Goal: Complete application form: Complete application form

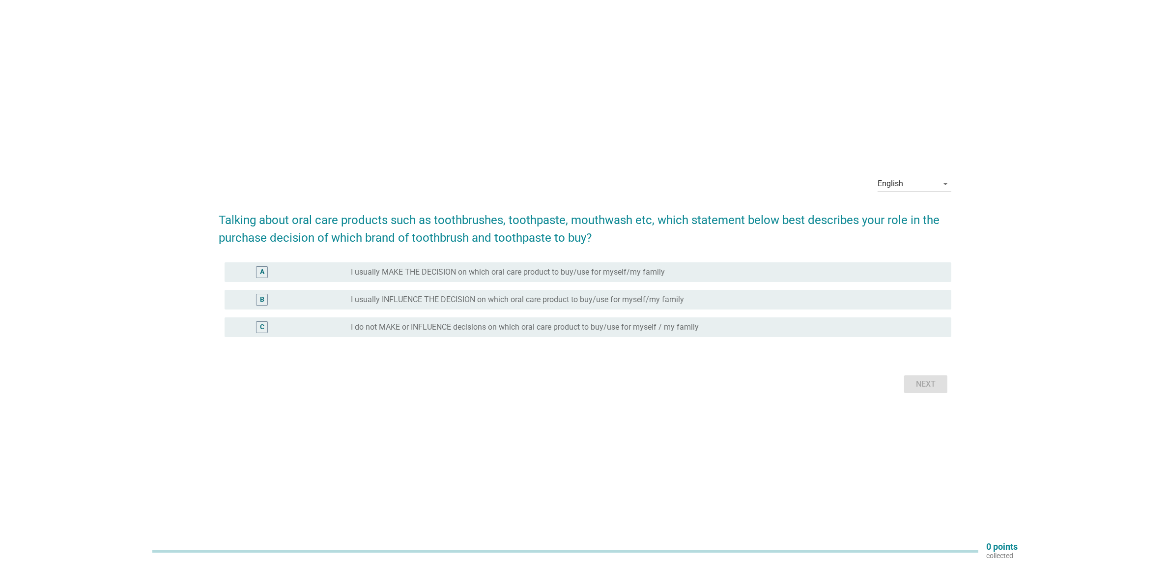
click at [425, 298] on label "I usually INFLUENCE THE DECISION on which oral care product to buy/use for myse…" at bounding box center [517, 300] width 333 height 10
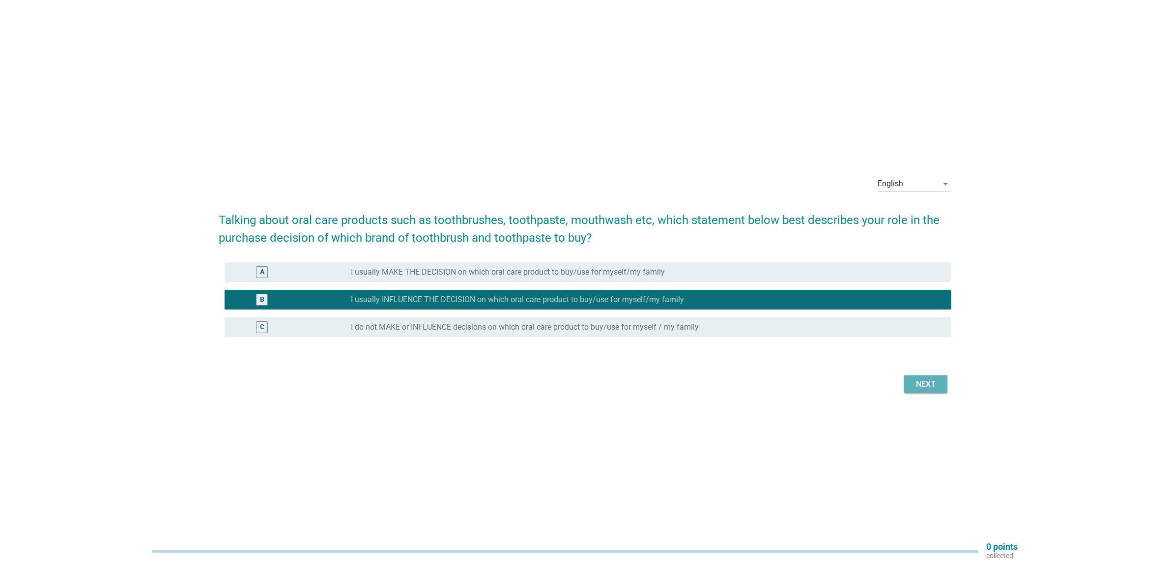
click at [944, 386] on button "Next" at bounding box center [925, 384] width 43 height 18
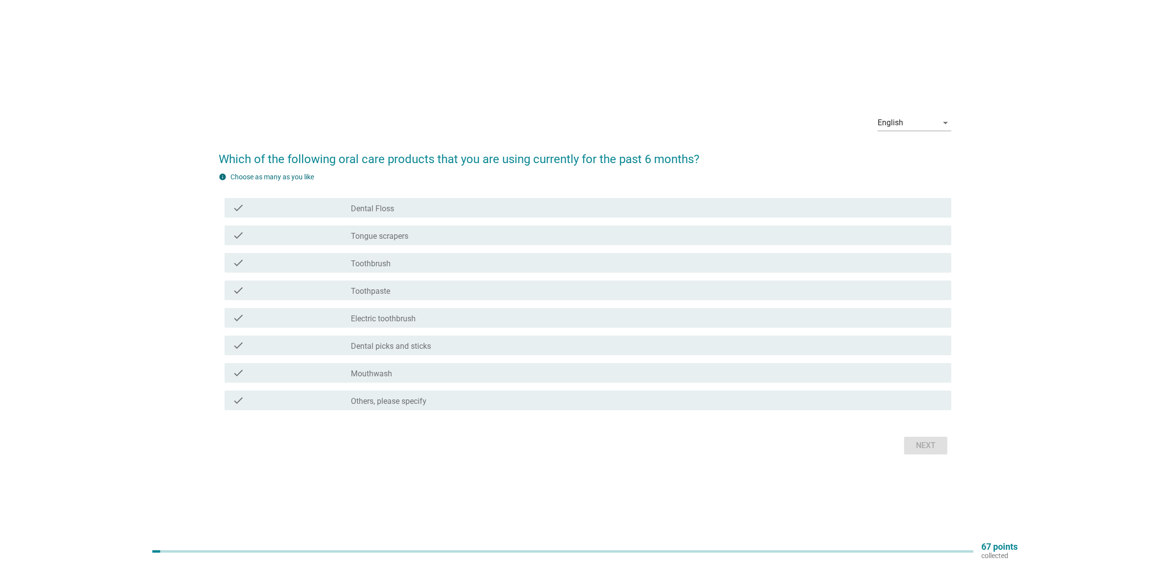
click at [425, 211] on div "check_box_outline_blank Dental Floss" at bounding box center [647, 208] width 593 height 12
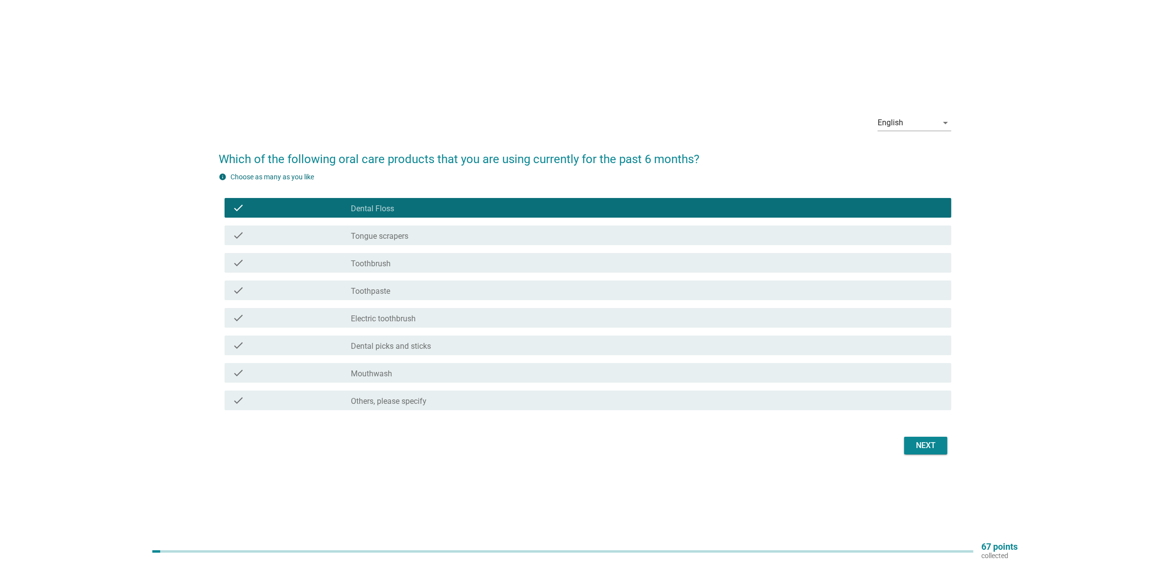
click at [417, 235] on div "check_box_outline_blank Tongue scrapers" at bounding box center [647, 236] width 593 height 12
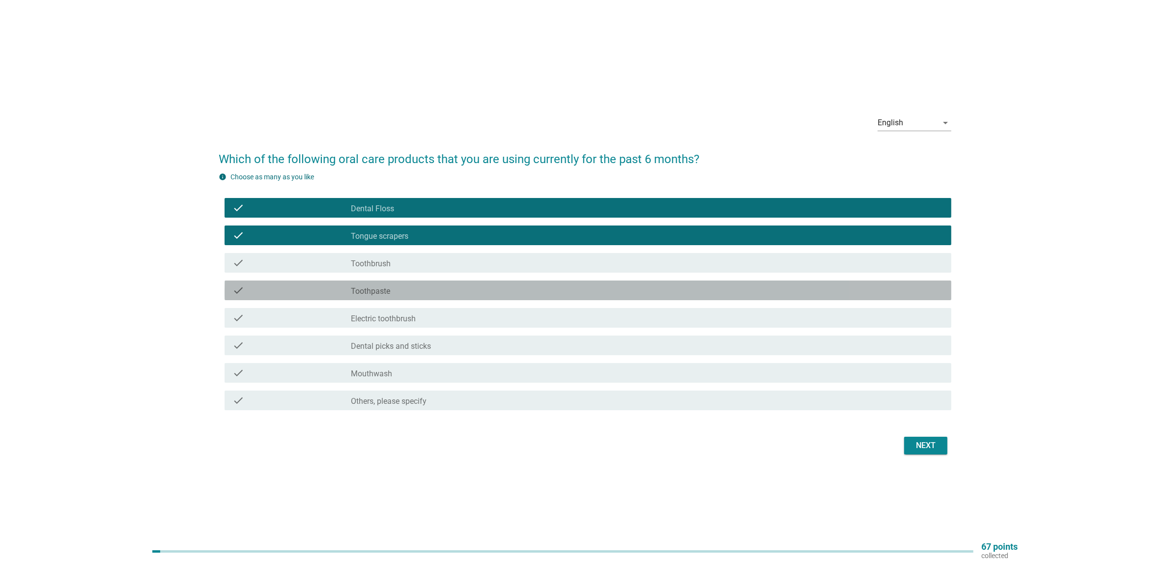
click at [418, 292] on div "check_box_outline_blank Toothpaste" at bounding box center [647, 291] width 593 height 12
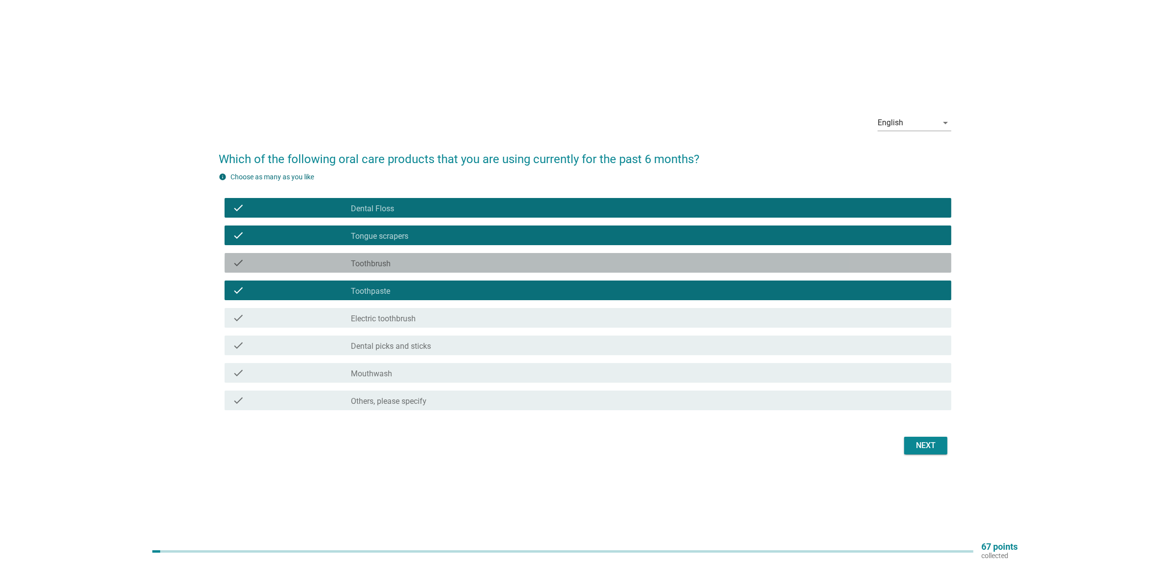
click at [487, 266] on div "check_box_outline_blank Toothbrush" at bounding box center [647, 263] width 593 height 12
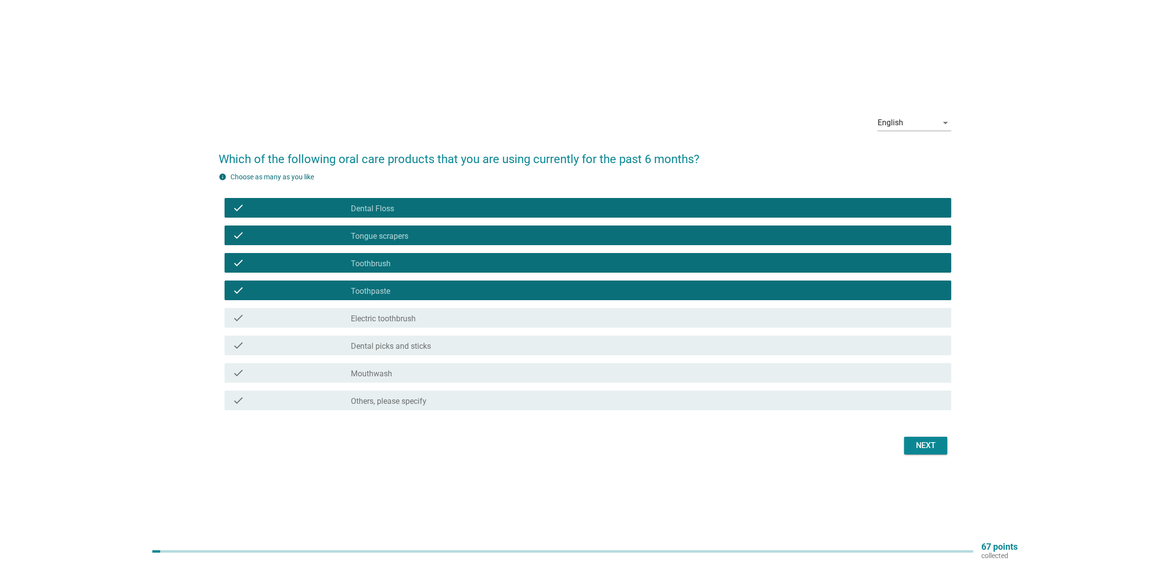
click at [929, 441] on div "Next" at bounding box center [926, 446] width 28 height 12
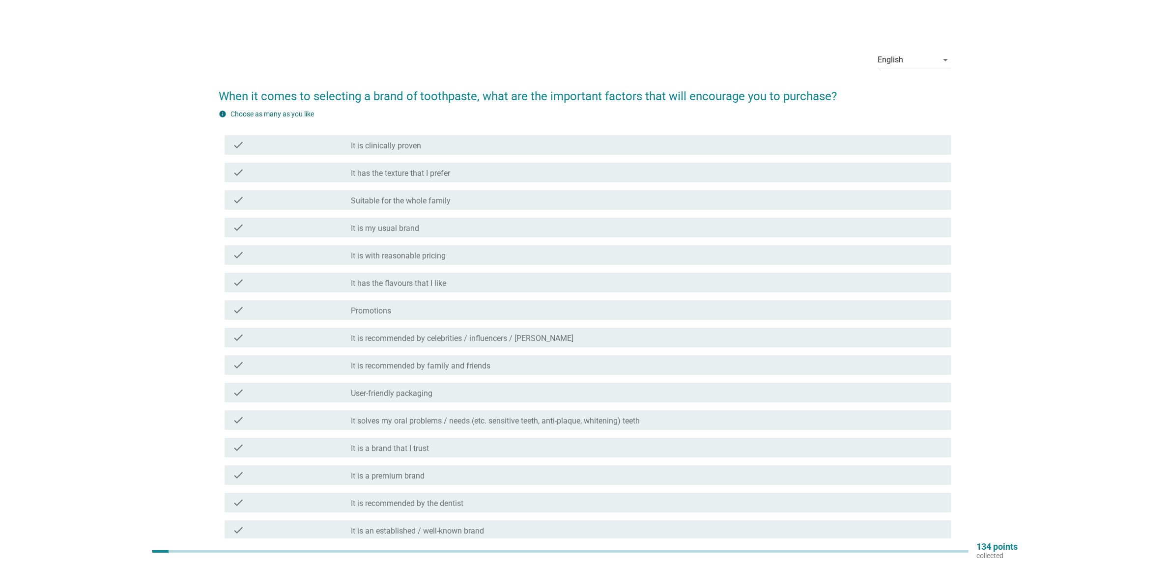
click at [494, 101] on h2 "When it comes to selecting a brand of toothpaste, what are the important factor…" at bounding box center [585, 92] width 733 height 28
click at [417, 305] on div "check_box_outline_blank Promotions" at bounding box center [647, 310] width 593 height 12
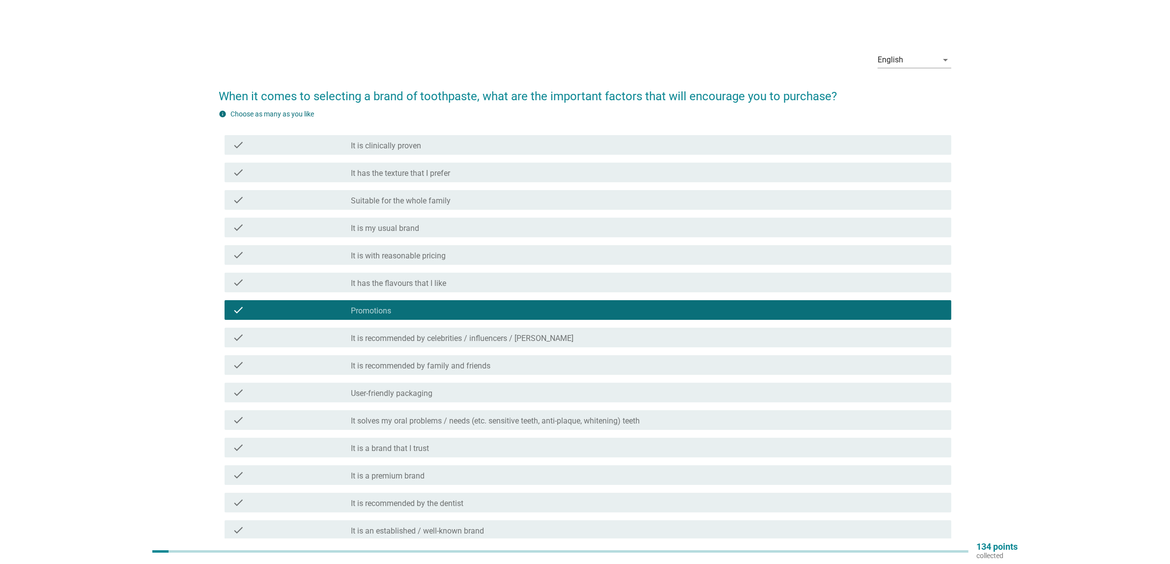
click at [406, 451] on label "It is a brand that I trust" at bounding box center [390, 449] width 78 height 10
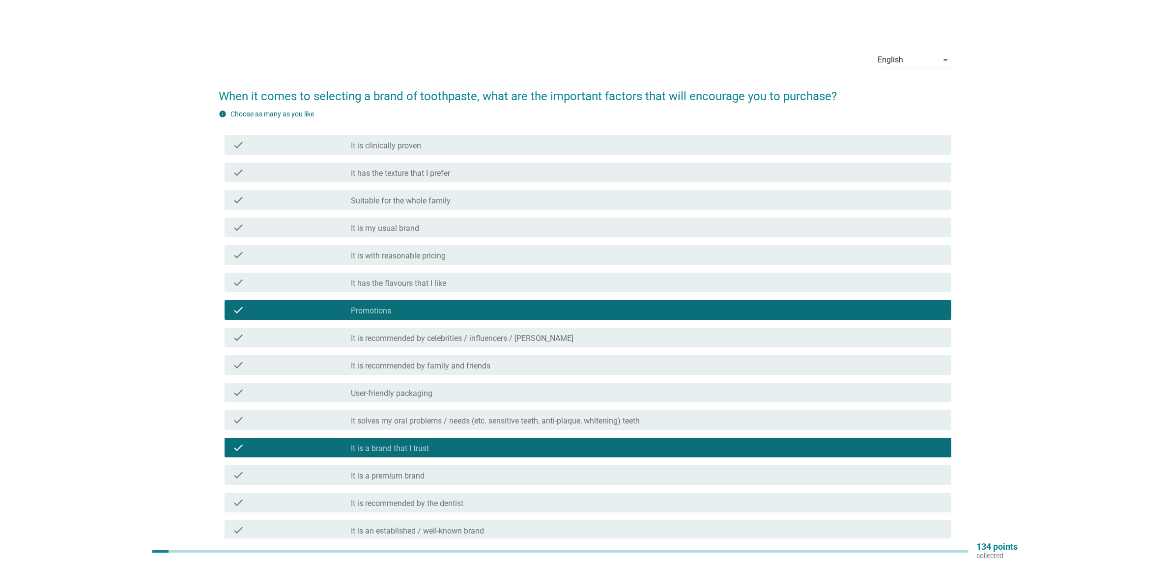
click at [404, 260] on label "It is with reasonable pricing" at bounding box center [398, 256] width 95 height 10
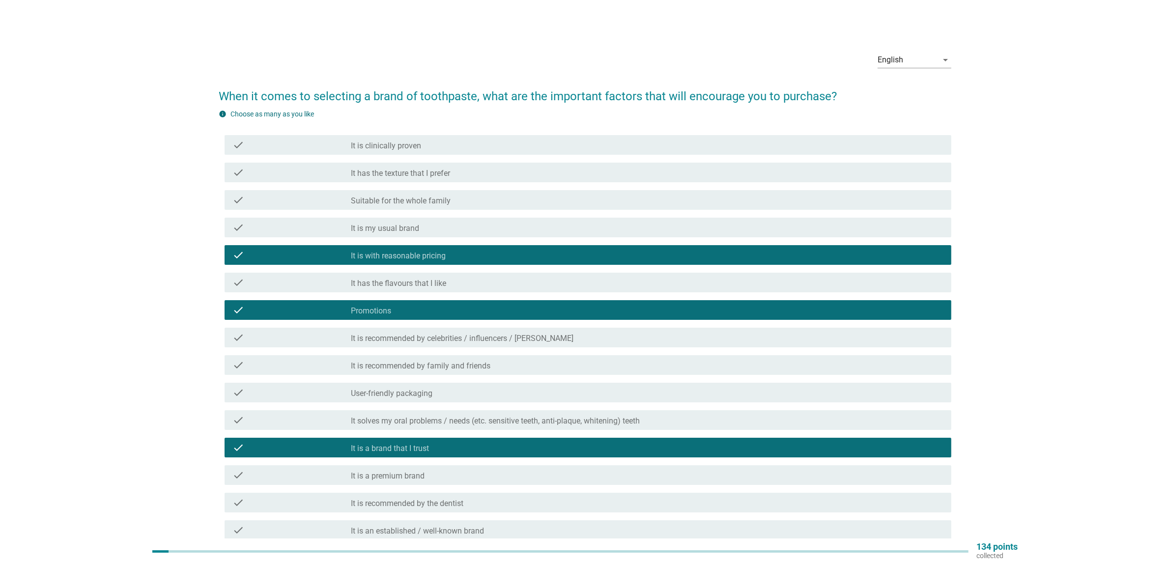
click at [403, 229] on label "It is my usual brand" at bounding box center [385, 229] width 68 height 10
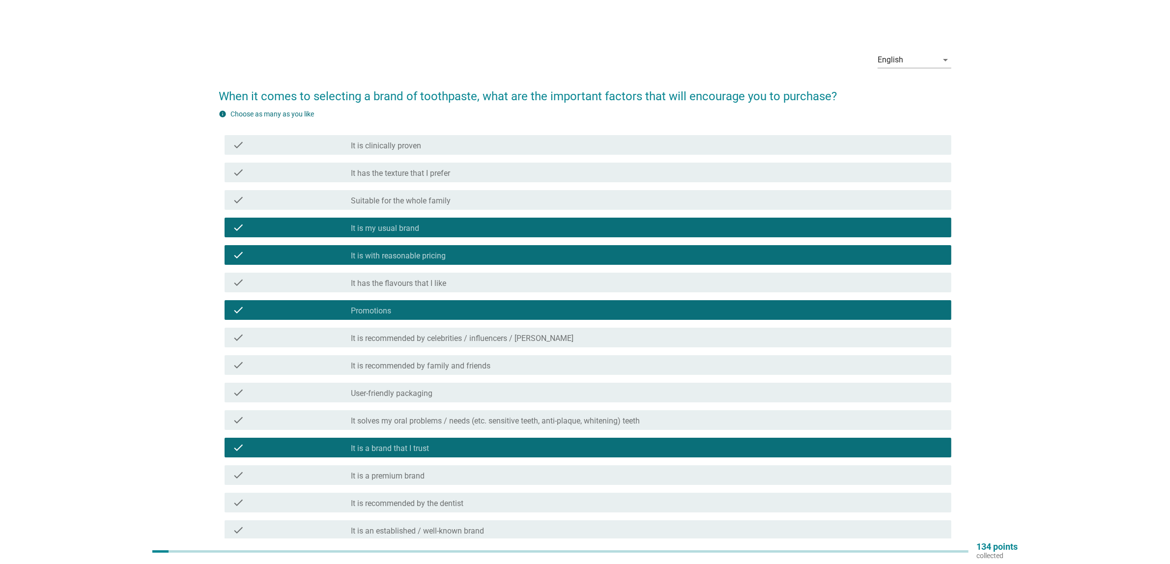
click at [403, 205] on div "check_box_outline_blank Suitable for the whole family" at bounding box center [647, 200] width 593 height 12
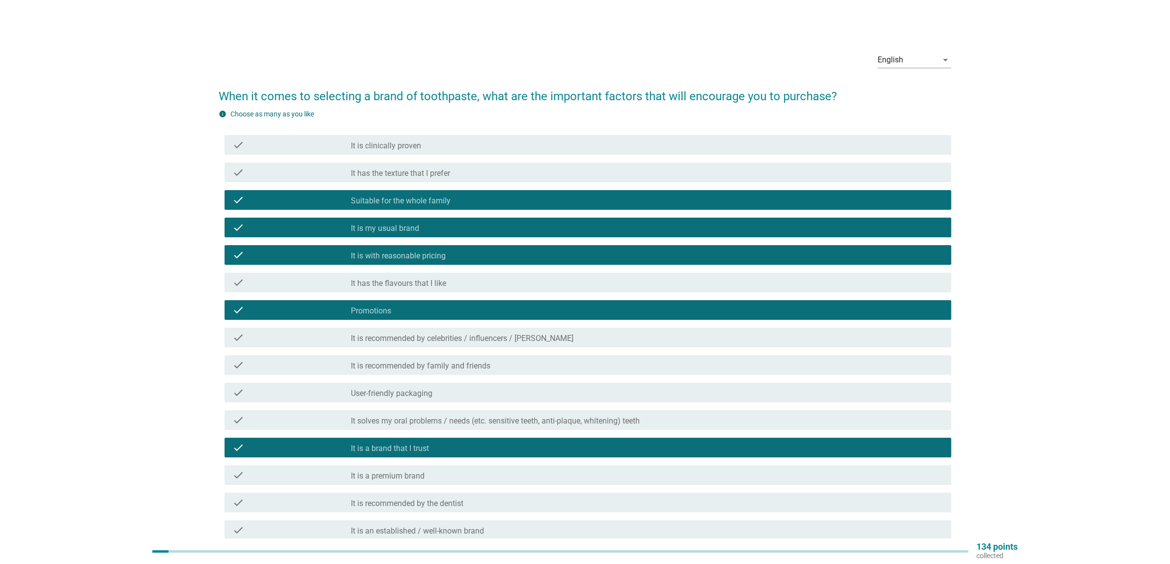
scroll to position [119, 0]
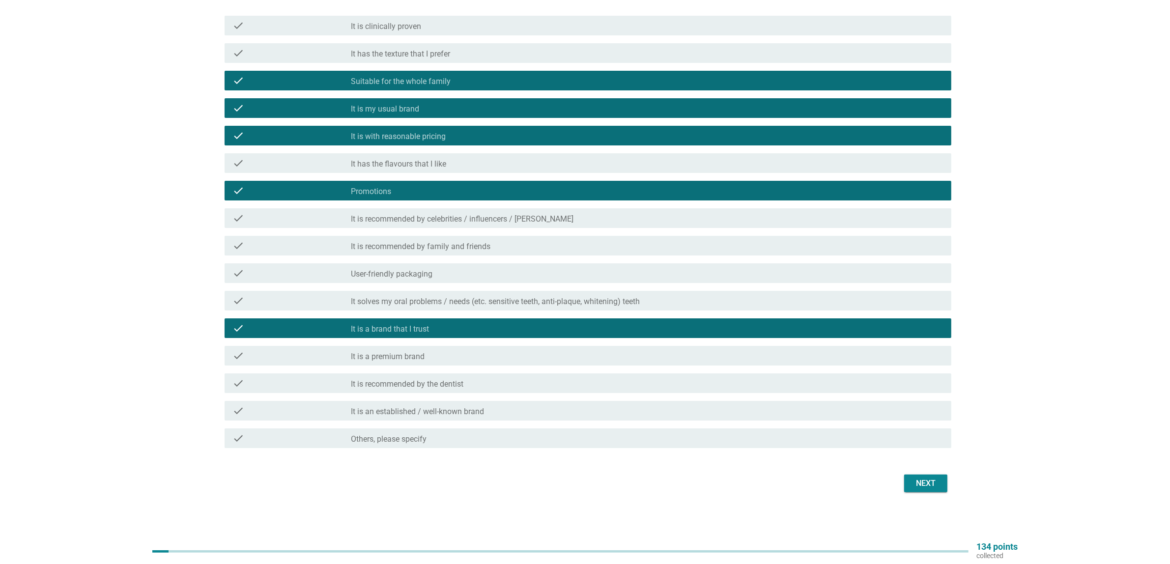
click at [930, 484] on div "Next" at bounding box center [926, 484] width 28 height 12
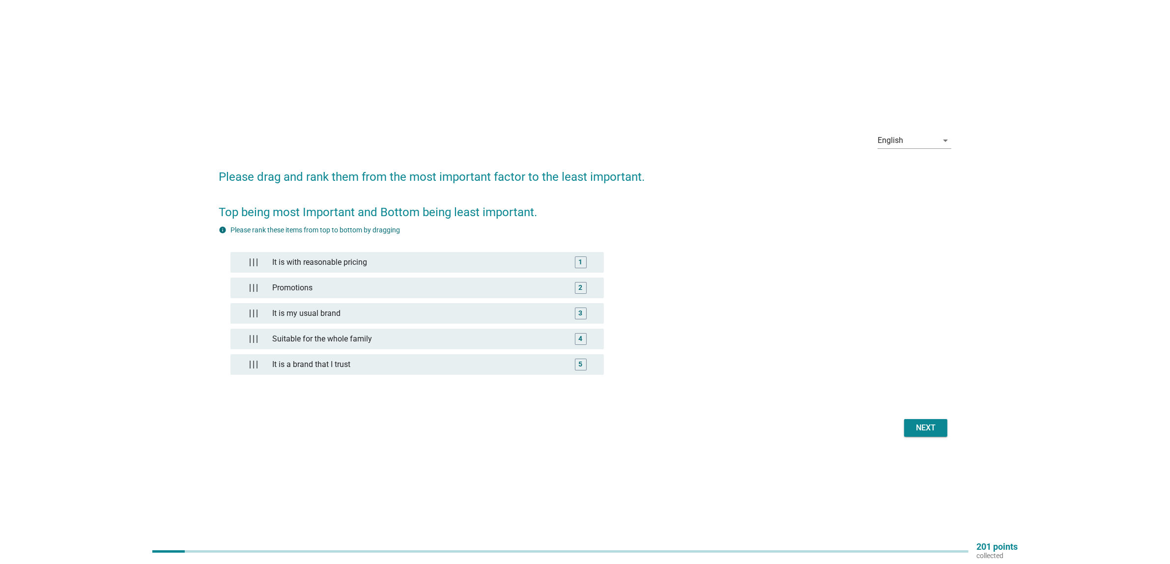
click at [933, 422] on div "Next" at bounding box center [926, 428] width 28 height 12
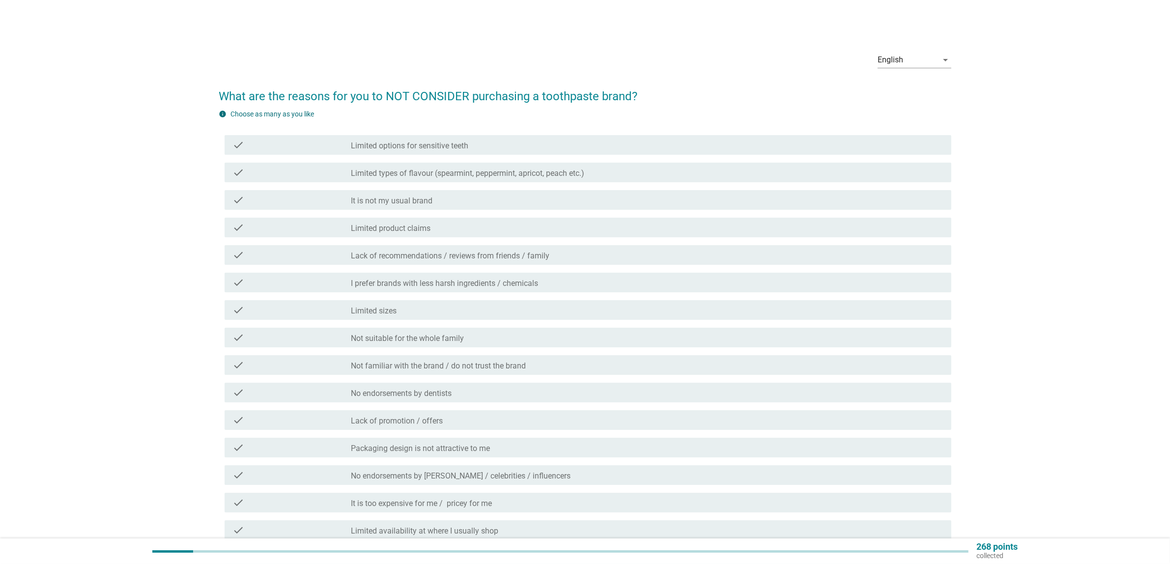
click at [419, 150] on label "Limited options for sensitive teeth" at bounding box center [409, 146] width 117 height 10
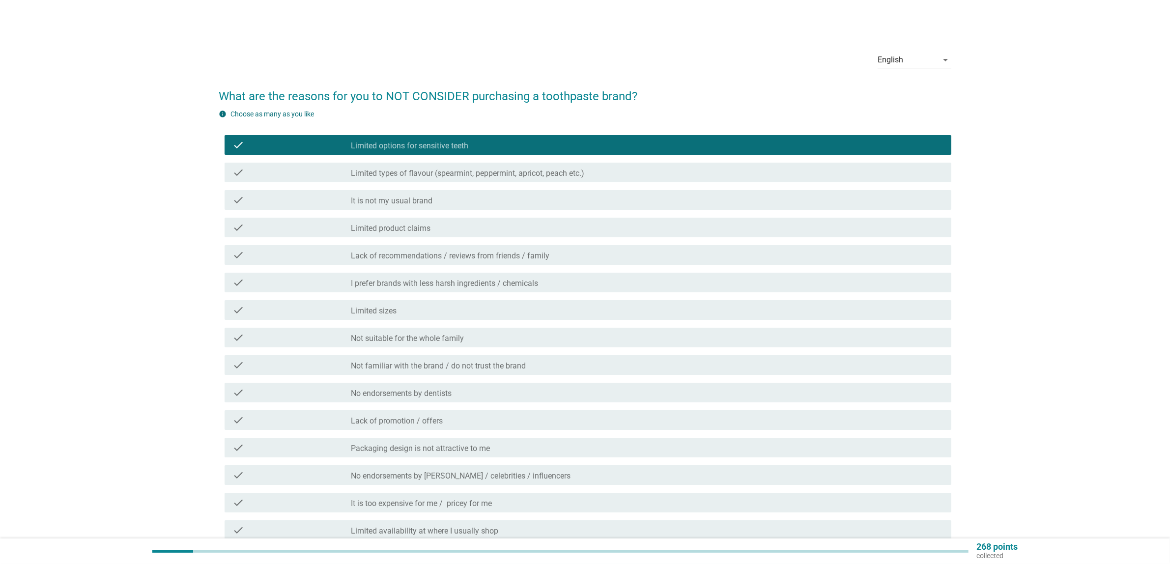
click at [413, 198] on label "It is not my usual brand" at bounding box center [392, 201] width 82 height 10
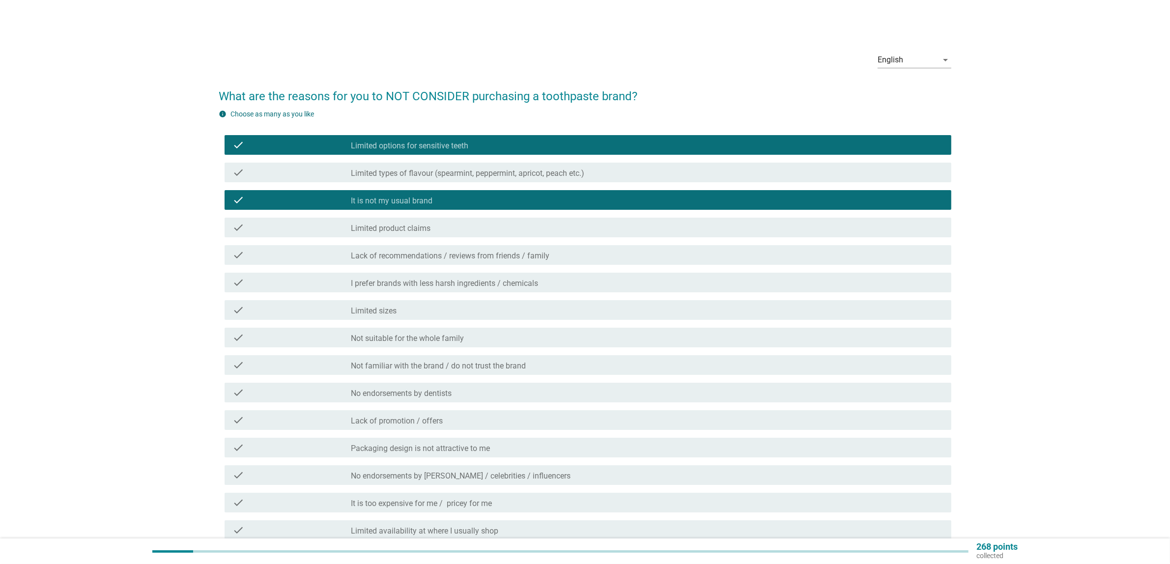
click at [414, 231] on label "Limited product claims" at bounding box center [391, 229] width 80 height 10
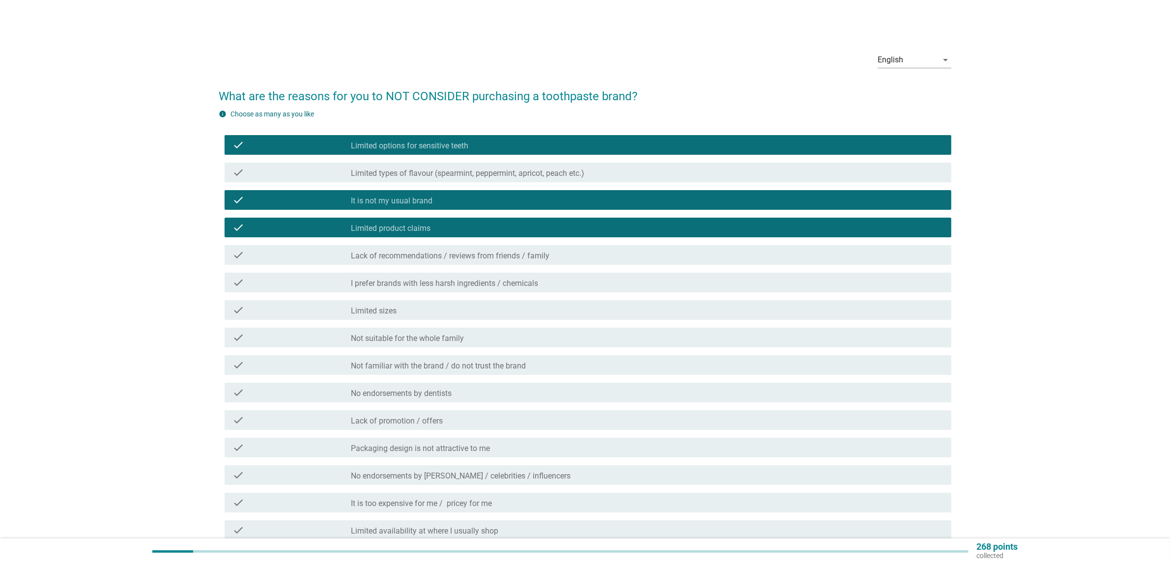
click at [398, 250] on div "check_box_outline_blank Lack of recommendations / reviews from friends / family" at bounding box center [647, 255] width 593 height 12
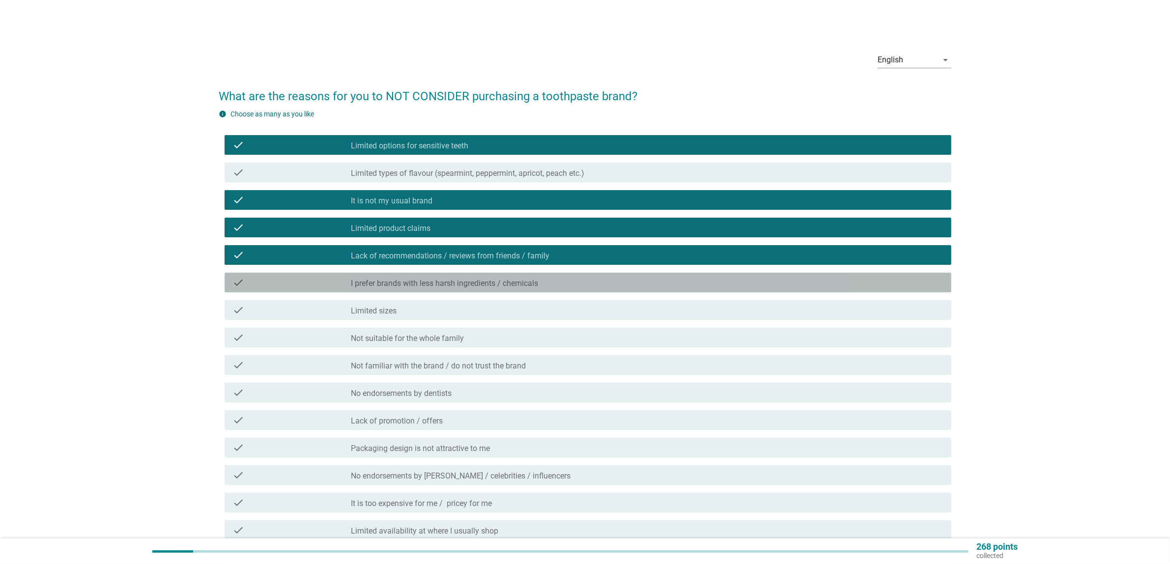
click at [389, 286] on label "I prefer brands with less harsh ingredients / chemicals" at bounding box center [444, 284] width 187 height 10
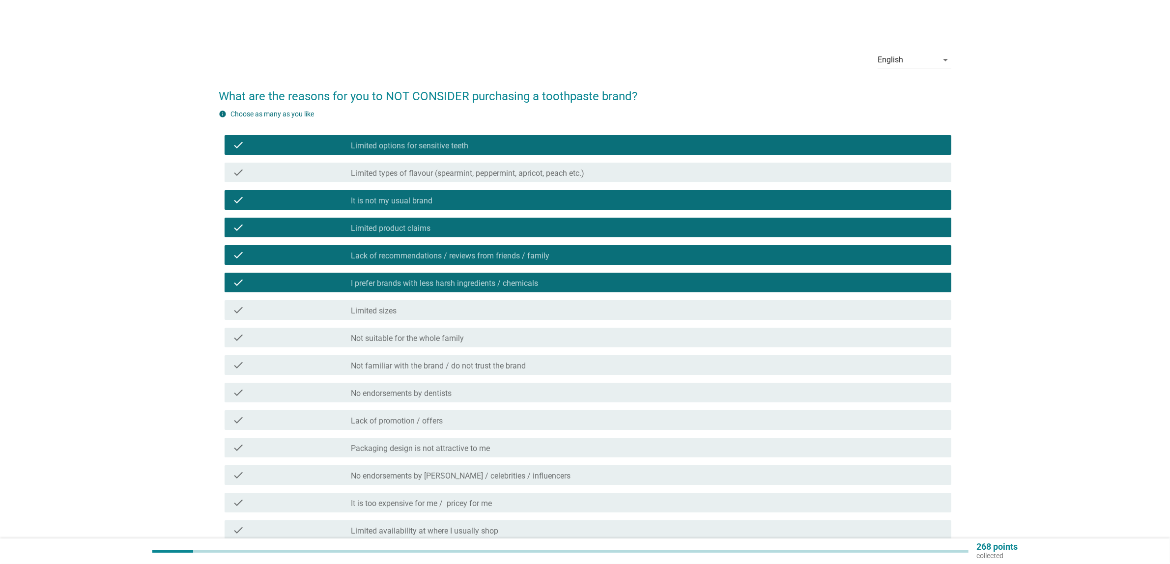
click at [397, 337] on label "Not suitable for the whole family" at bounding box center [407, 339] width 113 height 10
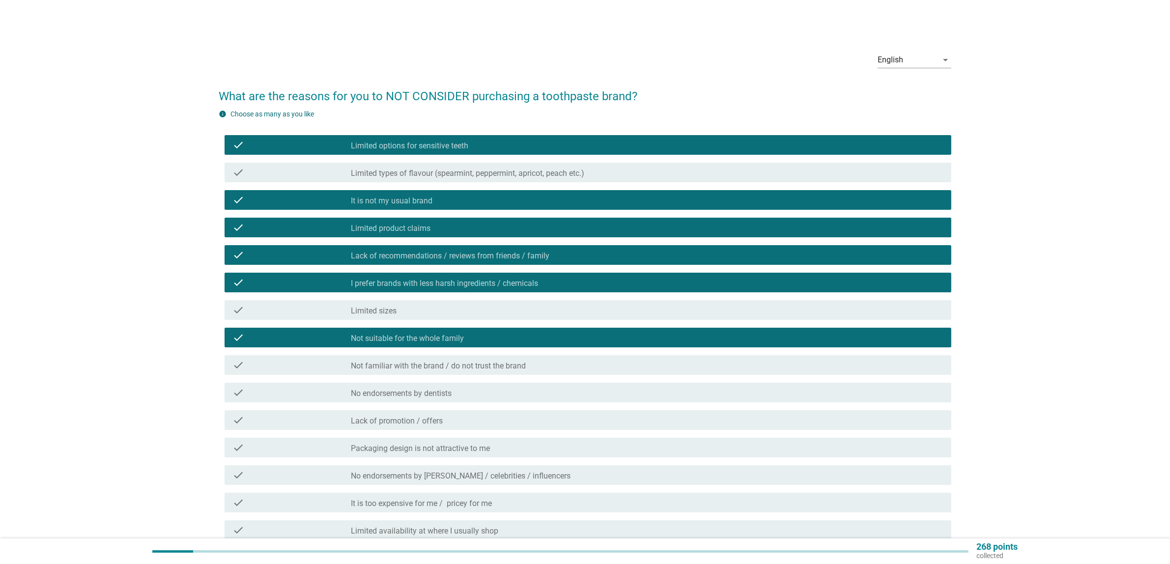
click at [394, 372] on div "check check_box_outline_blank Not familiar with the brand / do not trust the br…" at bounding box center [588, 365] width 727 height 20
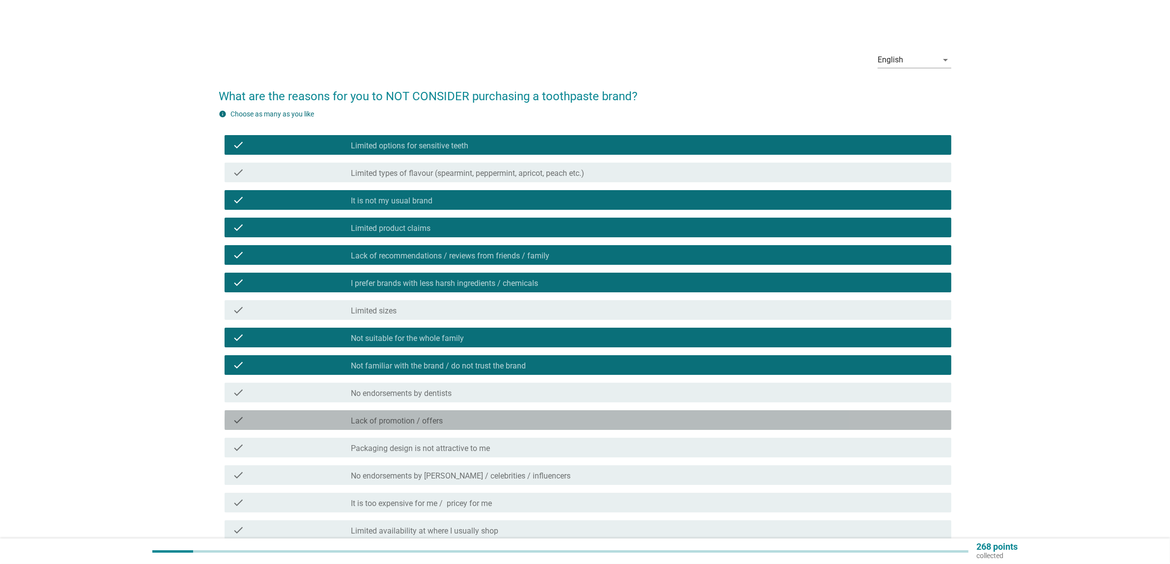
click at [385, 423] on label "Lack of promotion / offers" at bounding box center [397, 421] width 92 height 10
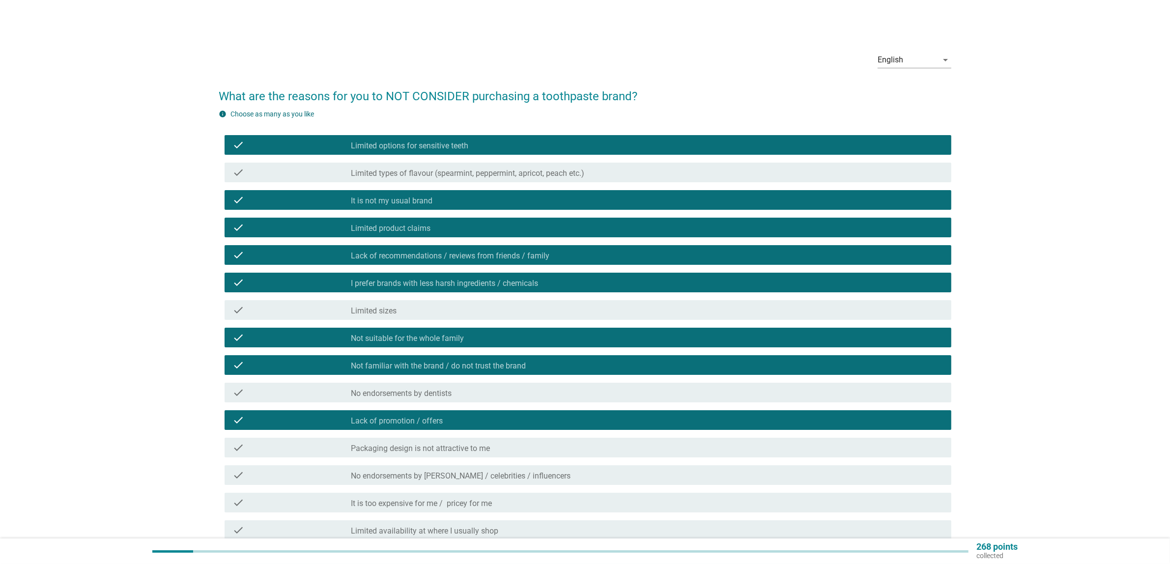
scroll to position [119, 0]
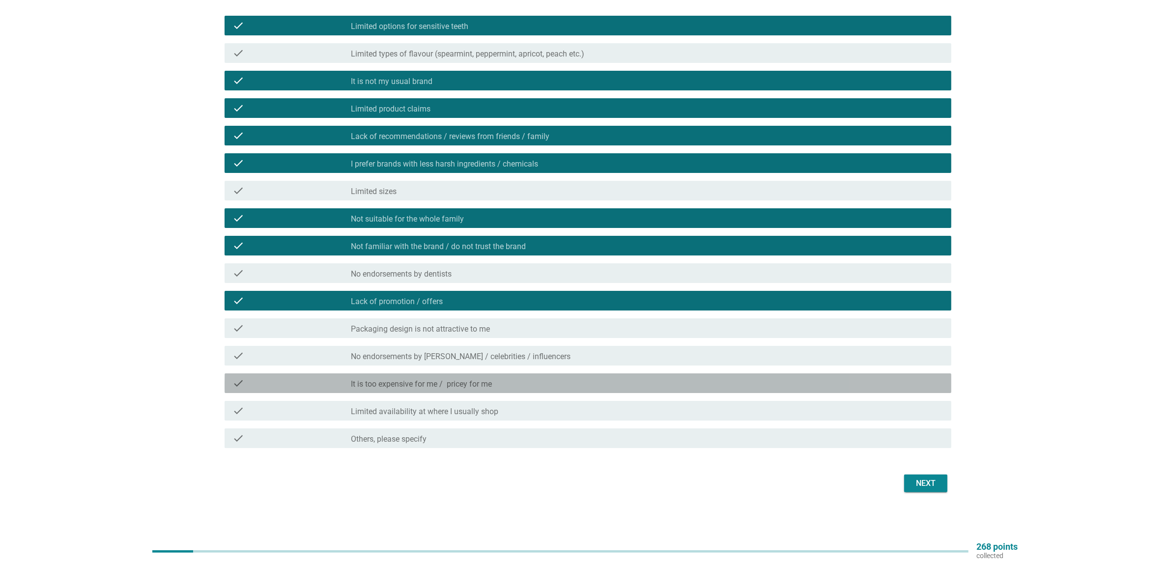
drag, startPoint x: 420, startPoint y: 386, endPoint x: 425, endPoint y: 385, distance: 5.1
click at [423, 386] on label "It is too expensive for me / pricey for me" at bounding box center [421, 384] width 141 height 10
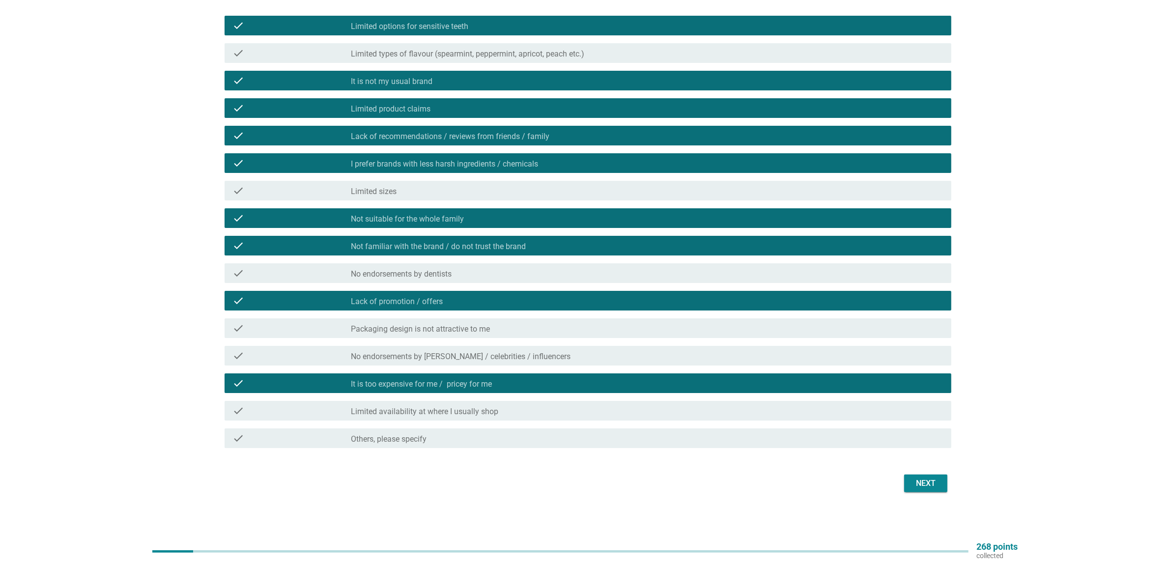
drag, startPoint x: 475, startPoint y: 415, endPoint x: 612, endPoint y: 450, distance: 141.5
click at [476, 414] on label "Limited availability at where I usually shop" at bounding box center [424, 412] width 147 height 10
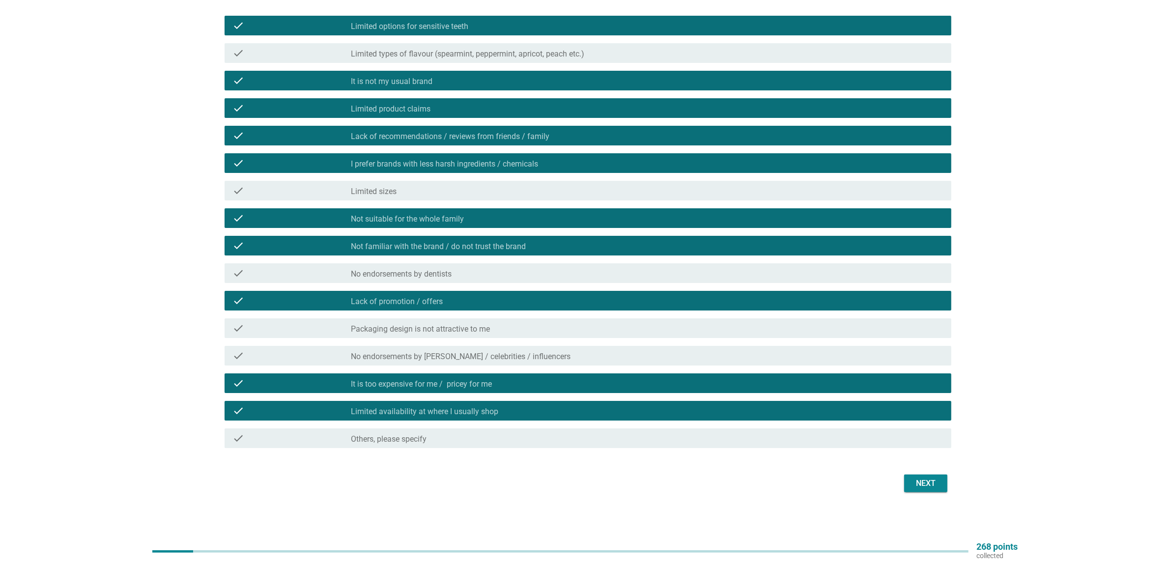
click at [929, 475] on button "Next" at bounding box center [925, 484] width 43 height 18
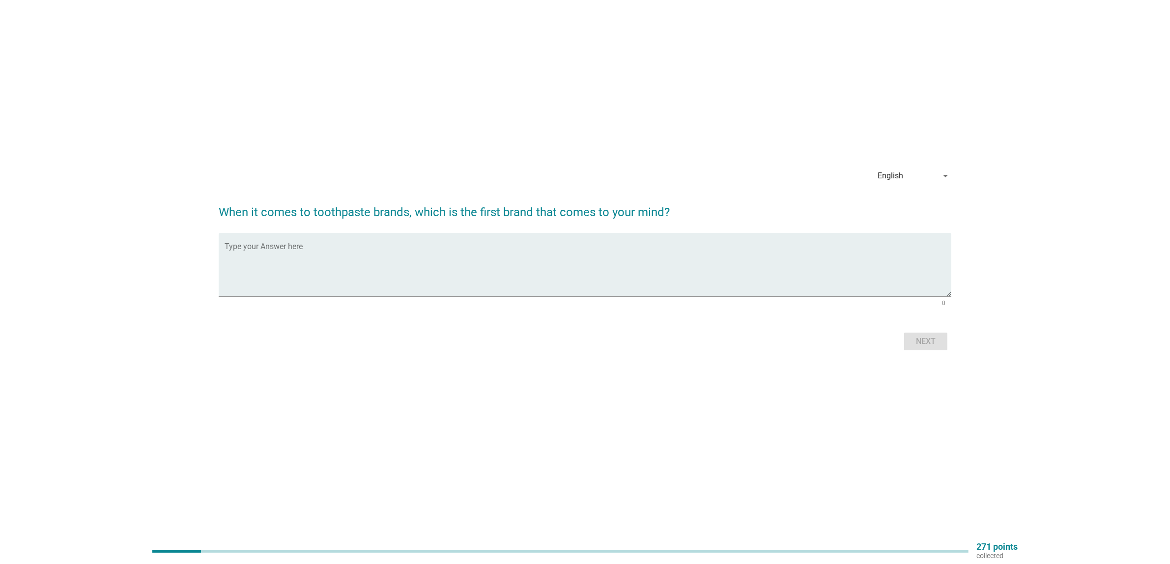
scroll to position [0, 0]
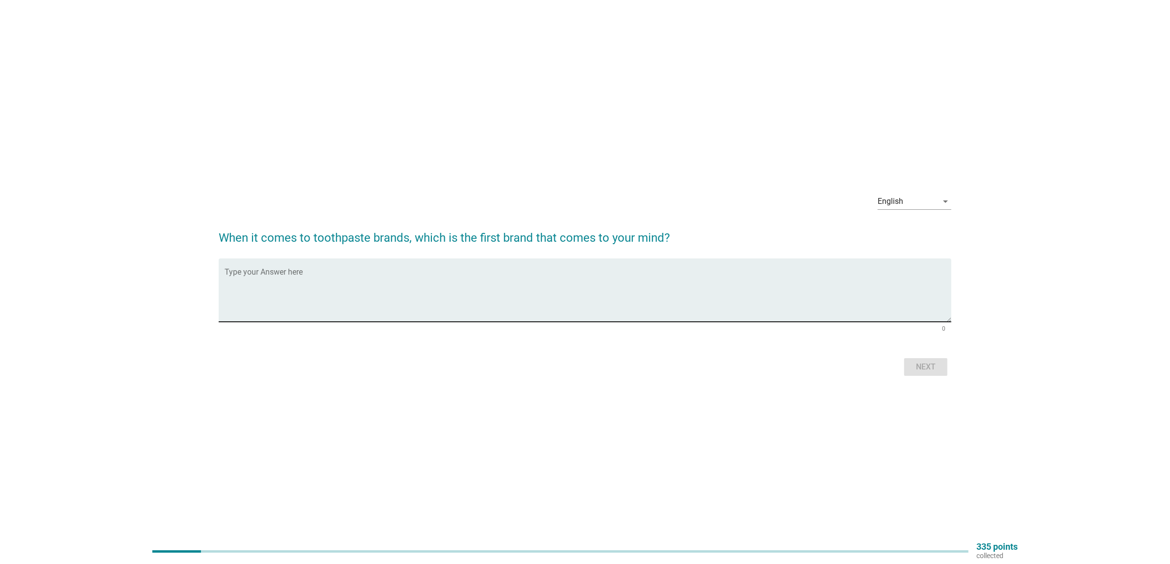
click at [311, 271] on textarea "Type your Answer here" at bounding box center [588, 296] width 727 height 52
type textarea "colgate"
click at [920, 372] on div "Next" at bounding box center [926, 367] width 28 height 12
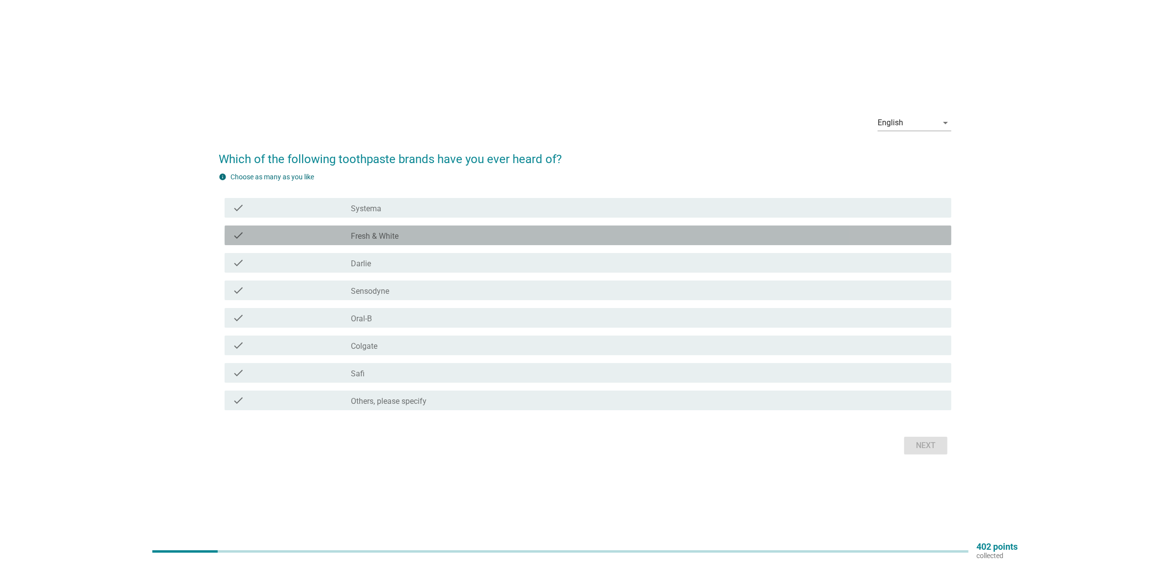
drag, startPoint x: 374, startPoint y: 237, endPoint x: 377, endPoint y: 222, distance: 15.5
click at [374, 236] on label "Fresh & White" at bounding box center [375, 236] width 48 height 10
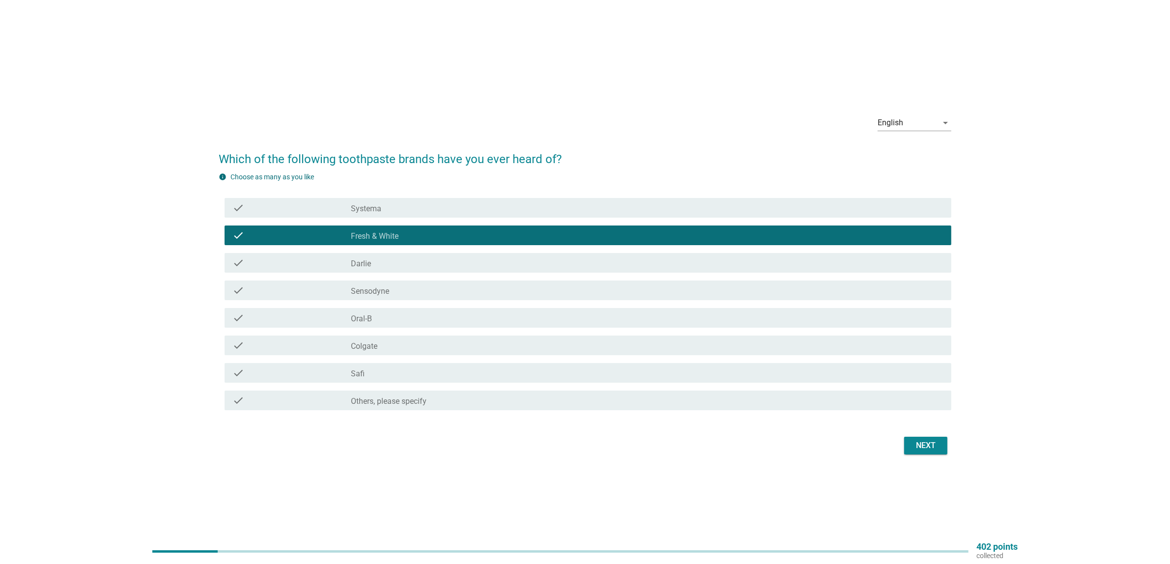
drag, startPoint x: 378, startPoint y: 209, endPoint x: 381, endPoint y: 223, distance: 14.1
click at [378, 209] on label "Systema" at bounding box center [366, 209] width 30 height 10
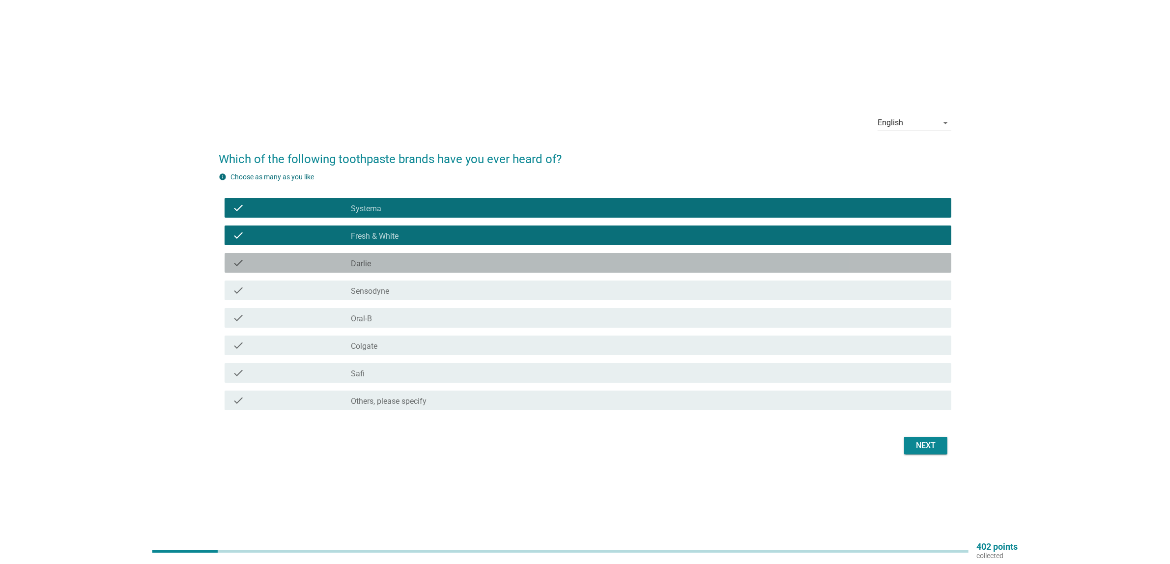
click at [384, 267] on div "check_box_outline_blank [PERSON_NAME]" at bounding box center [647, 263] width 593 height 12
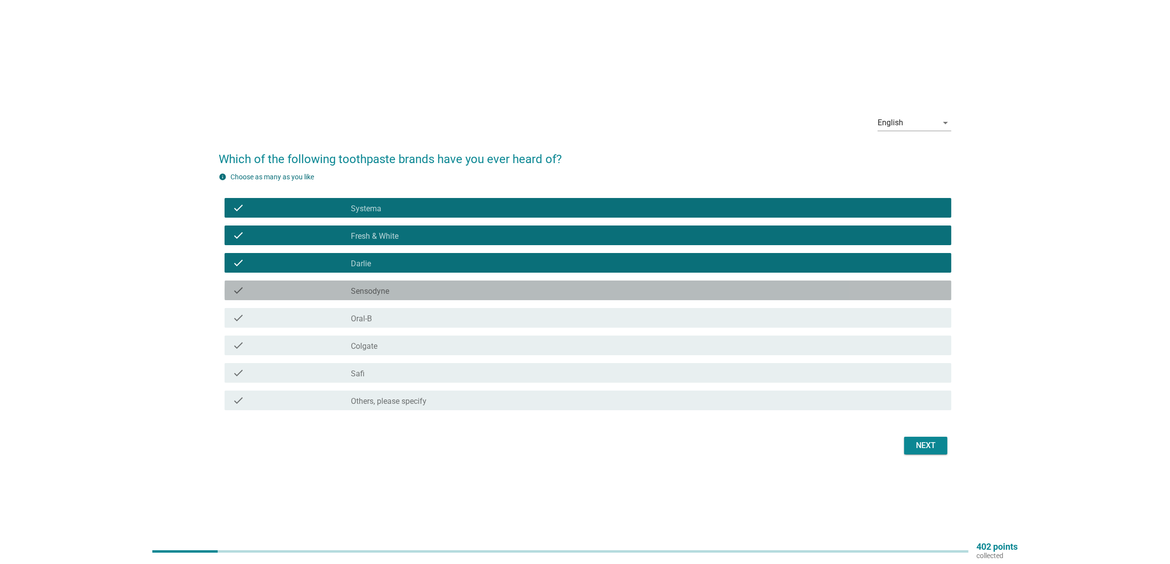
drag, startPoint x: 382, startPoint y: 289, endPoint x: 382, endPoint y: 296, distance: 7.4
click at [382, 289] on label "Sensodyne" at bounding box center [370, 292] width 38 height 10
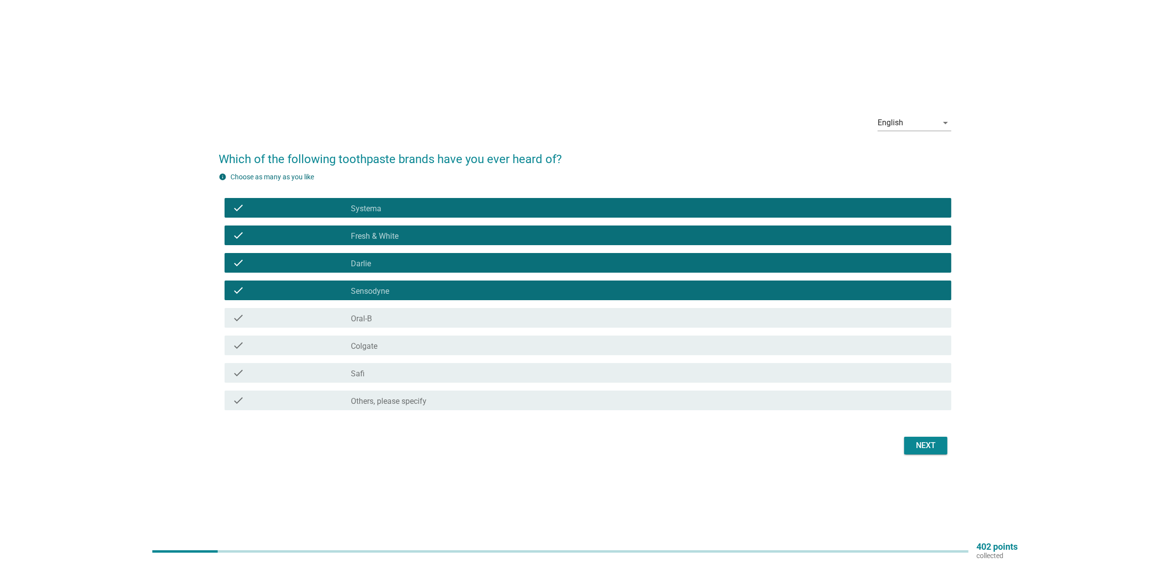
click at [381, 320] on div "check_box_outline_blank Oral-B" at bounding box center [647, 318] width 593 height 12
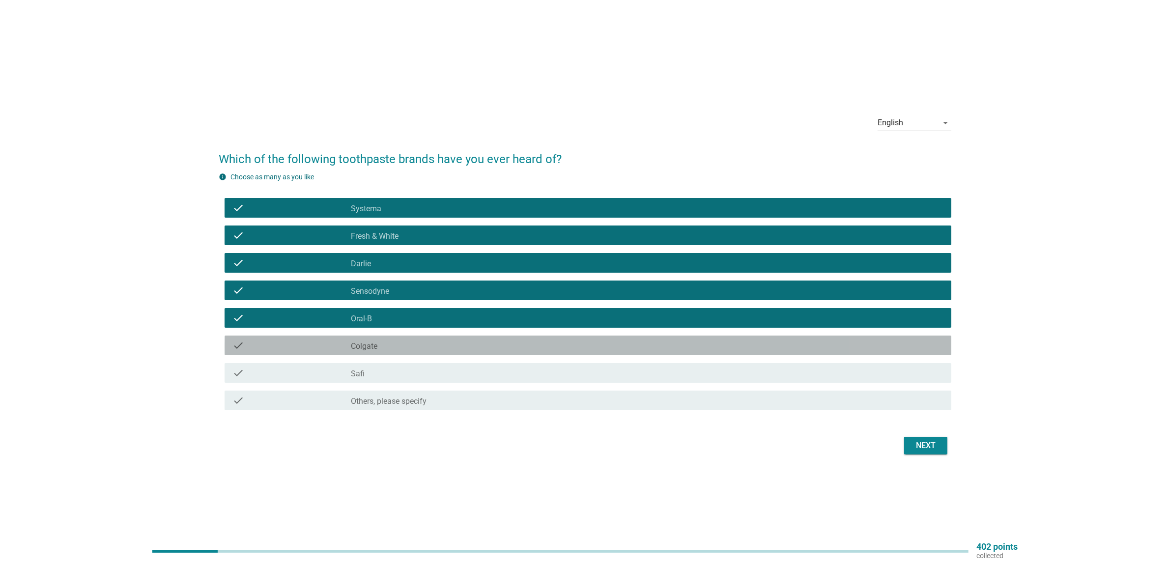
click at [381, 351] on div "check check_box_outline_blank Colgate" at bounding box center [588, 346] width 727 height 20
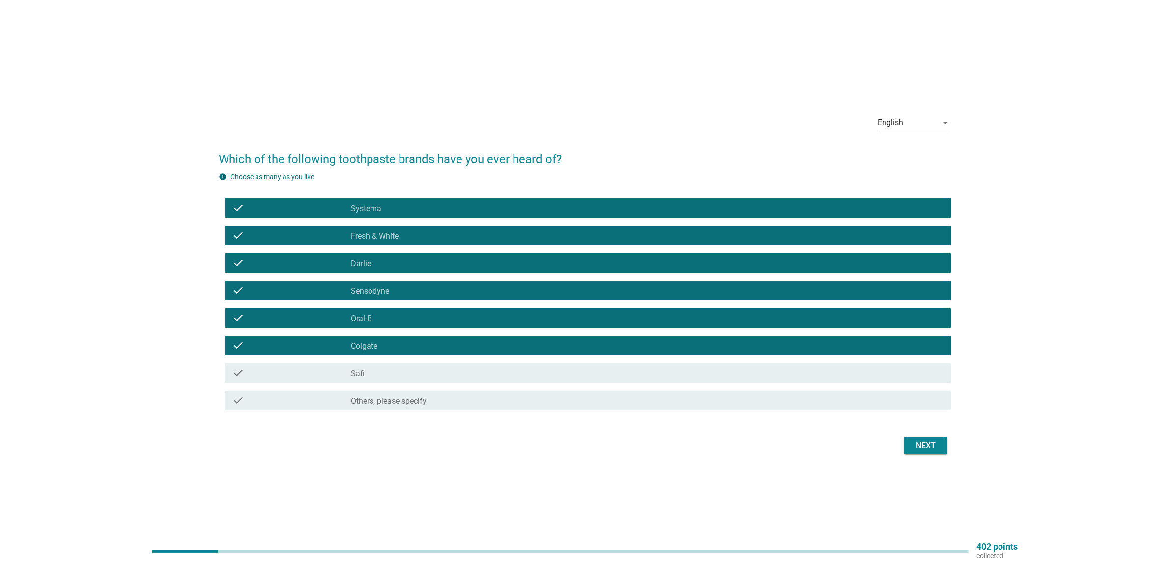
click at [385, 367] on div "check_box_outline_blank Safi" at bounding box center [647, 373] width 593 height 12
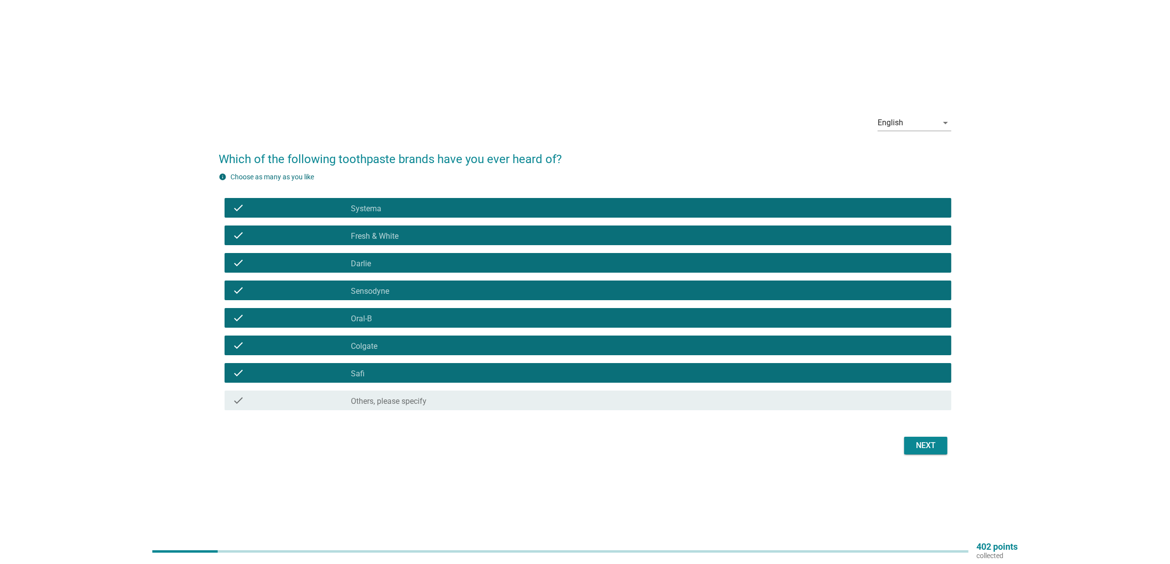
click at [924, 442] on div "Next" at bounding box center [926, 446] width 28 height 12
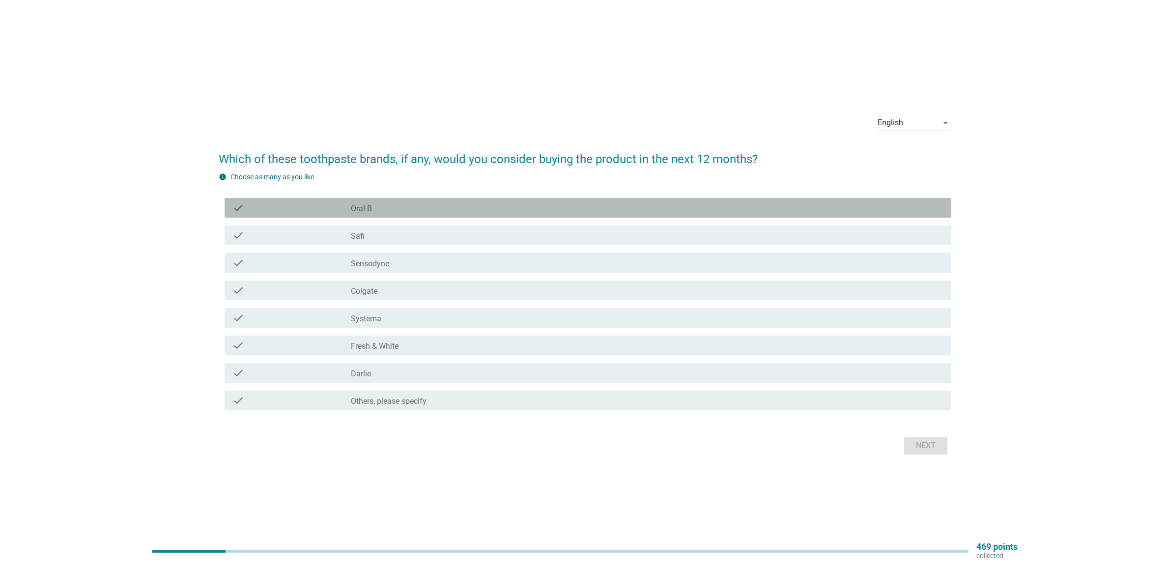
click at [402, 209] on div "check_box_outline_blank Oral-B" at bounding box center [647, 208] width 593 height 12
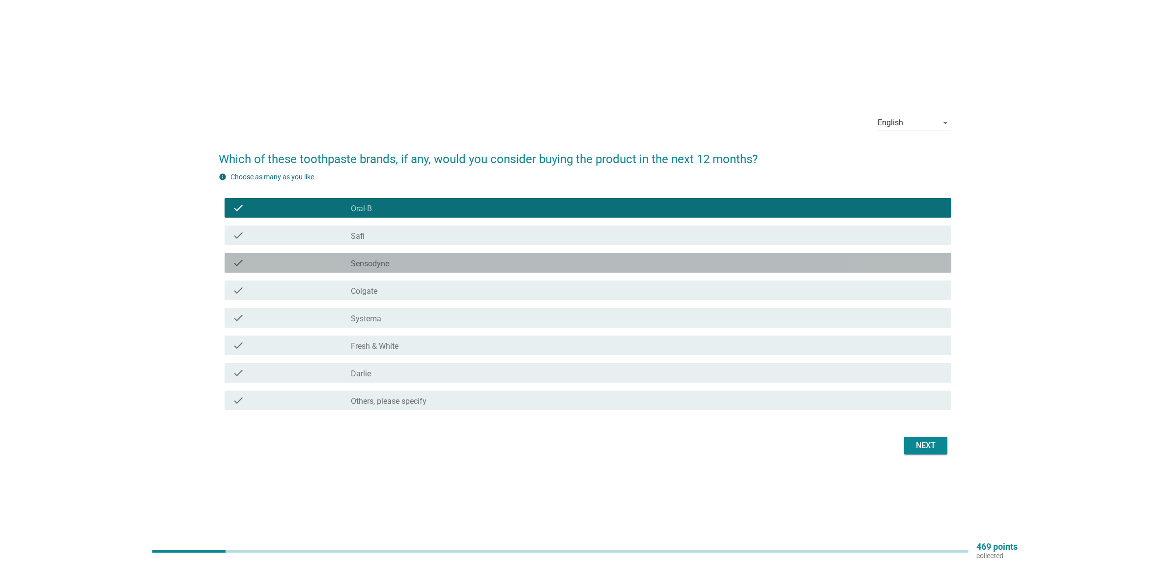
click at [404, 263] on div "check_box_outline_blank Sensodyne" at bounding box center [647, 263] width 593 height 12
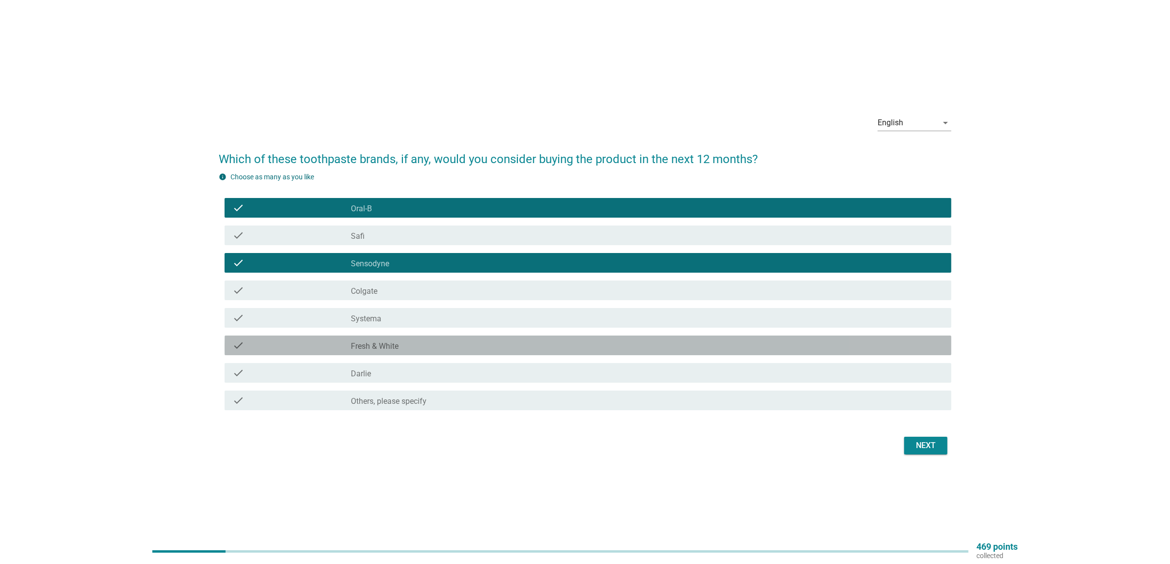
drag, startPoint x: 400, startPoint y: 345, endPoint x: 405, endPoint y: 350, distance: 7.4
click at [400, 345] on div "check_box_outline_blank Fresh & White" at bounding box center [647, 346] width 593 height 12
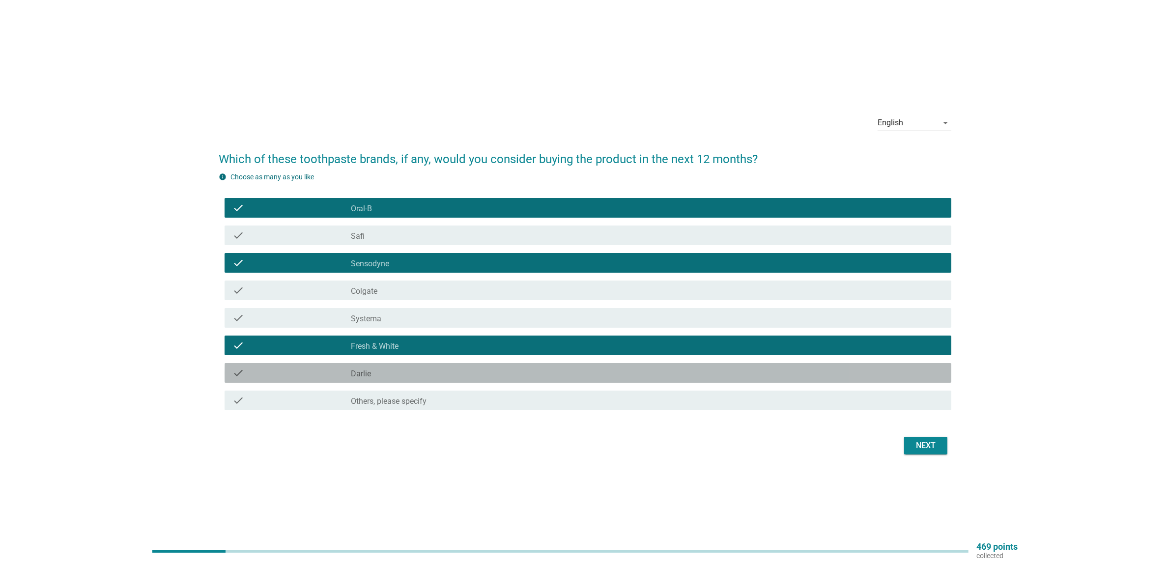
click at [415, 376] on div "check_box_outline_blank [PERSON_NAME]" at bounding box center [647, 373] width 593 height 12
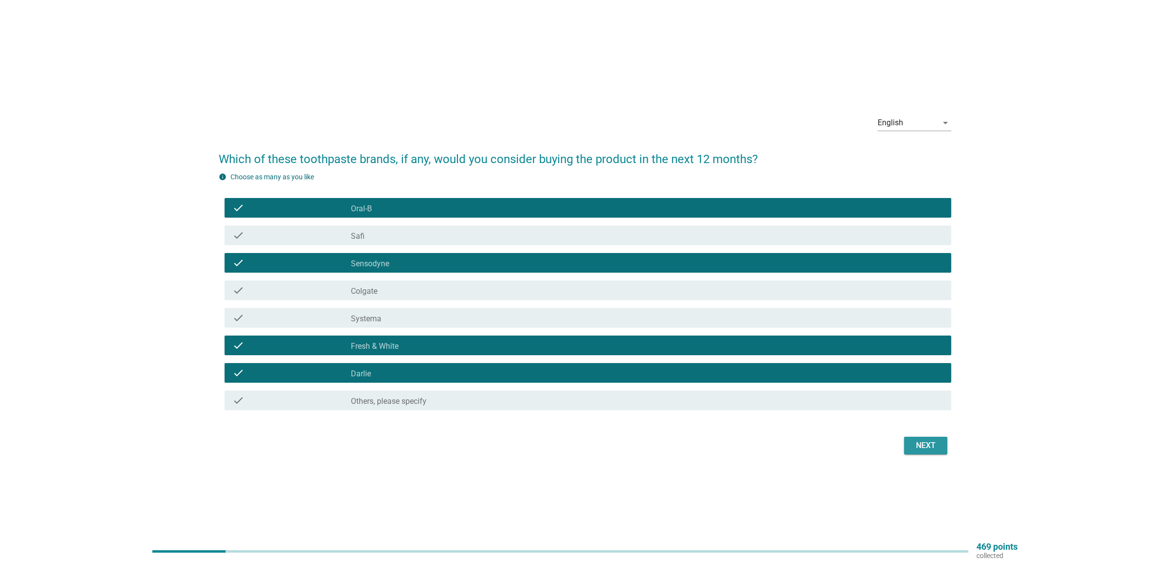
click at [929, 447] on div "Next" at bounding box center [926, 446] width 28 height 12
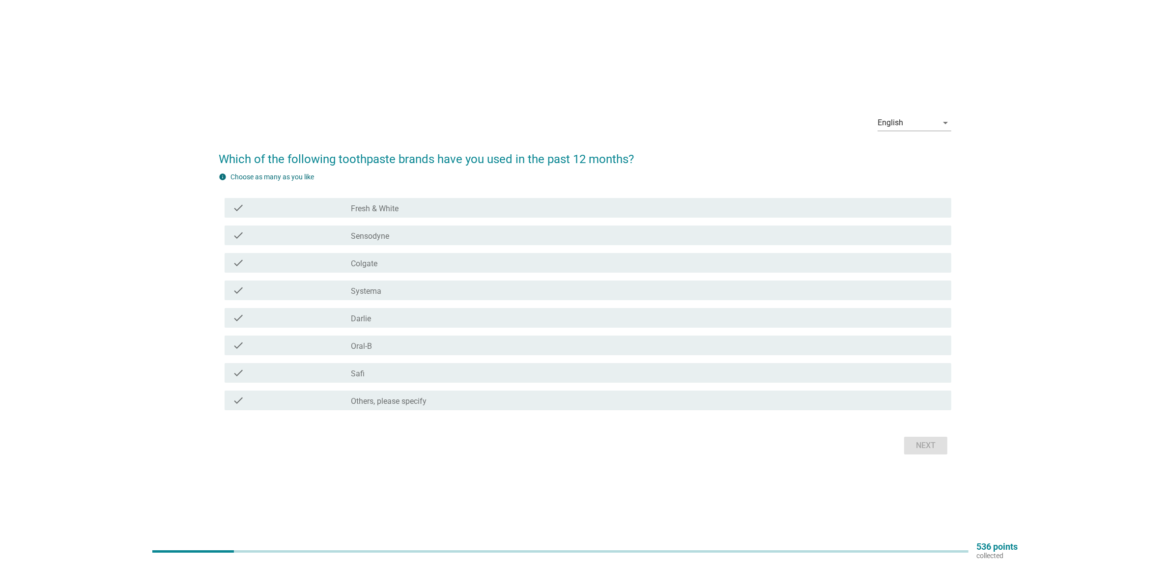
click at [383, 266] on div "check_box Colgate" at bounding box center [647, 263] width 593 height 12
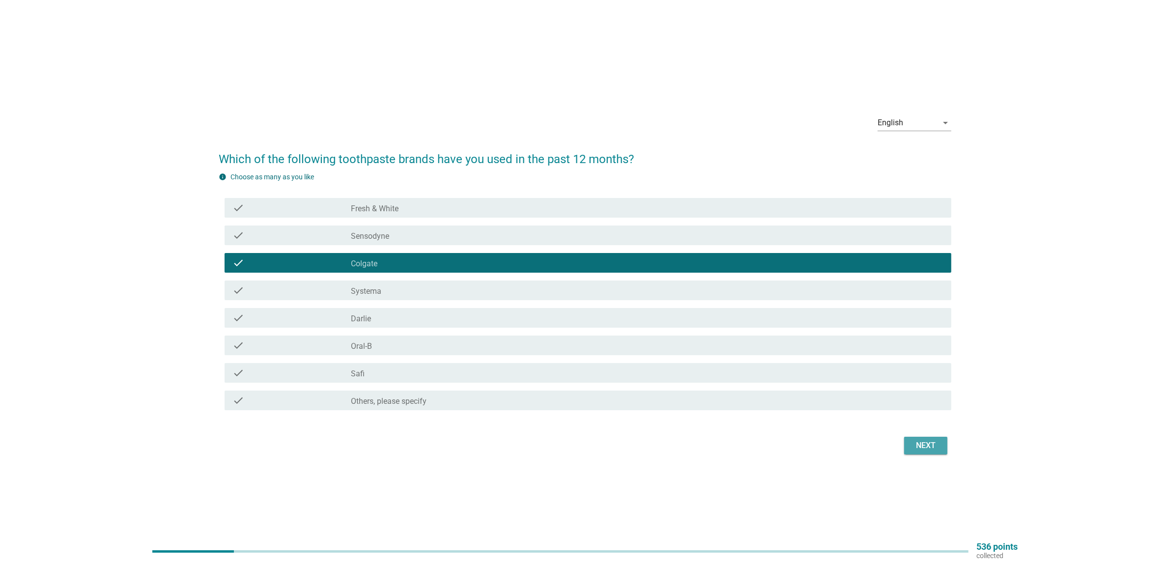
click at [910, 445] on button "Next" at bounding box center [925, 446] width 43 height 18
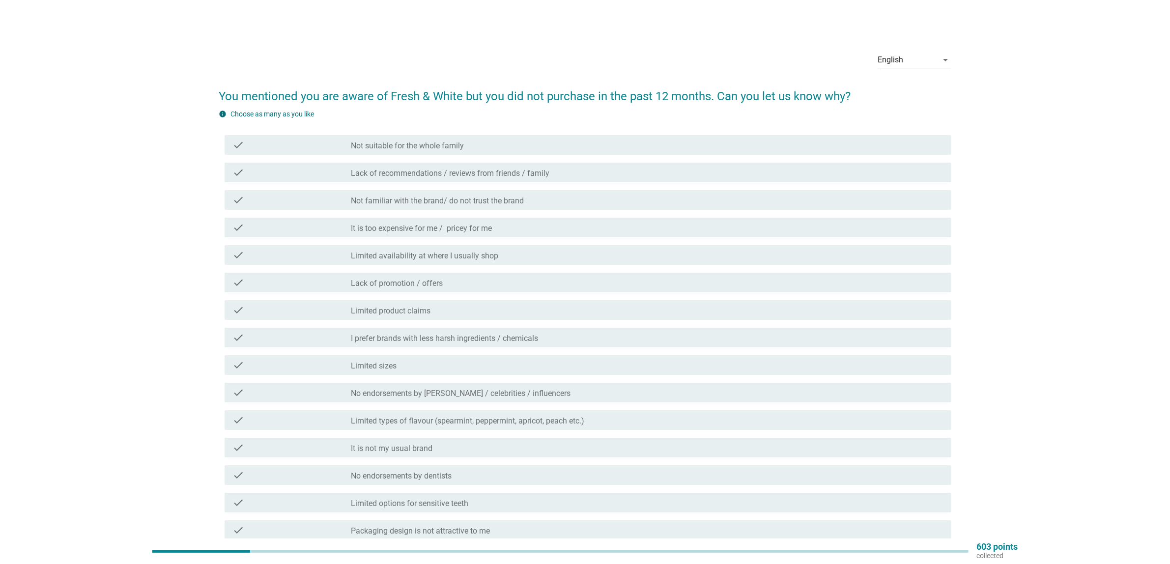
scroll to position [119, 0]
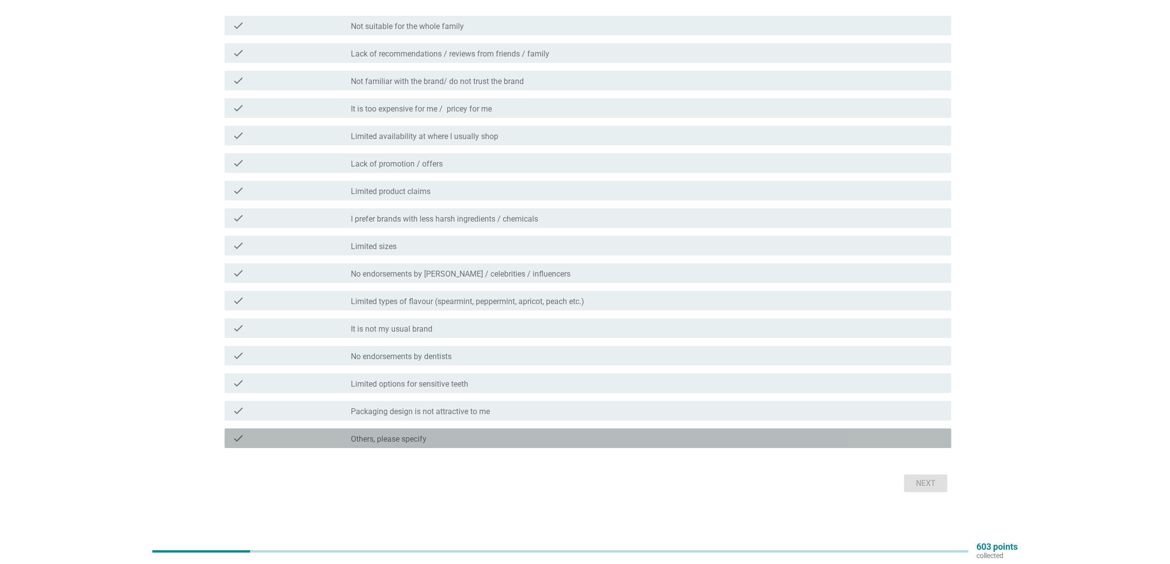
click at [392, 446] on div "check check_box Others, please specify" at bounding box center [588, 439] width 727 height 20
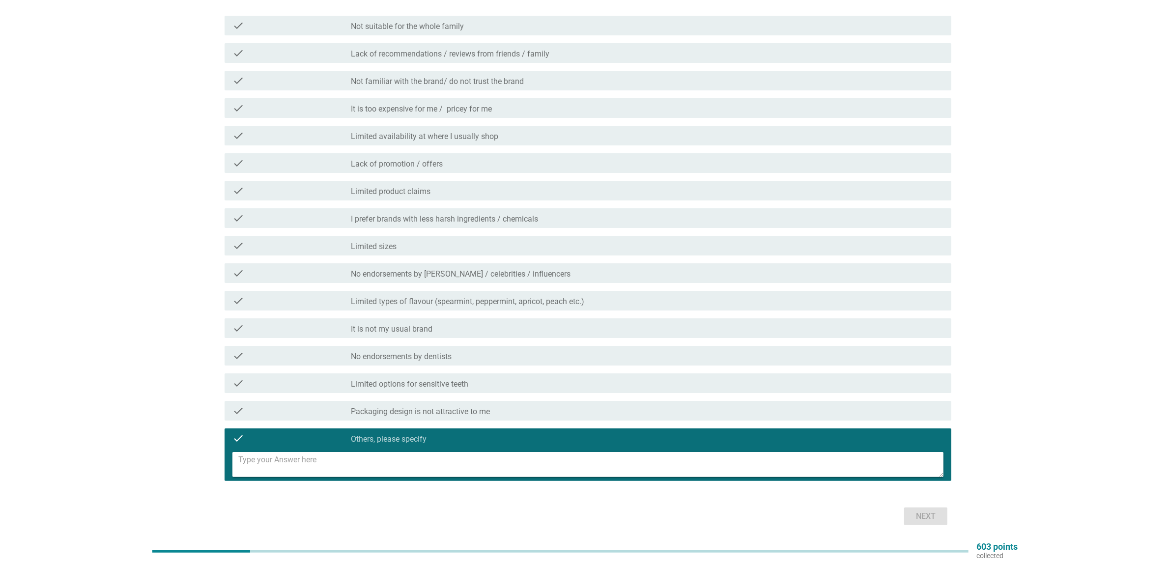
click at [375, 470] on textarea at bounding box center [590, 464] width 705 height 25
type textarea "None specific reason."
click at [922, 512] on div "Next" at bounding box center [926, 517] width 28 height 12
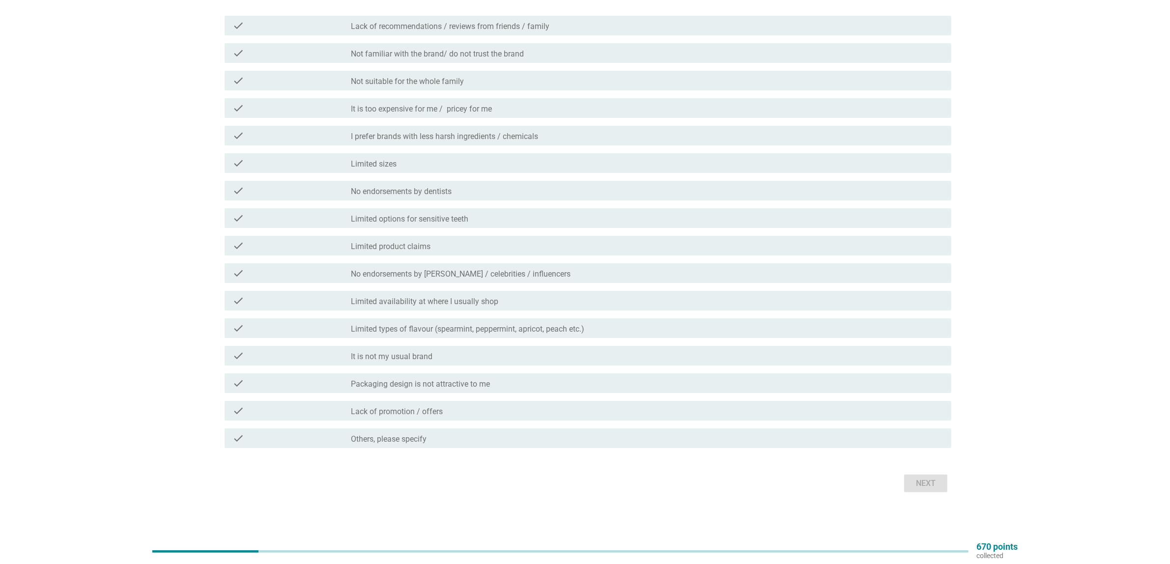
click at [409, 438] on label "Others, please specify" at bounding box center [389, 439] width 76 height 10
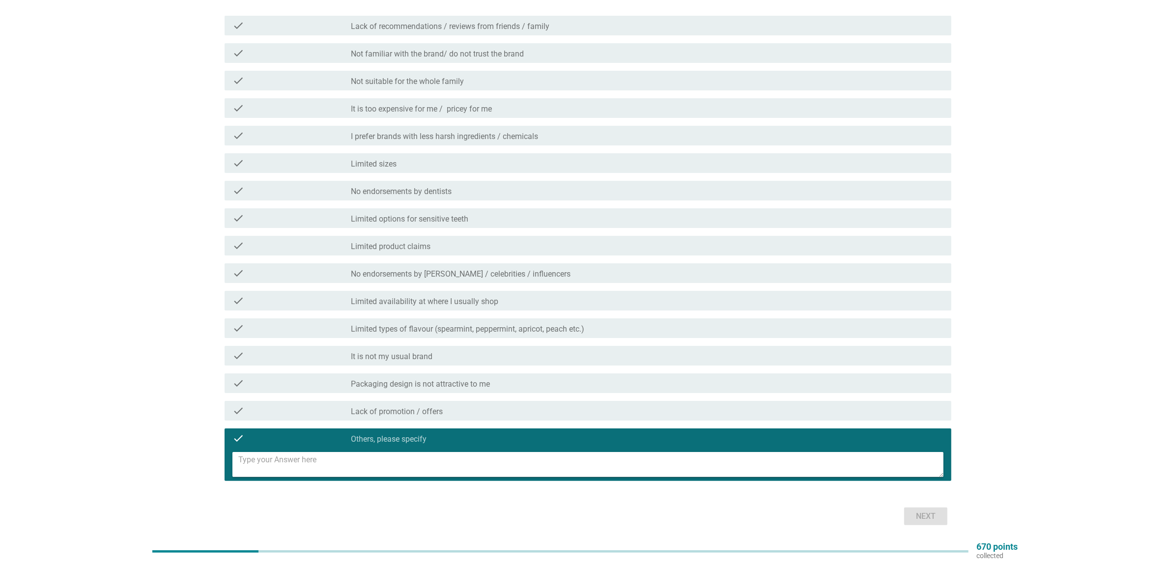
drag, startPoint x: 386, startPoint y: 455, endPoint x: 382, endPoint y: 458, distance: 5.6
click at [386, 455] on textarea at bounding box center [590, 464] width 705 height 25
click at [422, 463] on textarea "no specific reason, just currently using colgate." at bounding box center [590, 464] width 705 height 25
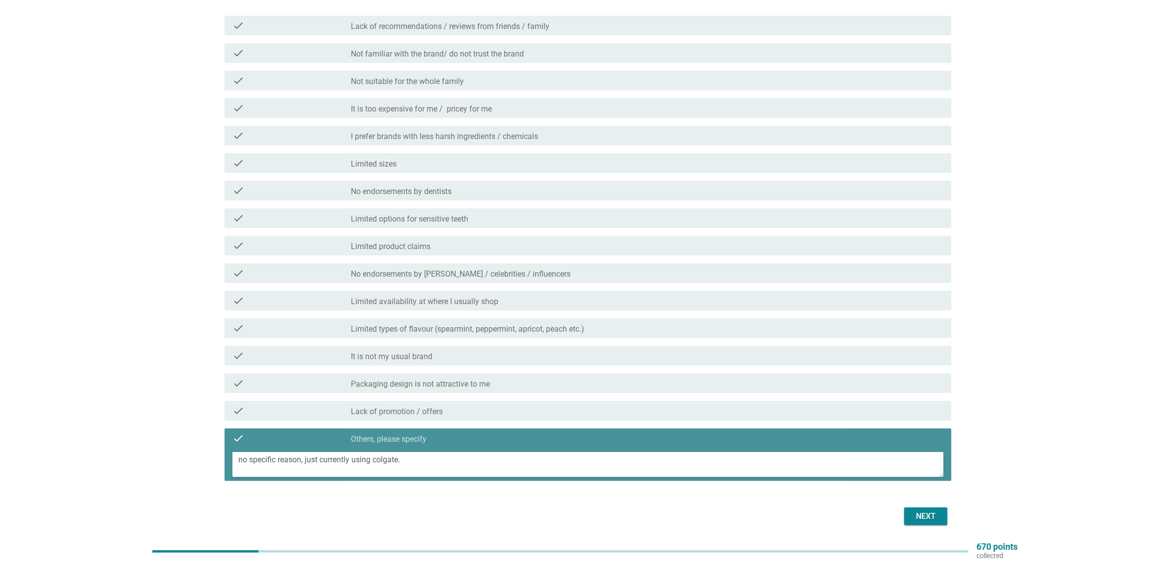
click at [446, 462] on textarea "no specific reason, just currently using colgate." at bounding box center [590, 464] width 705 height 25
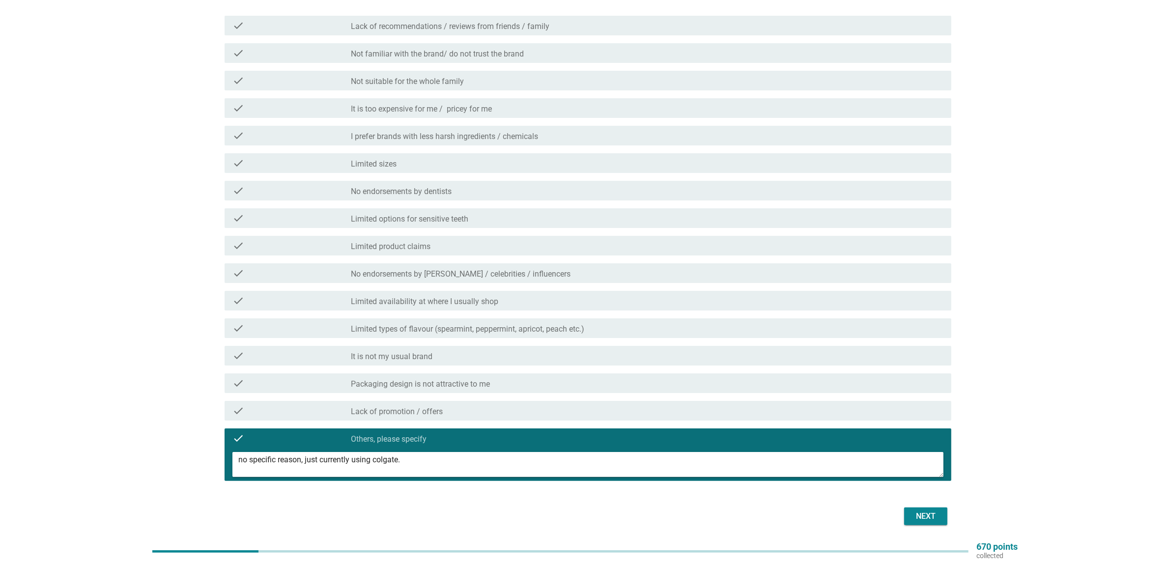
type textarea "no specific reason, just currently using colgate."
click at [917, 515] on div "Next" at bounding box center [926, 517] width 28 height 12
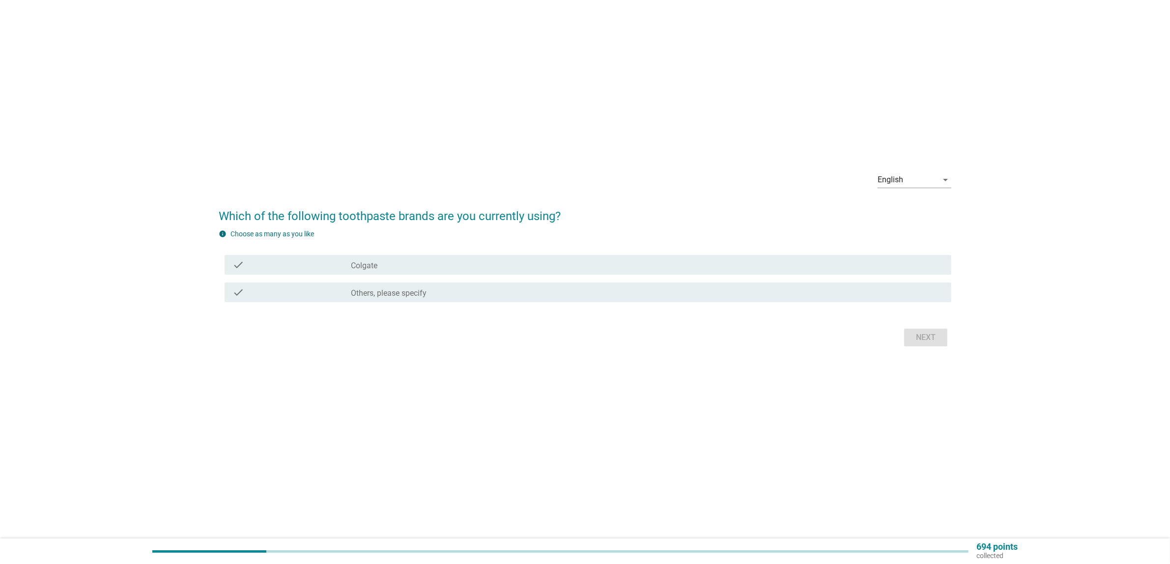
scroll to position [0, 0]
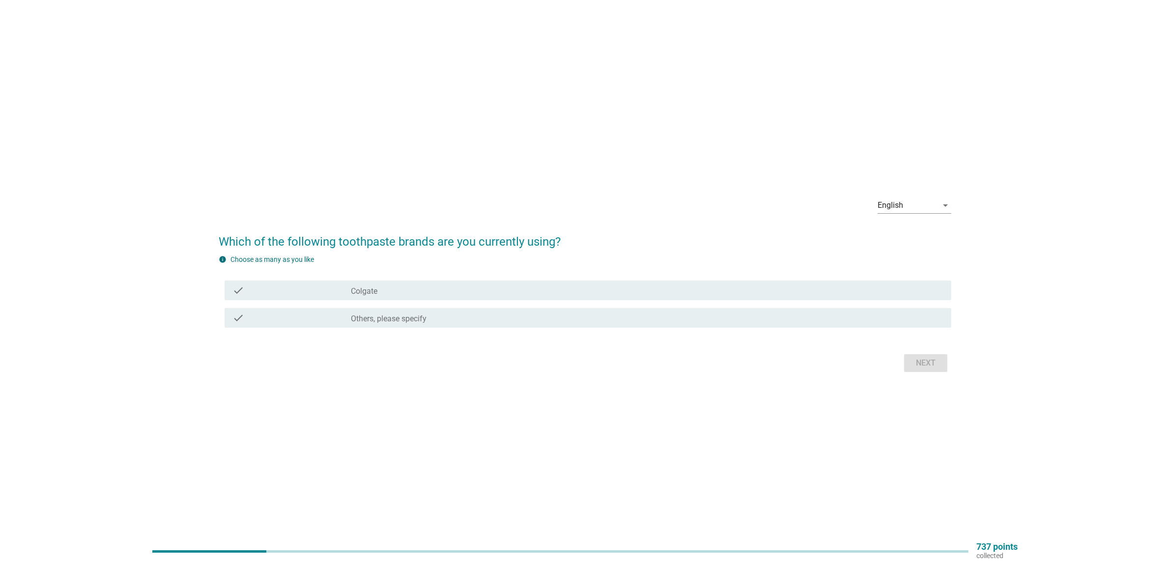
click at [384, 291] on div "check_box_outline_blank Colgate" at bounding box center [647, 291] width 593 height 12
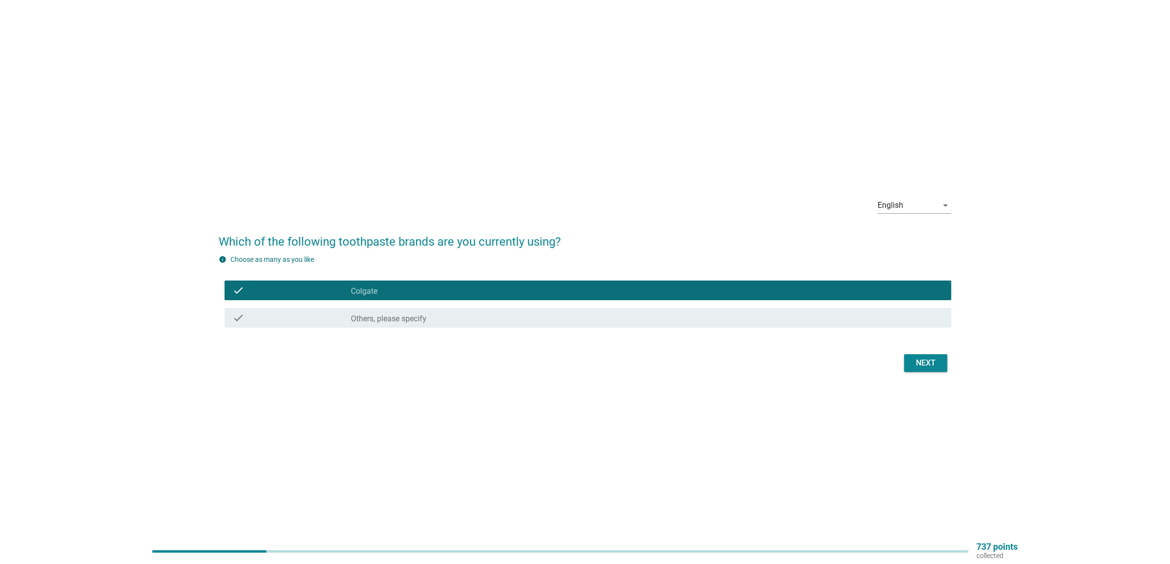
drag, startPoint x: 947, startPoint y: 358, endPoint x: 929, endPoint y: 363, distance: 18.8
click at [947, 359] on div "Next" at bounding box center [585, 363] width 733 height 24
click at [926, 363] on div "Next" at bounding box center [926, 363] width 28 height 12
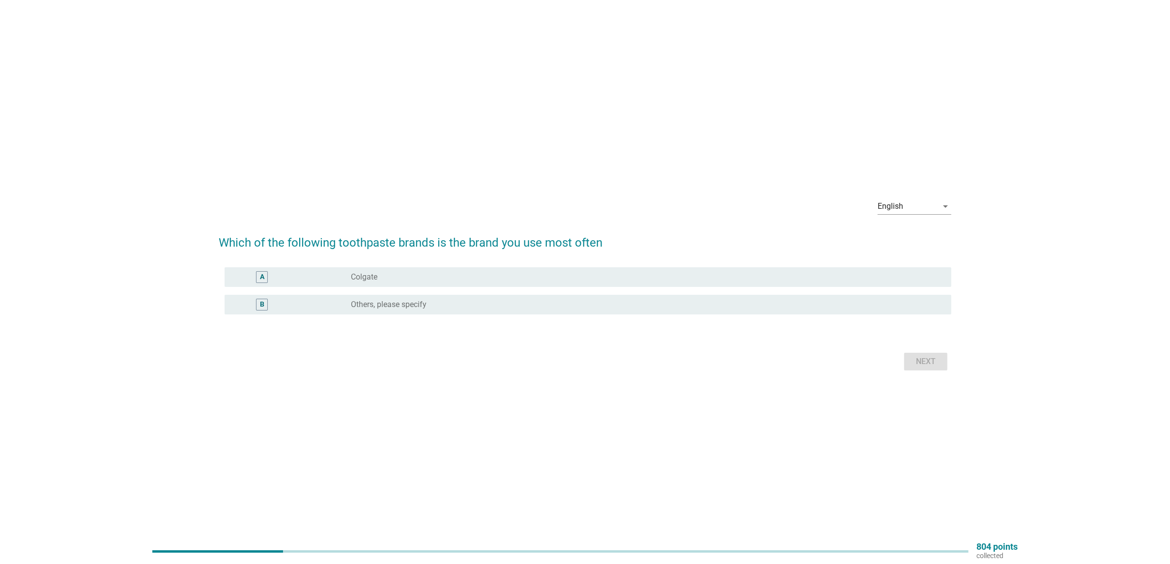
click at [468, 271] on div "radio_button_unchecked Colgate" at bounding box center [647, 277] width 593 height 12
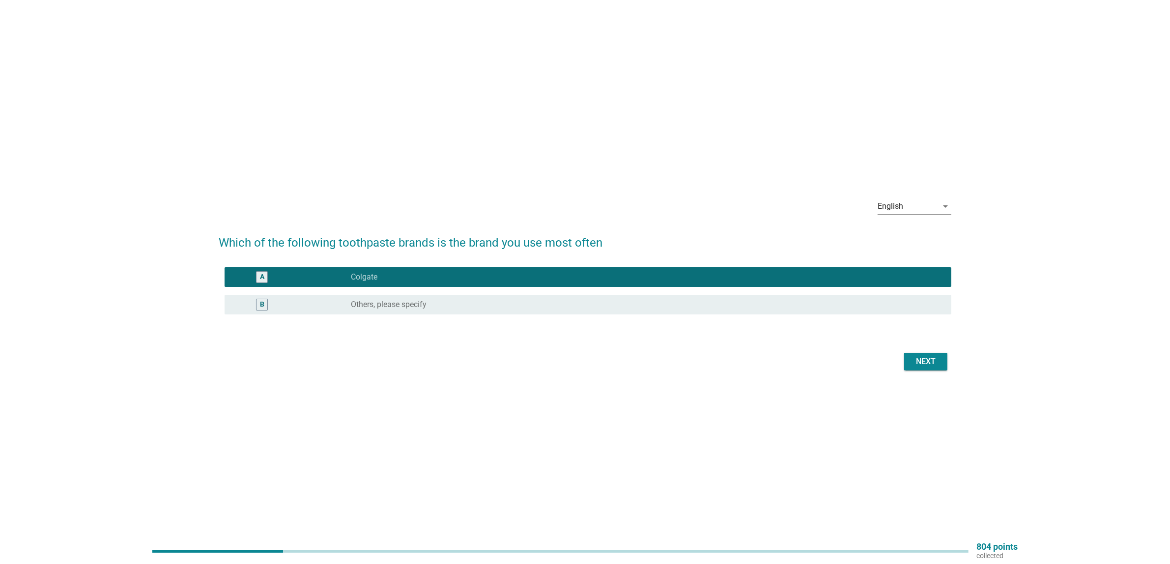
click at [923, 360] on div "Next" at bounding box center [926, 362] width 28 height 12
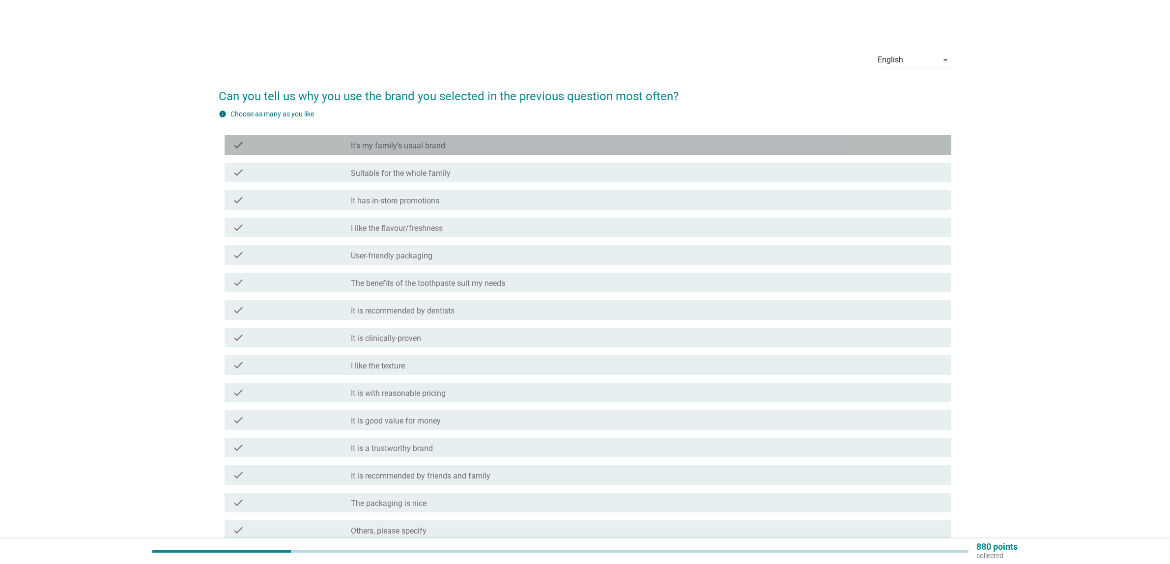
click at [467, 146] on div "check_box_outline_blank It’s my family’s usual brand" at bounding box center [647, 145] width 593 height 12
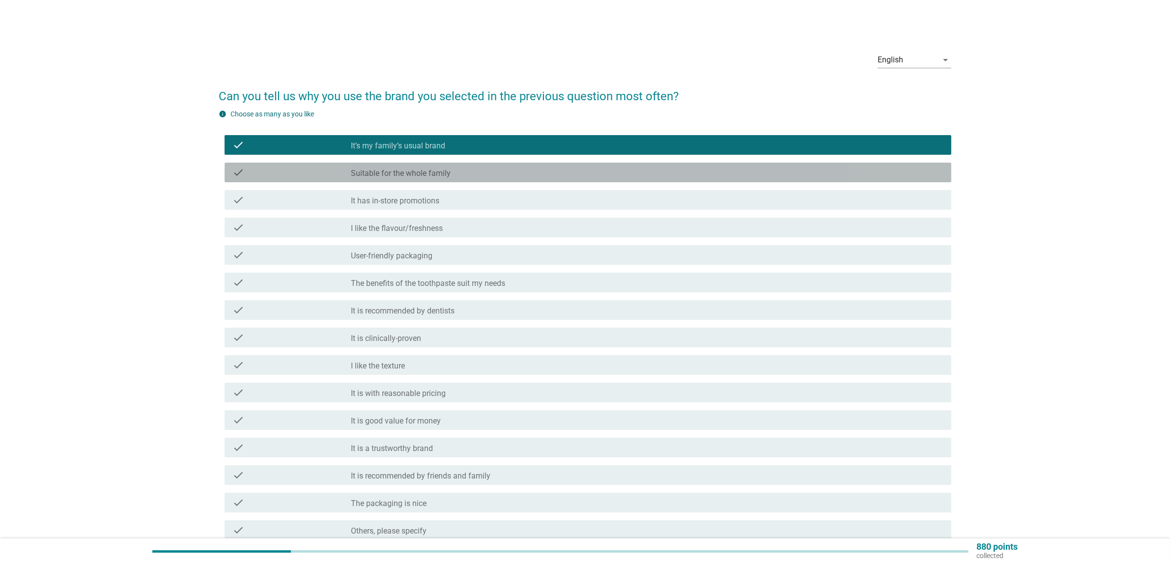
click at [457, 171] on div "check_box_outline_blank Suitable for the whole family" at bounding box center [647, 173] width 593 height 12
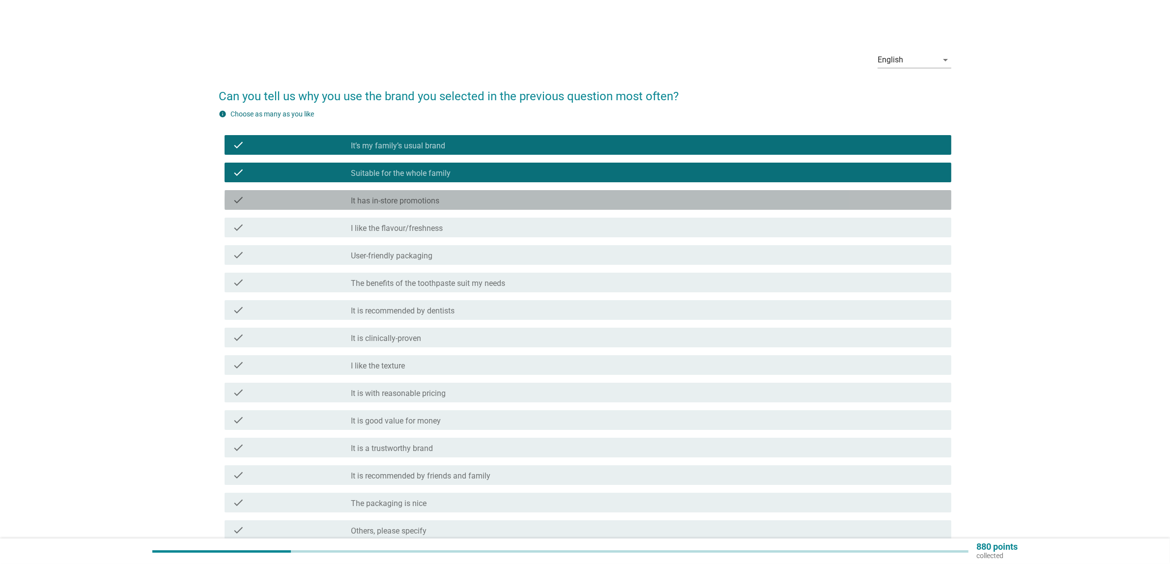
click at [418, 208] on div "check check_box_outline_blank It has in-store promotions" at bounding box center [588, 200] width 727 height 20
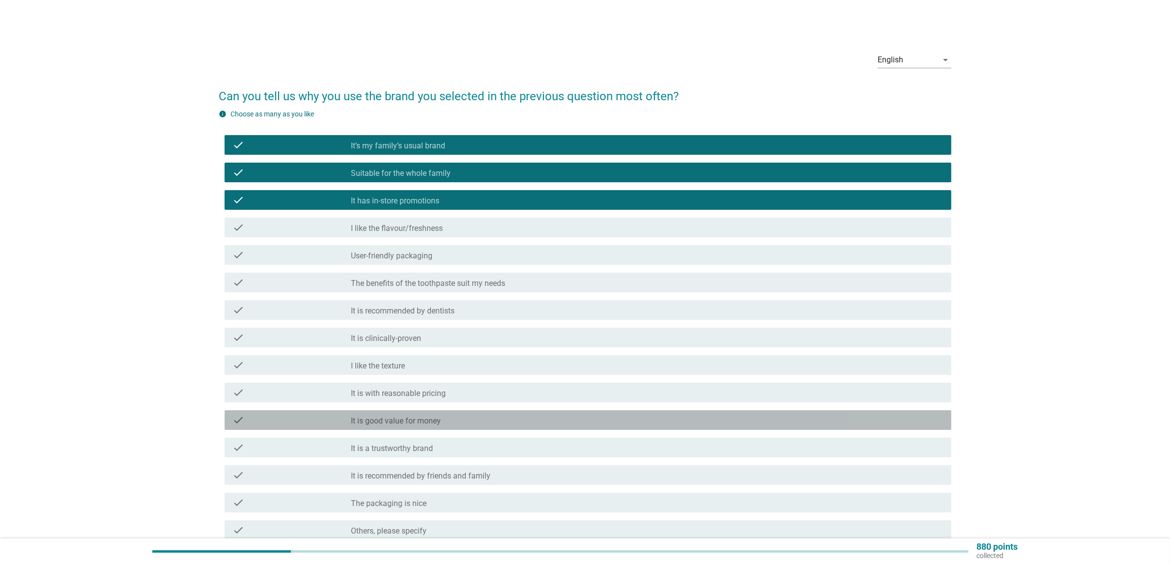
click at [375, 416] on label "It is good value for money" at bounding box center [396, 421] width 90 height 10
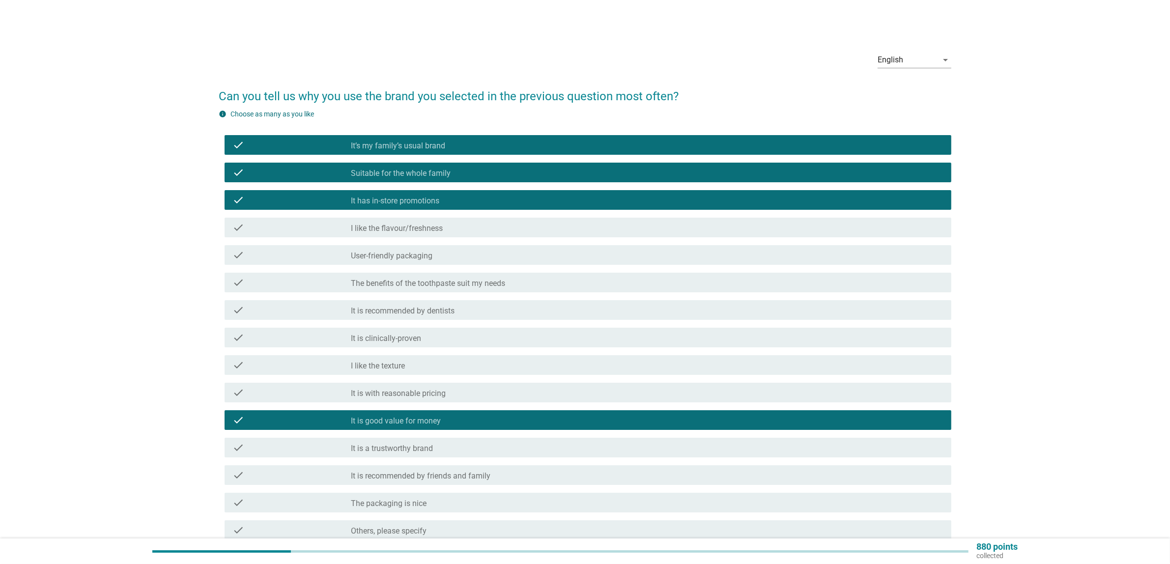
scroll to position [92, 0]
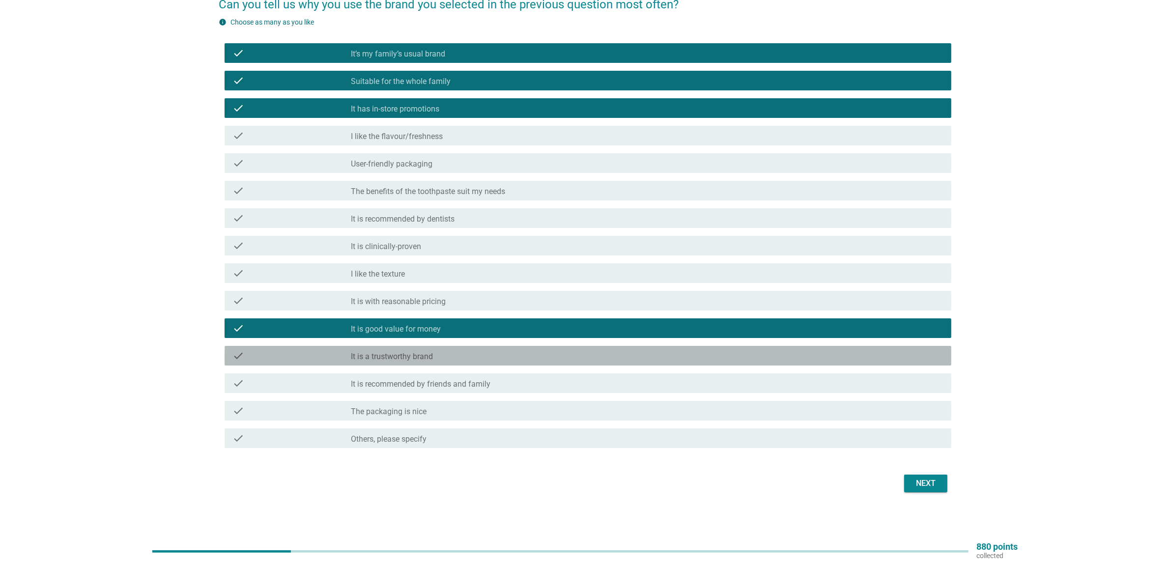
click at [412, 359] on label "It is a trustworthy brand" at bounding box center [392, 357] width 82 height 10
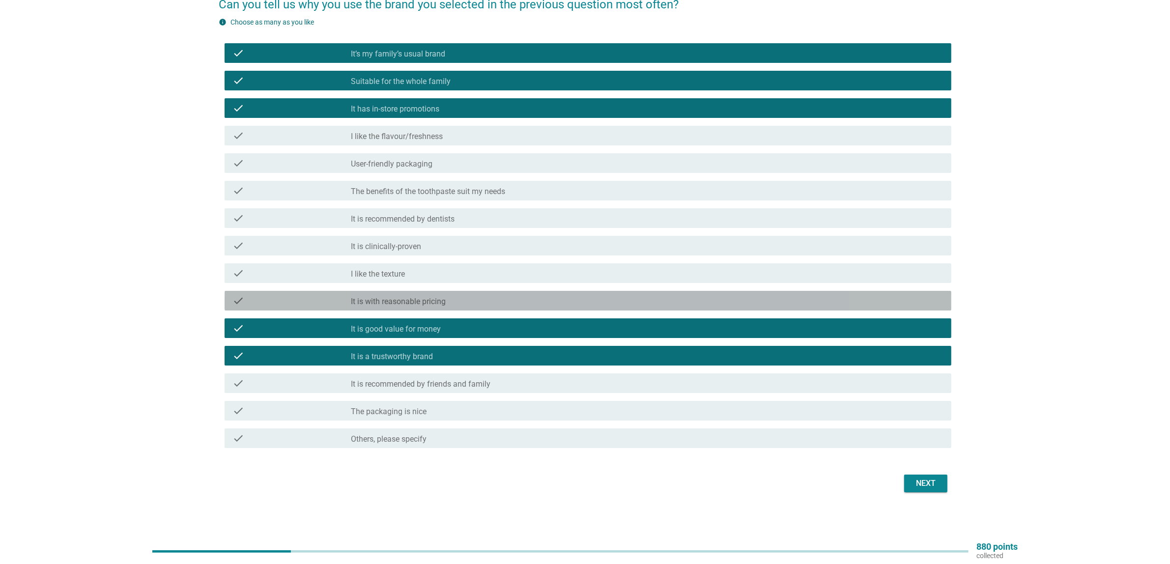
click at [411, 306] on label "It is with reasonable pricing" at bounding box center [398, 302] width 95 height 10
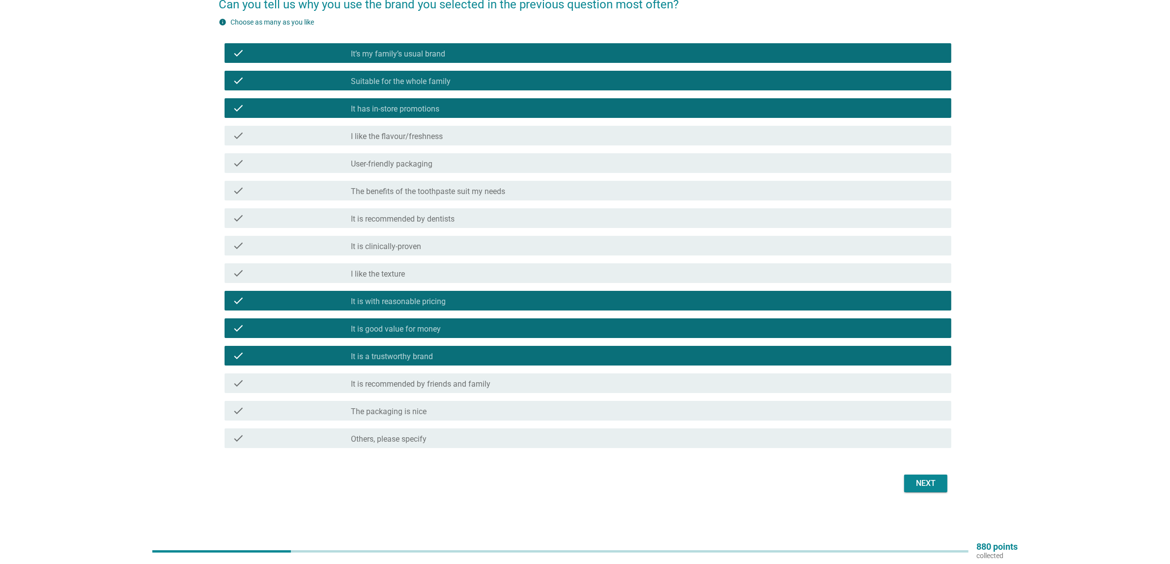
click at [929, 483] on div "Next" at bounding box center [926, 484] width 28 height 12
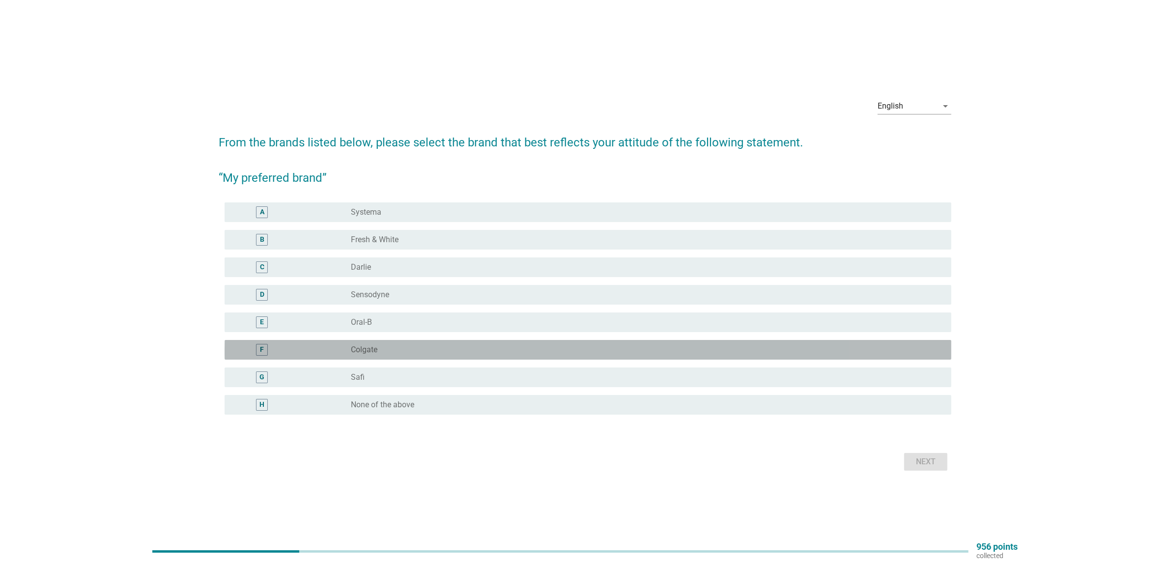
click at [379, 345] on div "radio_button_unchecked Colgate" at bounding box center [643, 350] width 585 height 10
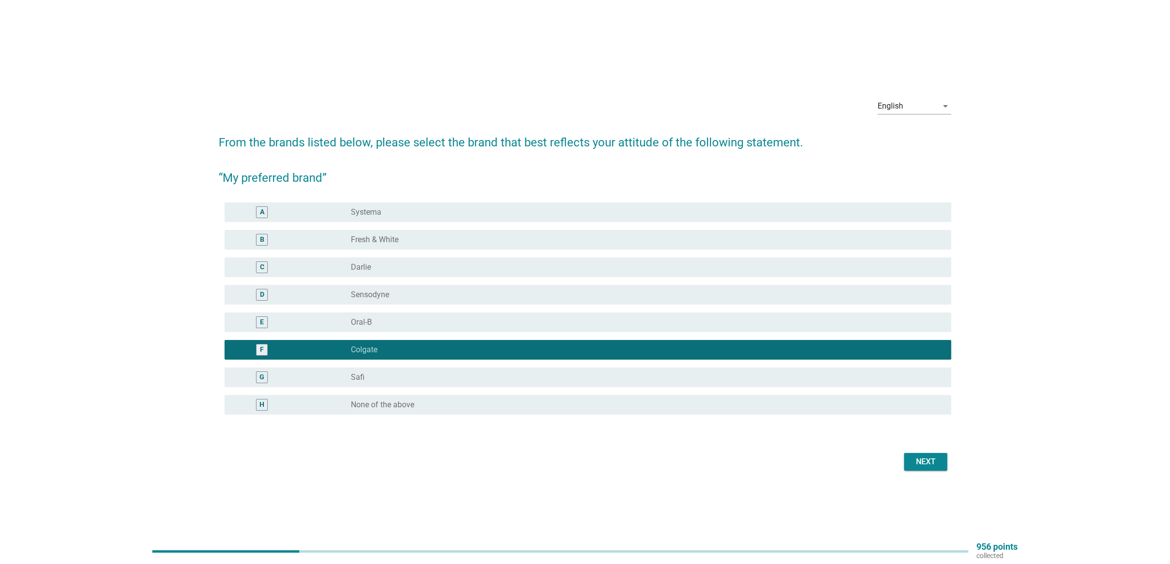
click at [927, 463] on div "Next" at bounding box center [926, 462] width 28 height 12
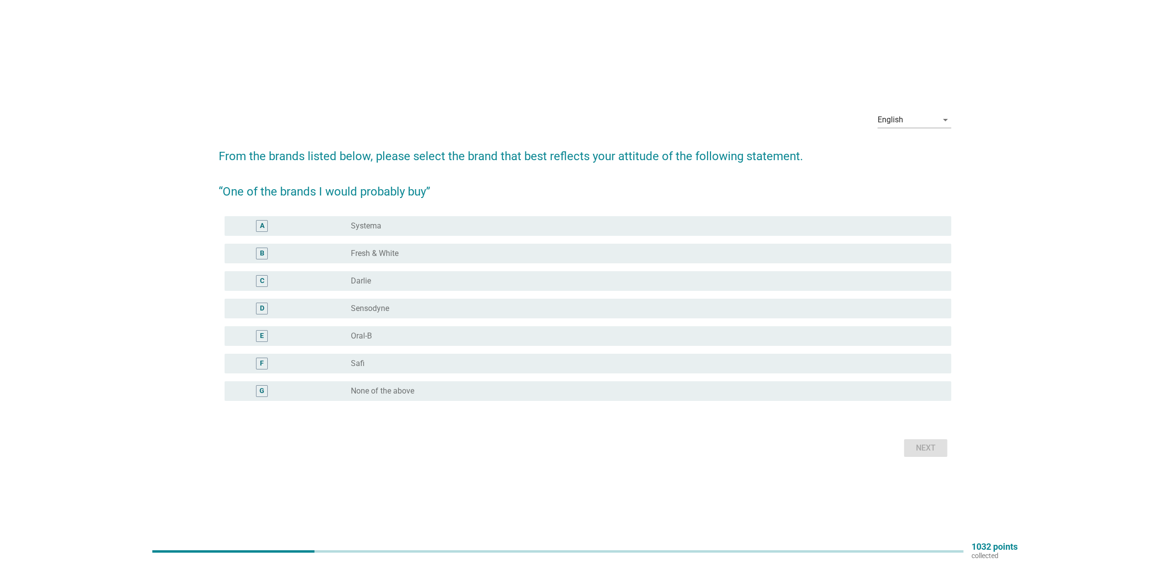
drag, startPoint x: 435, startPoint y: 392, endPoint x: 489, endPoint y: 402, distance: 54.6
click at [435, 392] on div "radio_button_unchecked None of the above" at bounding box center [643, 391] width 585 height 10
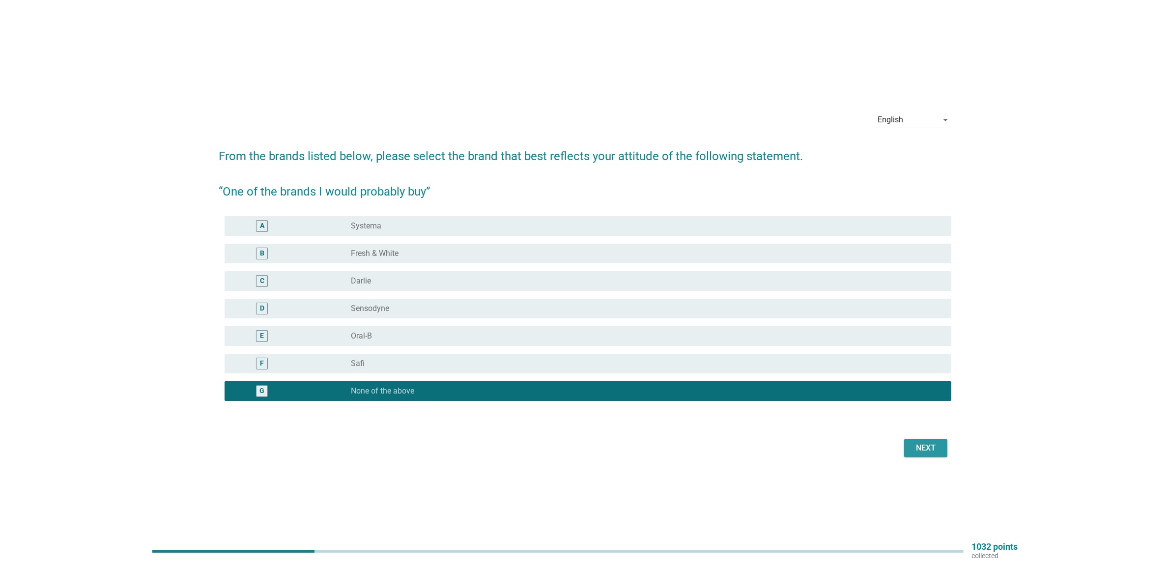
click at [923, 450] on div "Next" at bounding box center [926, 448] width 28 height 12
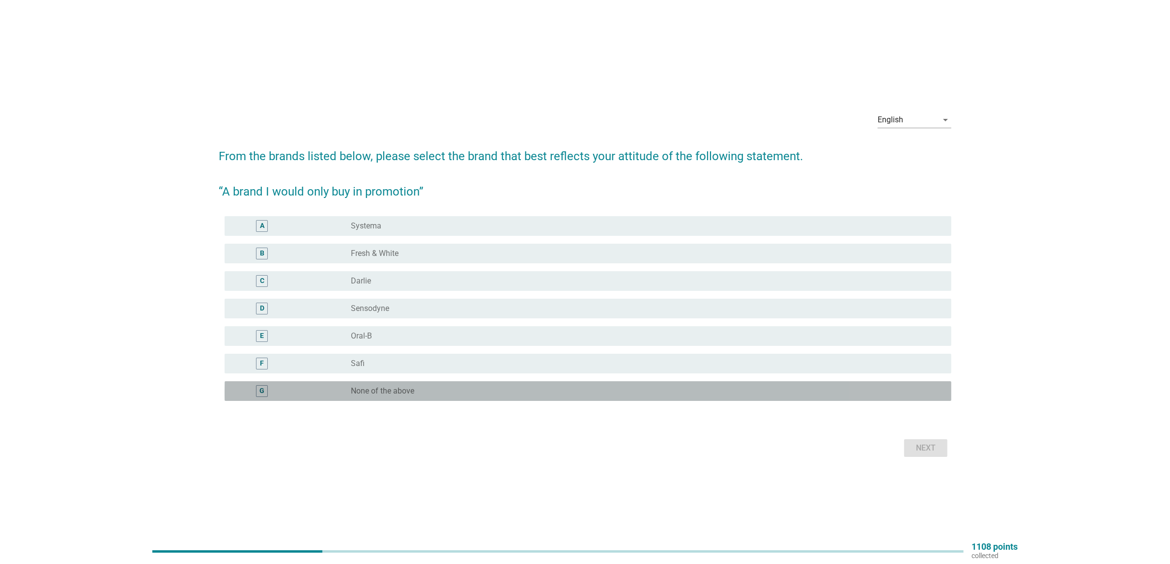
click at [458, 386] on div "radio_button_unchecked None of the above" at bounding box center [643, 391] width 585 height 10
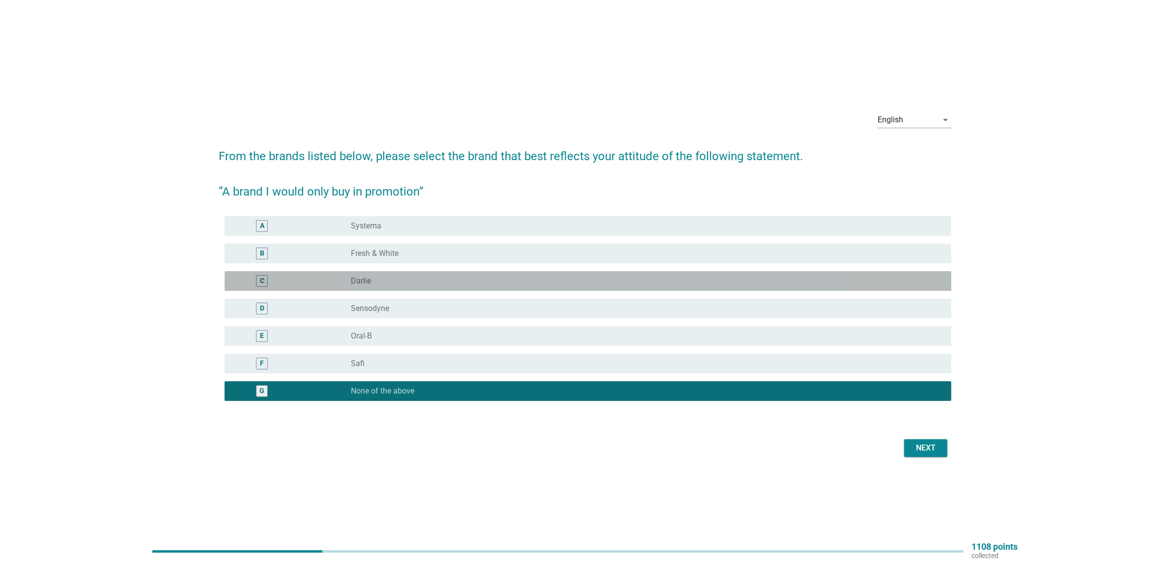
click at [403, 281] on div "radio_button_unchecked [PERSON_NAME]" at bounding box center [643, 281] width 585 height 10
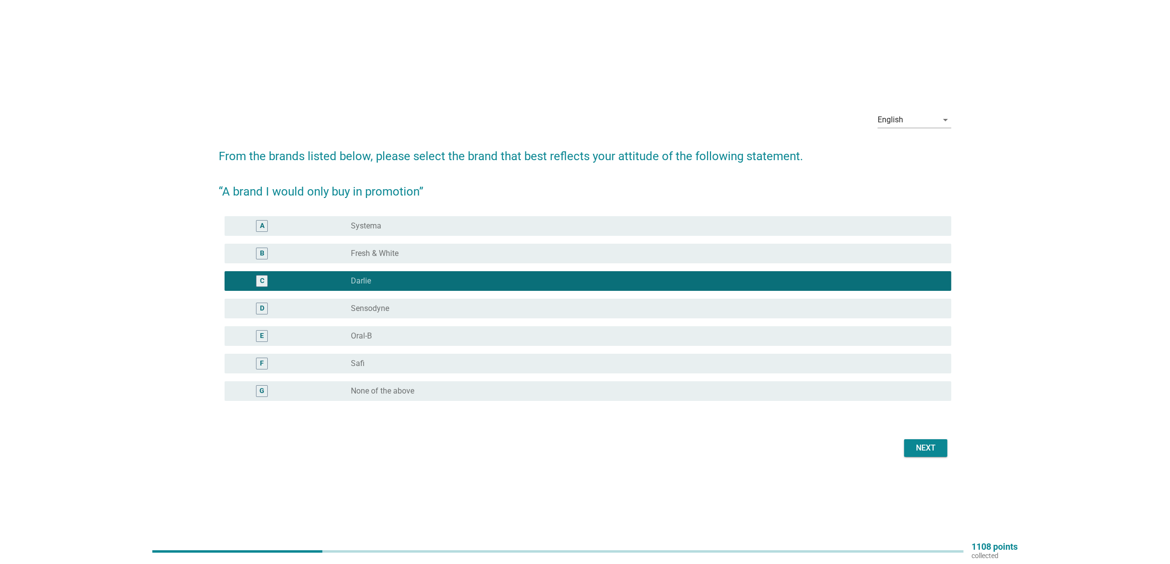
click at [929, 440] on button "Next" at bounding box center [925, 448] width 43 height 18
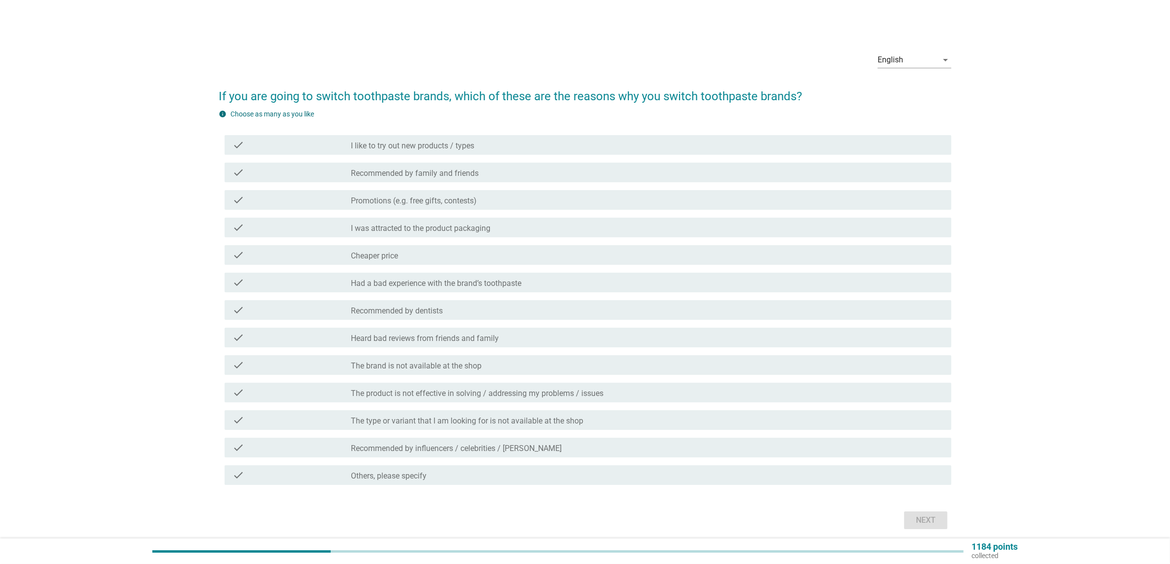
click at [637, 118] on div "info Choose as many as you like" at bounding box center [585, 114] width 733 height 10
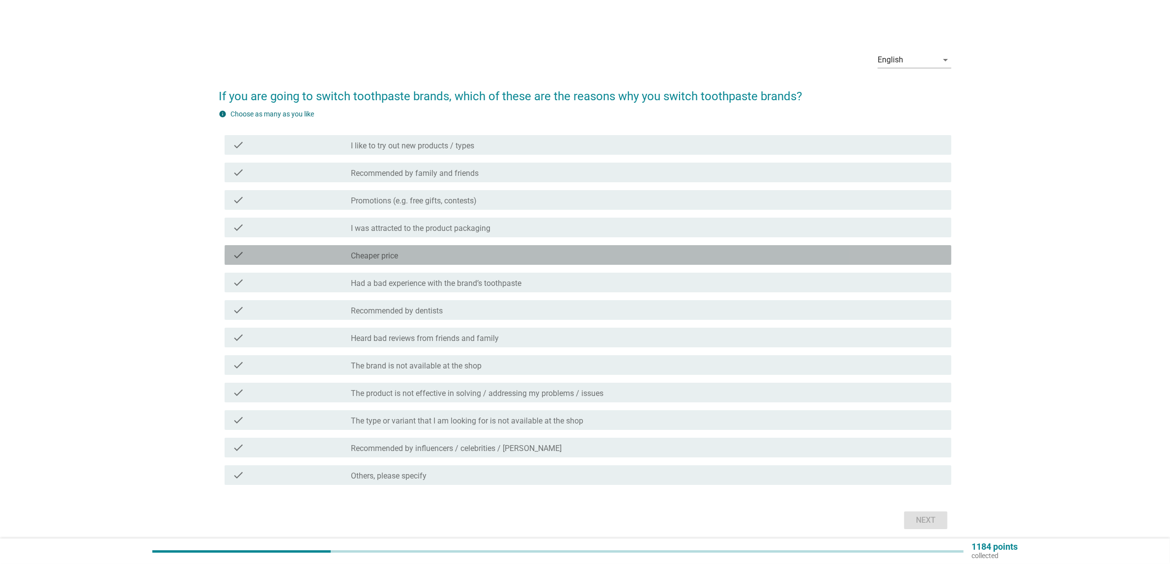
click at [443, 258] on div "check_box_outline_blank Cheaper price" at bounding box center [647, 255] width 593 height 12
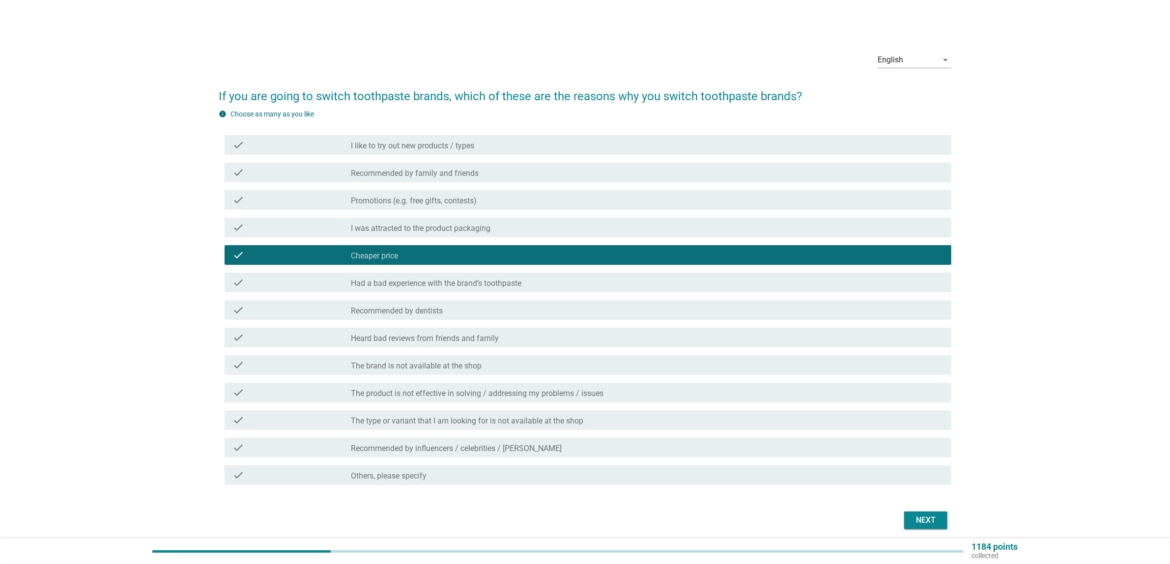
click at [480, 317] on div "check check_box_outline_blank Recommended by dentists" at bounding box center [588, 310] width 727 height 20
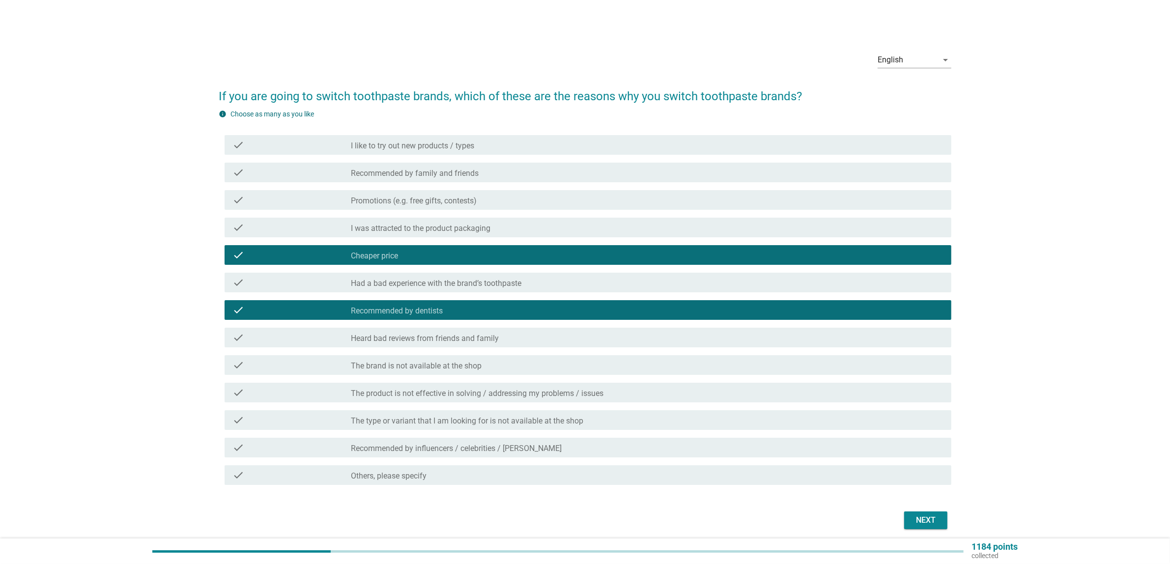
click at [450, 198] on label "Promotions (e.g. free gifts, contests)" at bounding box center [414, 201] width 126 height 10
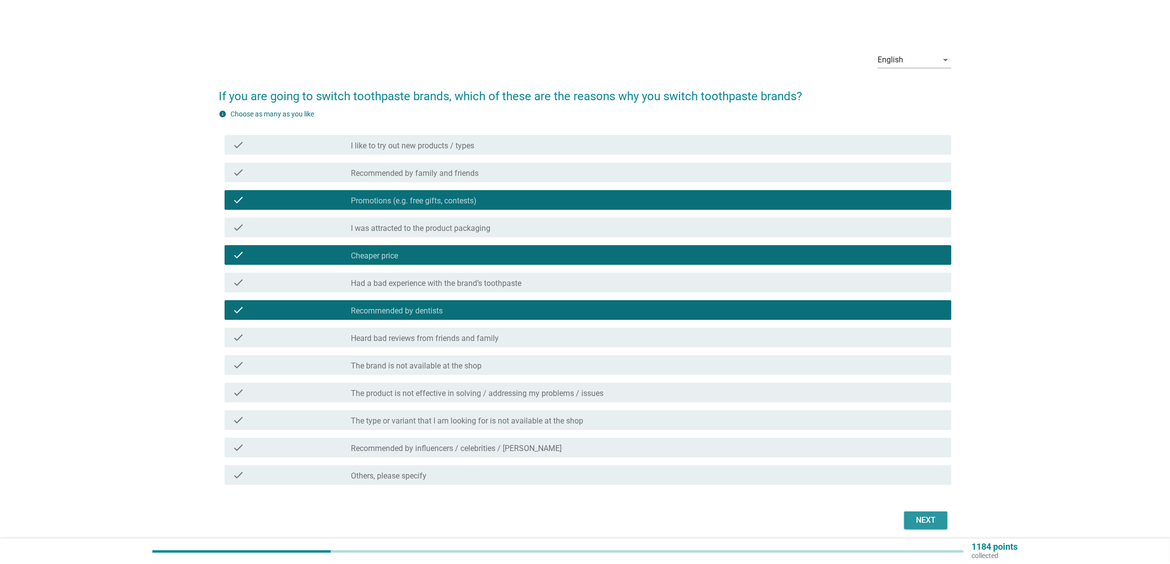
click at [918, 519] on div "Next" at bounding box center [926, 521] width 28 height 12
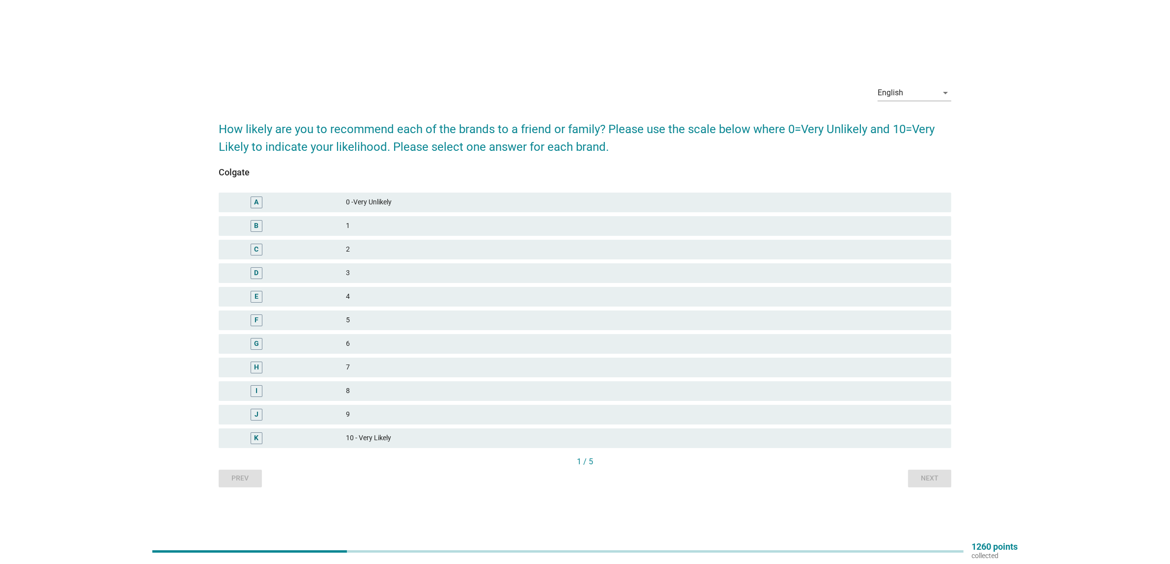
drag, startPoint x: 382, startPoint y: 433, endPoint x: 531, endPoint y: 446, distance: 150.0
click at [383, 433] on div "10 - Very Likely" at bounding box center [645, 438] width 598 height 12
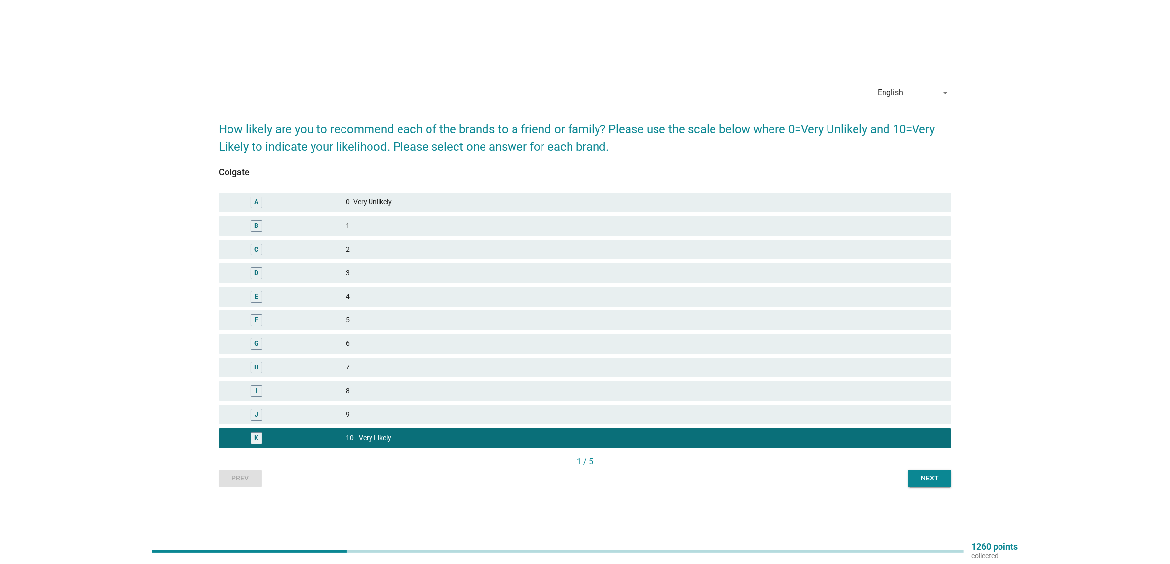
click at [929, 484] on button "Next" at bounding box center [929, 479] width 43 height 18
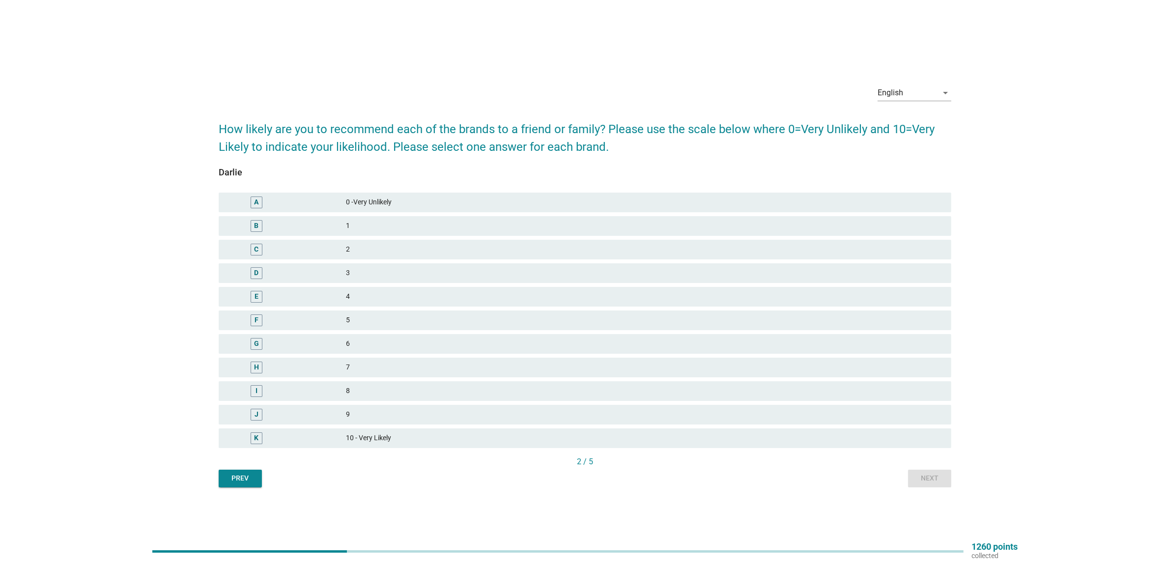
click at [366, 386] on div "8" at bounding box center [645, 391] width 598 height 12
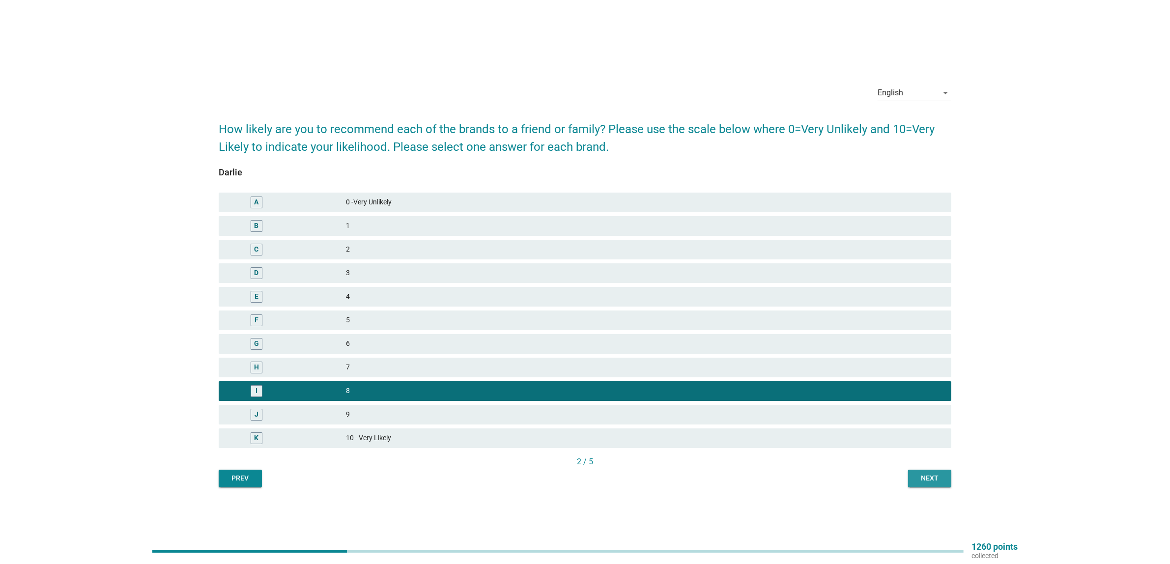
click at [935, 487] on button "Next" at bounding box center [929, 479] width 43 height 18
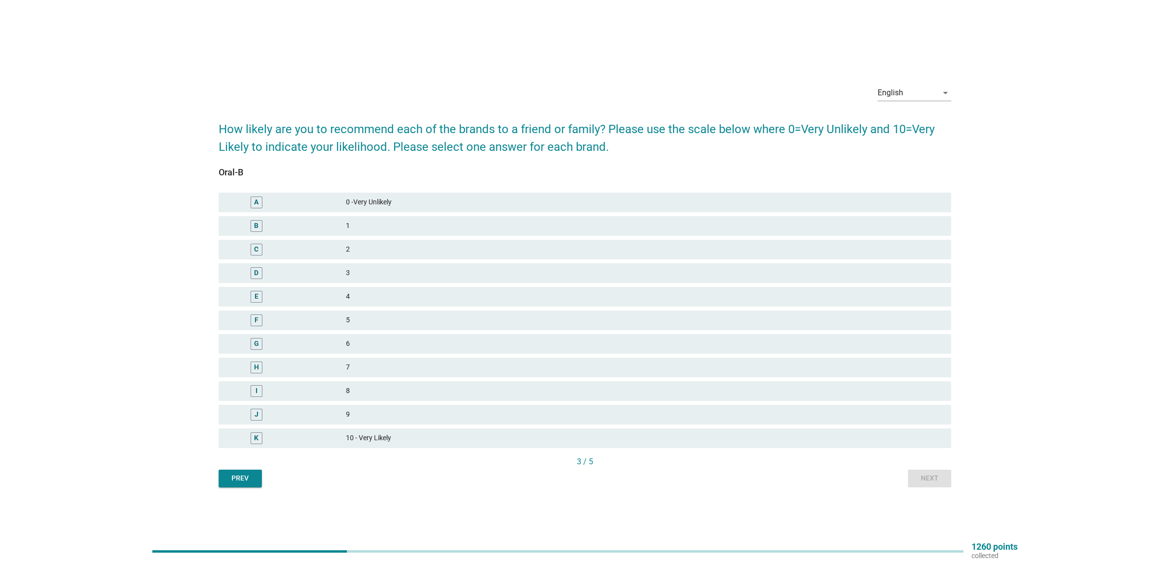
click at [377, 335] on div "G 6" at bounding box center [585, 344] width 733 height 20
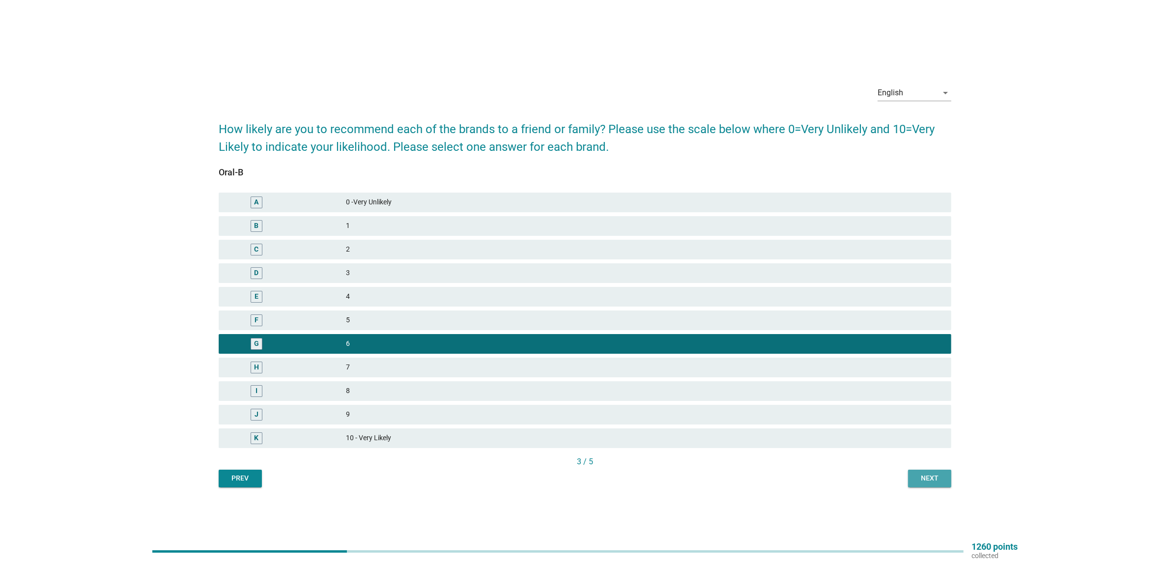
click at [913, 473] on button "Next" at bounding box center [929, 479] width 43 height 18
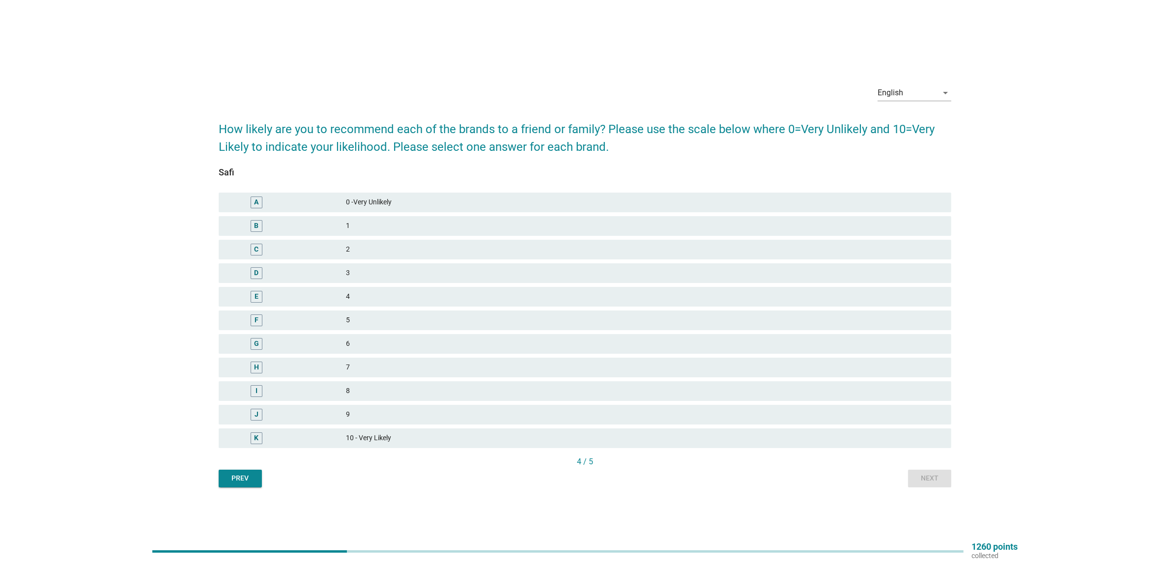
click at [373, 298] on div "4" at bounding box center [645, 297] width 598 height 12
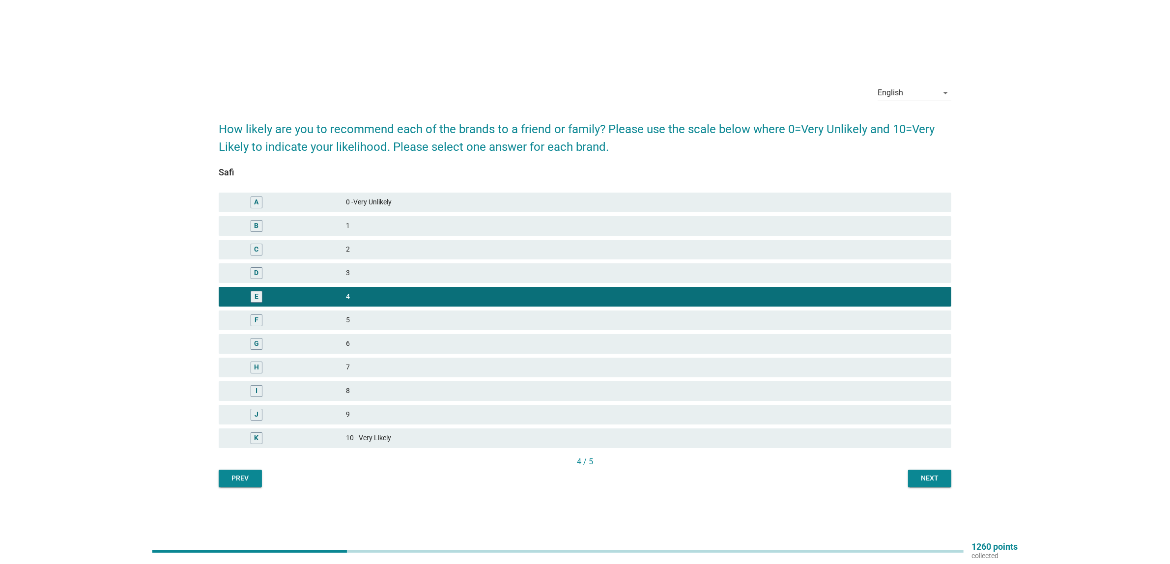
click at [928, 474] on div "Next" at bounding box center [930, 478] width 28 height 10
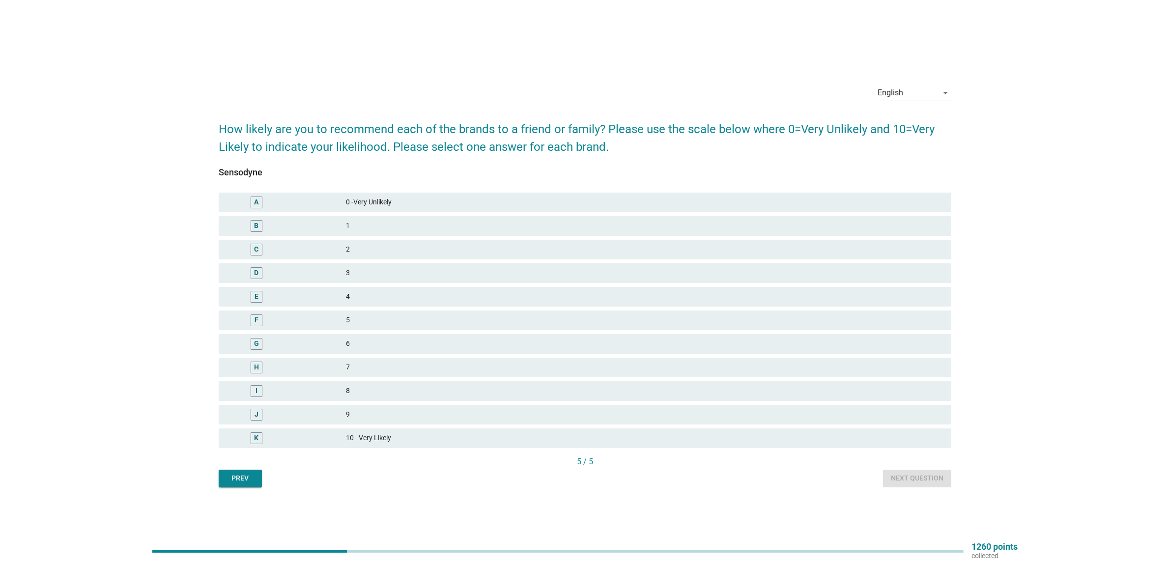
click at [358, 342] on div "6" at bounding box center [645, 344] width 598 height 12
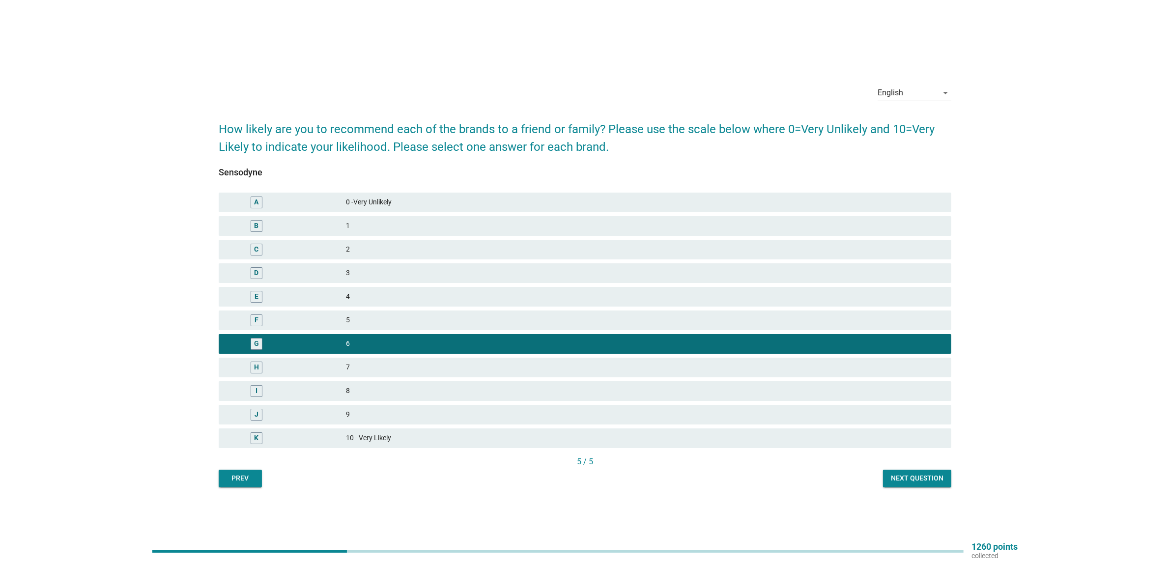
click at [908, 482] on div "Next question" at bounding box center [917, 478] width 53 height 10
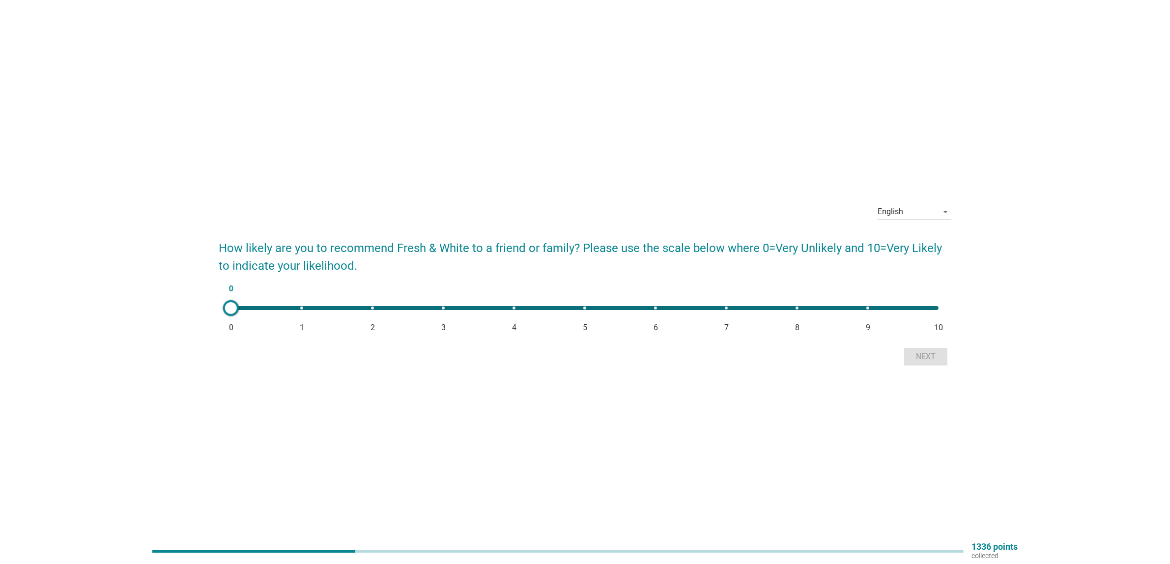
click at [939, 310] on div "0 0 1 2 3 4 5 6 7 8 9 10" at bounding box center [585, 308] width 708 height 4
click at [659, 305] on div "10 0 1 2 3 4 5 6 7 8 9 10" at bounding box center [584, 308] width 723 height 20
click at [800, 308] on div "6 0 1 2 3 4 5 6 7 8 9 10" at bounding box center [585, 308] width 708 height 4
type input "8"
click at [905, 361] on button "Next" at bounding box center [925, 357] width 43 height 18
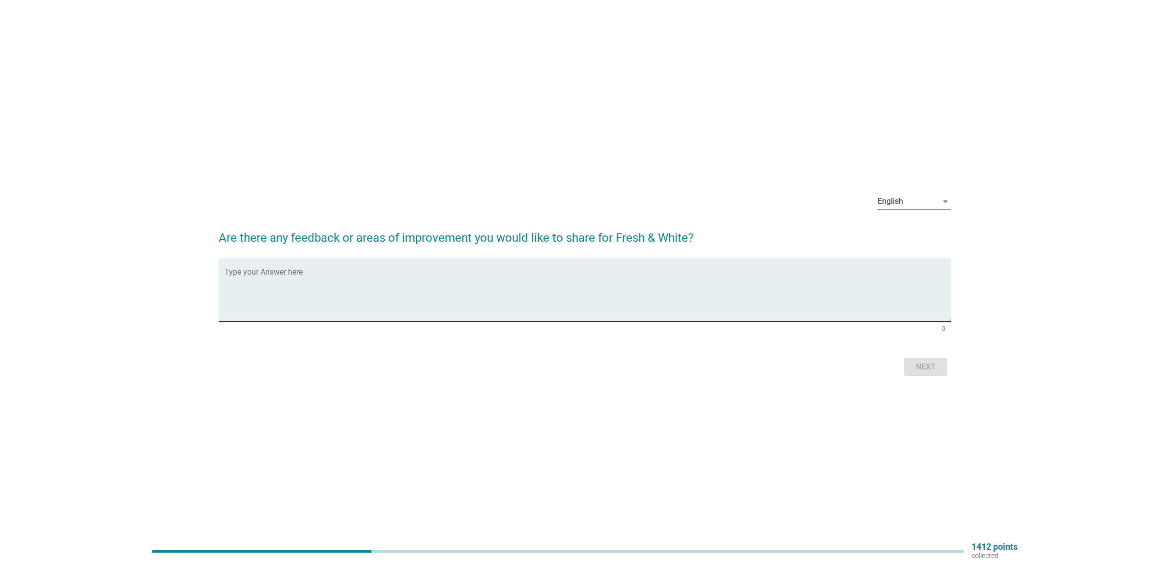
click at [539, 286] on textarea "Type your Answer here" at bounding box center [588, 296] width 727 height 52
type textarea "none from me."
click at [924, 369] on div "Next" at bounding box center [926, 367] width 28 height 12
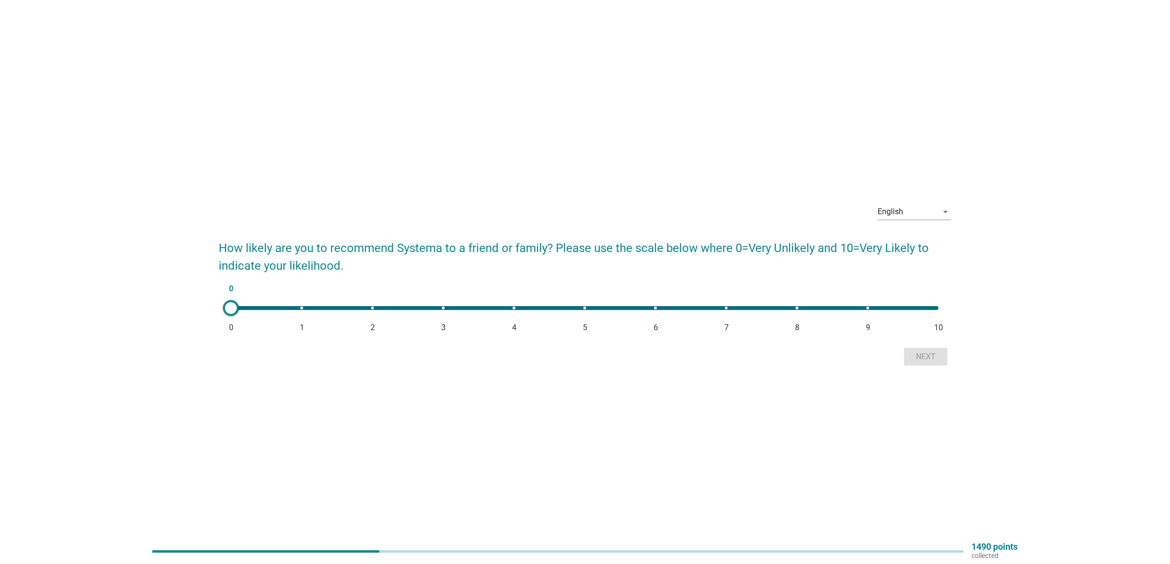
click at [583, 308] on div "0 0 1 2 3 4 5 6 7 8 9 10" at bounding box center [585, 308] width 708 height 4
type input "5"
click at [932, 356] on div "Next" at bounding box center [926, 357] width 28 height 12
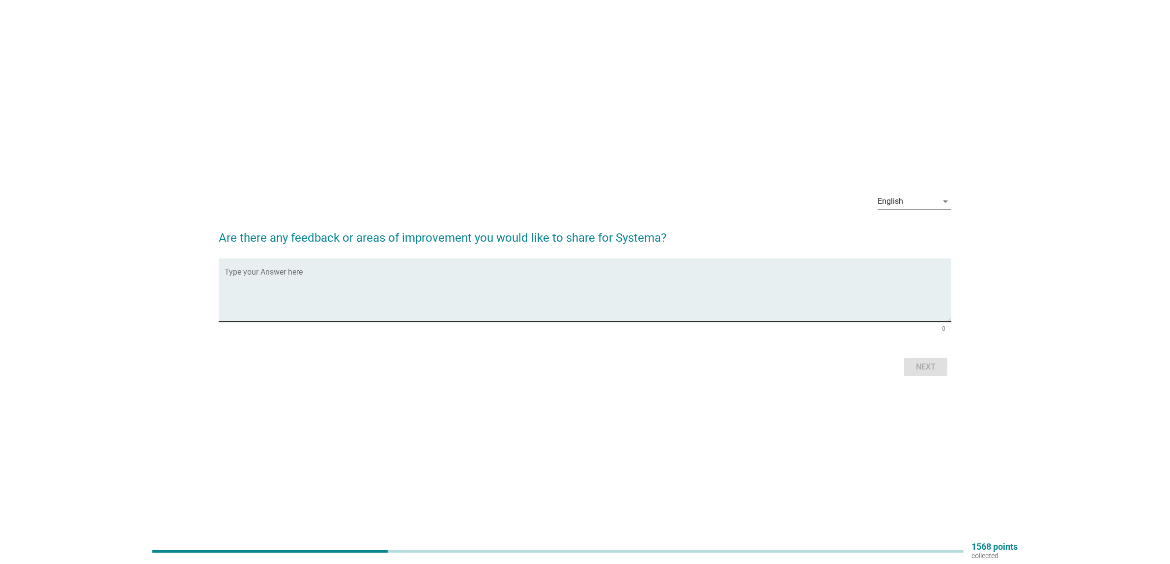
click at [462, 285] on textarea "Type your Answer here" at bounding box center [588, 296] width 727 height 52
type textarea "none from me."
click at [924, 367] on div "Next" at bounding box center [926, 367] width 28 height 12
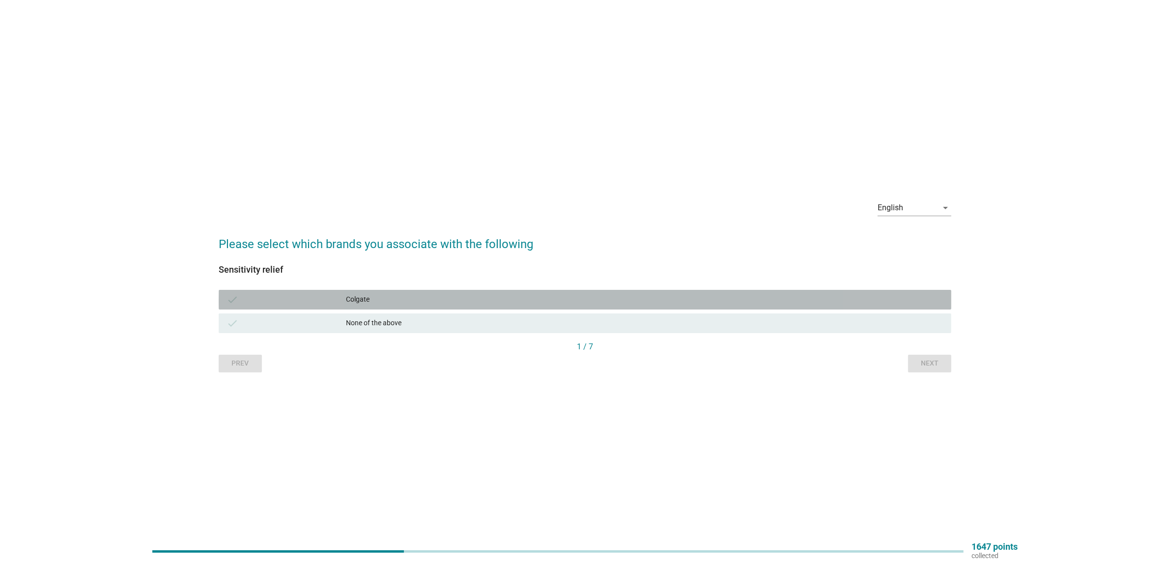
click at [443, 295] on div "Colgate" at bounding box center [645, 300] width 598 height 12
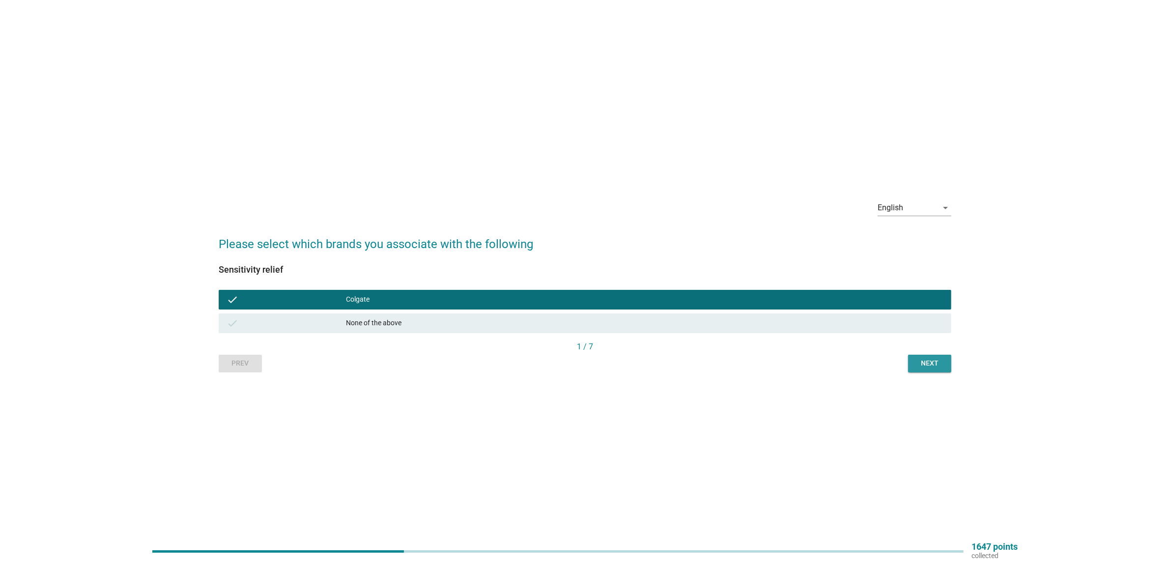
drag, startPoint x: 917, startPoint y: 358, endPoint x: 902, endPoint y: 359, distance: 15.3
click at [917, 358] on div "Next" at bounding box center [930, 363] width 28 height 10
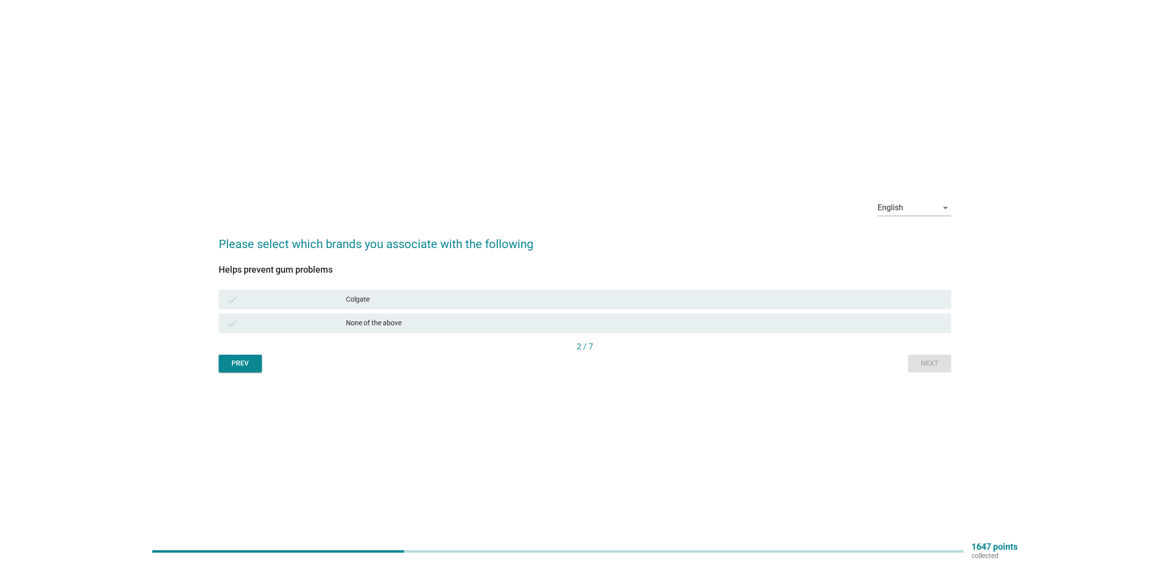
click at [477, 297] on div "Colgate" at bounding box center [645, 300] width 598 height 12
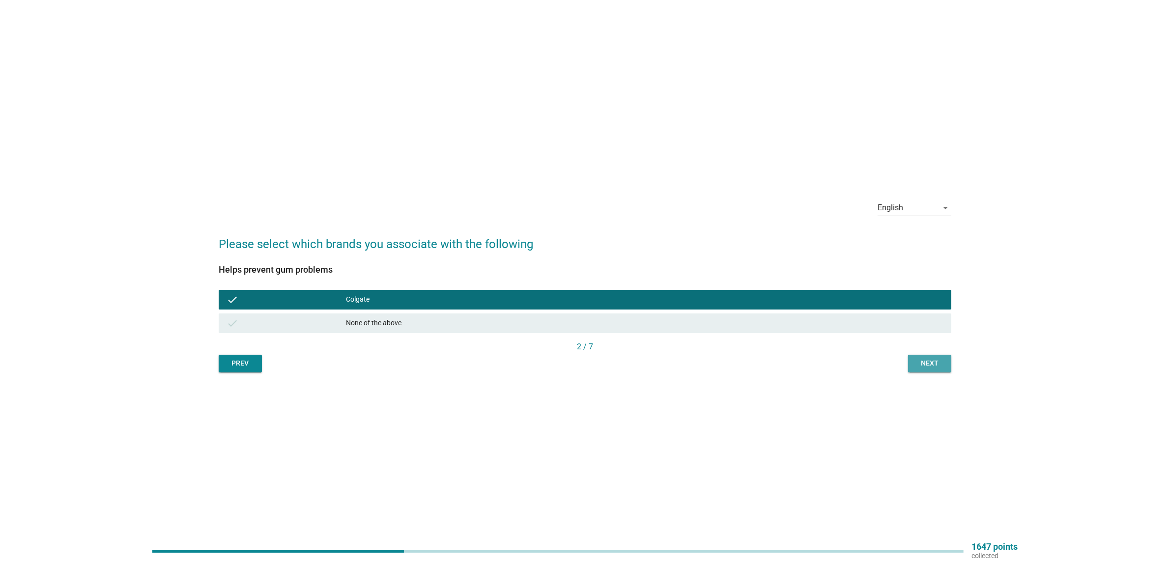
click at [940, 368] on div "Next" at bounding box center [930, 363] width 28 height 10
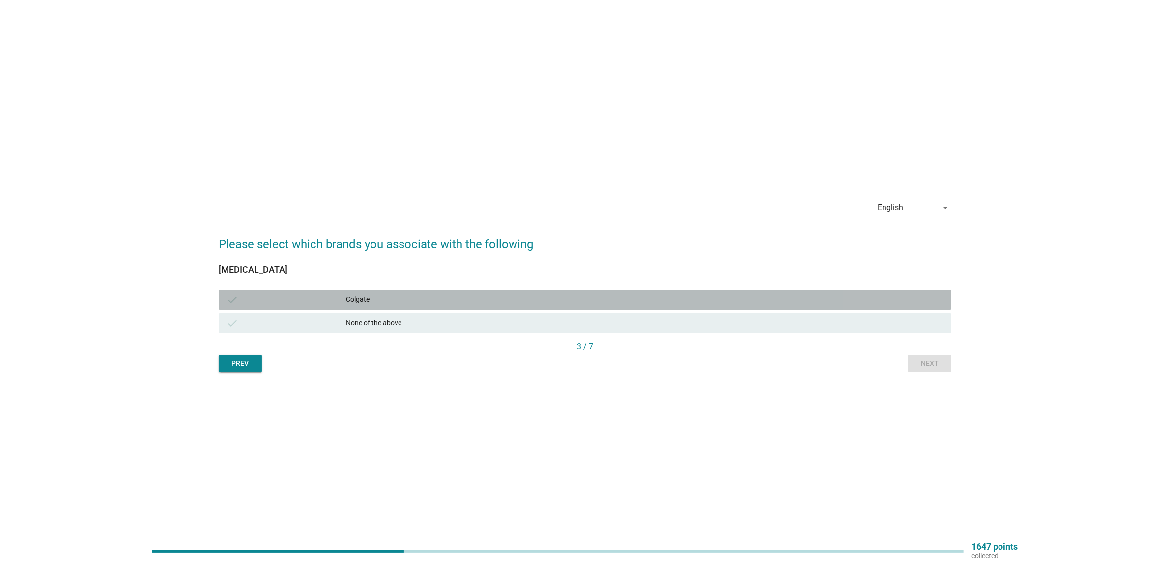
click at [376, 296] on div "Colgate" at bounding box center [645, 300] width 598 height 12
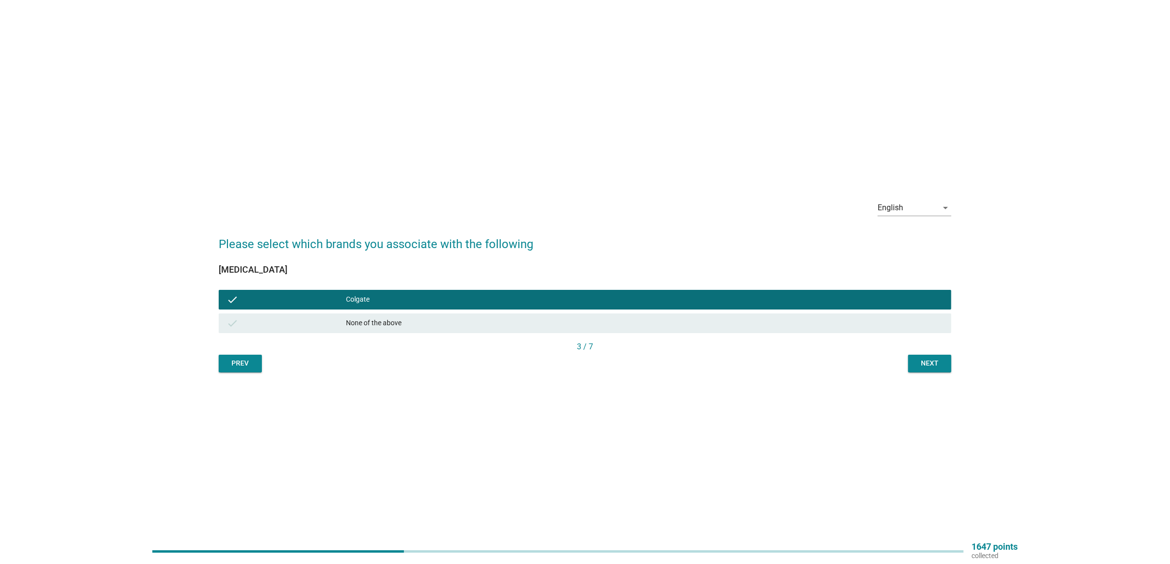
click at [926, 362] on div "Next" at bounding box center [930, 363] width 28 height 10
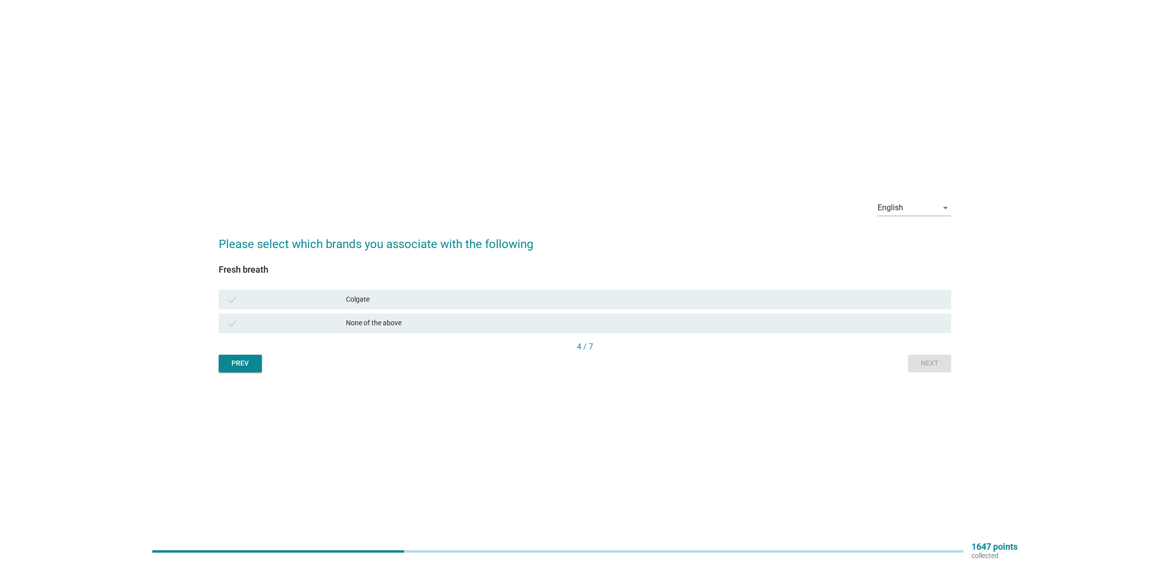
click at [351, 295] on div "Colgate" at bounding box center [645, 300] width 598 height 12
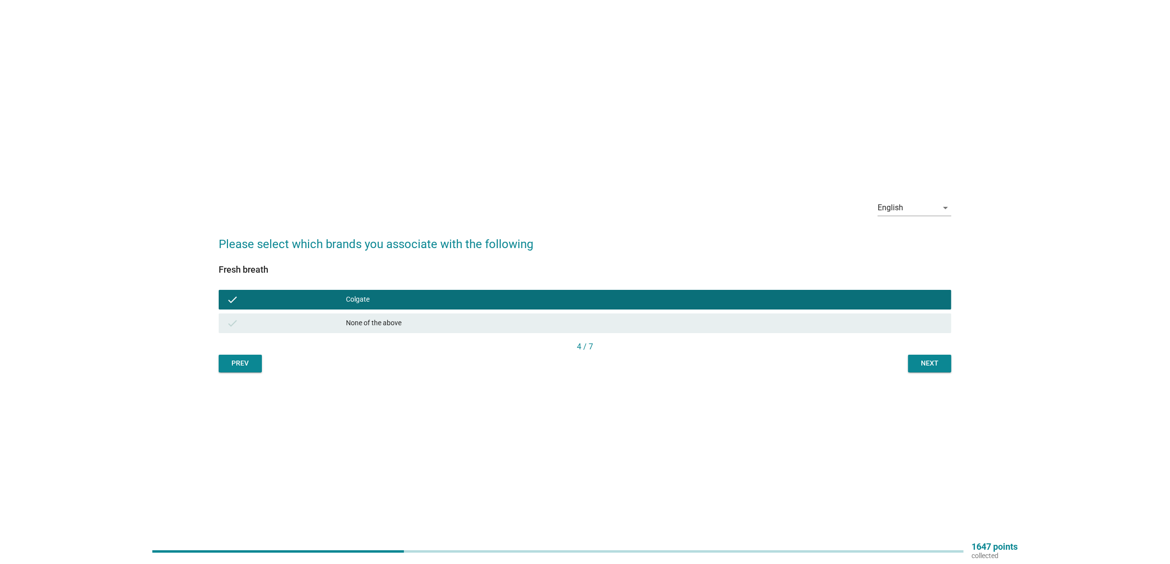
click at [929, 358] on div "Next" at bounding box center [930, 363] width 28 height 10
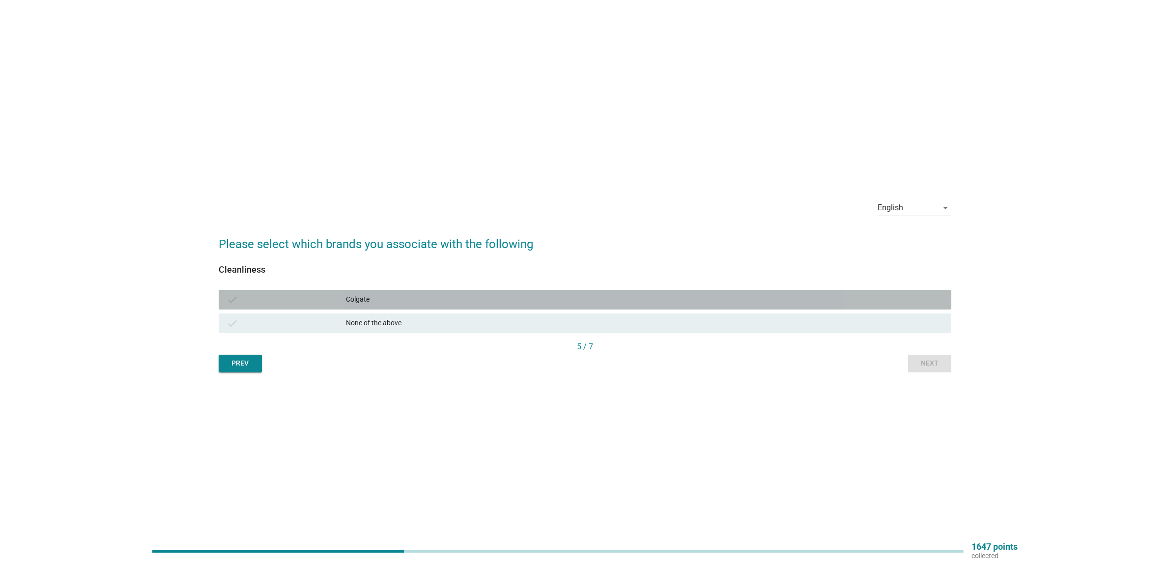
drag, startPoint x: 380, startPoint y: 298, endPoint x: 397, endPoint y: 308, distance: 20.1
click at [380, 298] on div "Colgate" at bounding box center [645, 300] width 598 height 12
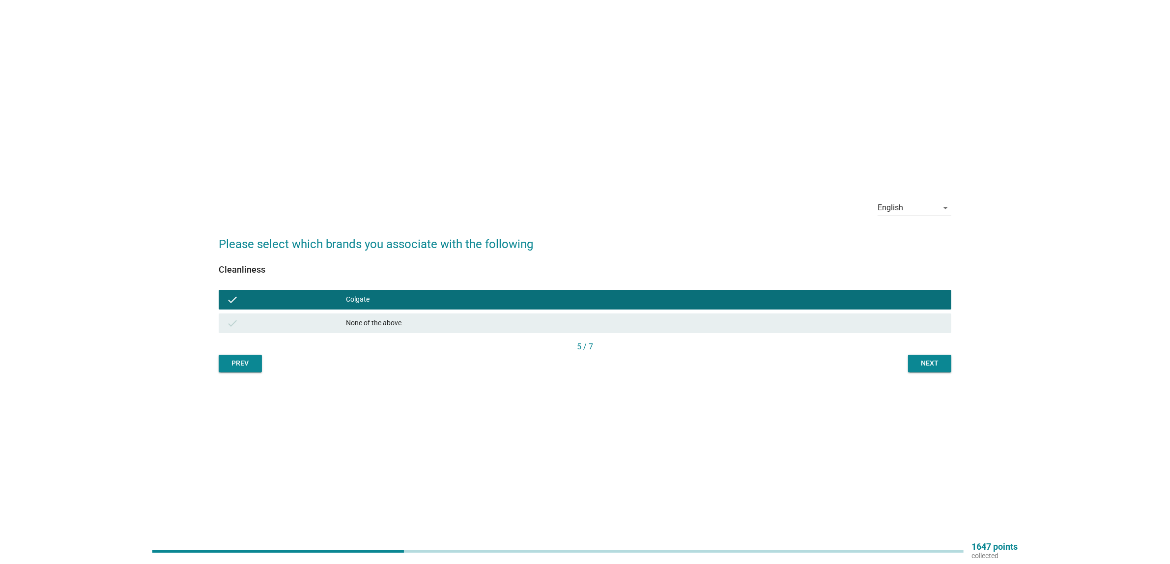
click at [934, 355] on button "Next" at bounding box center [929, 364] width 43 height 18
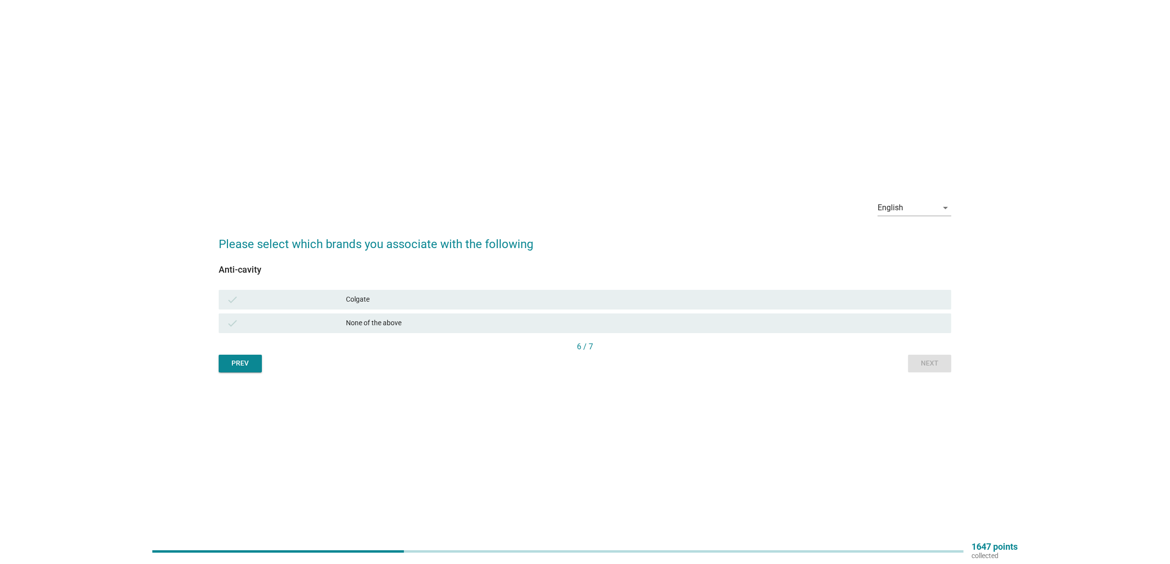
click at [403, 293] on div "check Colgate" at bounding box center [585, 300] width 733 height 20
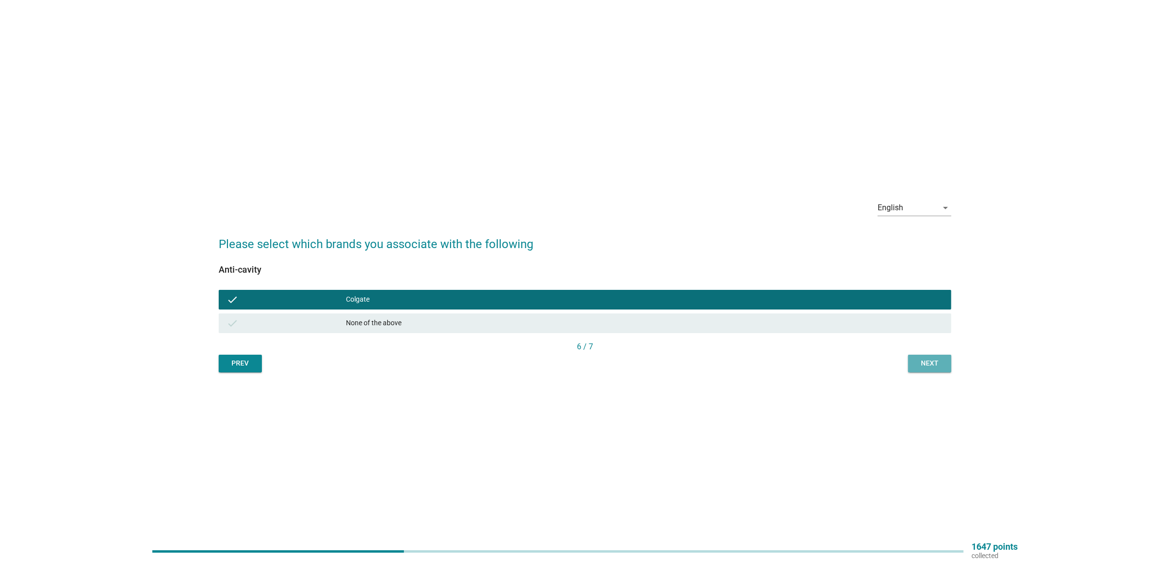
click at [925, 360] on div "Next" at bounding box center [930, 363] width 28 height 10
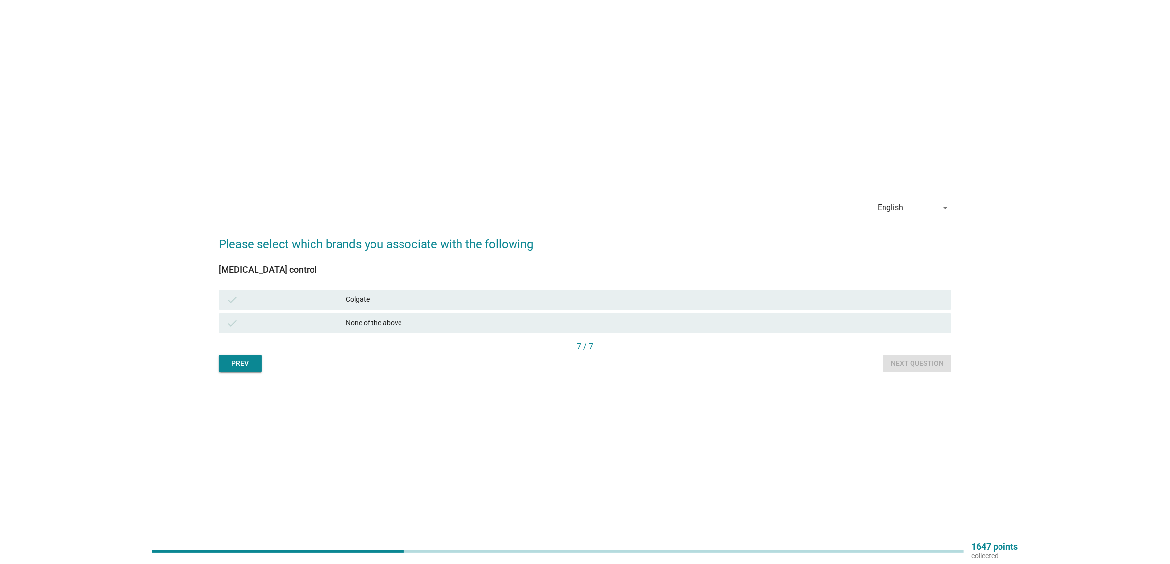
click at [570, 296] on div "Colgate" at bounding box center [645, 300] width 598 height 12
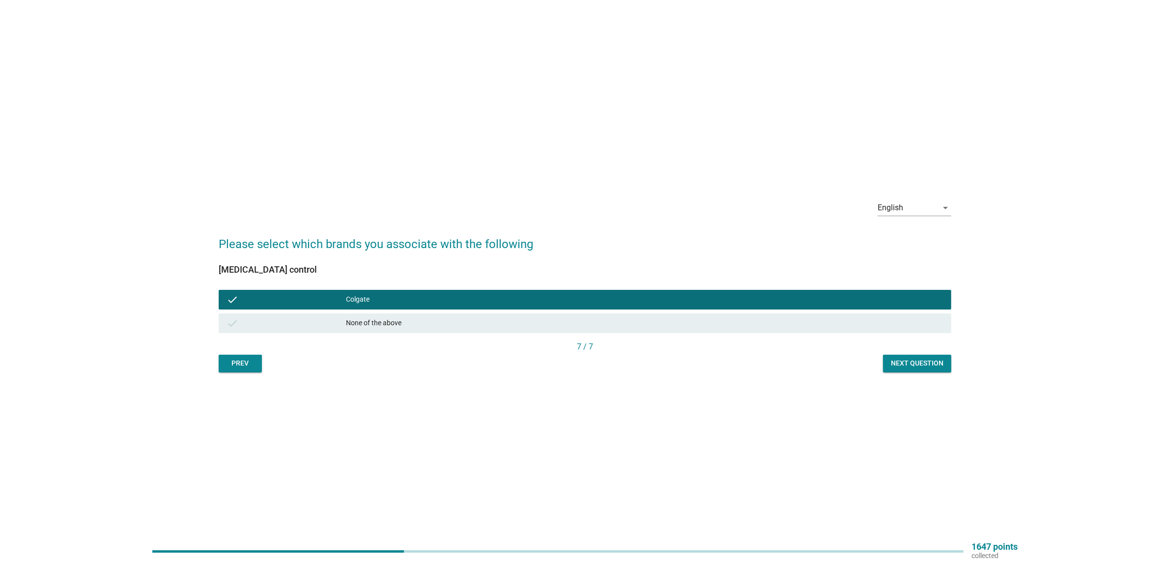
click at [936, 368] on div "Next question" at bounding box center [917, 363] width 53 height 10
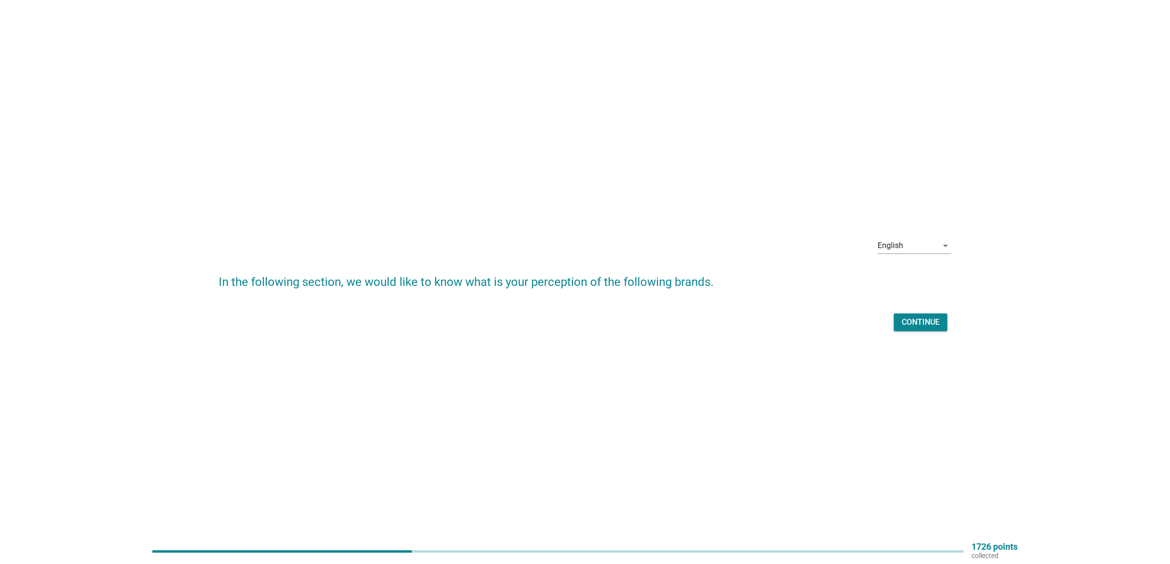
click at [941, 325] on button "Continue" at bounding box center [921, 323] width 54 height 18
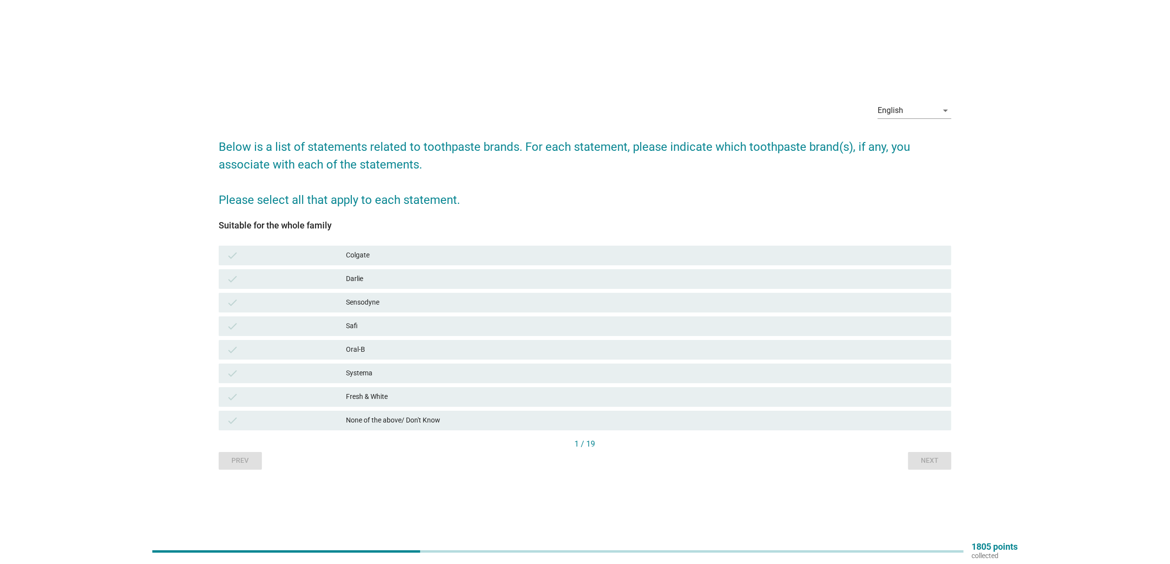
click at [369, 250] on div "Colgate" at bounding box center [645, 256] width 598 height 12
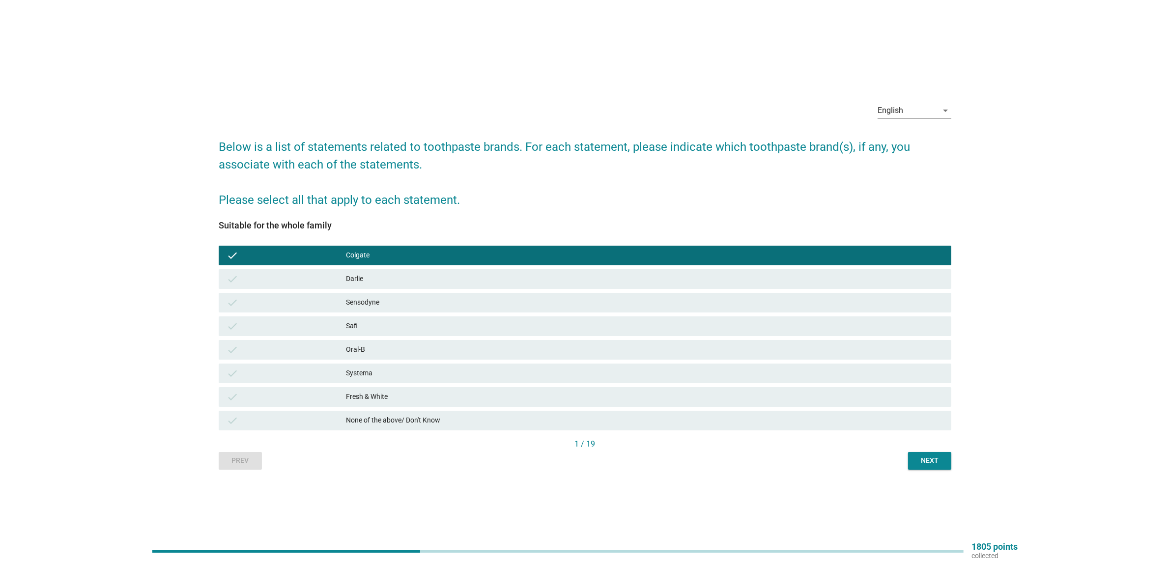
click at [387, 396] on div "Fresh & White" at bounding box center [645, 397] width 598 height 12
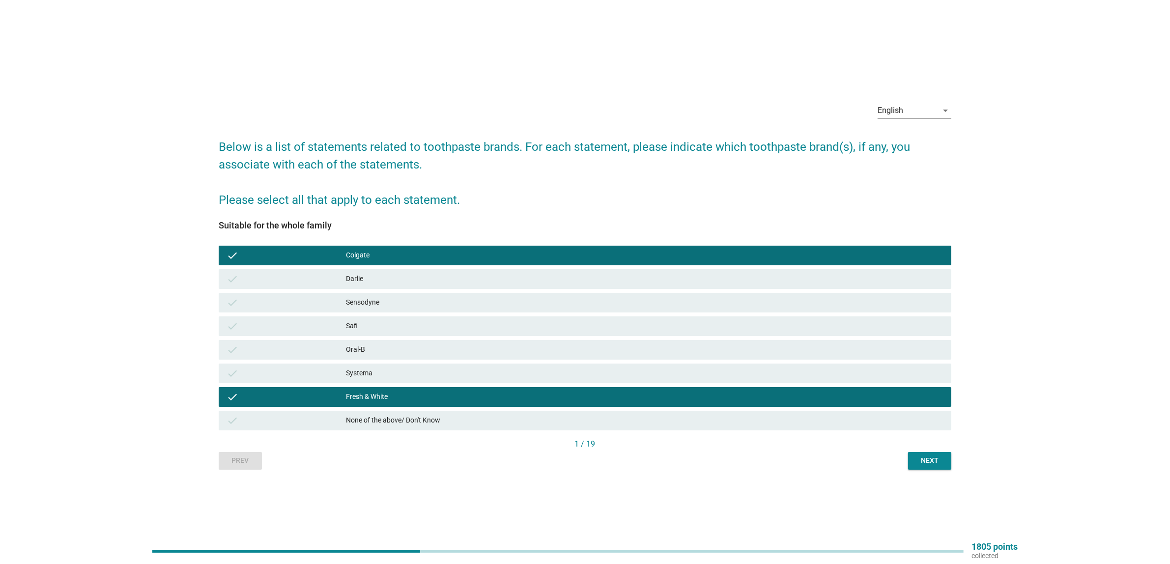
click at [388, 342] on div "check Oral-B" at bounding box center [585, 350] width 733 height 20
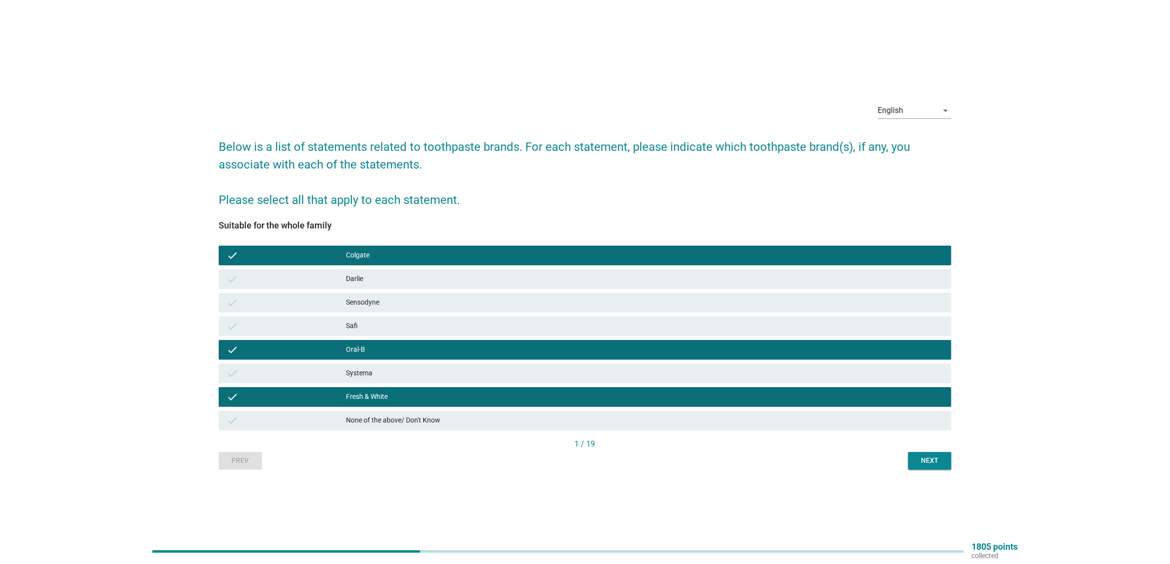
click at [388, 303] on div "Sensodyne" at bounding box center [645, 303] width 598 height 12
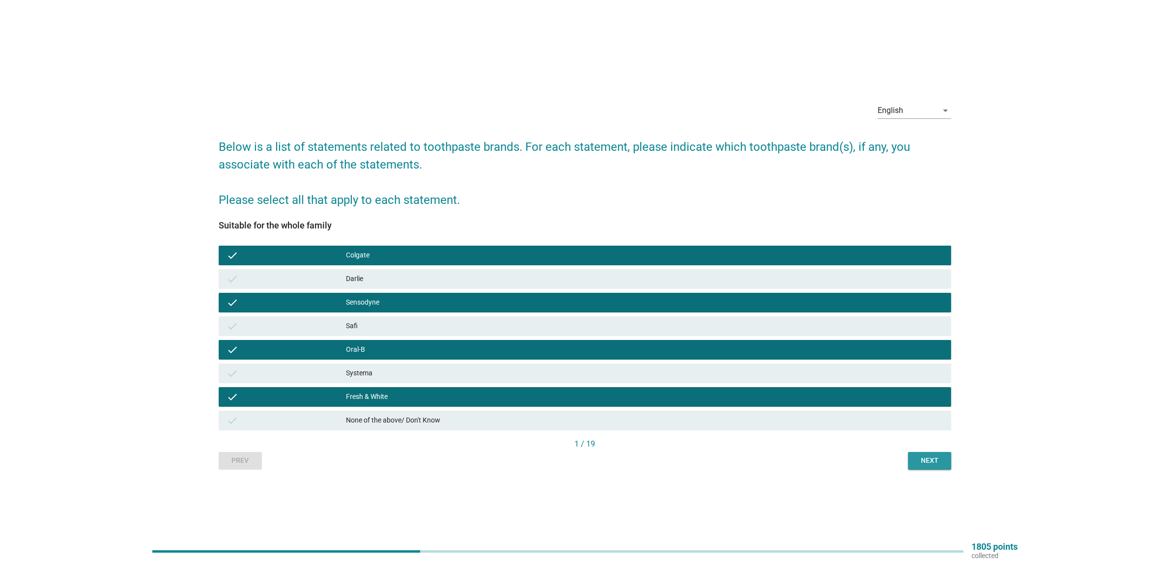
drag, startPoint x: 933, startPoint y: 462, endPoint x: 799, endPoint y: 433, distance: 136.8
click at [804, 435] on div "Suitable for the whole family check Colgate check Darlie check Sensodyne check …" at bounding box center [585, 339] width 733 height 261
click at [373, 368] on div "Systema" at bounding box center [645, 374] width 598 height 12
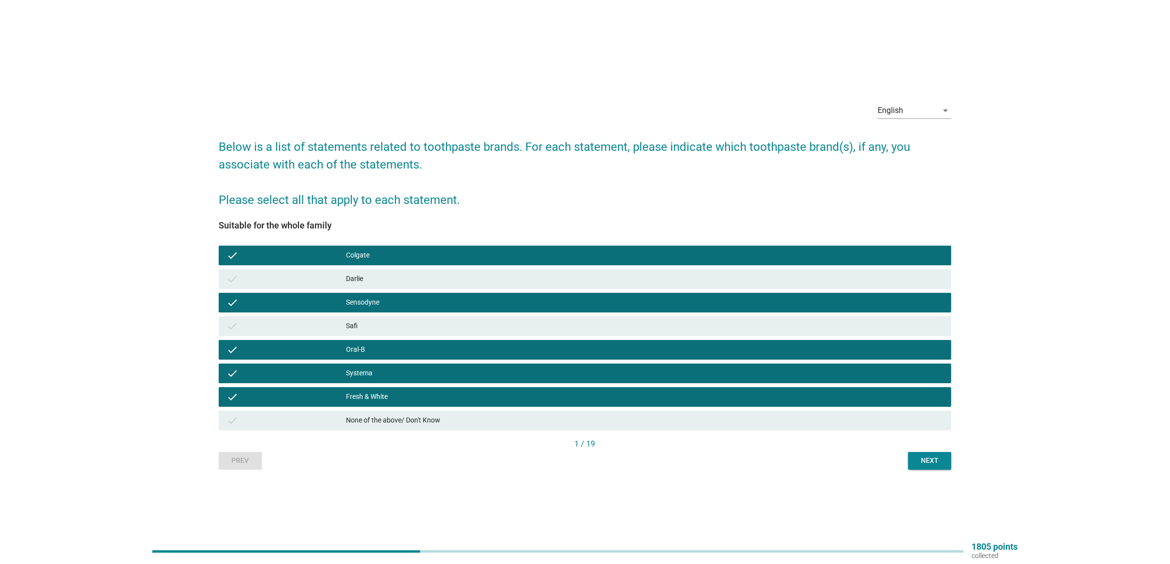
click at [378, 325] on div "Safi" at bounding box center [645, 326] width 598 height 12
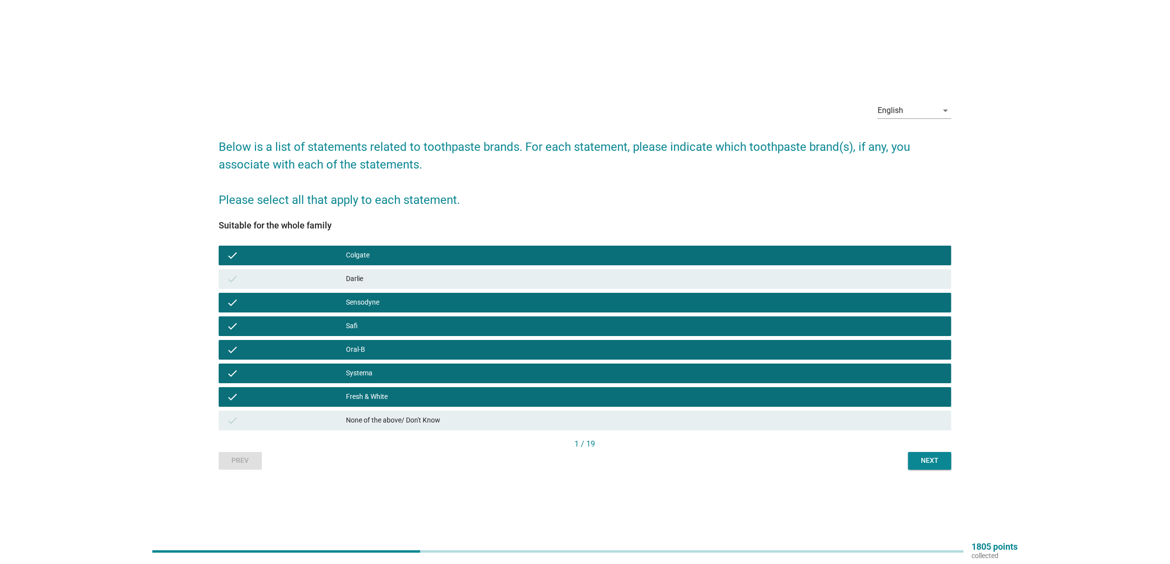
drag, startPoint x: 388, startPoint y: 277, endPoint x: 538, endPoint y: 313, distance: 154.1
click at [389, 276] on div "Darlie" at bounding box center [645, 279] width 598 height 12
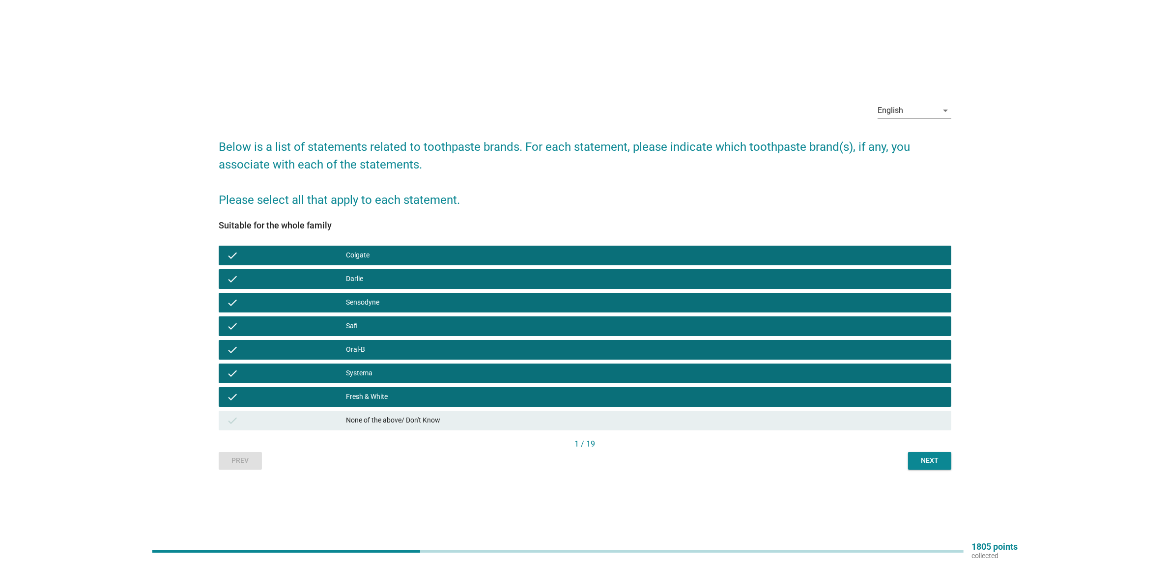
click at [937, 456] on div "Next" at bounding box center [930, 461] width 28 height 10
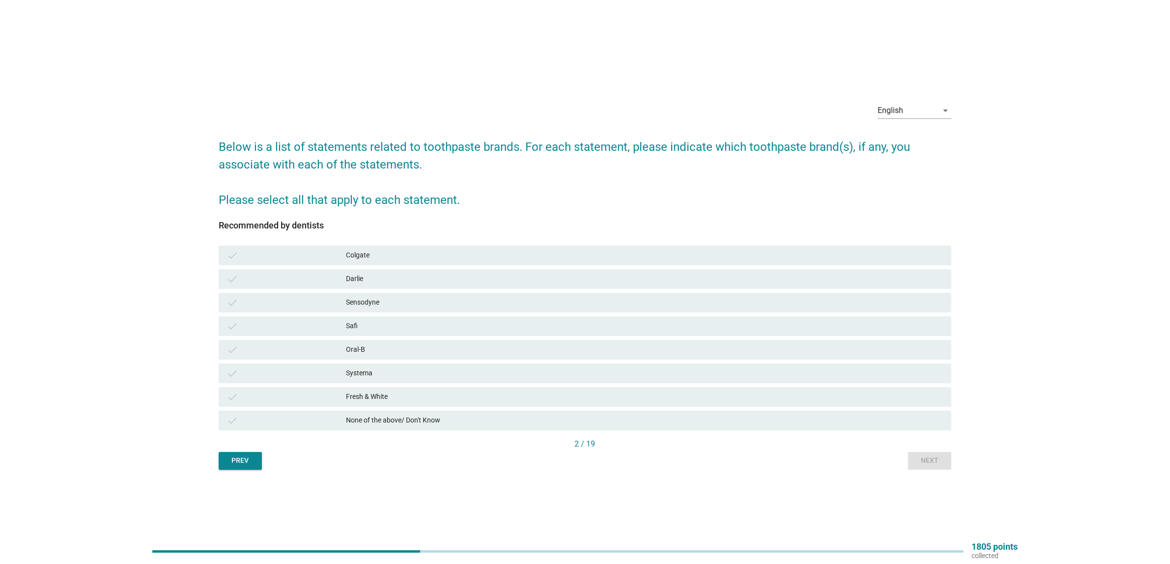
click at [387, 256] on div "Colgate" at bounding box center [645, 256] width 598 height 12
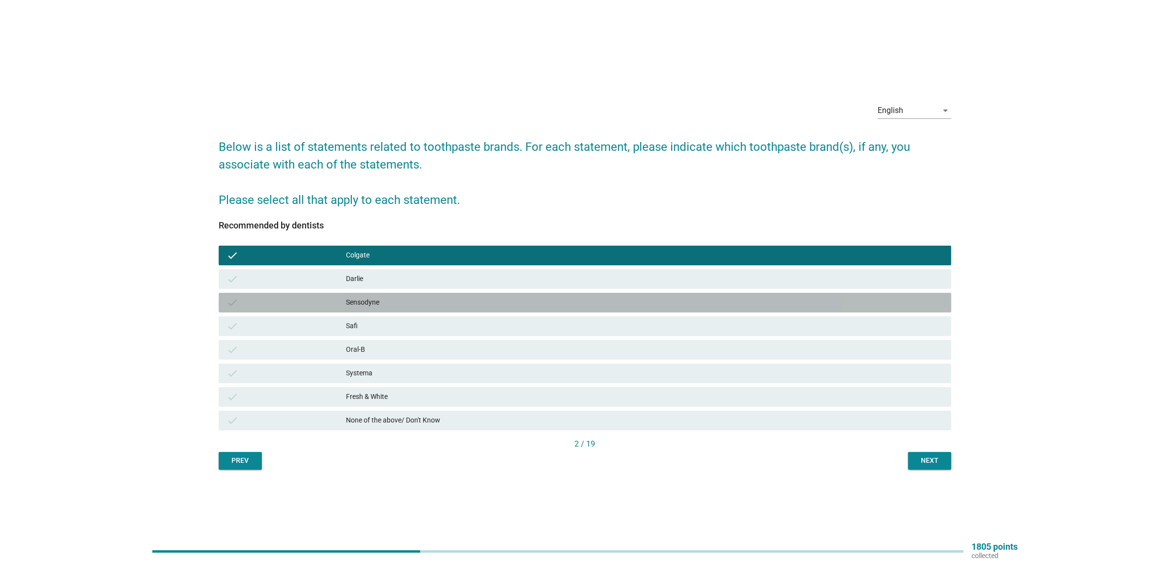
click at [375, 306] on div "Sensodyne" at bounding box center [645, 303] width 598 height 12
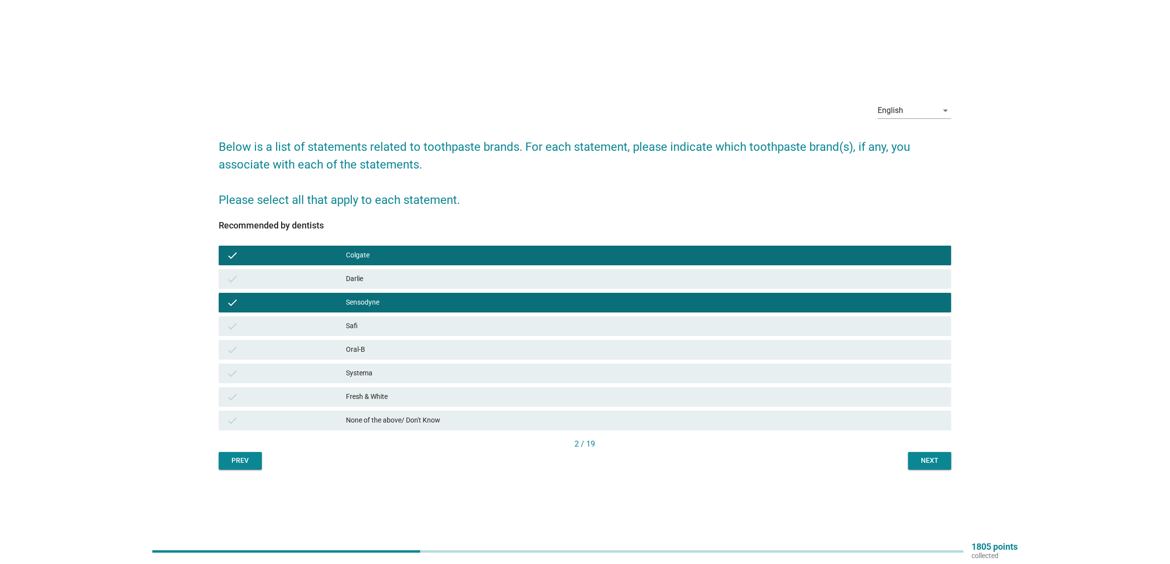
click at [376, 347] on div "Oral-B" at bounding box center [645, 350] width 598 height 12
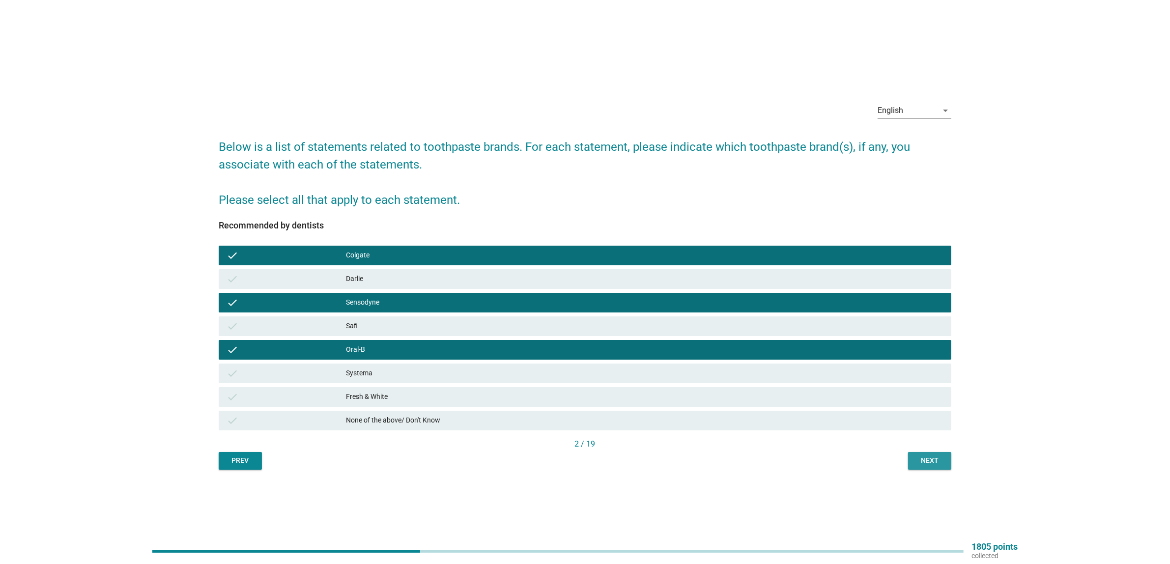
drag, startPoint x: 933, startPoint y: 458, endPoint x: 936, endPoint y: 463, distance: 6.4
click at [933, 458] on div "Next" at bounding box center [930, 461] width 28 height 10
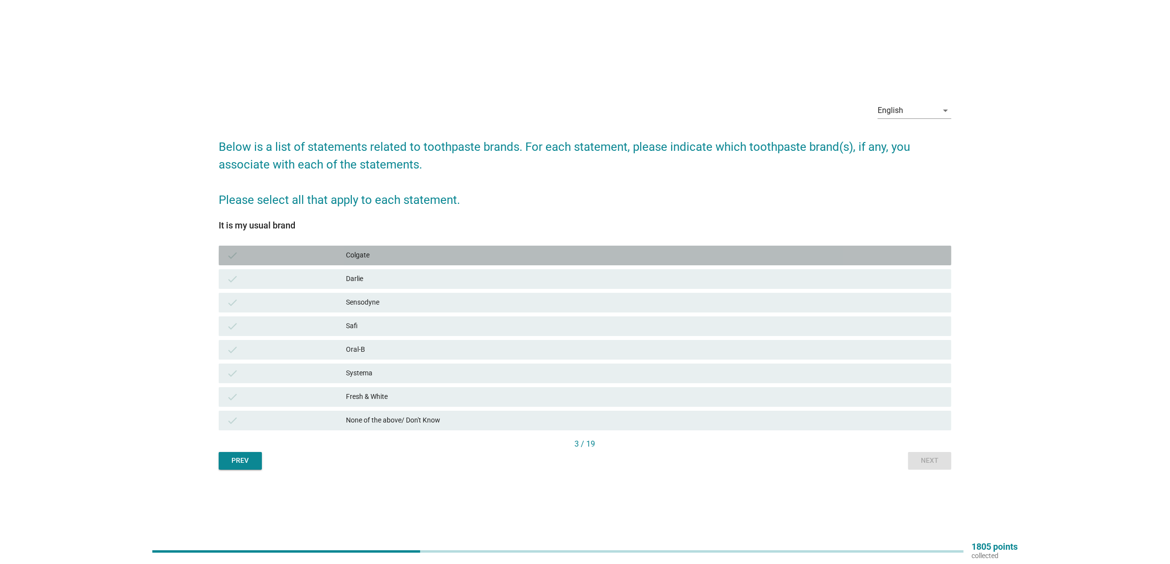
click at [416, 252] on div "Colgate" at bounding box center [645, 256] width 598 height 12
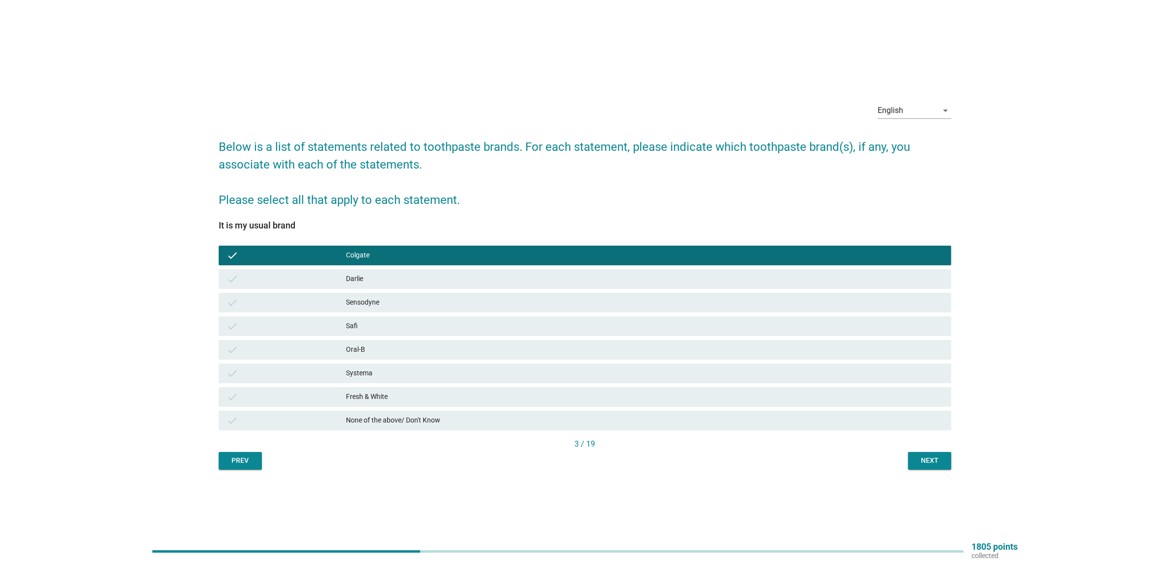
click at [396, 287] on div "check [PERSON_NAME]" at bounding box center [585, 279] width 733 height 20
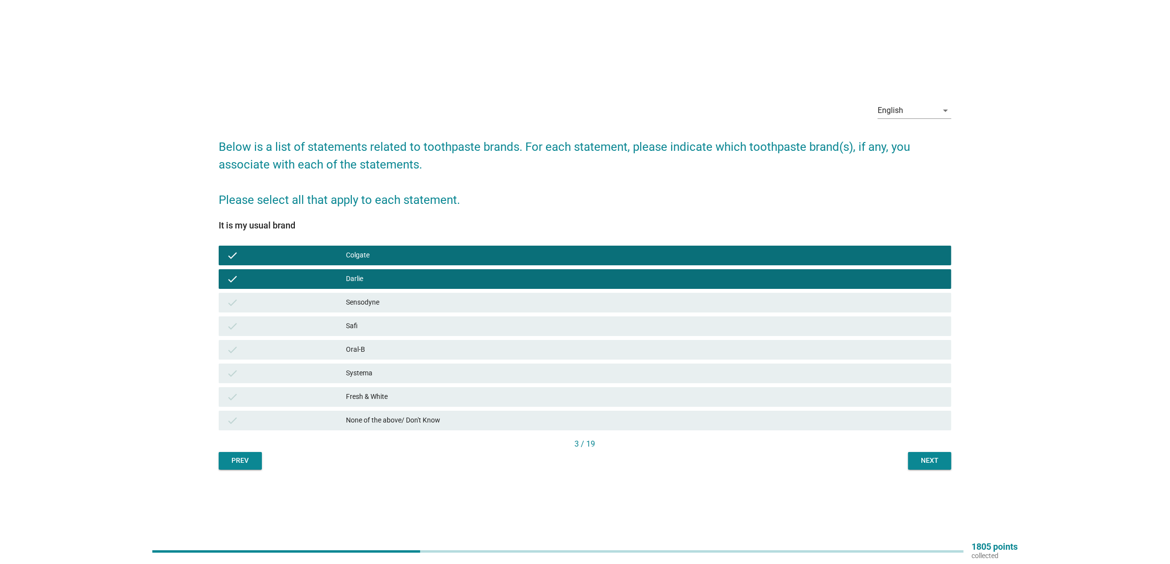
click at [895, 449] on div "3 / 19" at bounding box center [585, 444] width 733 height 12
click at [937, 458] on div "Next" at bounding box center [930, 461] width 28 height 10
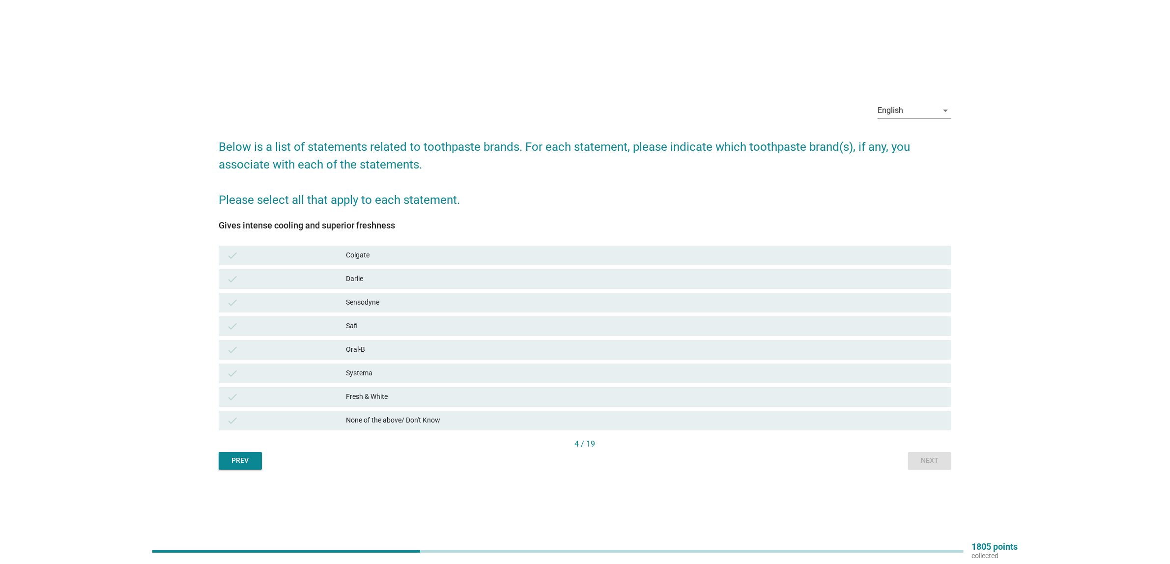
click at [517, 192] on h2 "Below is a list of statements related to toothpaste brands. For each statement,…" at bounding box center [585, 168] width 733 height 81
drag, startPoint x: 402, startPoint y: 253, endPoint x: 391, endPoint y: 270, distance: 20.1
click at [401, 254] on div "Colgate" at bounding box center [645, 256] width 598 height 12
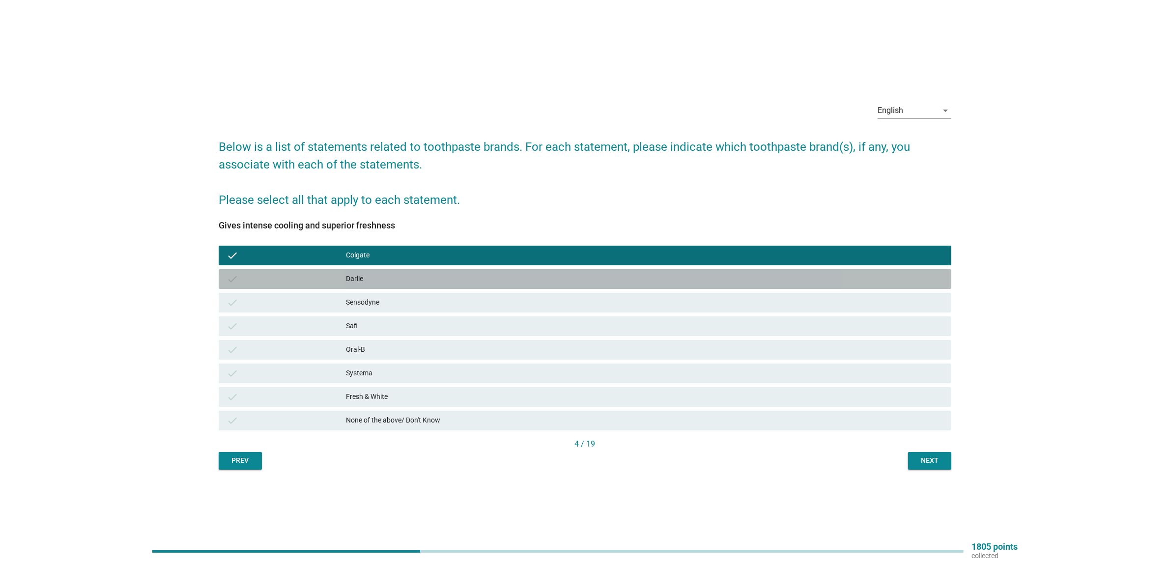
drag, startPoint x: 386, startPoint y: 281, endPoint x: 383, endPoint y: 306, distance: 24.7
click at [384, 286] on div "check [PERSON_NAME]" at bounding box center [585, 279] width 733 height 20
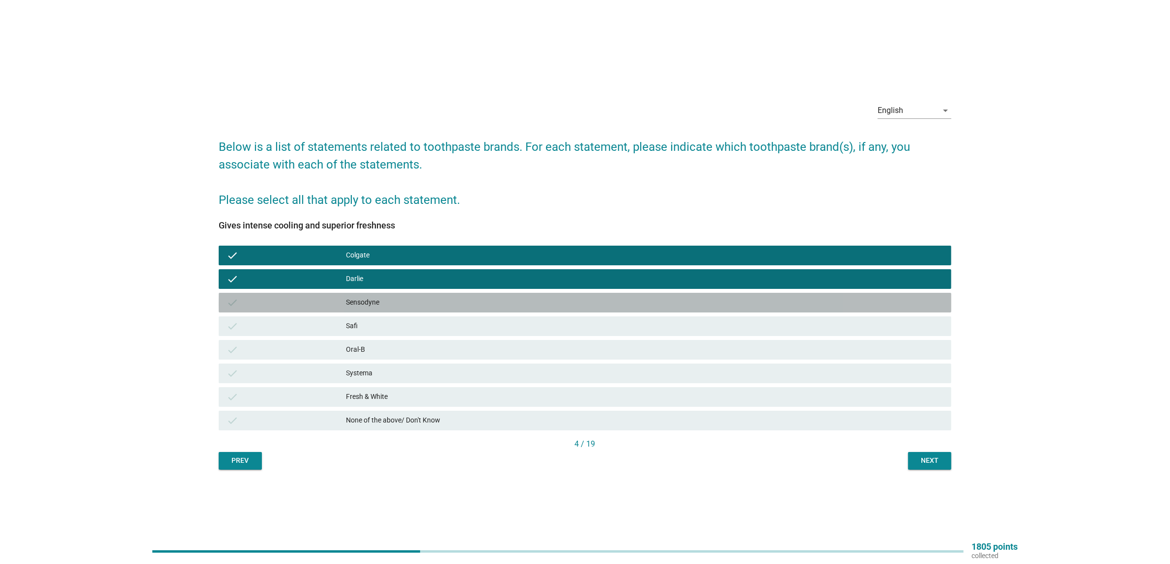
click at [383, 306] on div "Sensodyne" at bounding box center [645, 303] width 598 height 12
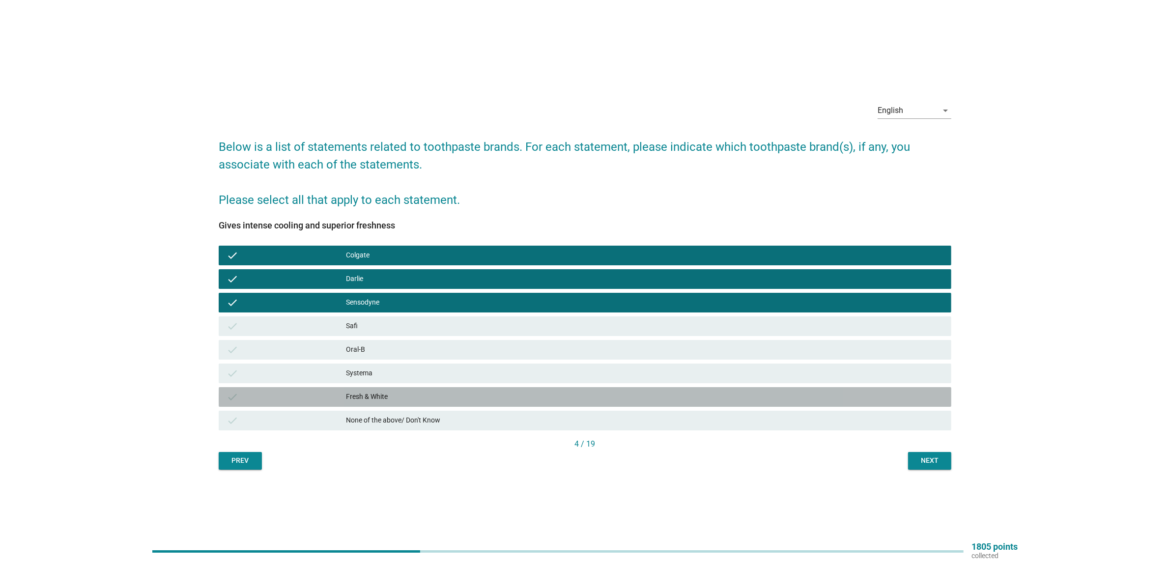
drag, startPoint x: 513, startPoint y: 400, endPoint x: 630, endPoint y: 401, distance: 117.0
click at [514, 401] on div "Fresh & White" at bounding box center [645, 397] width 598 height 12
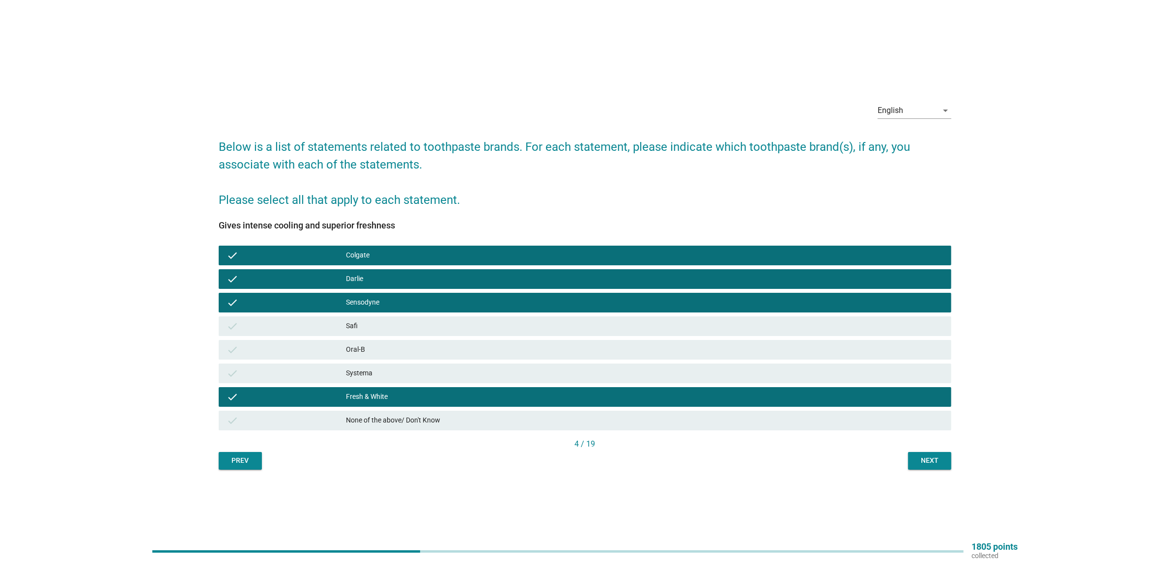
click at [928, 459] on div "Next" at bounding box center [930, 461] width 28 height 10
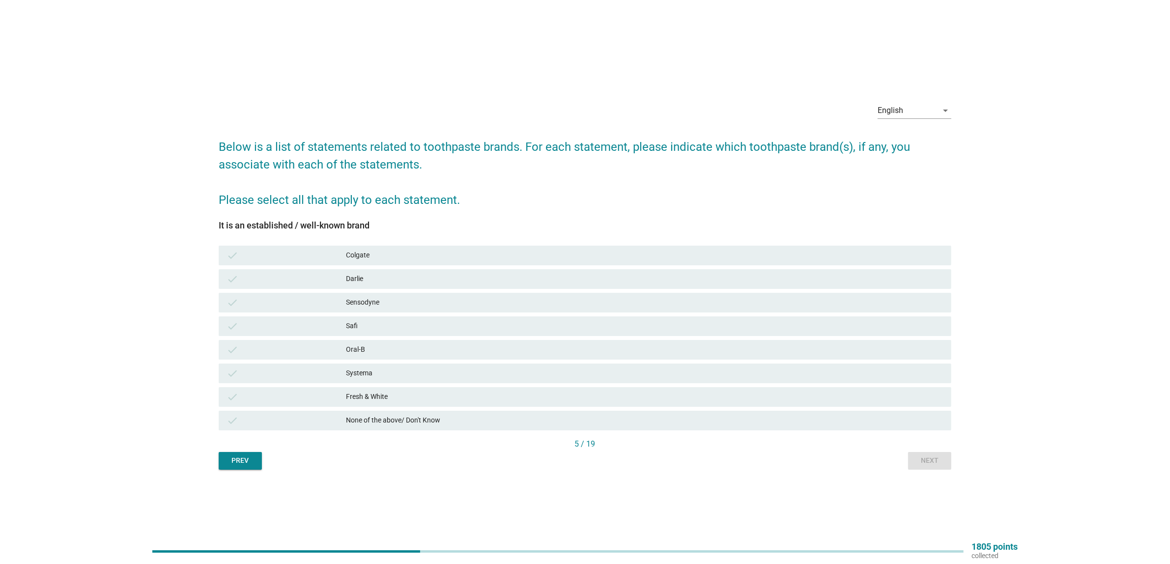
click at [328, 253] on div "check" at bounding box center [286, 256] width 119 height 12
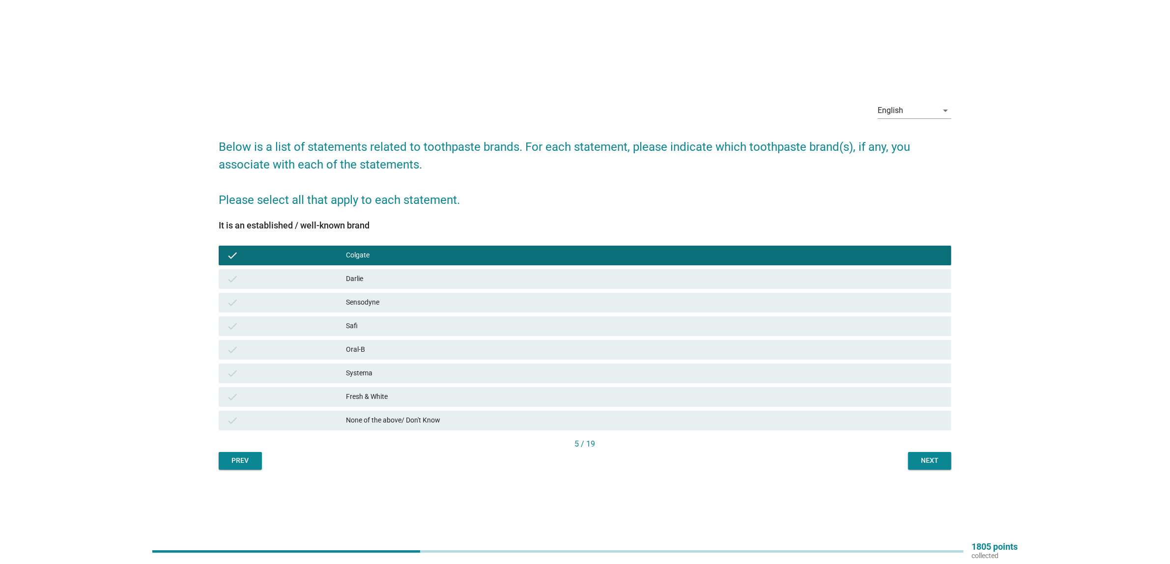
click at [350, 276] on div "Darlie" at bounding box center [645, 279] width 598 height 12
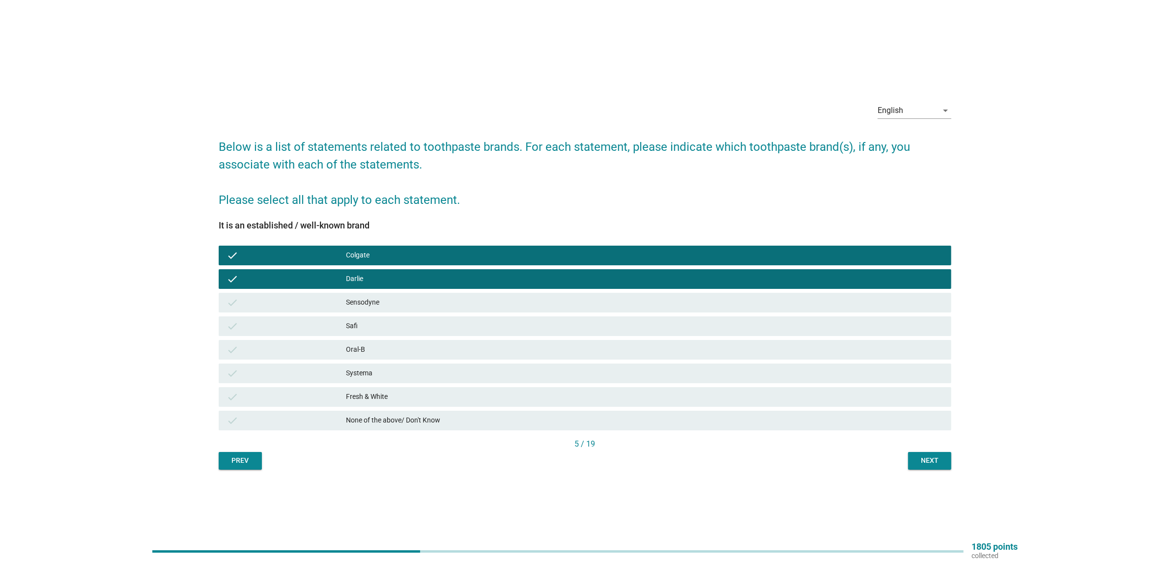
click at [365, 303] on div "Sensodyne" at bounding box center [645, 303] width 598 height 12
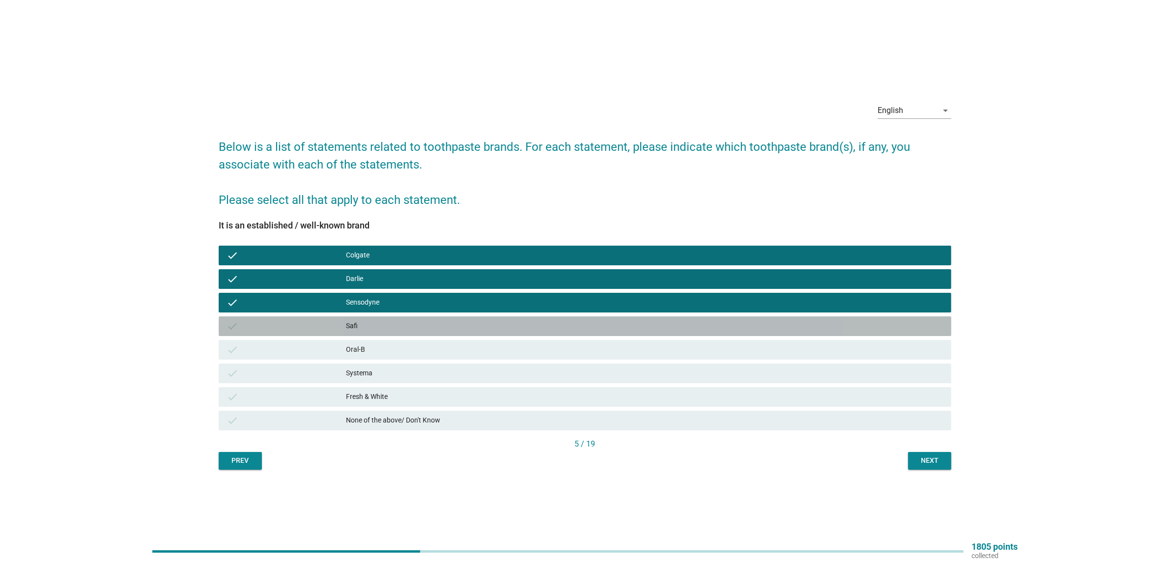
drag, startPoint x: 373, startPoint y: 319, endPoint x: 378, endPoint y: 334, distance: 15.5
click at [374, 322] on div "check Safi" at bounding box center [585, 326] width 733 height 20
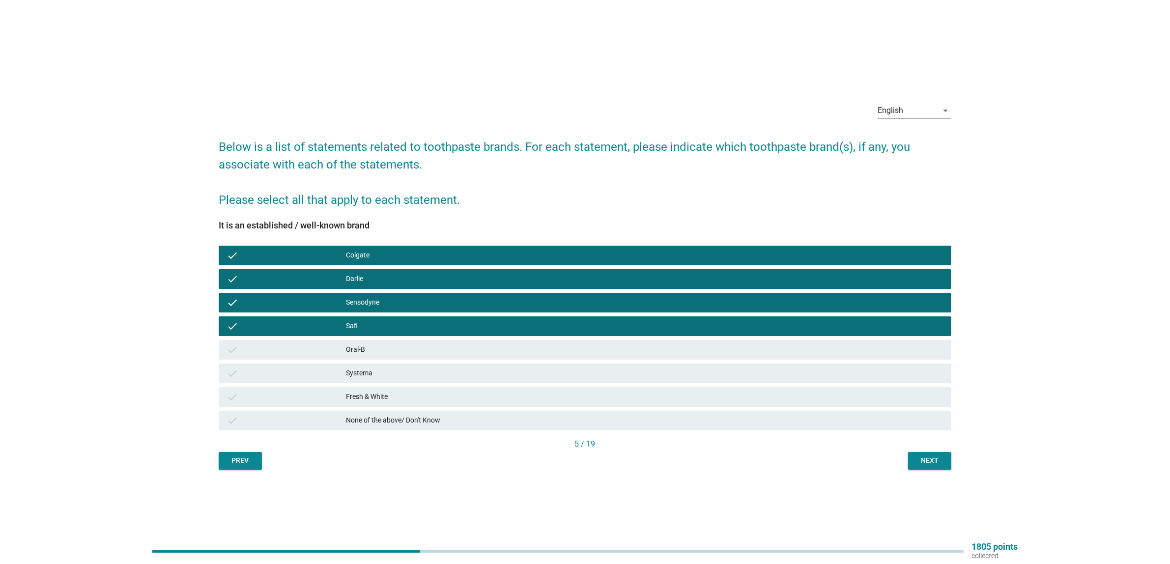
click at [378, 343] on div "check Oral-B" at bounding box center [585, 350] width 733 height 20
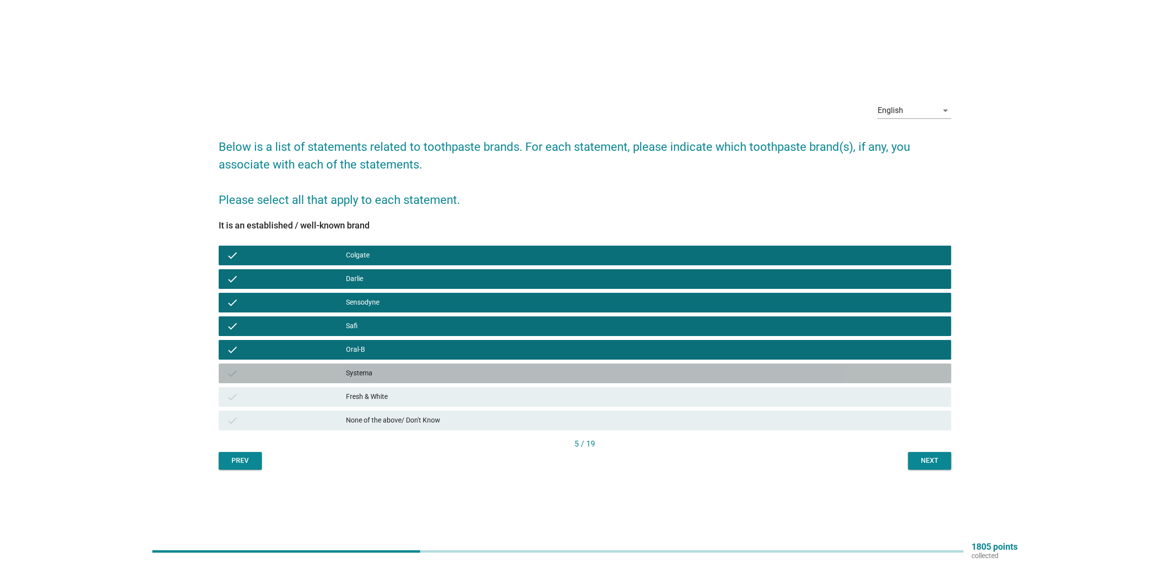
drag, startPoint x: 386, startPoint y: 374, endPoint x: 387, endPoint y: 387, distance: 12.4
click at [386, 374] on div "Systema" at bounding box center [645, 374] width 598 height 12
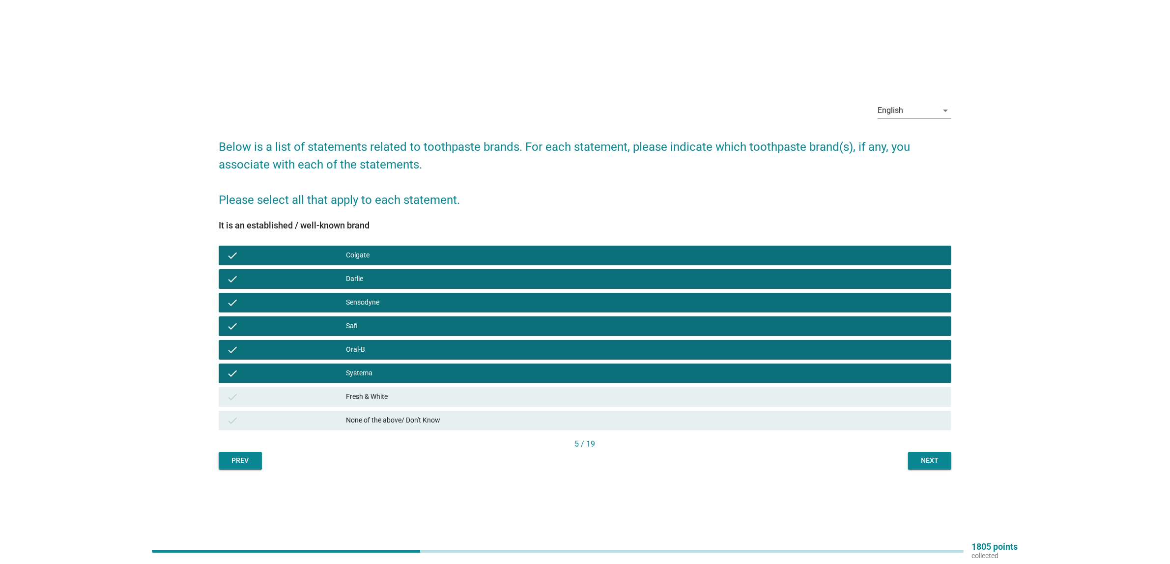
click at [386, 397] on div "Fresh & White" at bounding box center [645, 397] width 598 height 12
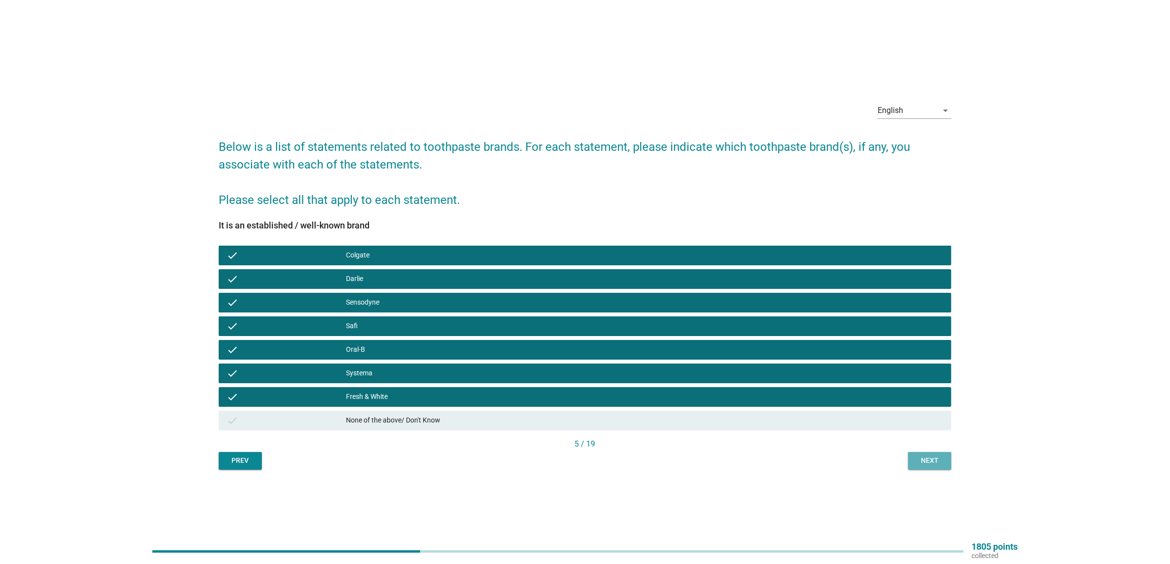
click at [924, 466] on button "Next" at bounding box center [929, 461] width 43 height 18
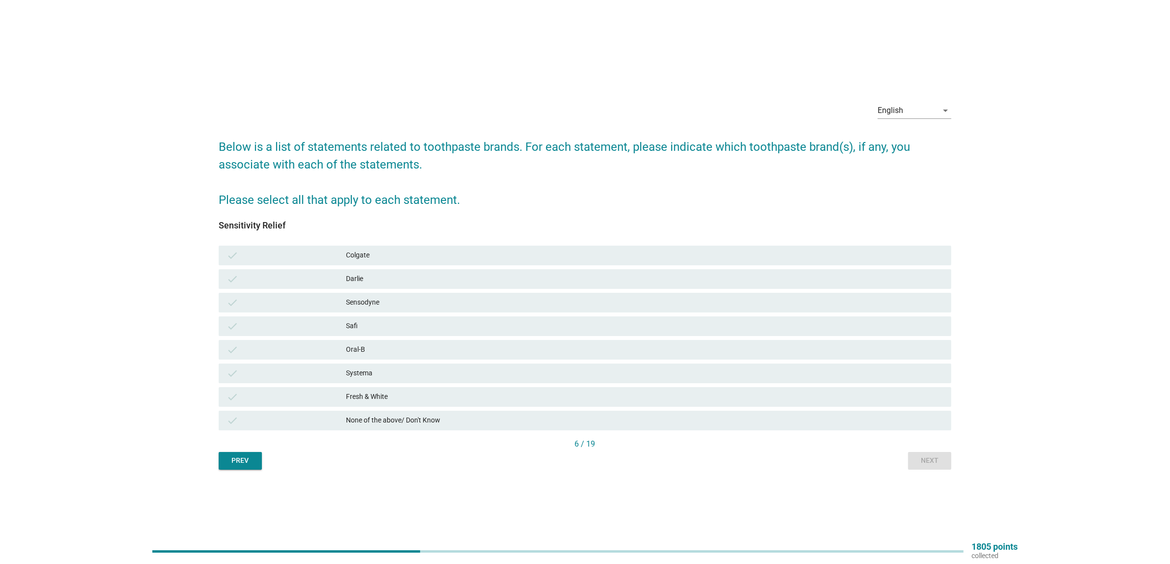
click at [387, 261] on div "check Colgate" at bounding box center [585, 256] width 733 height 20
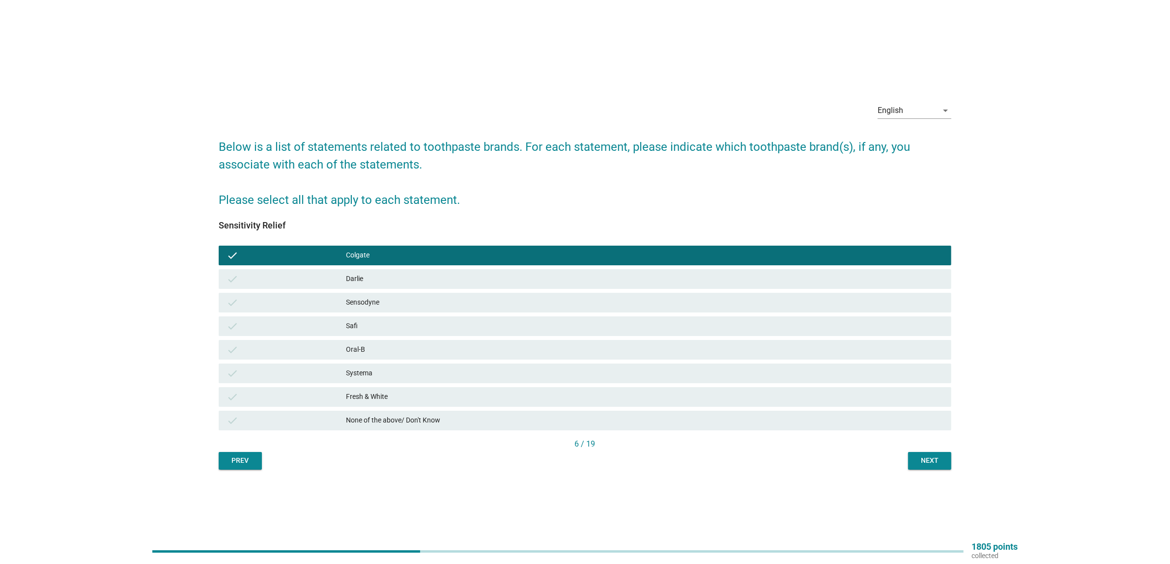
click at [392, 305] on div "Sensodyne" at bounding box center [645, 303] width 598 height 12
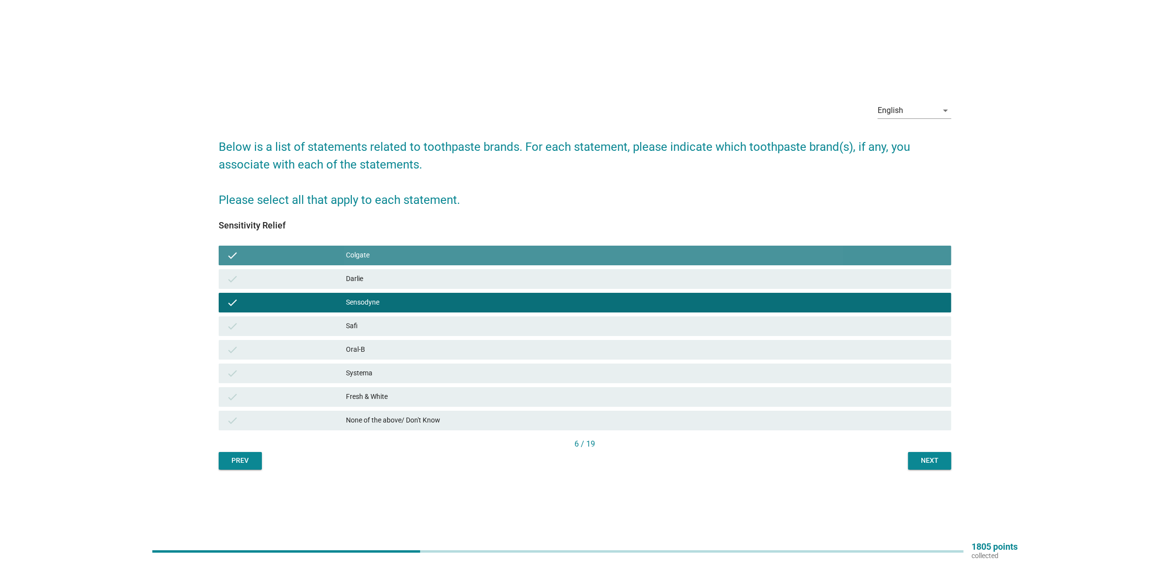
click at [399, 254] on div "Colgate" at bounding box center [645, 256] width 598 height 12
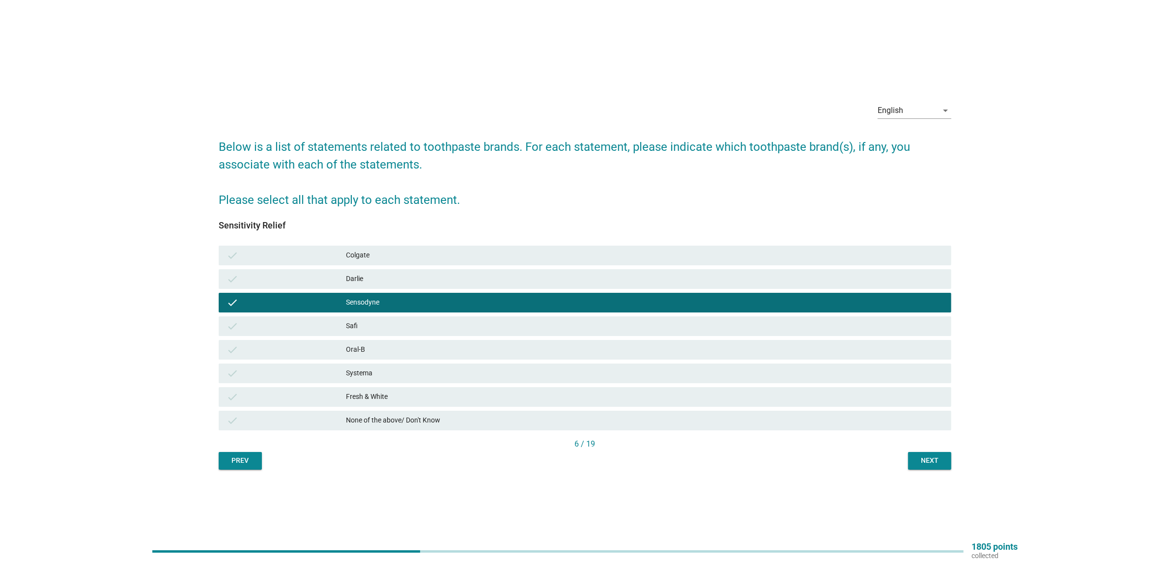
click at [399, 254] on div "Colgate" at bounding box center [645, 256] width 598 height 12
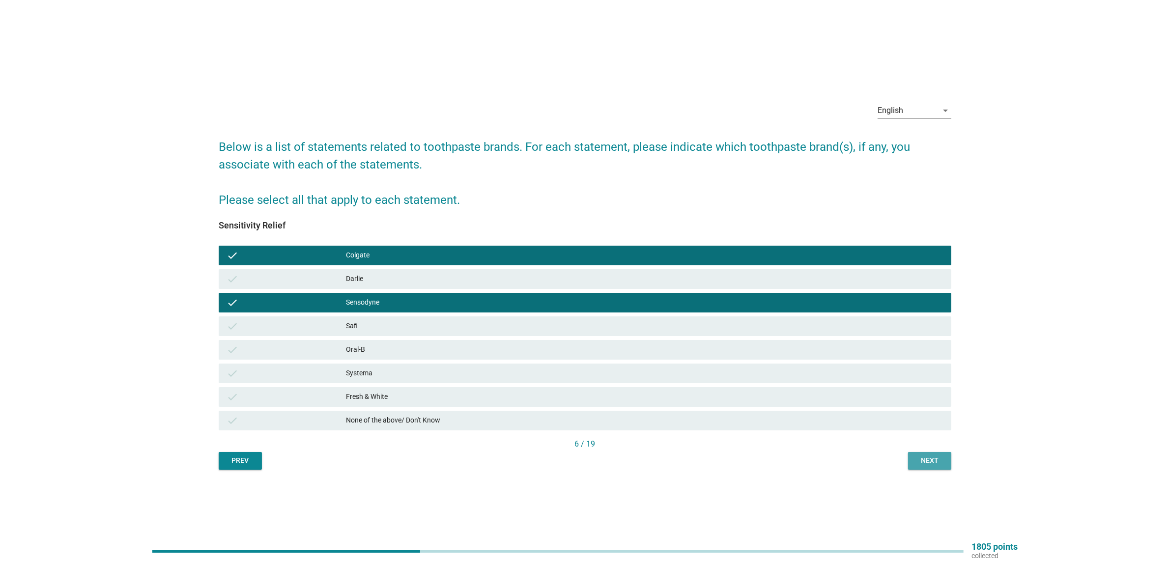
click at [942, 461] on div "Next" at bounding box center [930, 461] width 28 height 10
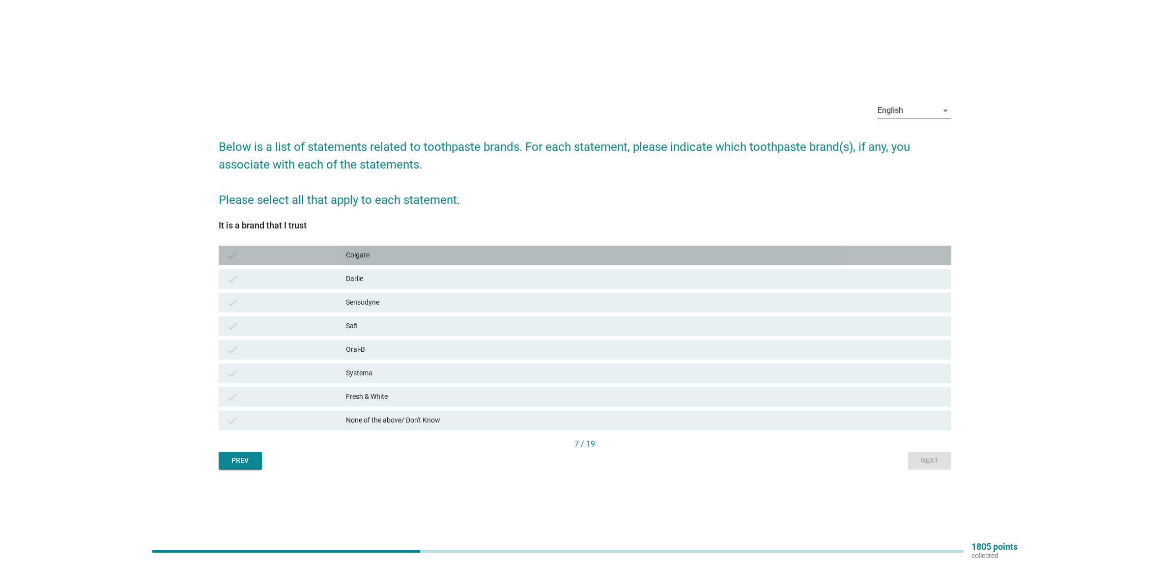
click at [445, 256] on div "Colgate" at bounding box center [645, 256] width 598 height 12
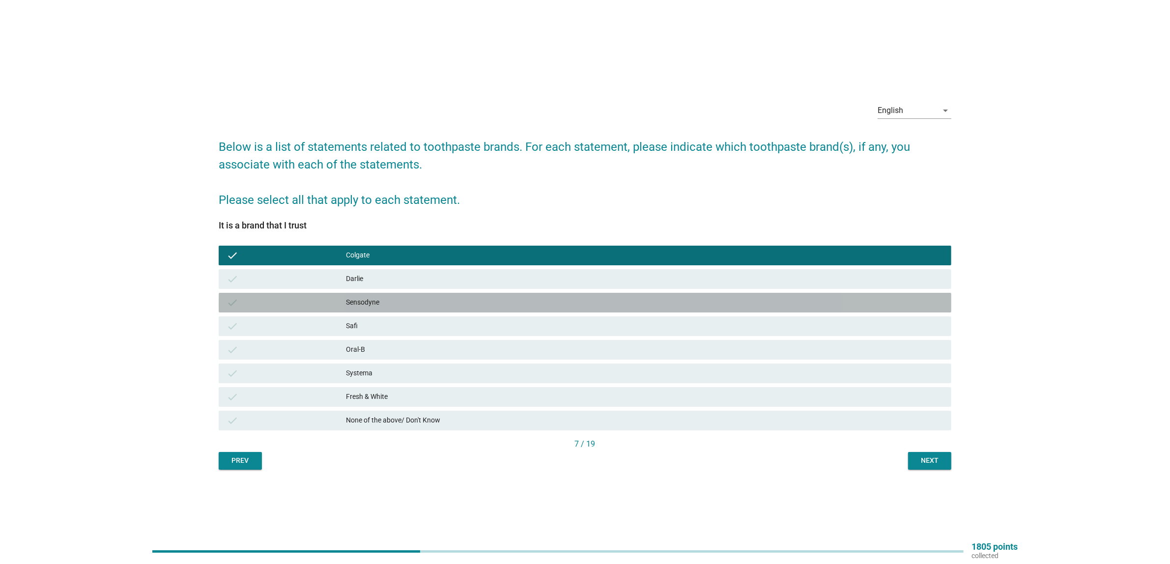
click at [394, 305] on div "Sensodyne" at bounding box center [645, 303] width 598 height 12
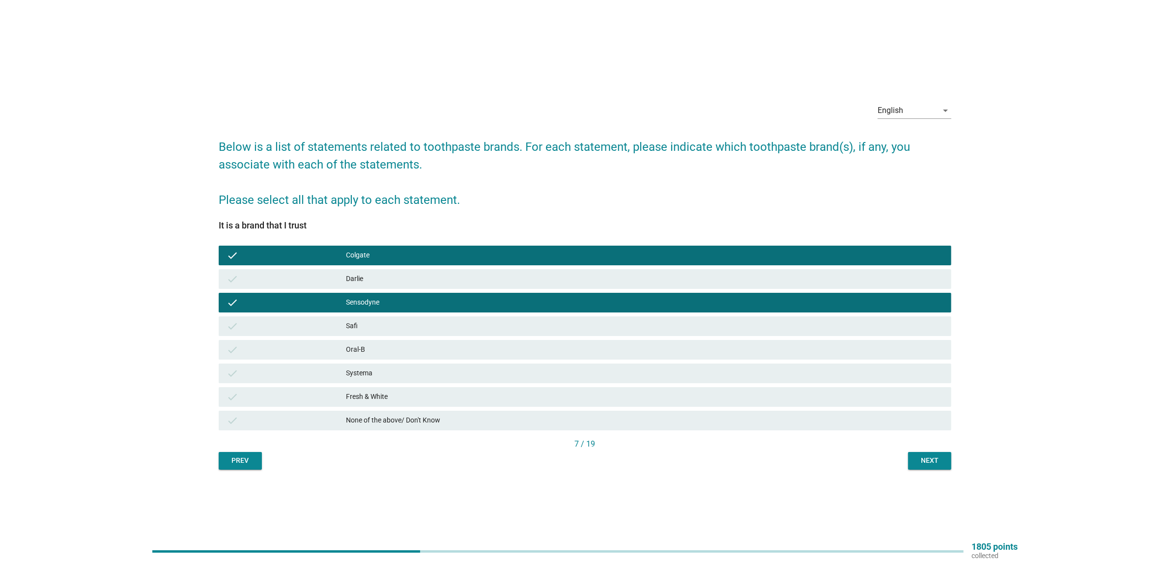
click at [935, 464] on div "Next" at bounding box center [930, 461] width 28 height 10
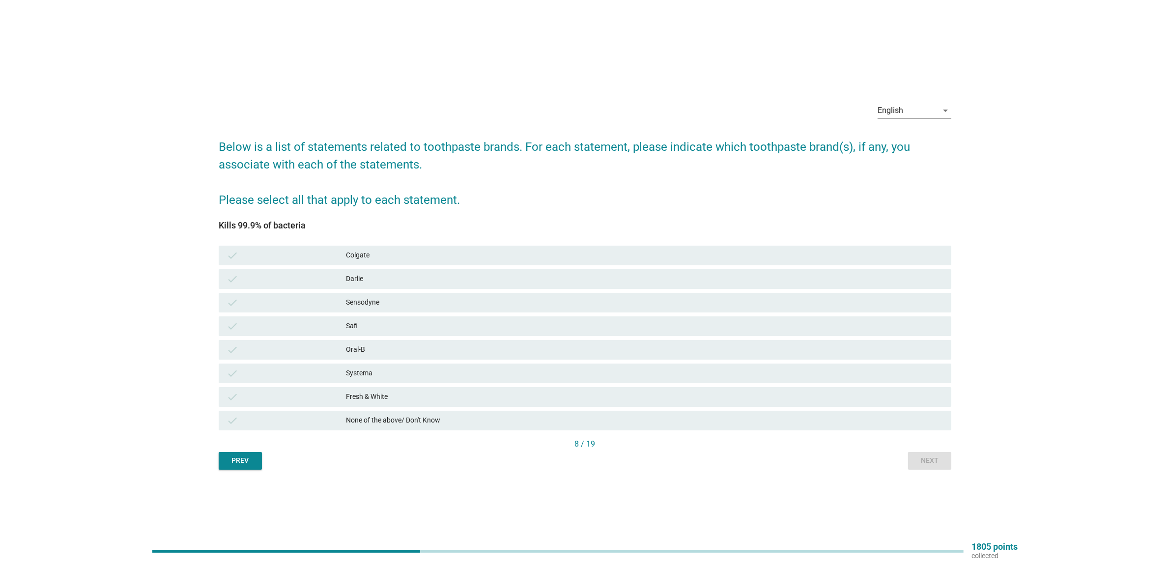
drag, startPoint x: 363, startPoint y: 249, endPoint x: 359, endPoint y: 255, distance: 6.8
click at [363, 249] on div "check Colgate" at bounding box center [585, 256] width 733 height 20
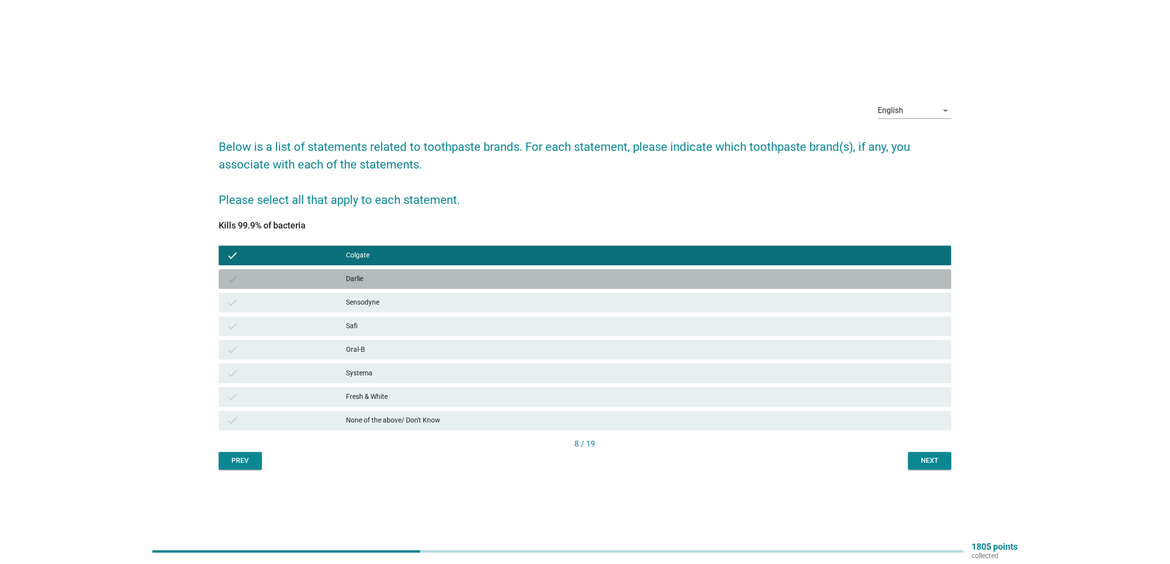
click at [357, 279] on div "Darlie" at bounding box center [645, 279] width 598 height 12
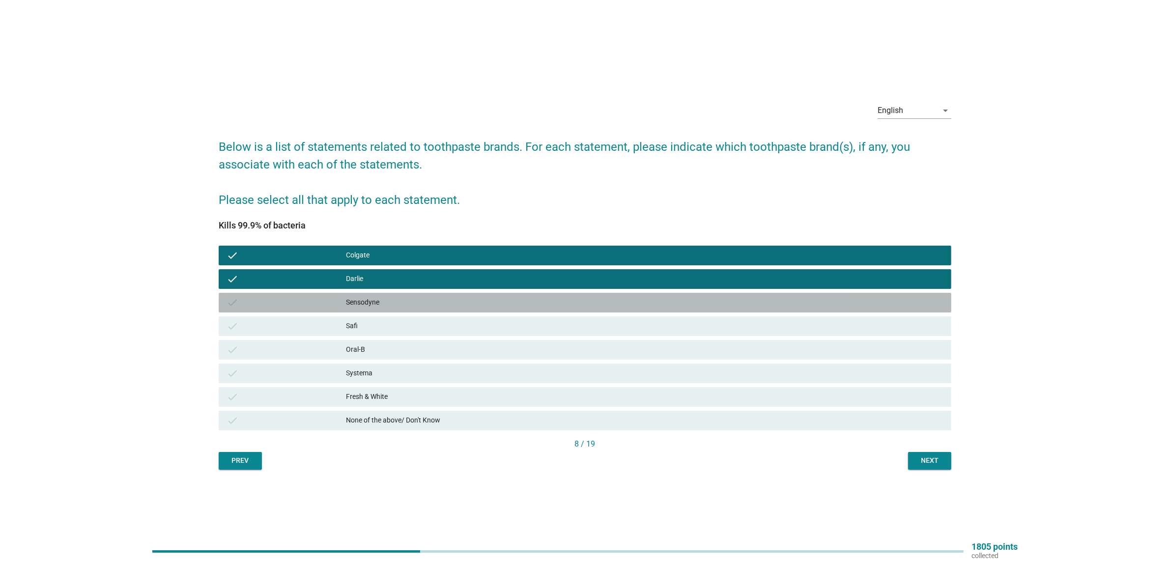
drag, startPoint x: 355, startPoint y: 301, endPoint x: 355, endPoint y: 319, distance: 18.2
click at [355, 303] on div "Sensodyne" at bounding box center [645, 303] width 598 height 12
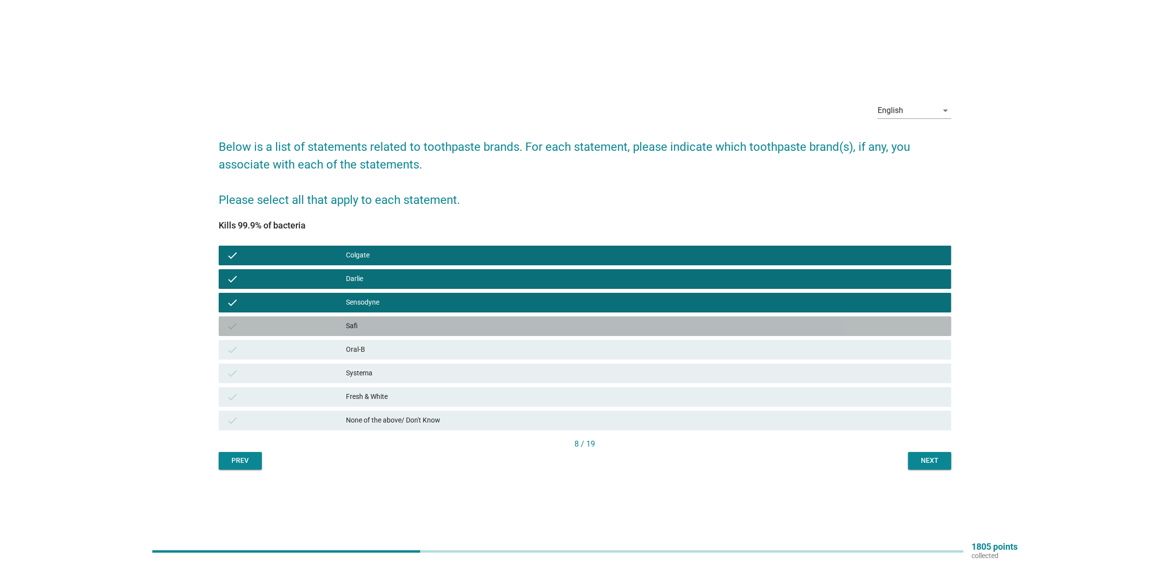
drag, startPoint x: 355, startPoint y: 328, endPoint x: 355, endPoint y: 345, distance: 16.7
click at [355, 330] on div "Safi" at bounding box center [645, 326] width 598 height 12
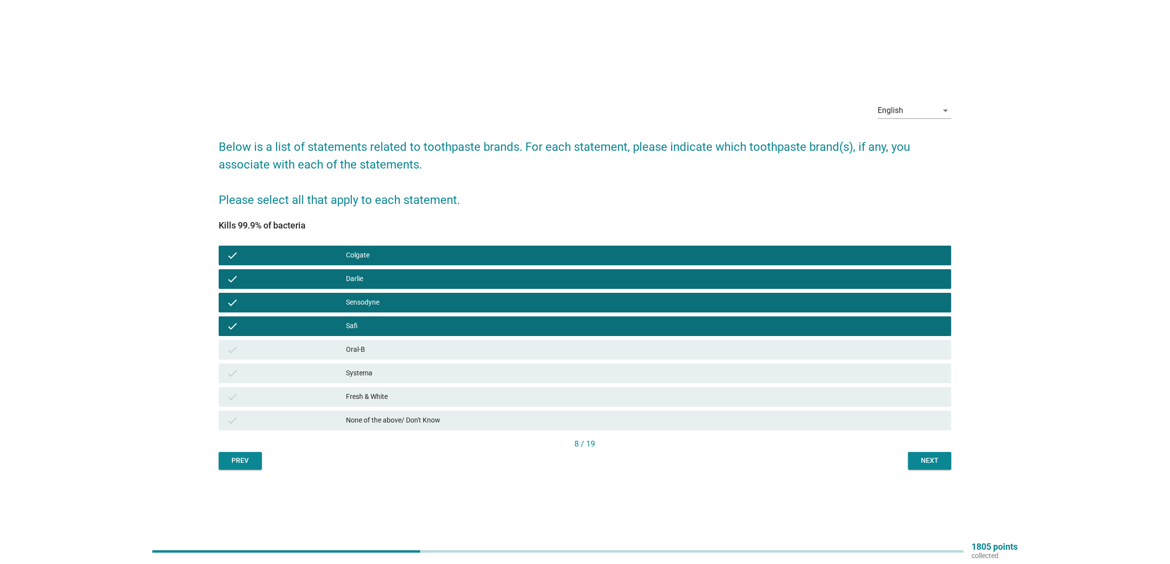
drag, startPoint x: 355, startPoint y: 349, endPoint x: 357, endPoint y: 357, distance: 8.5
click at [355, 349] on div "Oral-B" at bounding box center [645, 350] width 598 height 12
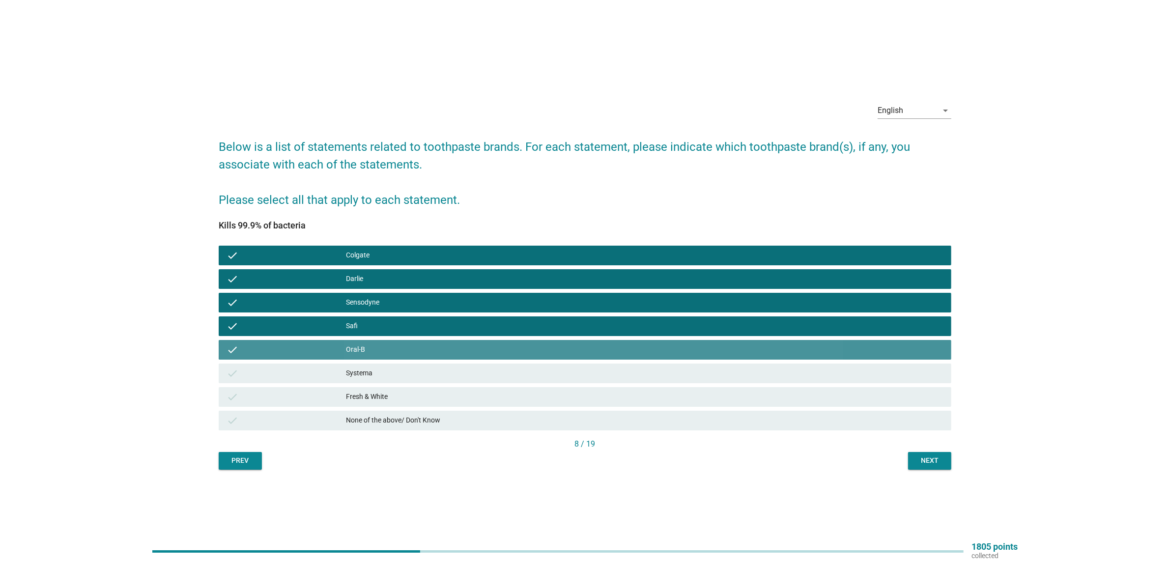
click at [357, 359] on div "check Oral-B" at bounding box center [585, 350] width 733 height 20
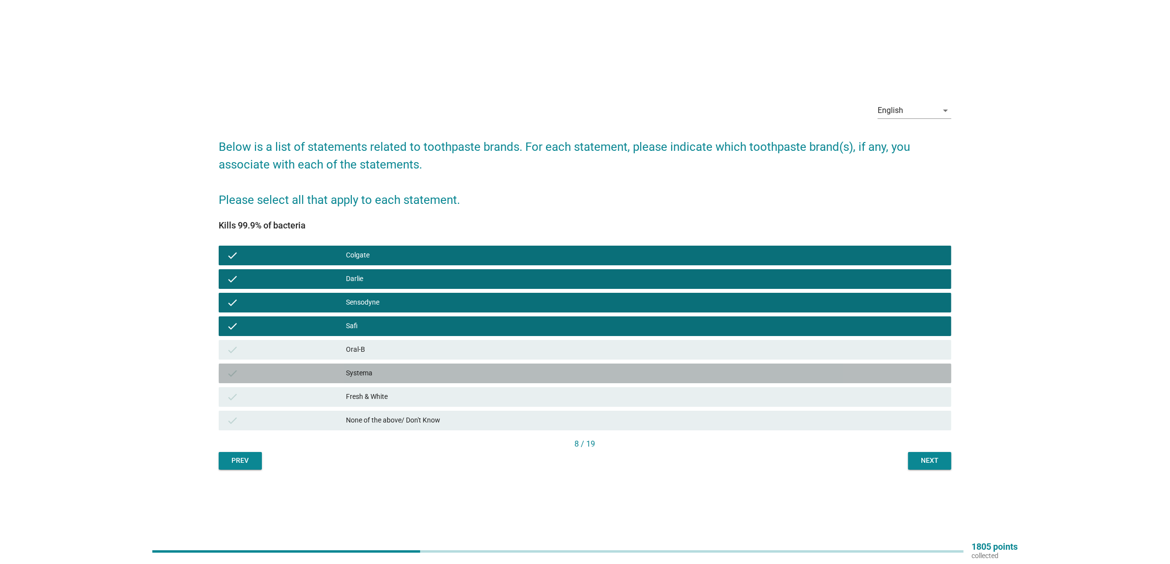
click at [360, 377] on div "Systema" at bounding box center [645, 374] width 598 height 12
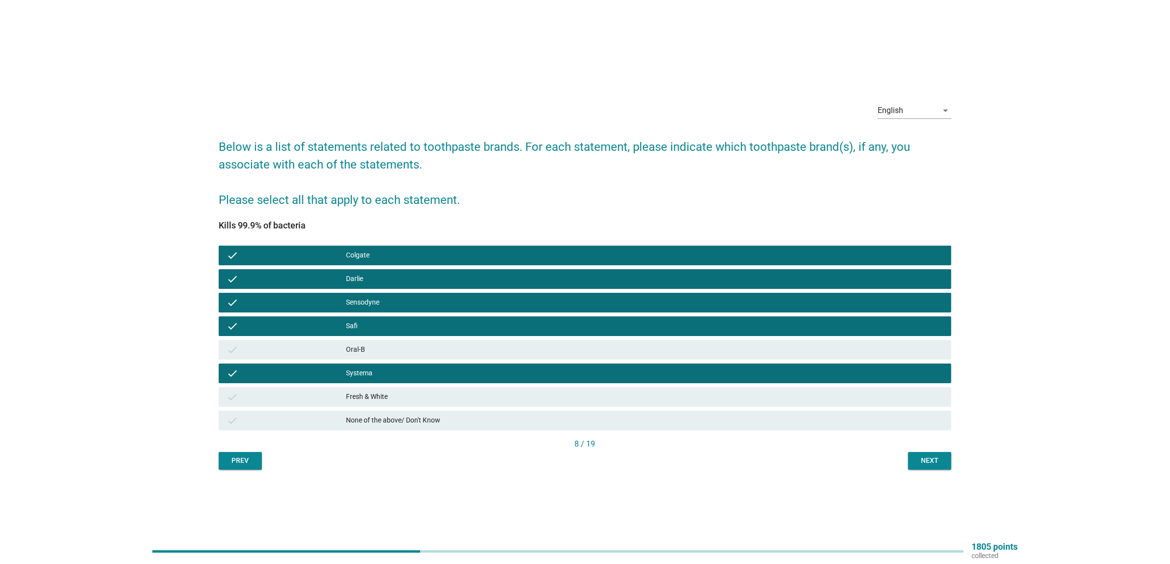
click at [361, 391] on div "Fresh & White" at bounding box center [645, 397] width 598 height 12
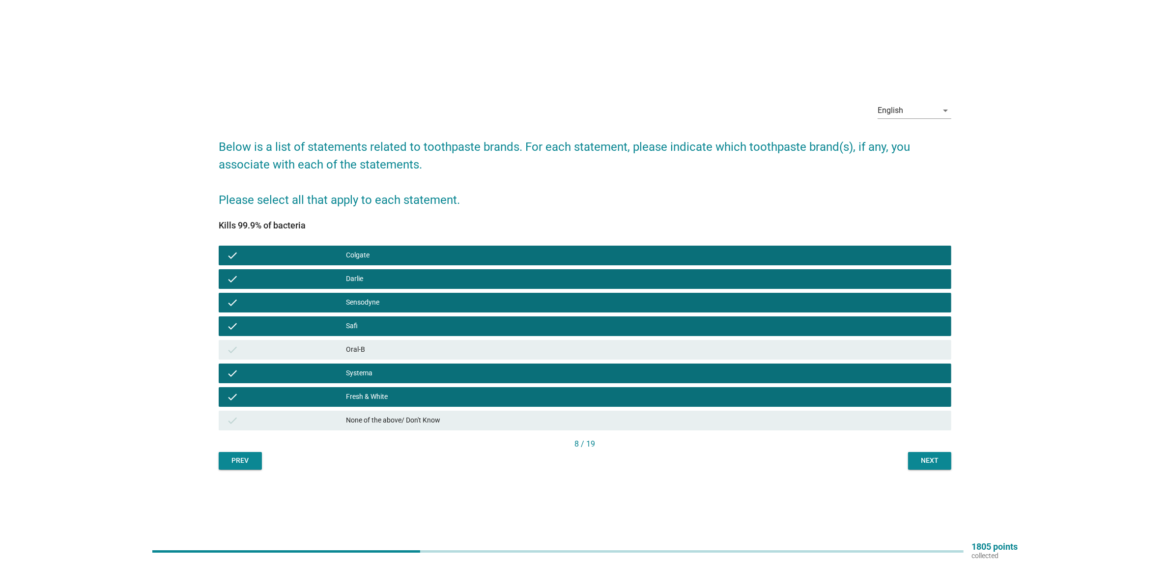
click at [373, 349] on div "Oral-B" at bounding box center [645, 350] width 598 height 12
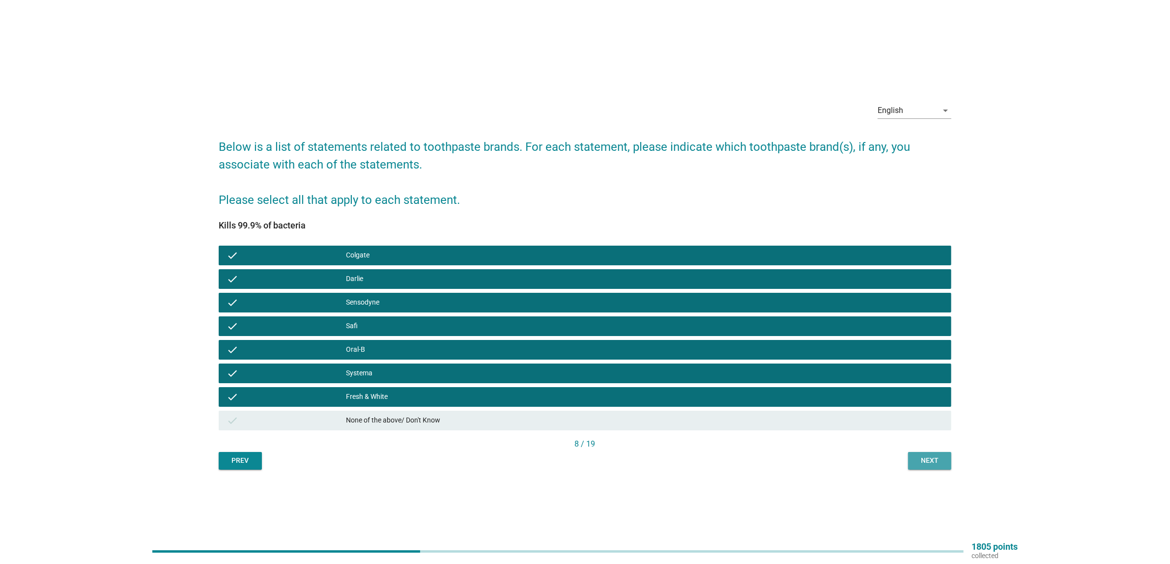
click at [937, 465] on div "Next" at bounding box center [930, 461] width 28 height 10
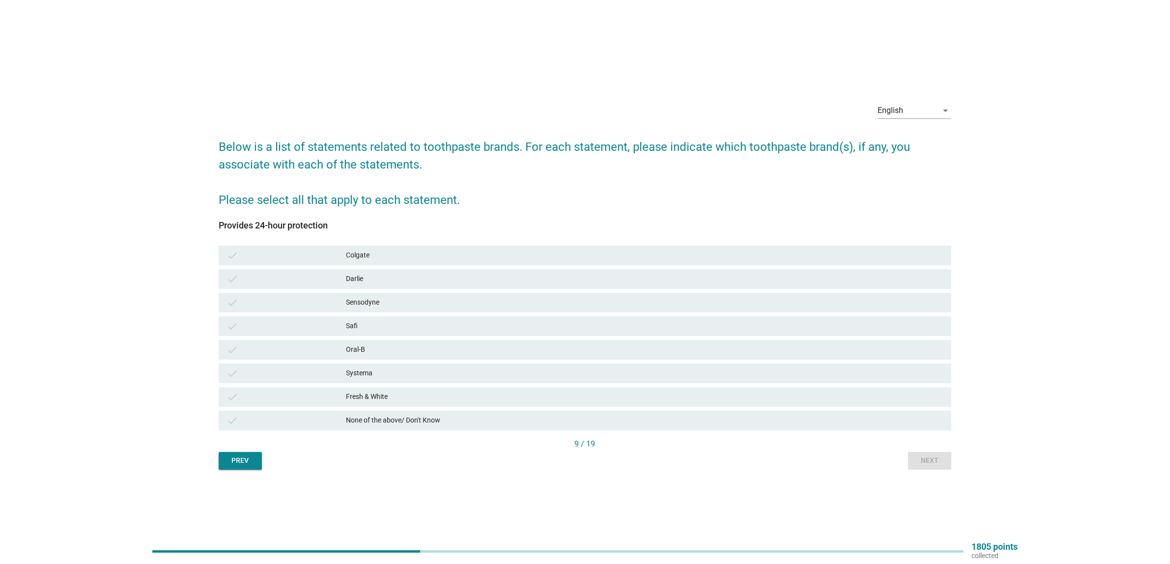
click at [380, 258] on div "Colgate" at bounding box center [645, 256] width 598 height 12
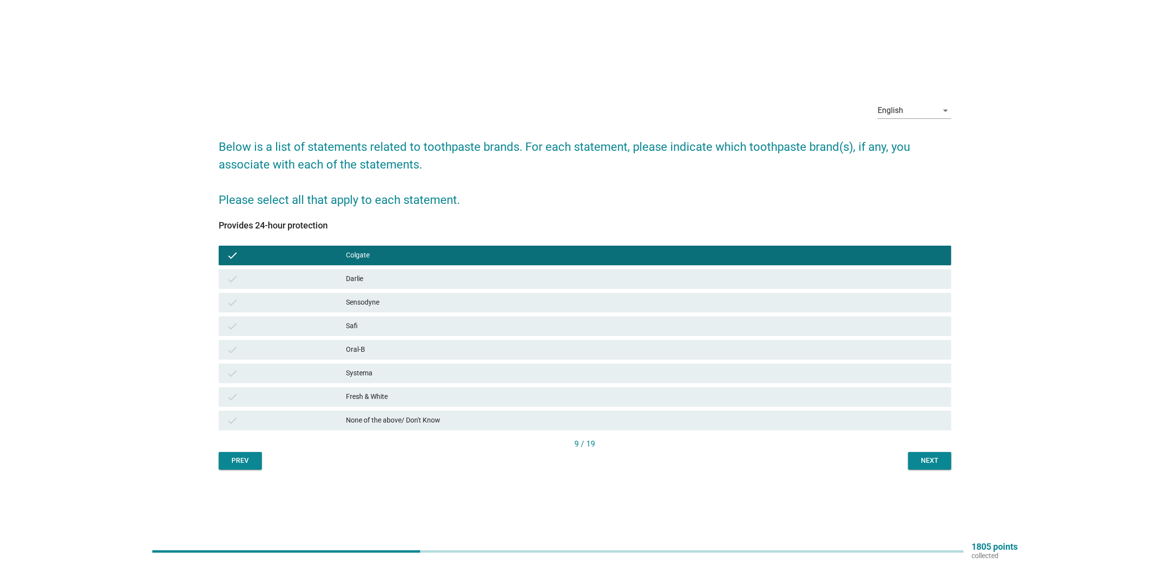
click at [389, 281] on div "Darlie" at bounding box center [645, 279] width 598 height 12
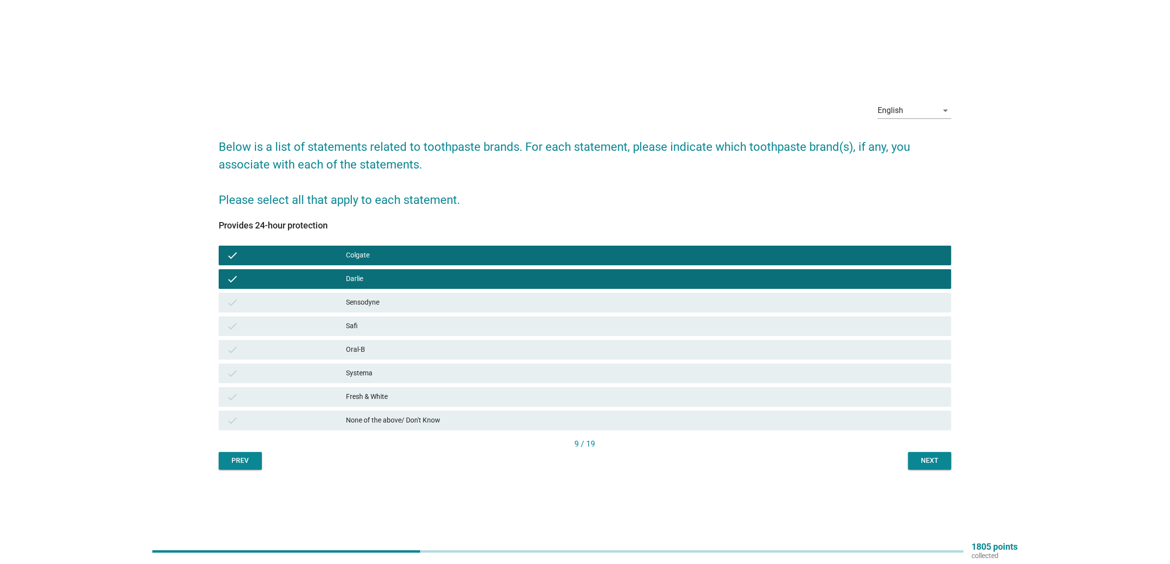
click at [387, 297] on div "Sensodyne" at bounding box center [645, 303] width 598 height 12
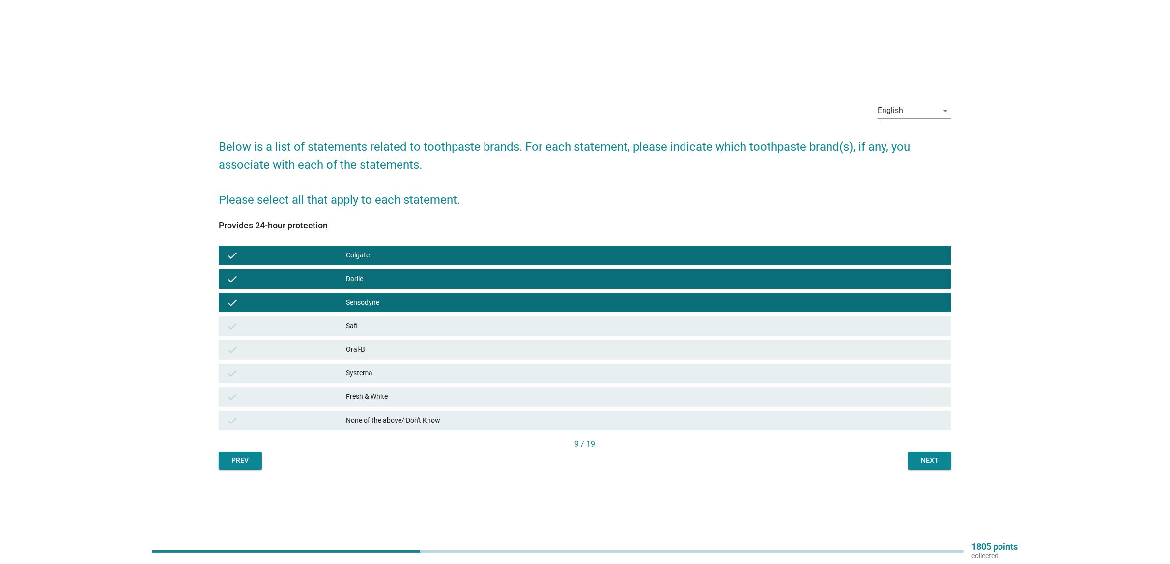
click at [387, 352] on div "Oral-B" at bounding box center [645, 350] width 598 height 12
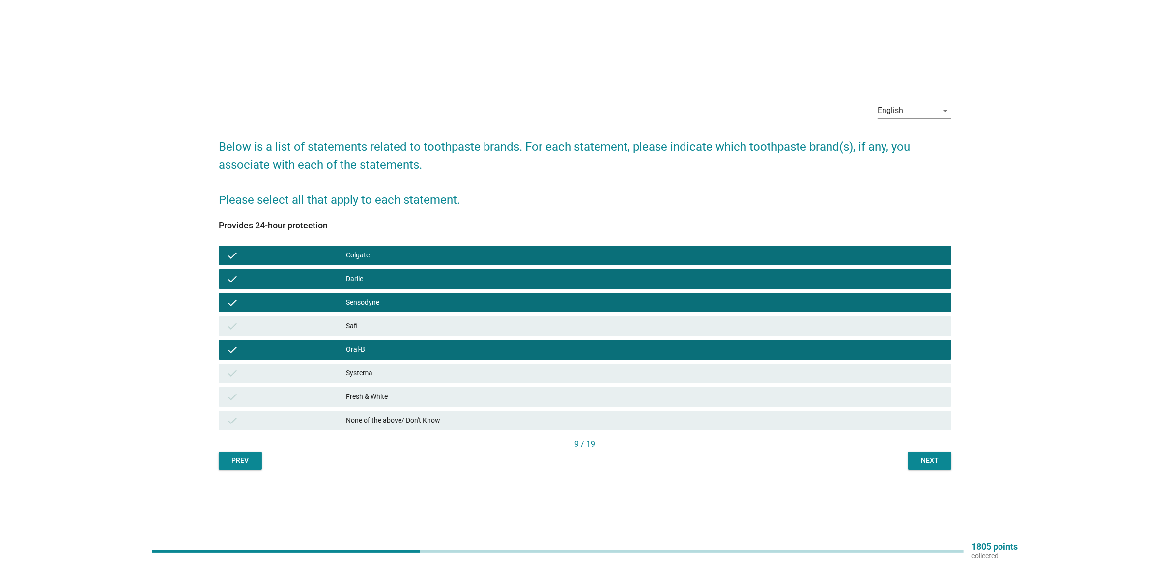
drag, startPoint x: 433, startPoint y: 397, endPoint x: 545, endPoint y: 410, distance: 113.3
click at [433, 397] on div "Fresh & White" at bounding box center [645, 397] width 598 height 12
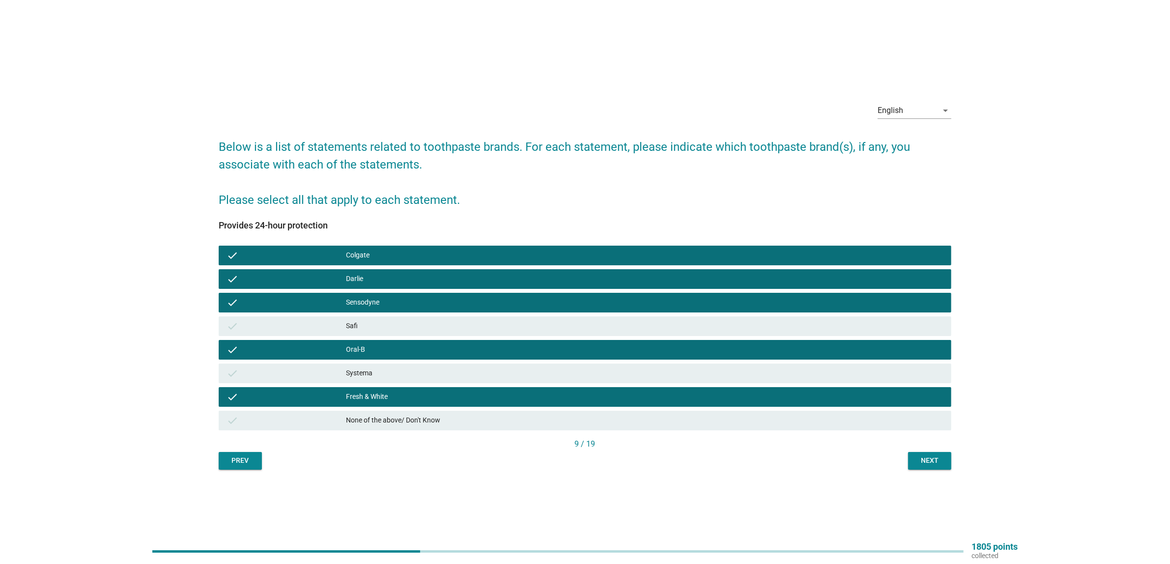
click at [949, 462] on button "Next" at bounding box center [929, 461] width 43 height 18
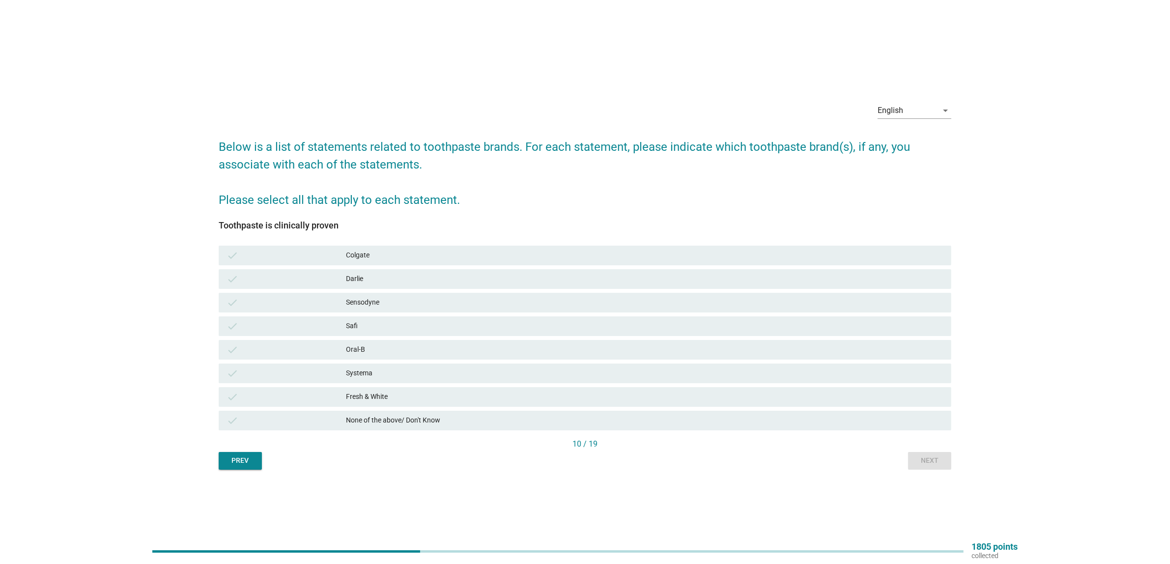
drag, startPoint x: 406, startPoint y: 256, endPoint x: 397, endPoint y: 277, distance: 22.7
click at [406, 256] on div "Colgate" at bounding box center [645, 256] width 598 height 12
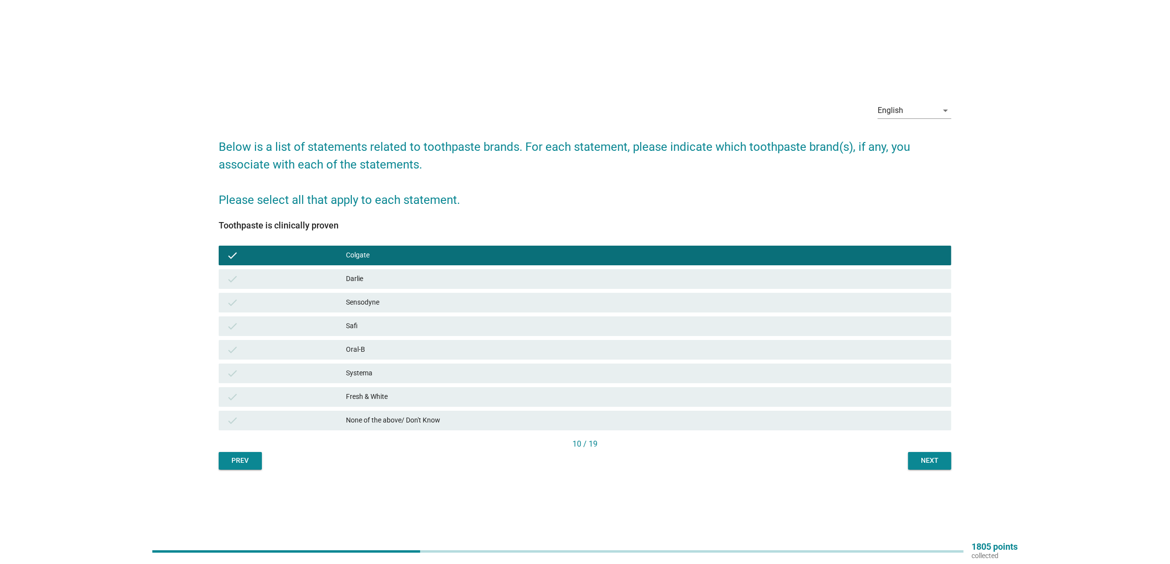
drag, startPoint x: 390, startPoint y: 302, endPoint x: 397, endPoint y: 311, distance: 11.1
click at [390, 302] on div "Sensodyne" at bounding box center [645, 303] width 598 height 12
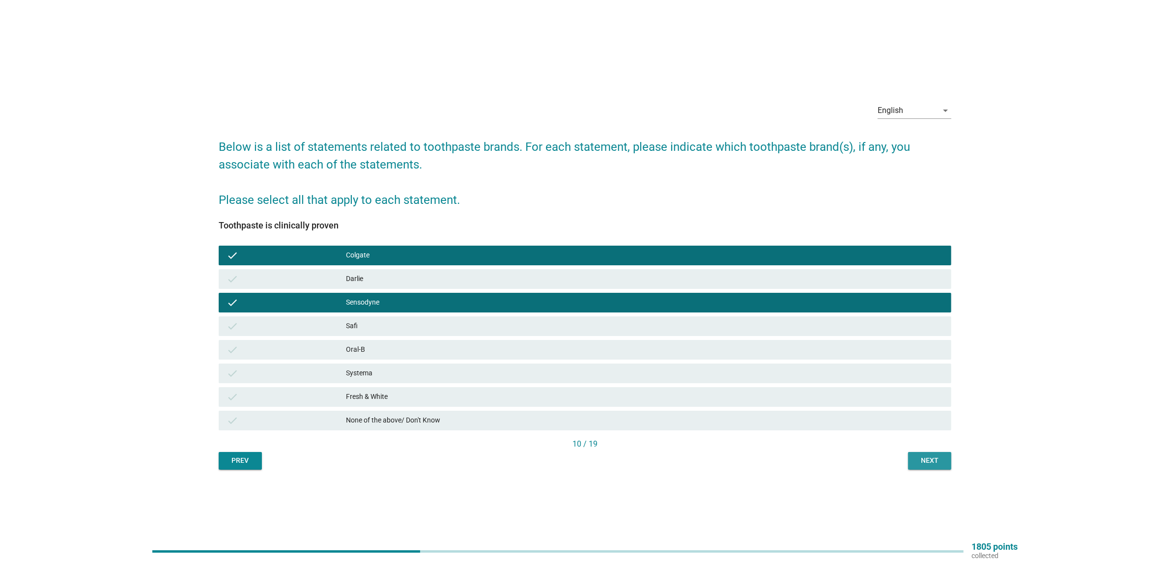
click at [945, 459] on button "Next" at bounding box center [929, 461] width 43 height 18
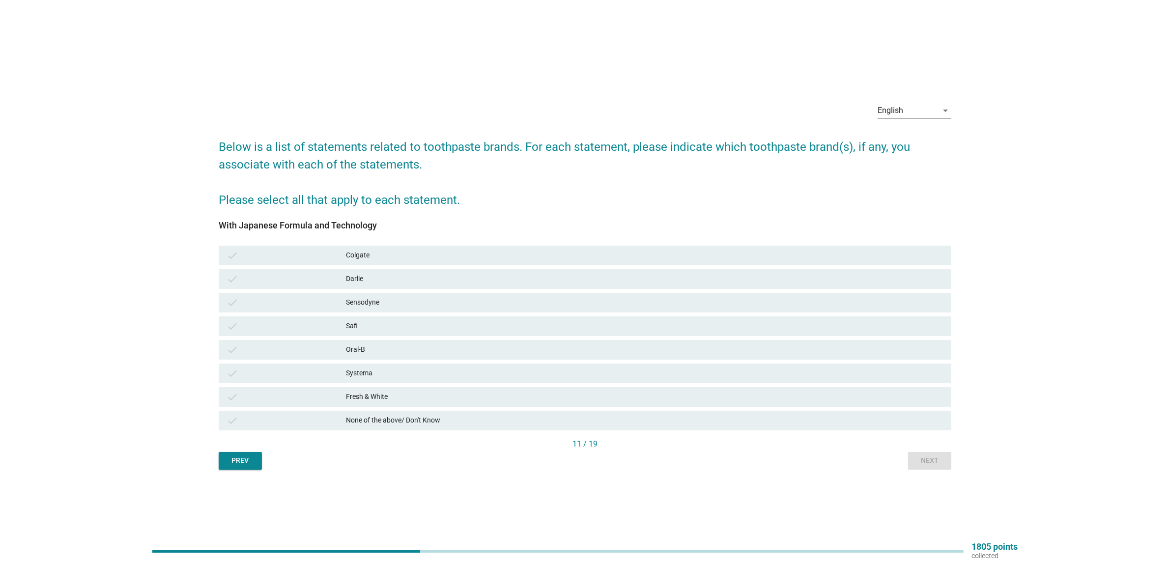
click at [567, 230] on div "With Japanese Formula and Technology" at bounding box center [585, 225] width 733 height 13
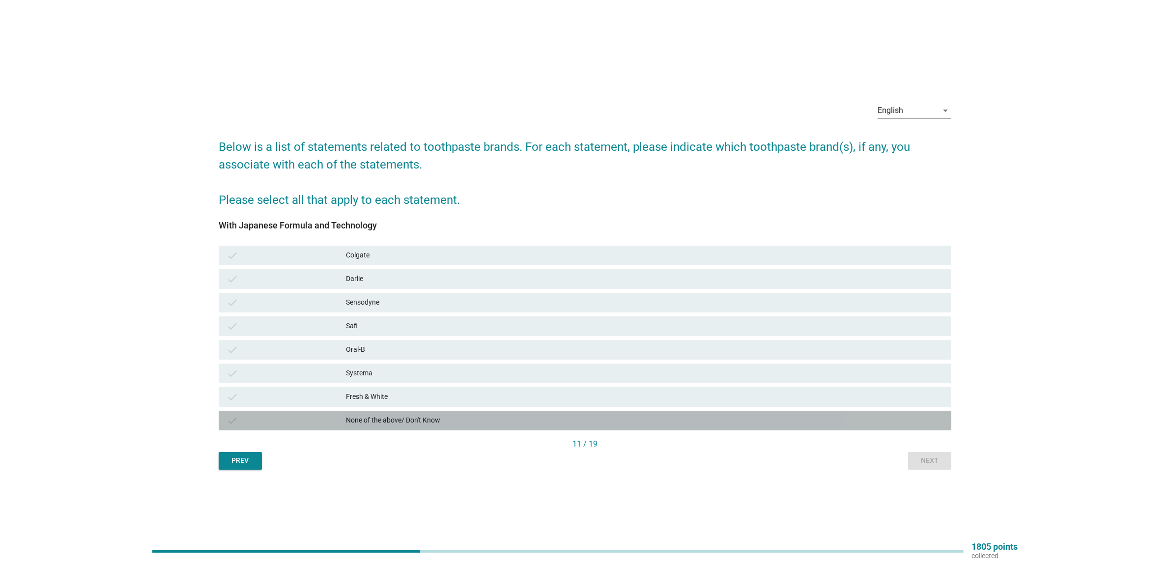
click at [571, 430] on div "check None of the above/ Don't Know" at bounding box center [585, 421] width 733 height 20
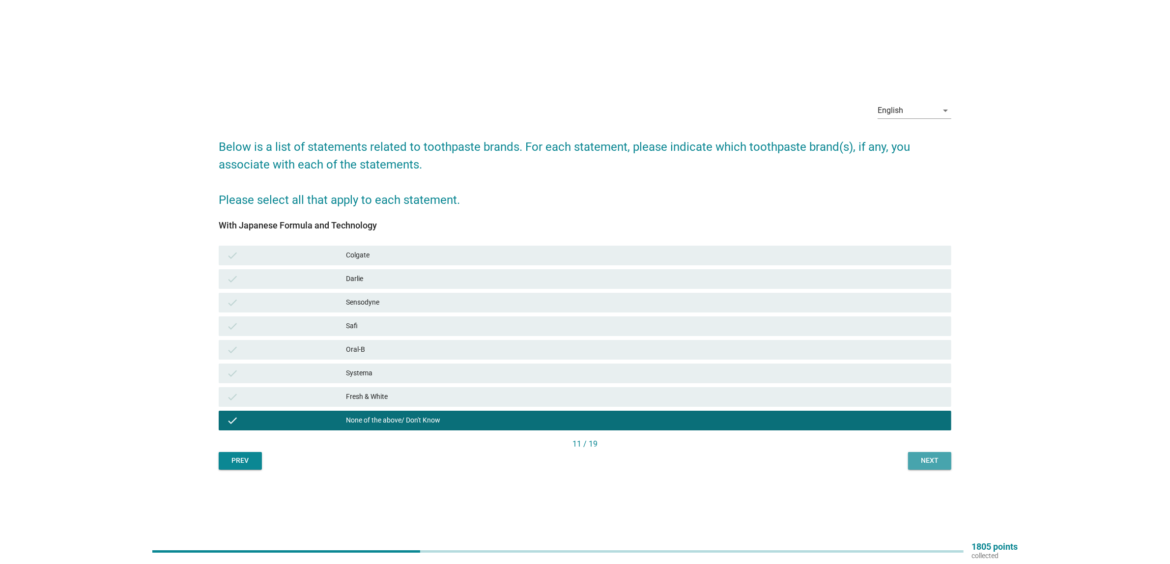
click at [922, 454] on button "Next" at bounding box center [929, 461] width 43 height 18
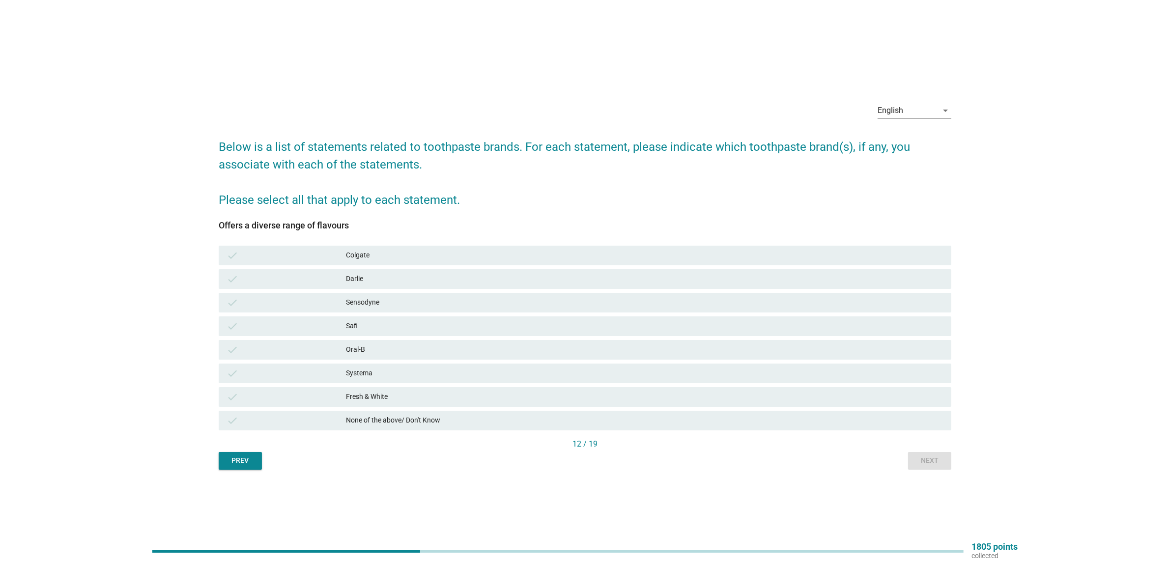
click at [364, 297] on div "Sensodyne" at bounding box center [645, 303] width 598 height 12
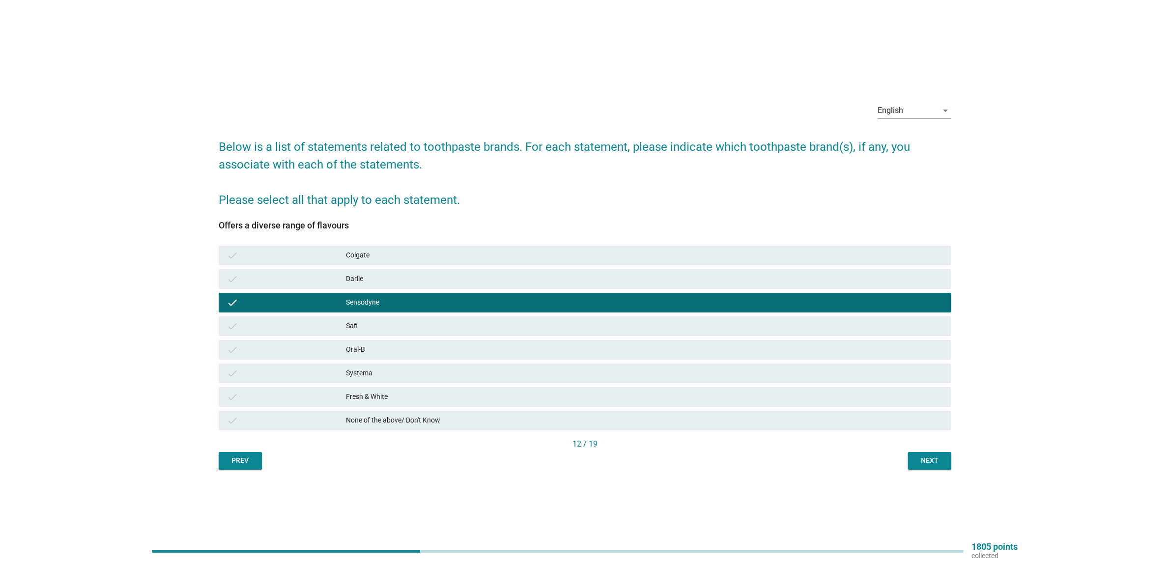
click at [369, 276] on div "Darlie" at bounding box center [645, 279] width 598 height 12
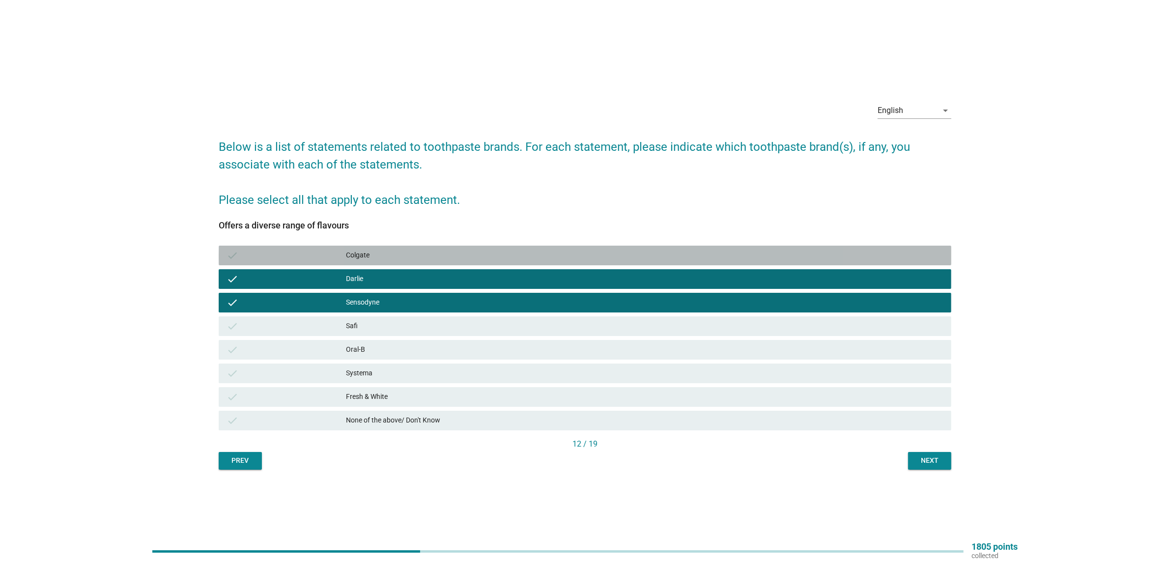
click at [373, 255] on div "Colgate" at bounding box center [645, 256] width 598 height 12
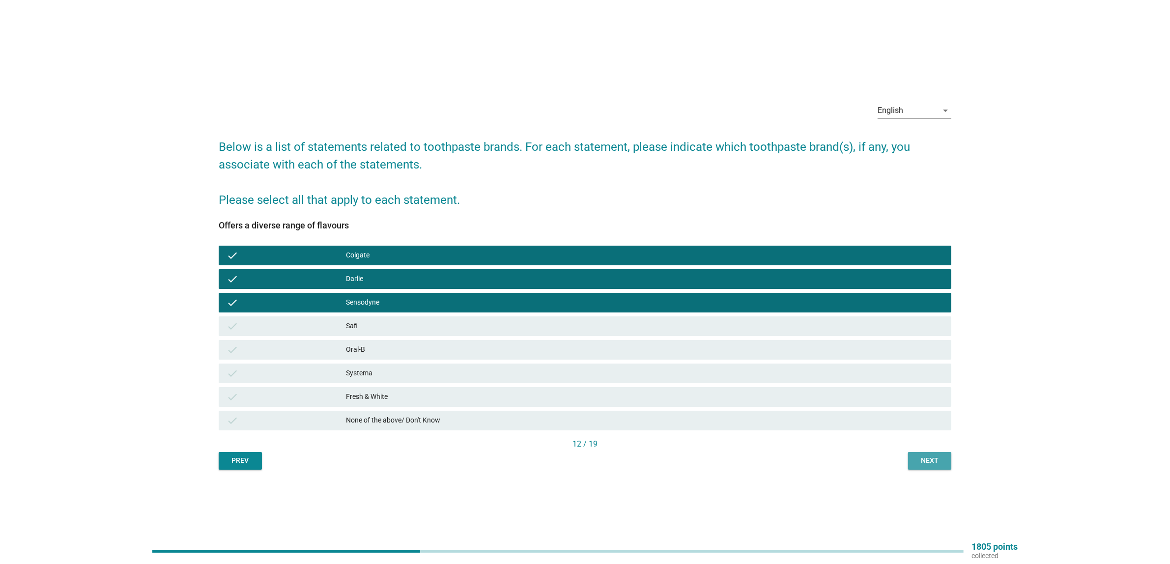
click at [929, 462] on div "Next" at bounding box center [930, 461] width 28 height 10
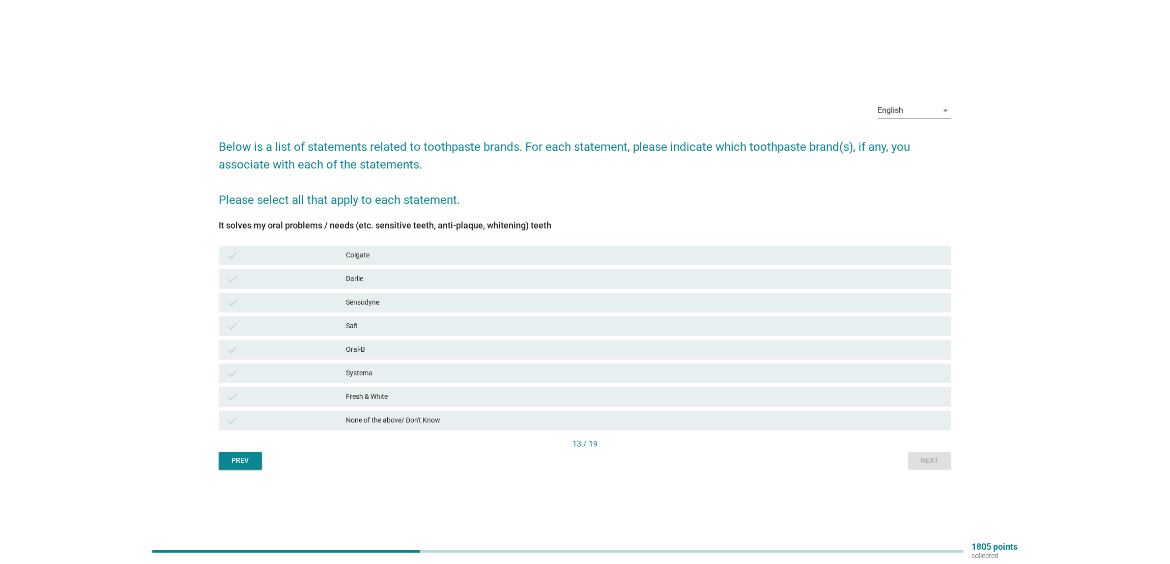
click at [417, 298] on div "Sensodyne" at bounding box center [645, 303] width 598 height 12
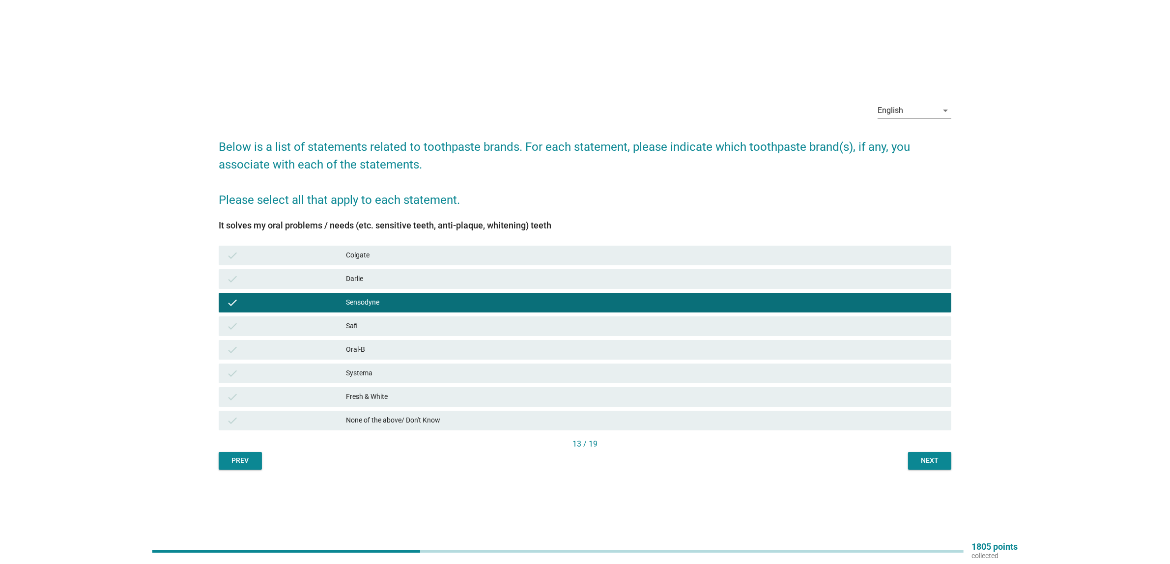
click at [390, 276] on div "Darlie" at bounding box center [645, 279] width 598 height 12
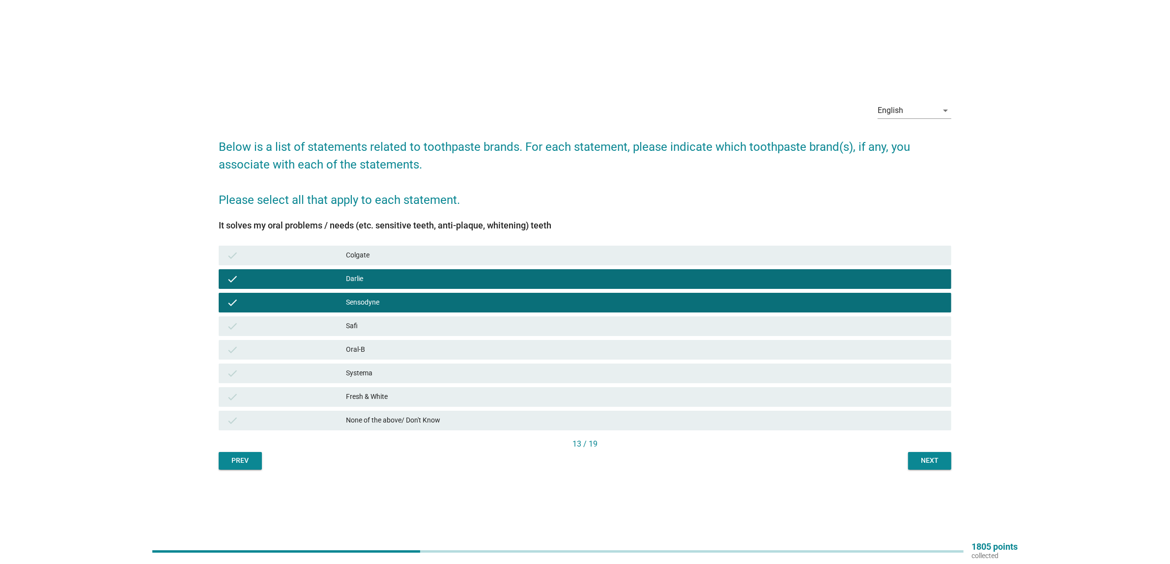
click at [401, 236] on div "It solves my oral problems / needs (etc. sensitive teeth, anti-plaque, [MEDICAL…" at bounding box center [585, 330] width 733 height 218
click at [400, 252] on div "Colgate" at bounding box center [645, 256] width 598 height 12
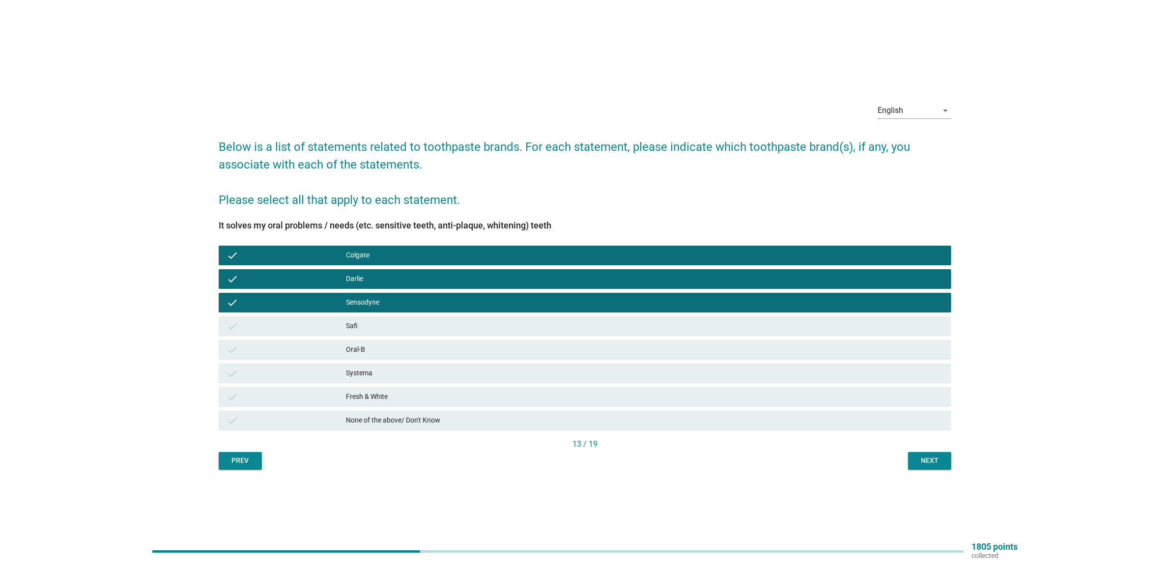
click at [397, 344] on div "Oral-B" at bounding box center [645, 350] width 598 height 12
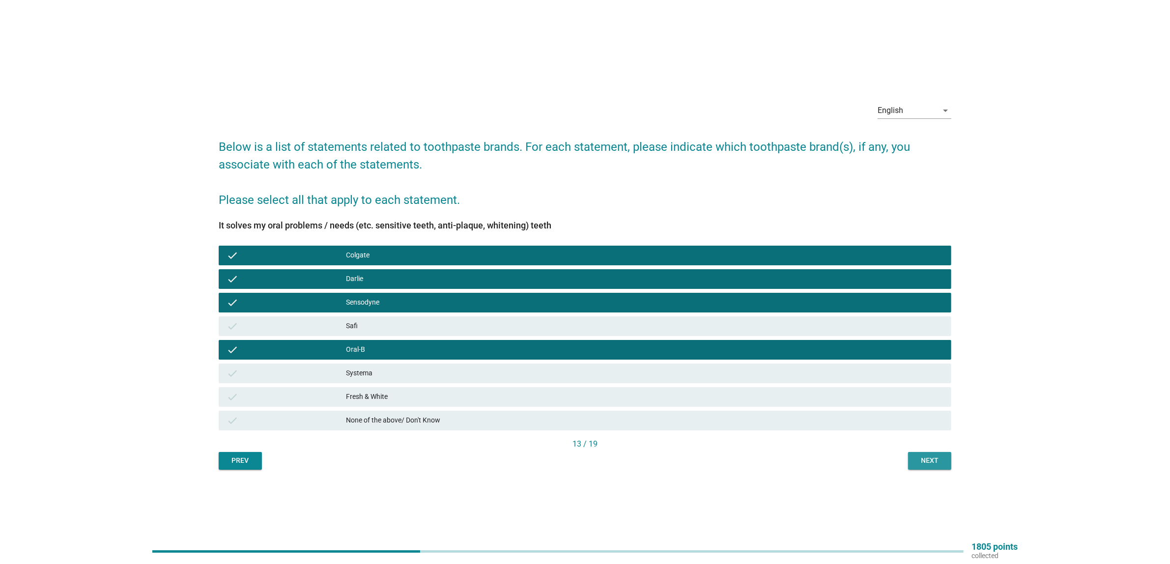
click at [938, 459] on div "Next" at bounding box center [930, 461] width 28 height 10
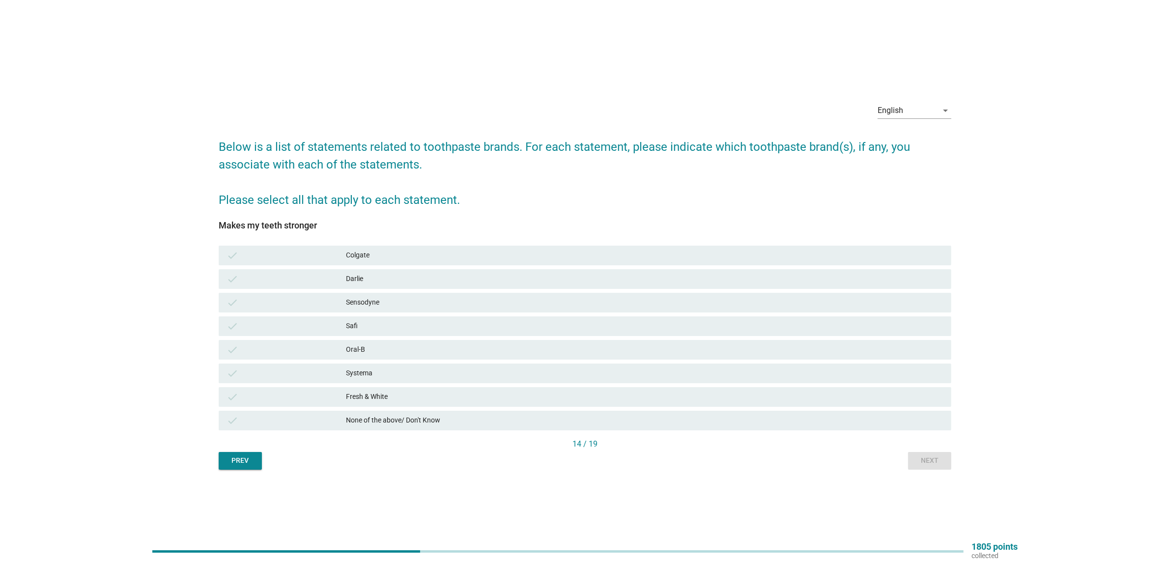
click at [370, 255] on div "Colgate" at bounding box center [645, 256] width 598 height 12
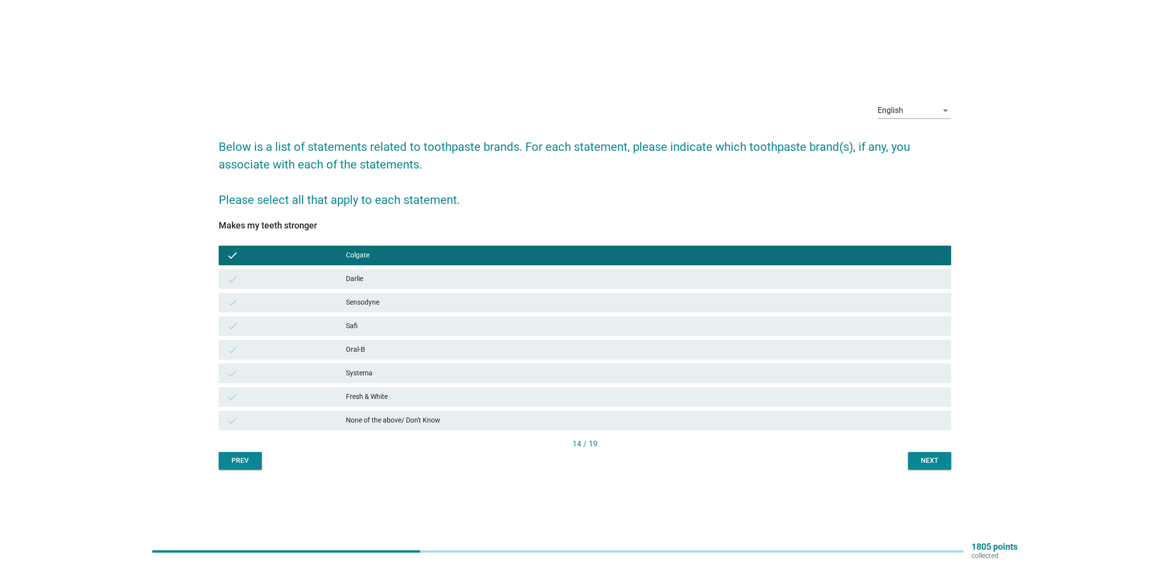
click at [369, 281] on div "Darlie" at bounding box center [645, 279] width 598 height 12
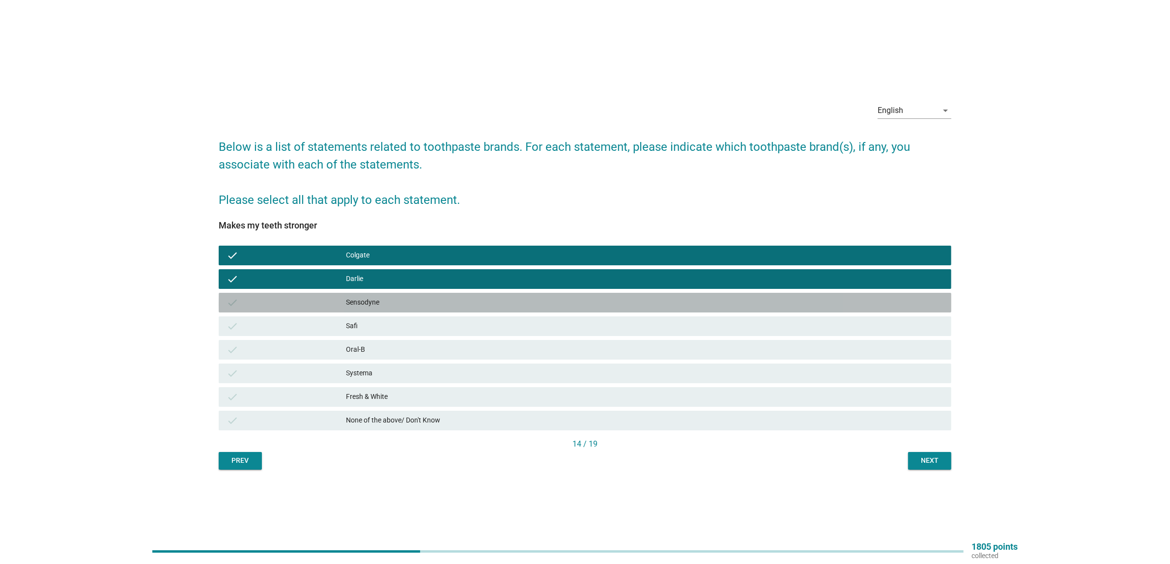
click at [372, 305] on div "Sensodyne" at bounding box center [645, 303] width 598 height 12
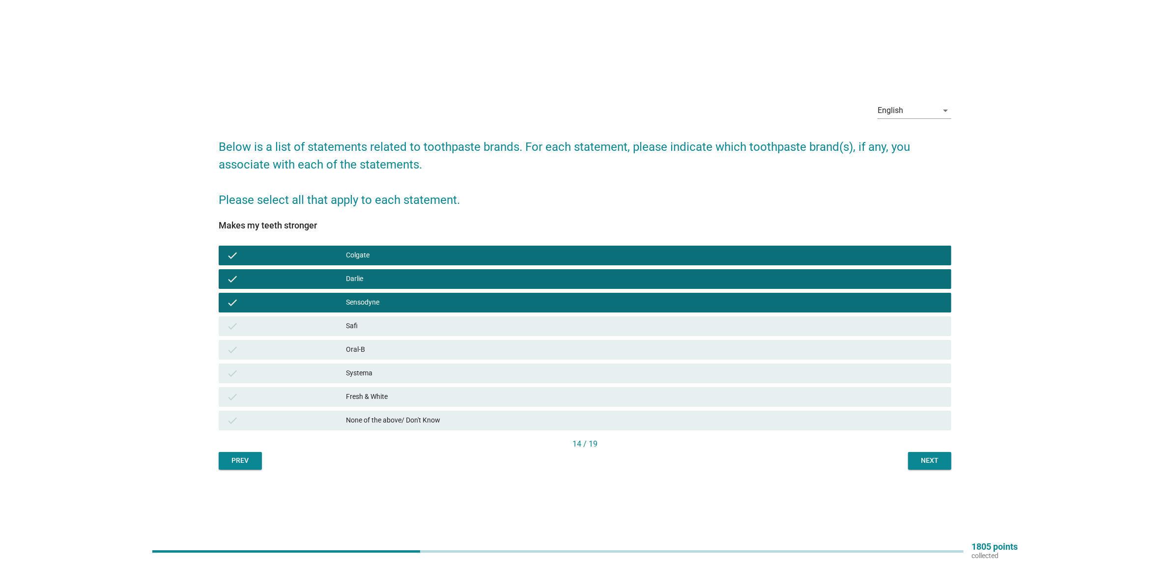
click at [375, 324] on div "Safi" at bounding box center [645, 326] width 598 height 12
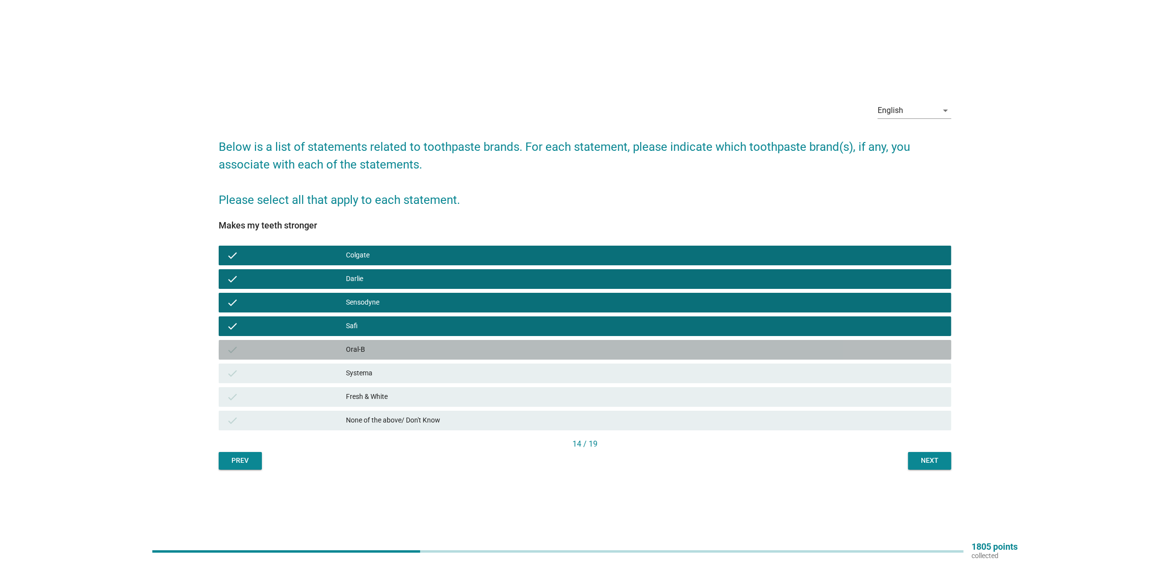
click at [372, 345] on div "Oral-B" at bounding box center [645, 350] width 598 height 12
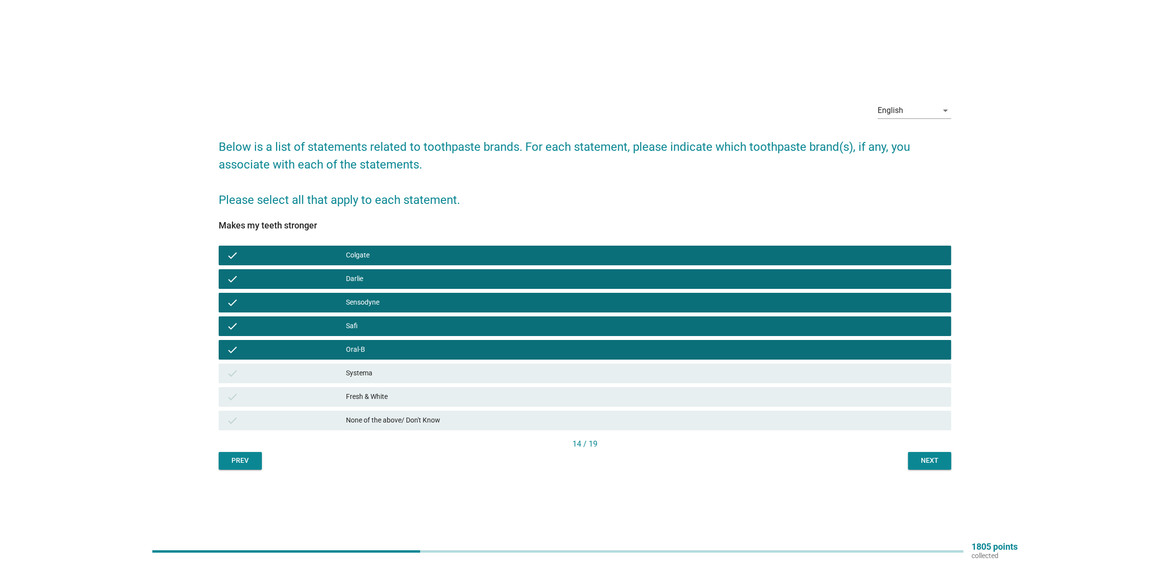
click at [372, 362] on div "check Systema" at bounding box center [585, 374] width 737 height 24
click at [371, 388] on div "check Fresh & White" at bounding box center [585, 397] width 733 height 20
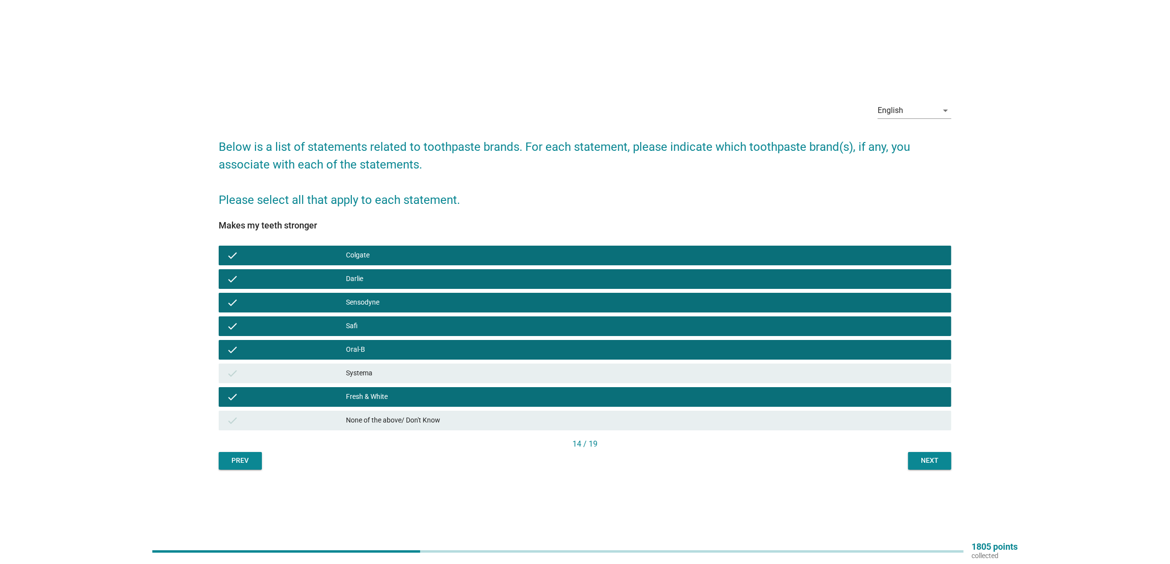
drag, startPoint x: 370, startPoint y: 377, endPoint x: 411, endPoint y: 382, distance: 41.6
click at [370, 376] on div "Systema" at bounding box center [645, 374] width 598 height 12
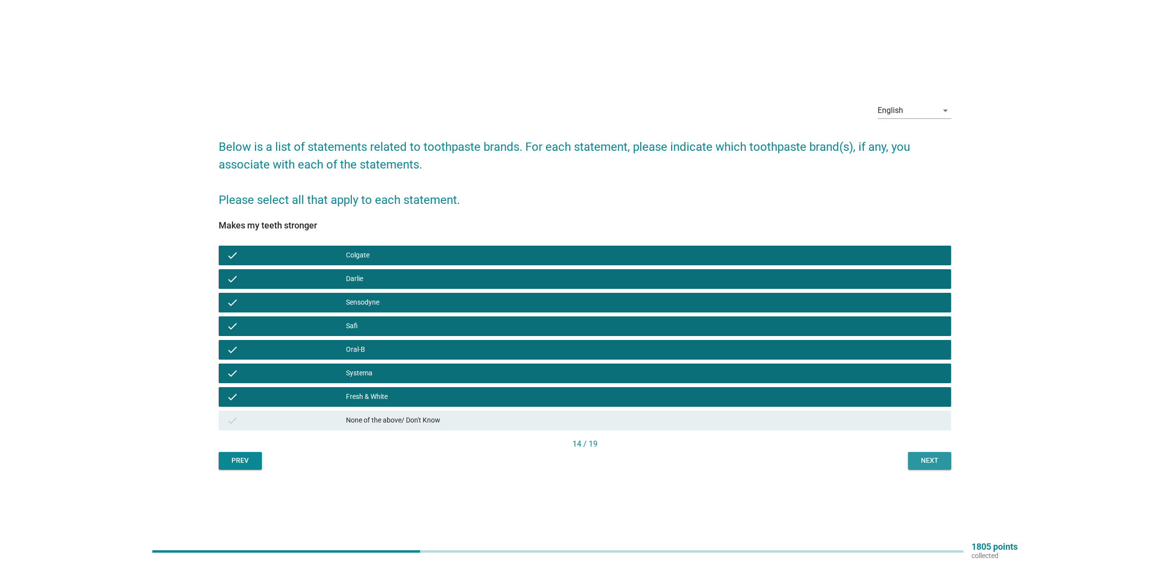
click at [922, 460] on div "Next" at bounding box center [930, 461] width 28 height 10
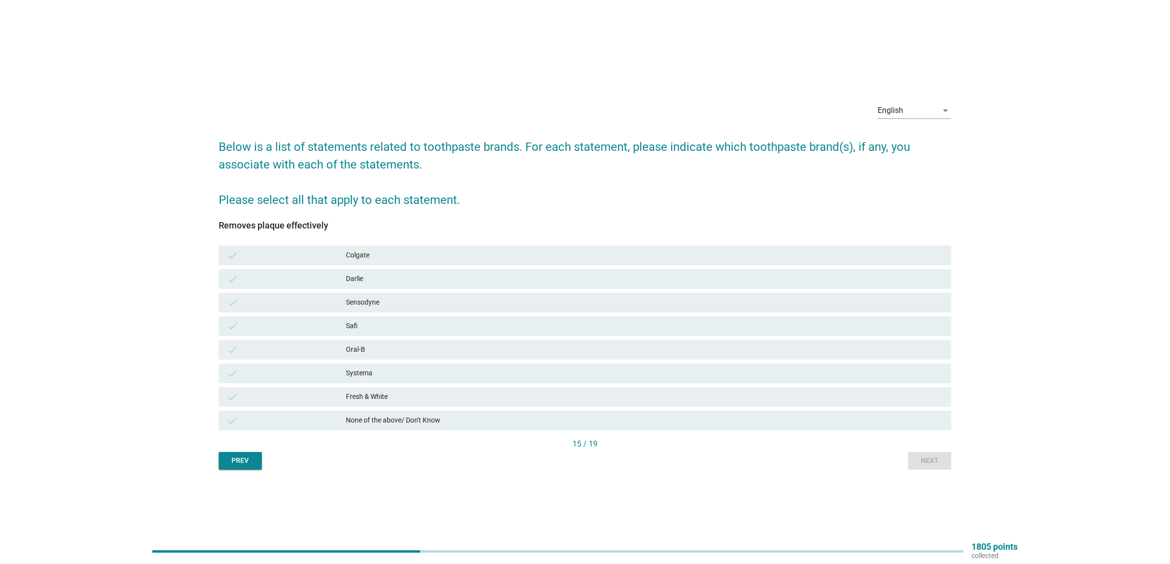
click at [407, 254] on div "Colgate" at bounding box center [645, 256] width 598 height 12
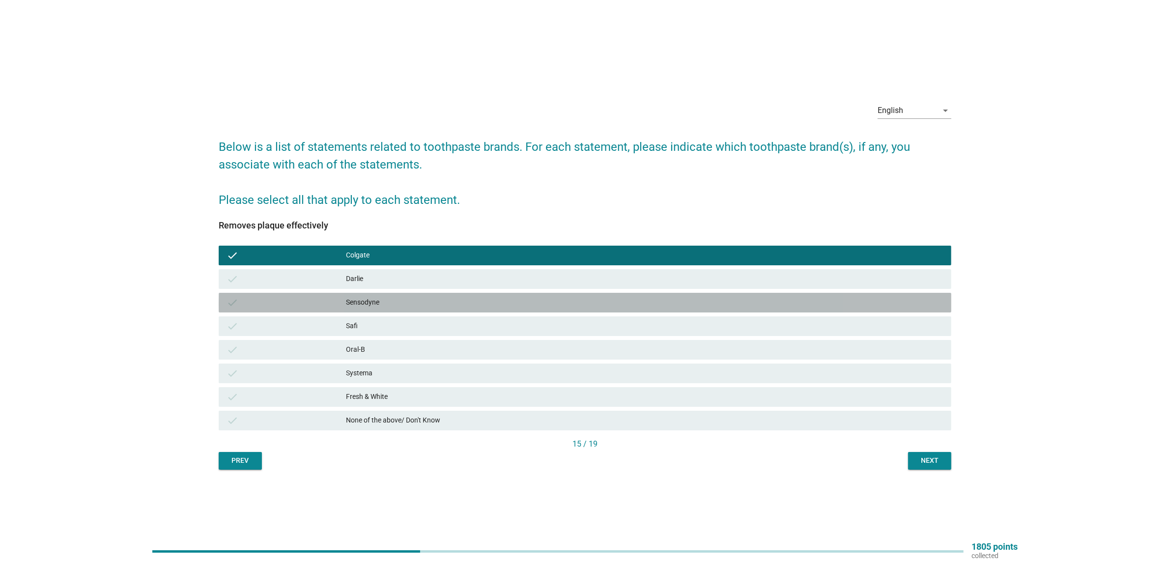
click at [416, 308] on div "Sensodyne" at bounding box center [645, 303] width 598 height 12
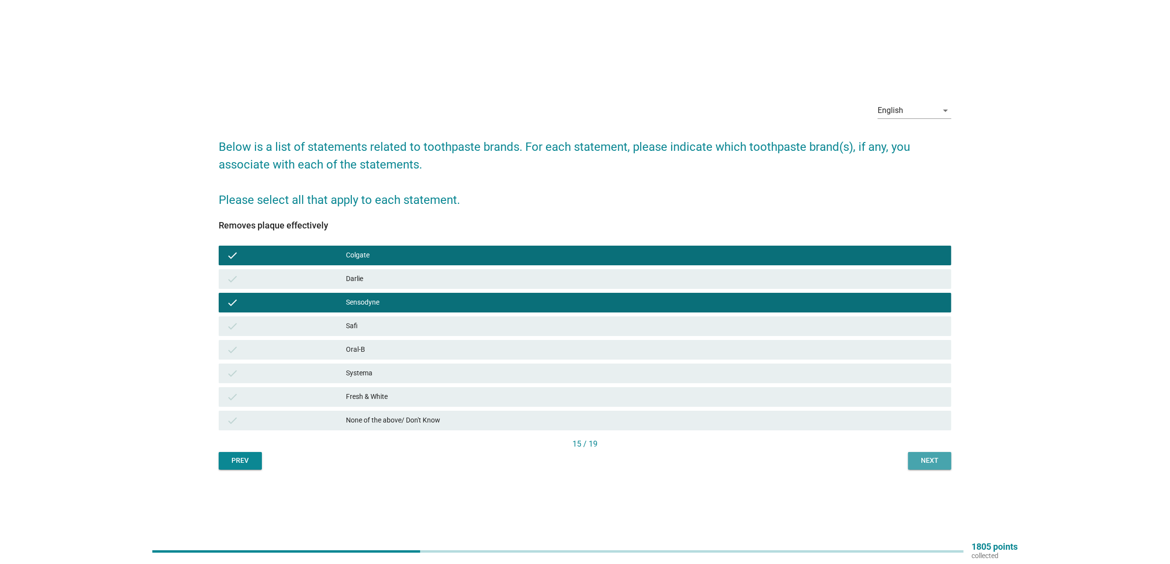
click at [934, 456] on div "Next" at bounding box center [930, 461] width 28 height 10
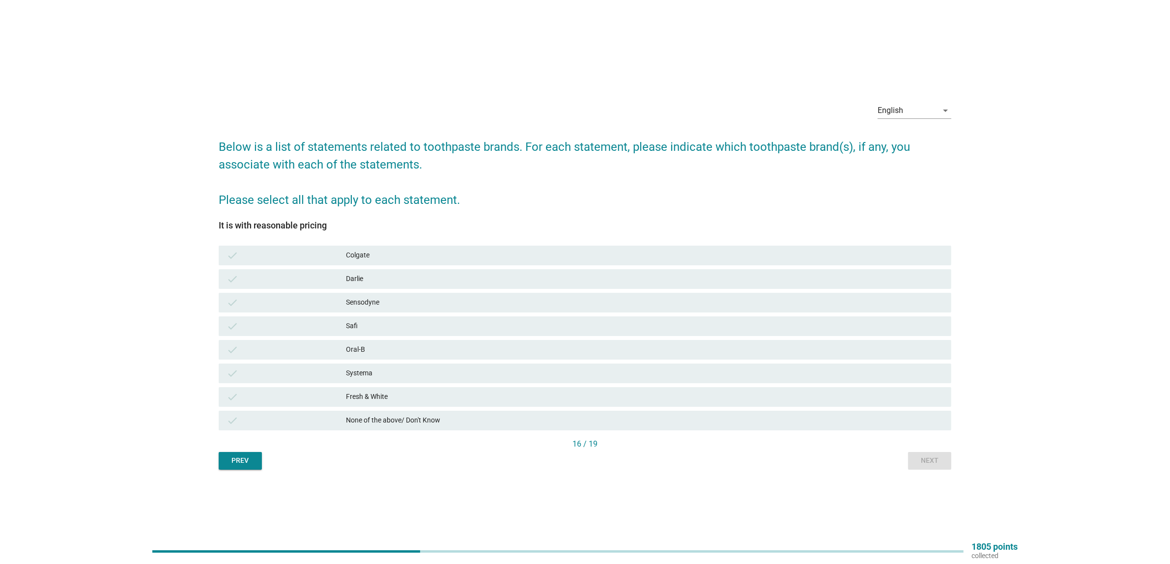
click at [432, 248] on div "check Colgate" at bounding box center [585, 256] width 733 height 20
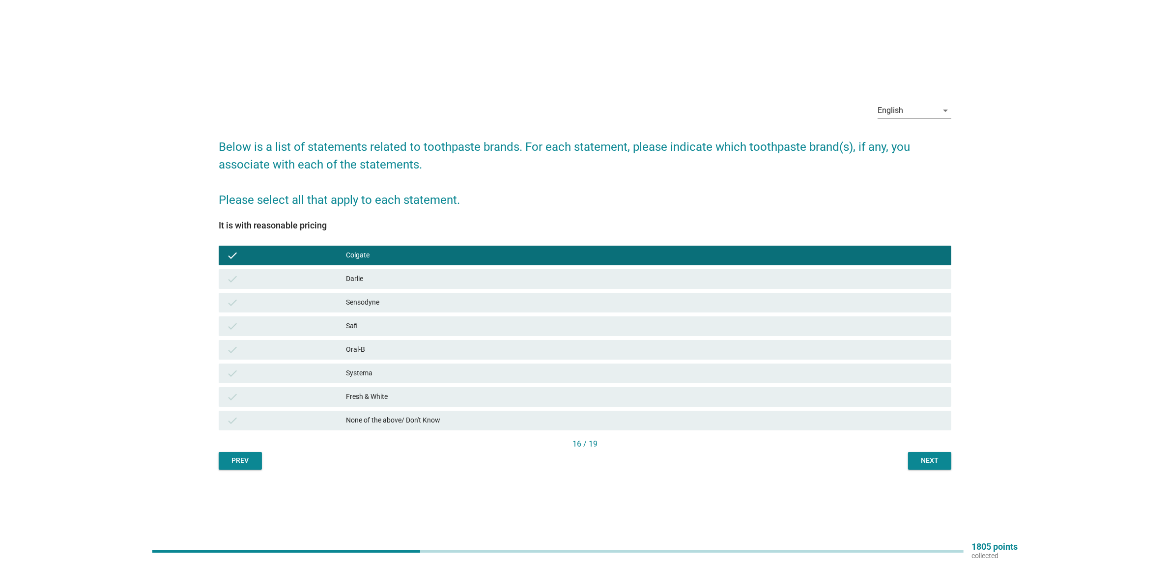
click at [924, 466] on button "Next" at bounding box center [929, 461] width 43 height 18
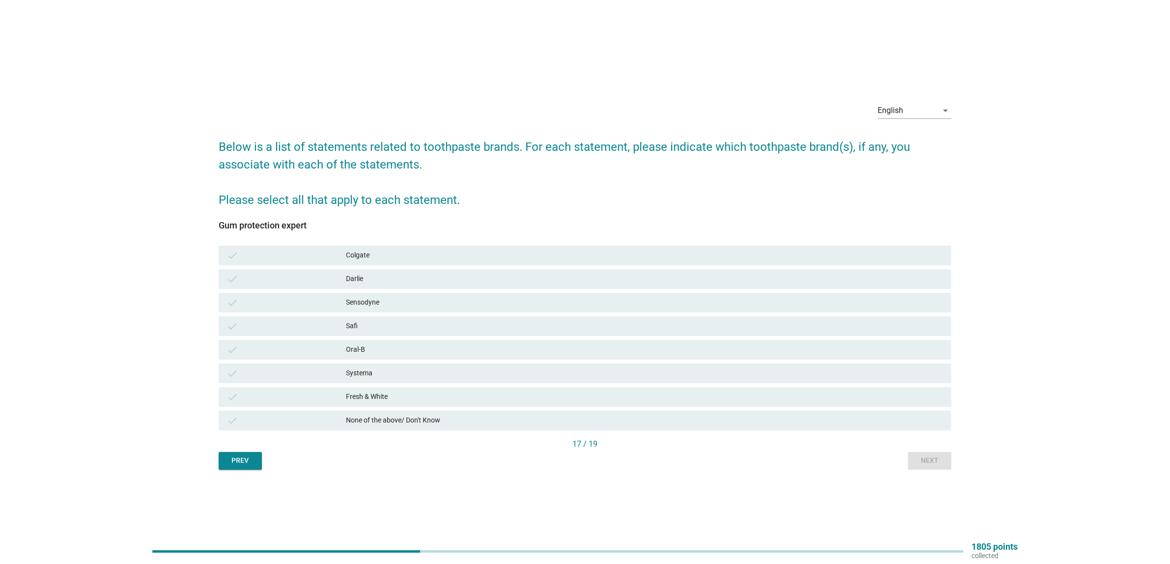
click at [393, 382] on div "check Systema" at bounding box center [585, 374] width 733 height 20
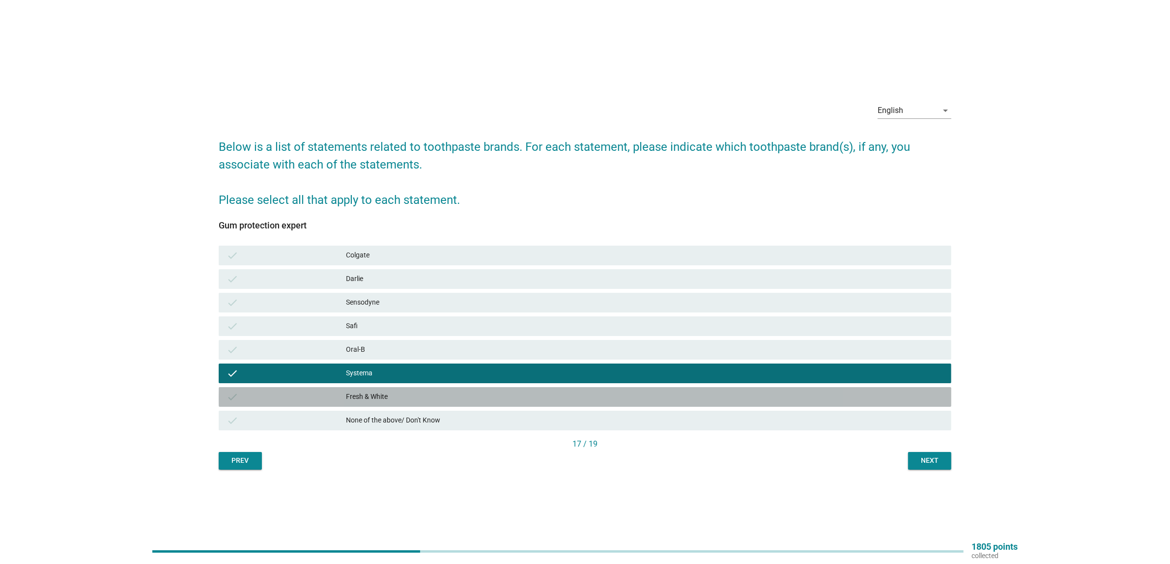
click at [374, 399] on div "Fresh & White" at bounding box center [645, 397] width 598 height 12
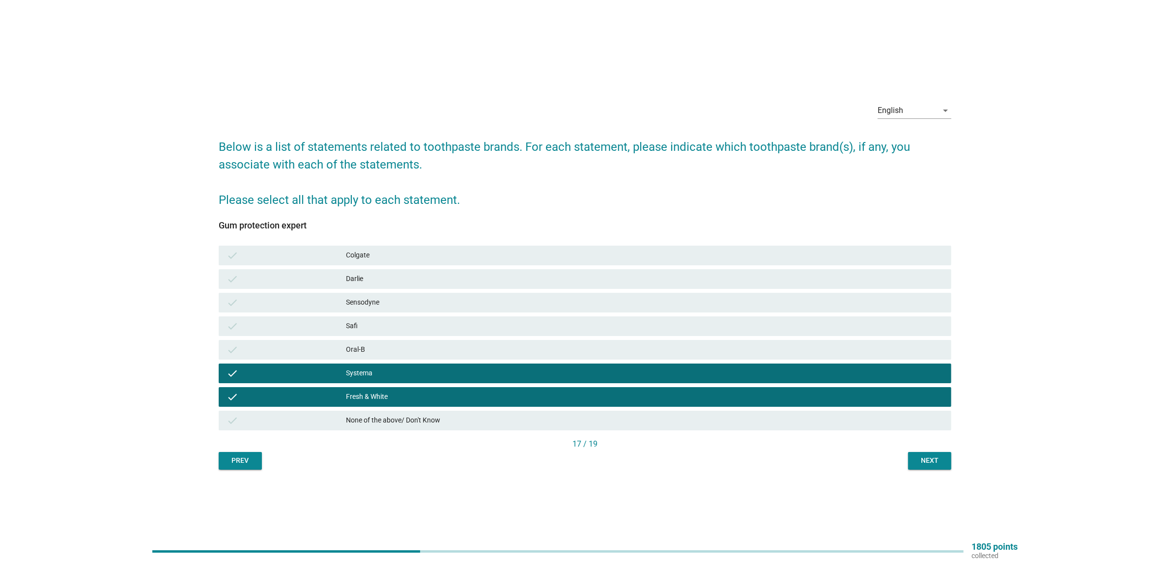
click at [366, 300] on div "Sensodyne" at bounding box center [645, 303] width 598 height 12
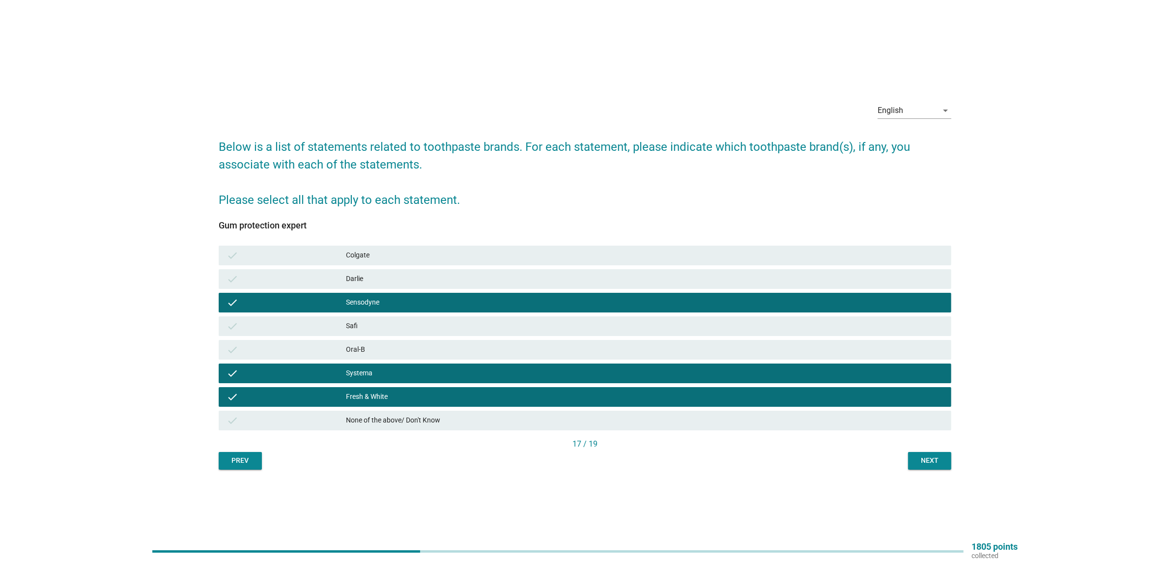
click at [360, 263] on div "check Colgate" at bounding box center [585, 256] width 733 height 20
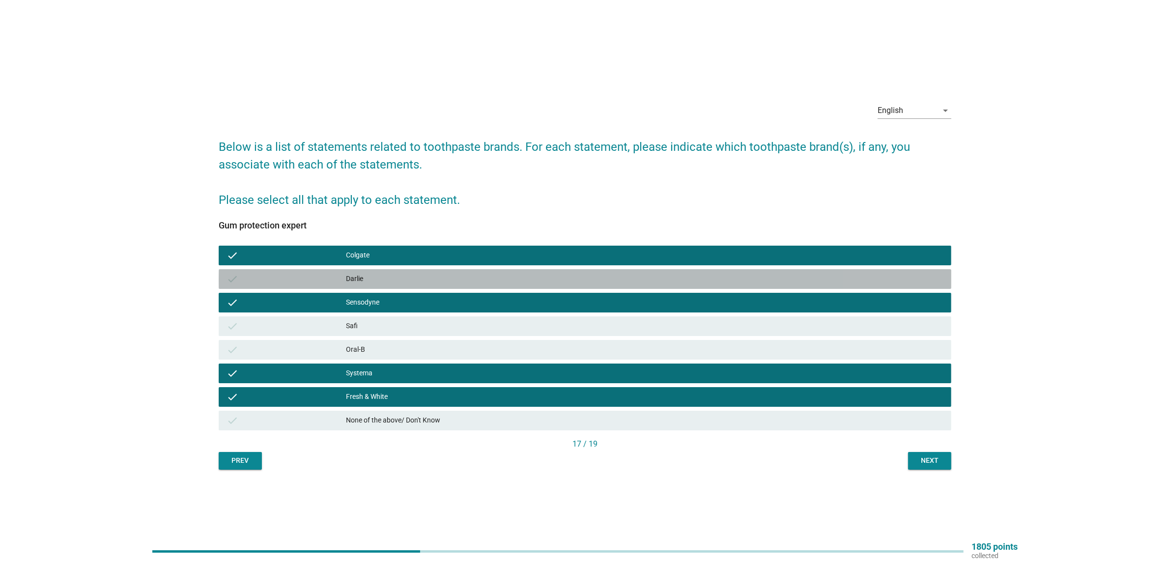
drag, startPoint x: 364, startPoint y: 279, endPoint x: 480, endPoint y: 320, distance: 123.6
click at [365, 281] on div "Darlie" at bounding box center [645, 279] width 598 height 12
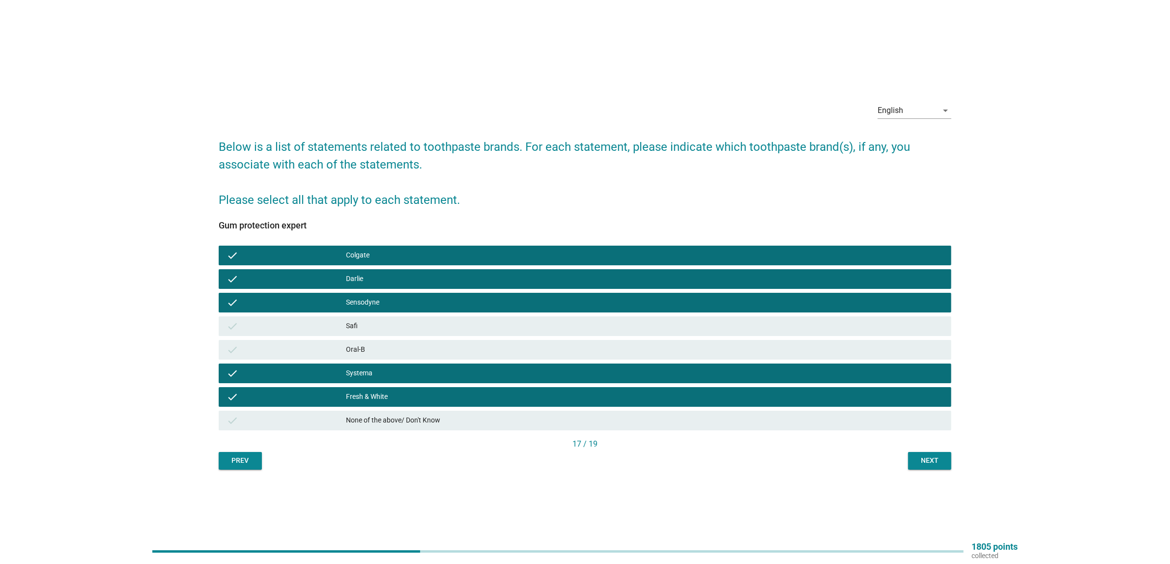
click at [387, 379] on div "check Systema" at bounding box center [585, 374] width 733 height 20
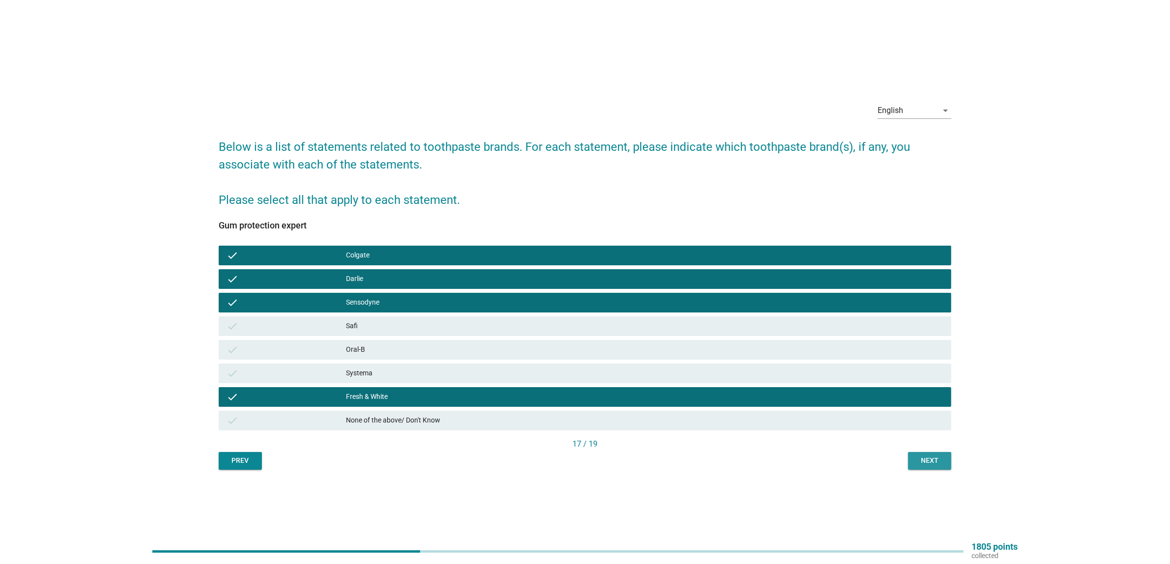
click at [940, 459] on div "Next" at bounding box center [930, 461] width 28 height 10
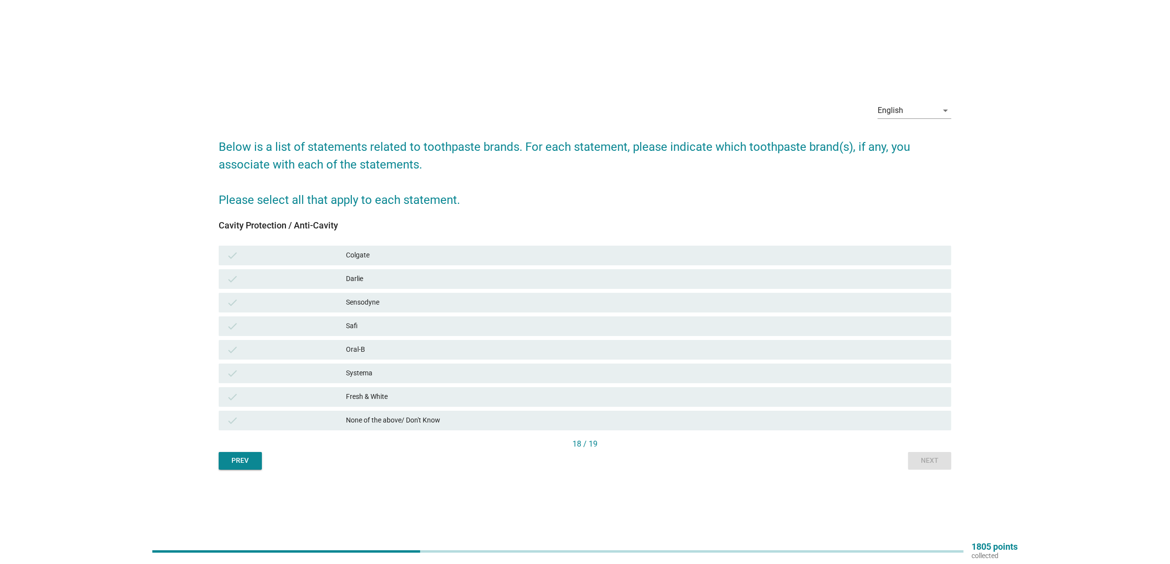
click at [371, 257] on div "Colgate" at bounding box center [645, 256] width 598 height 12
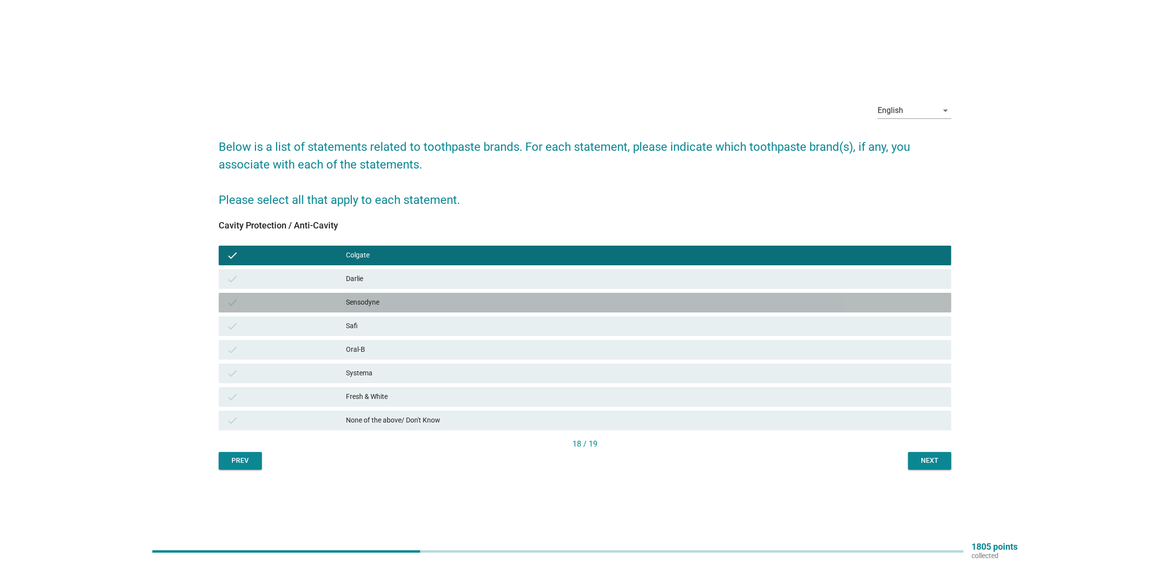
click at [379, 310] on div "check Sensodyne" at bounding box center [585, 303] width 733 height 20
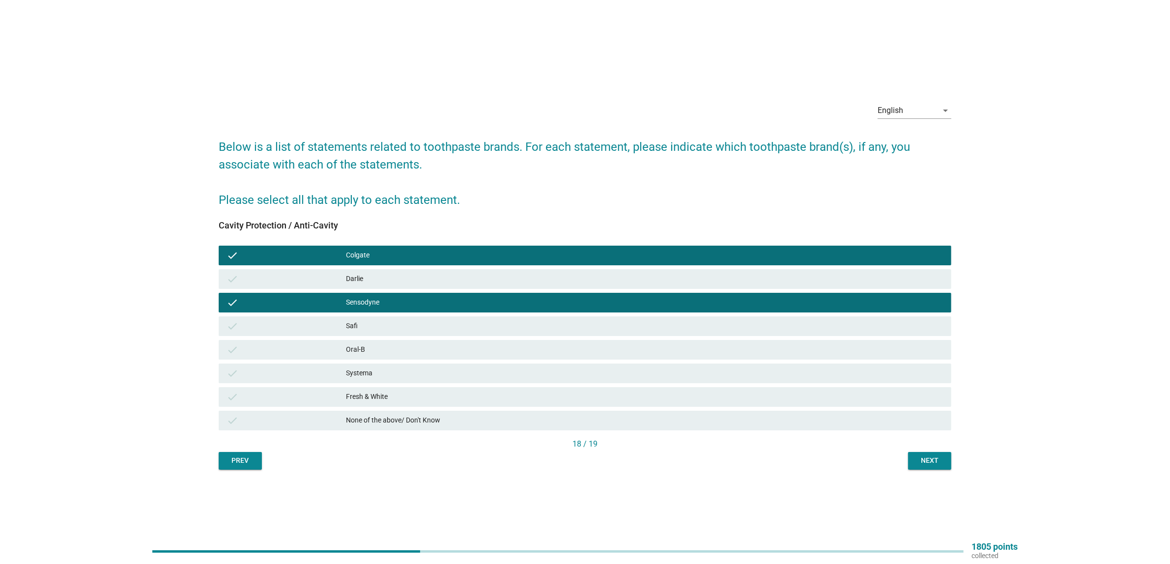
drag, startPoint x: 384, startPoint y: 395, endPoint x: 461, endPoint y: 400, distance: 77.3
click at [384, 396] on div "Fresh & White" at bounding box center [645, 397] width 598 height 12
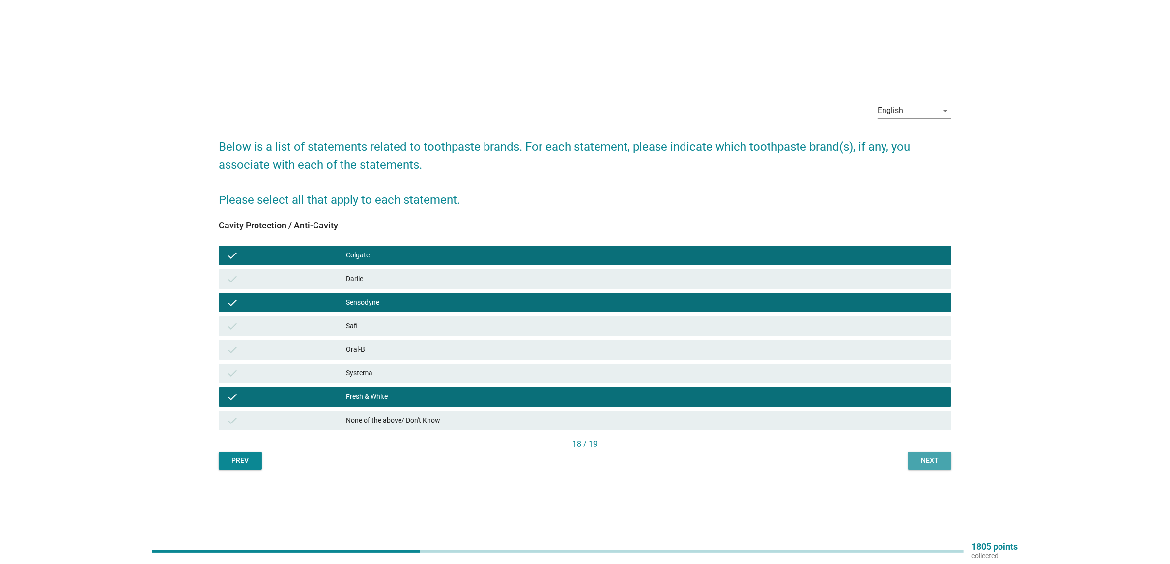
click at [925, 462] on div "Next" at bounding box center [930, 461] width 28 height 10
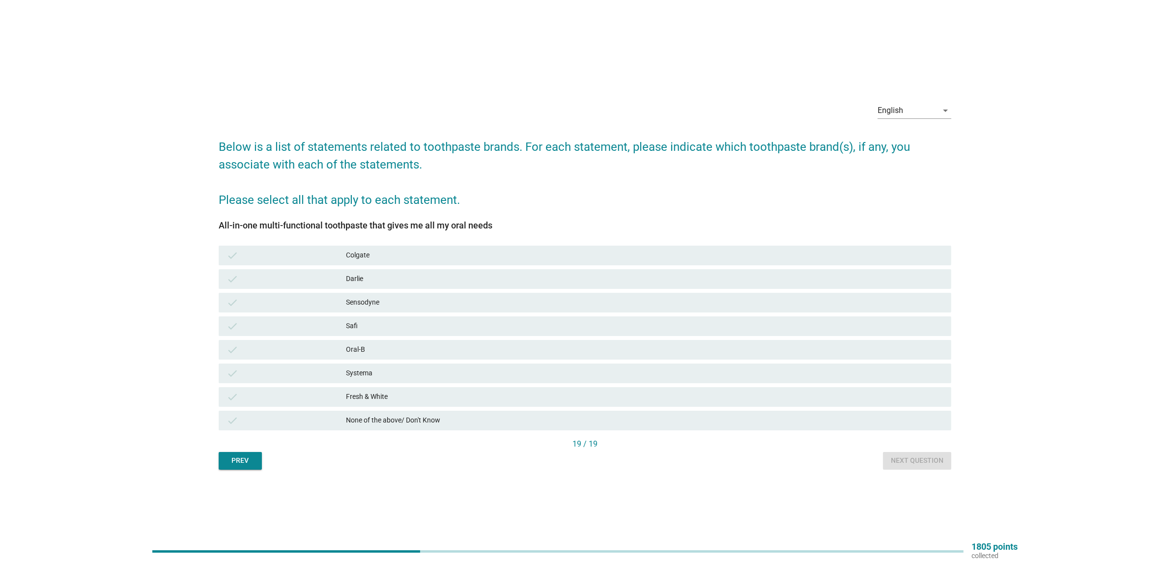
click at [361, 257] on div "Colgate" at bounding box center [645, 256] width 598 height 12
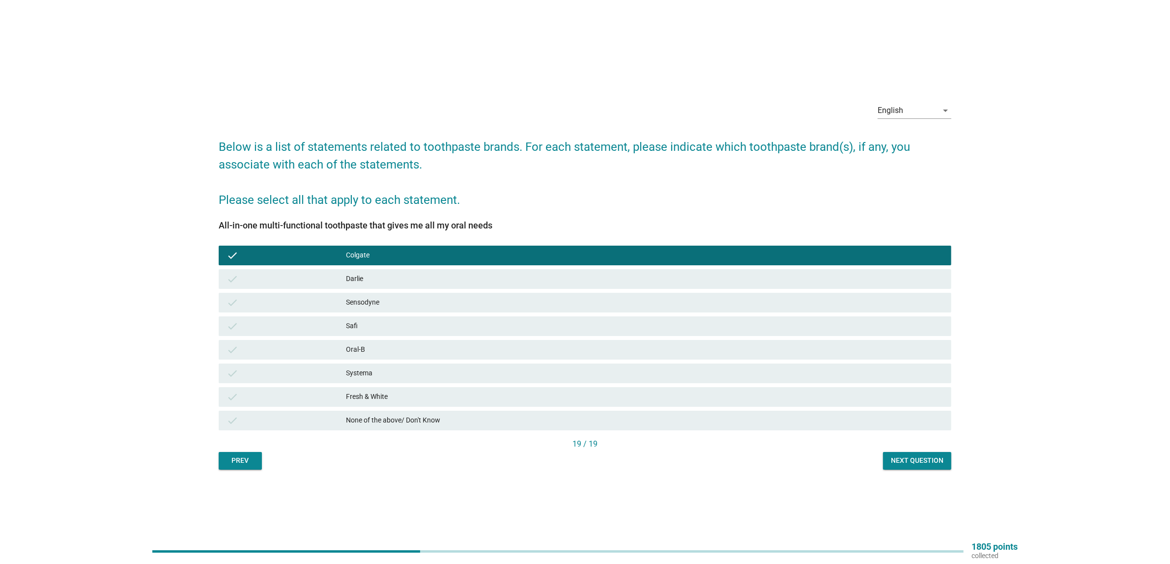
click at [368, 297] on div "Sensodyne" at bounding box center [645, 303] width 598 height 12
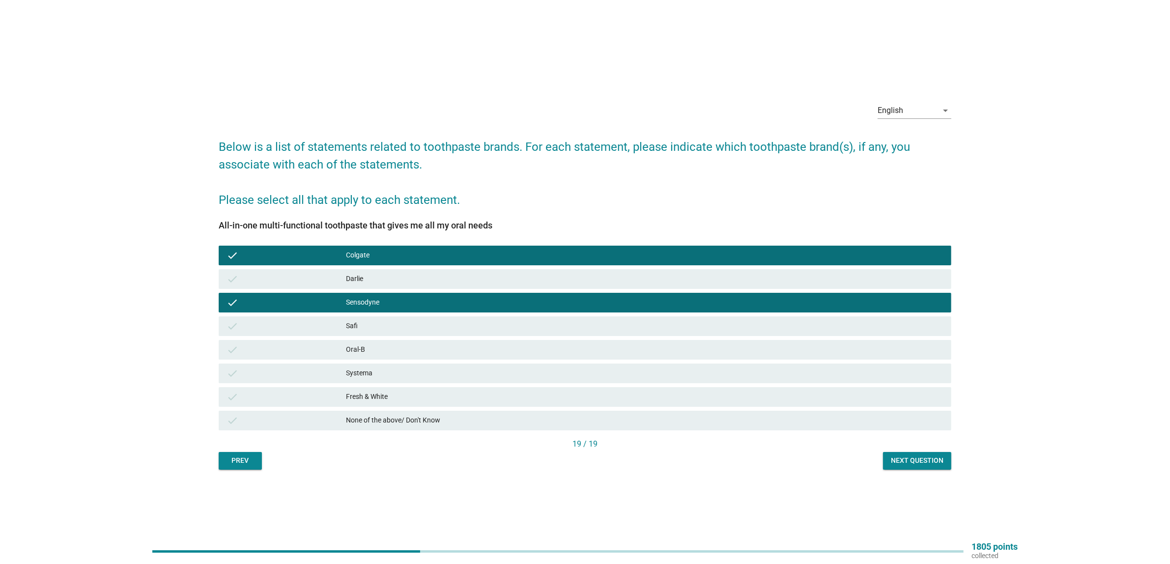
drag, startPoint x: 390, startPoint y: 279, endPoint x: 393, endPoint y: 312, distance: 33.1
click at [390, 279] on div "Darlie" at bounding box center [645, 279] width 598 height 12
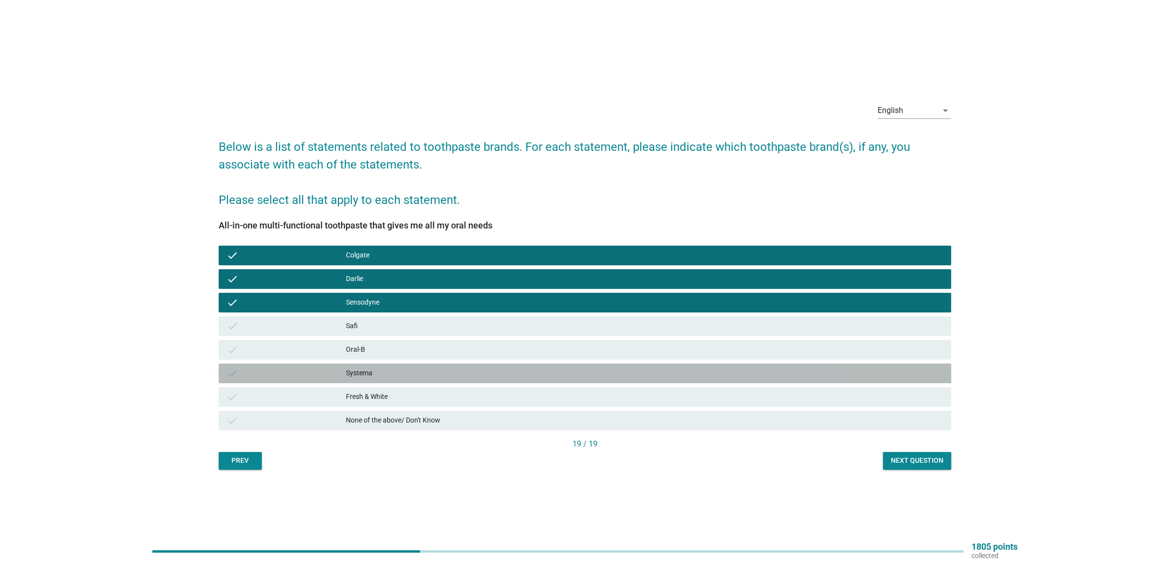
drag, startPoint x: 394, startPoint y: 376, endPoint x: 437, endPoint y: 384, distance: 44.0
click at [395, 376] on div "Systema" at bounding box center [645, 374] width 598 height 12
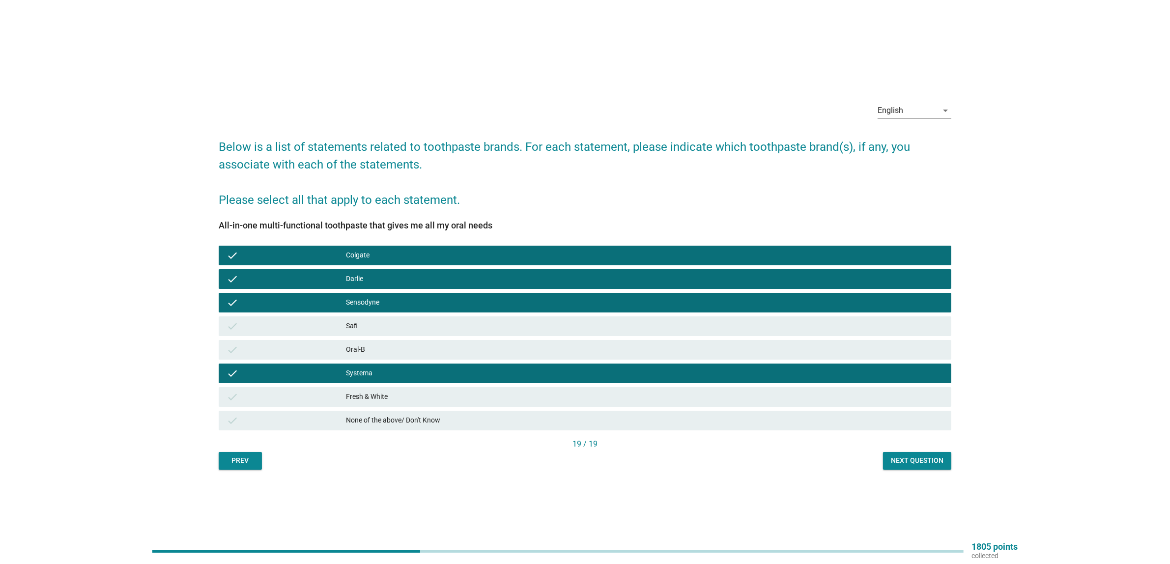
click at [419, 393] on div "Fresh & White" at bounding box center [645, 397] width 598 height 12
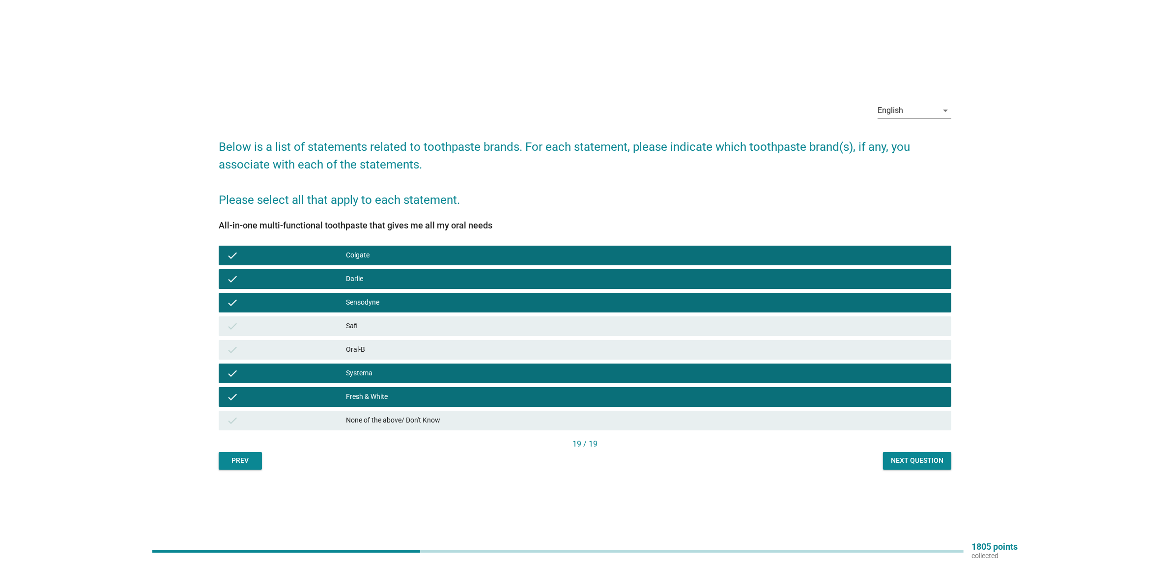
drag, startPoint x: 447, startPoint y: 383, endPoint x: 477, endPoint y: 371, distance: 32.4
click at [448, 383] on div "check Systema" at bounding box center [585, 374] width 737 height 24
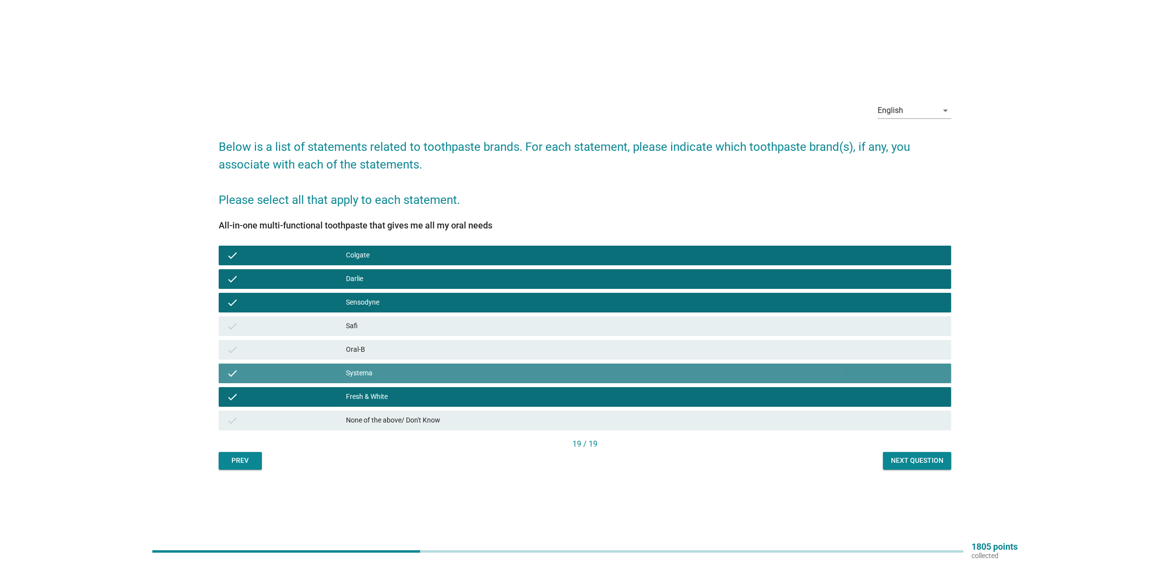
drag, startPoint x: 481, startPoint y: 370, endPoint x: 517, endPoint y: 382, distance: 37.9
click at [484, 370] on div "Systema" at bounding box center [645, 374] width 598 height 12
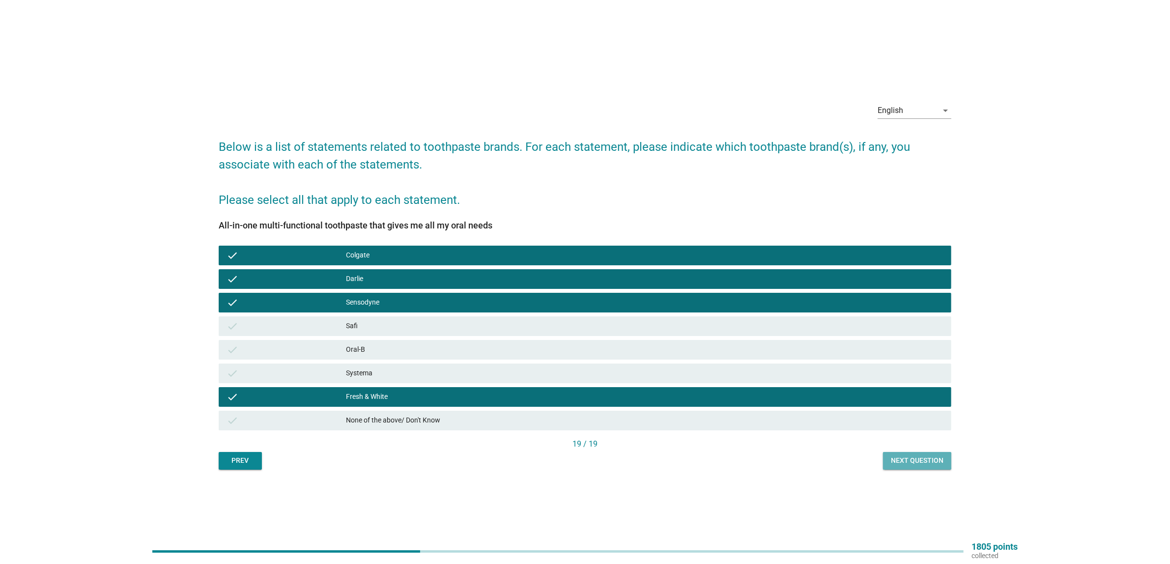
drag, startPoint x: 924, startPoint y: 464, endPoint x: 929, endPoint y: 467, distance: 6.2
click at [924, 465] on div "Next question" at bounding box center [917, 461] width 53 height 10
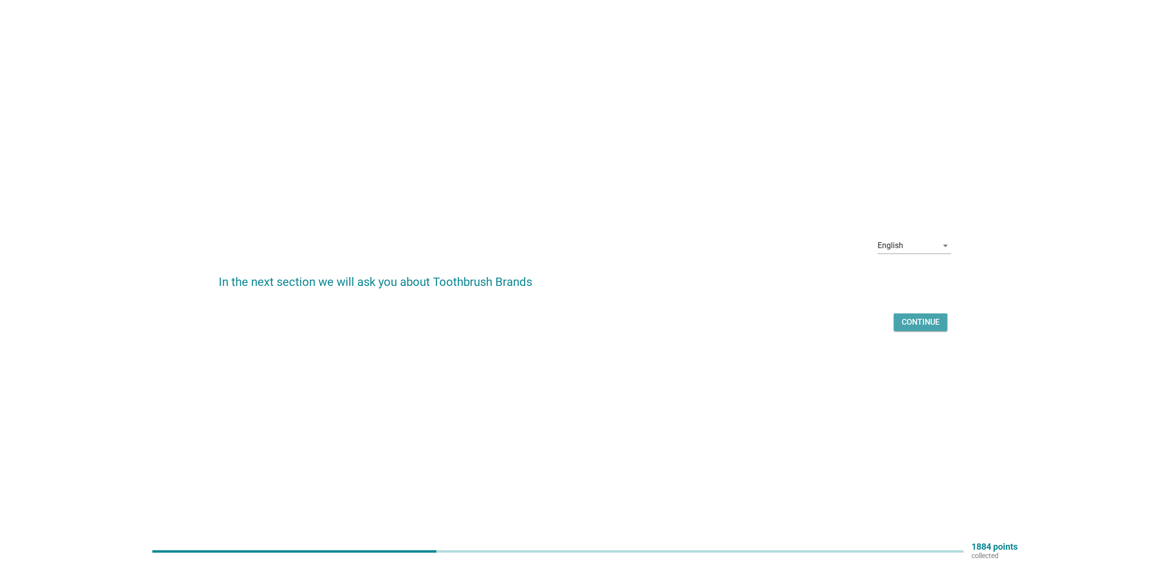
click at [945, 320] on button "Continue" at bounding box center [921, 323] width 54 height 18
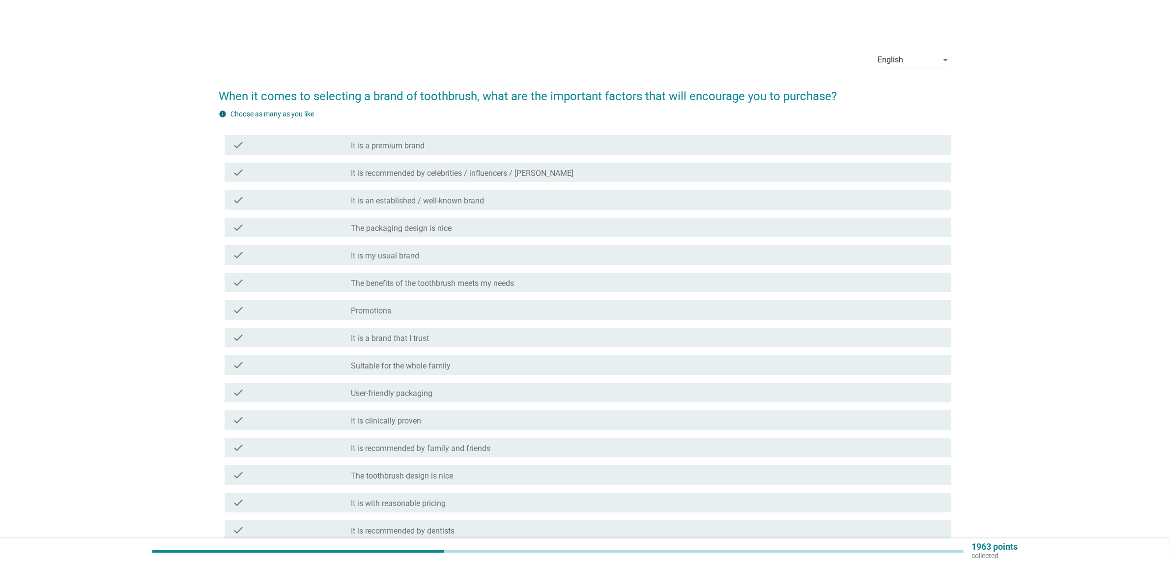
click at [399, 195] on div "check_box_outline_blank It is an established / well-known brand" at bounding box center [647, 200] width 593 height 12
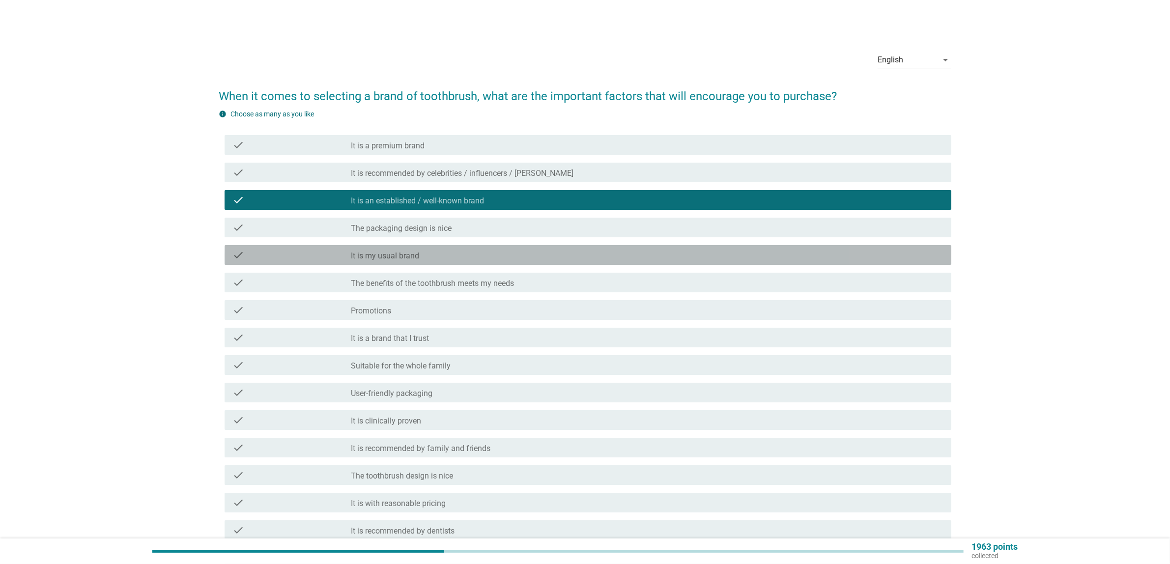
click at [401, 258] on label "It is my usual brand" at bounding box center [385, 256] width 68 height 10
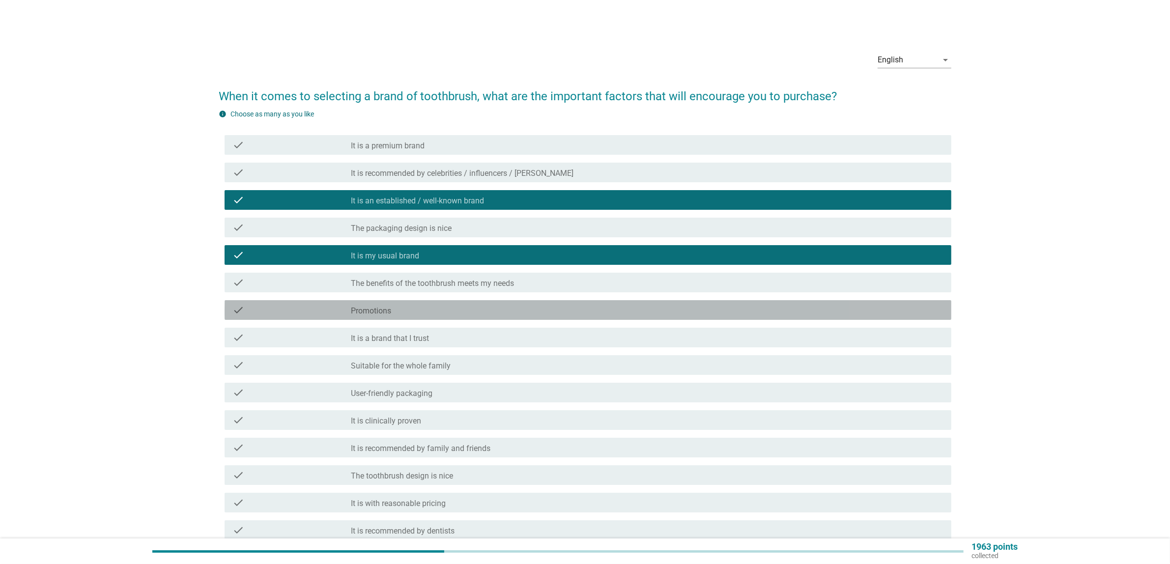
click at [390, 306] on label "Promotions" at bounding box center [371, 311] width 40 height 10
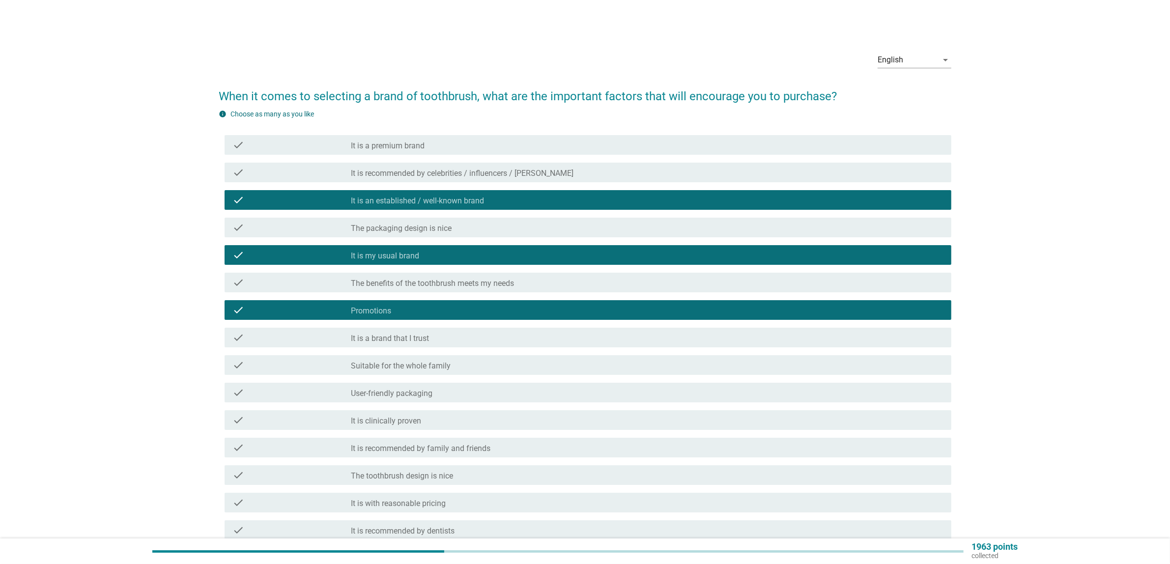
click at [391, 341] on label "It is a brand that I trust" at bounding box center [390, 339] width 78 height 10
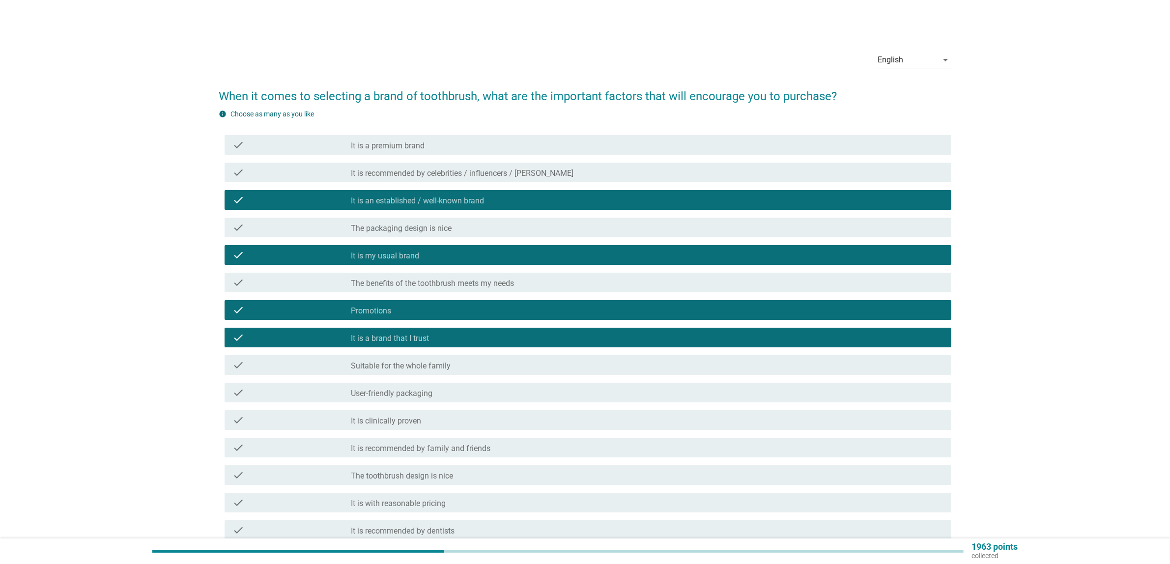
click at [389, 368] on label "Suitable for the whole family" at bounding box center [401, 366] width 100 height 10
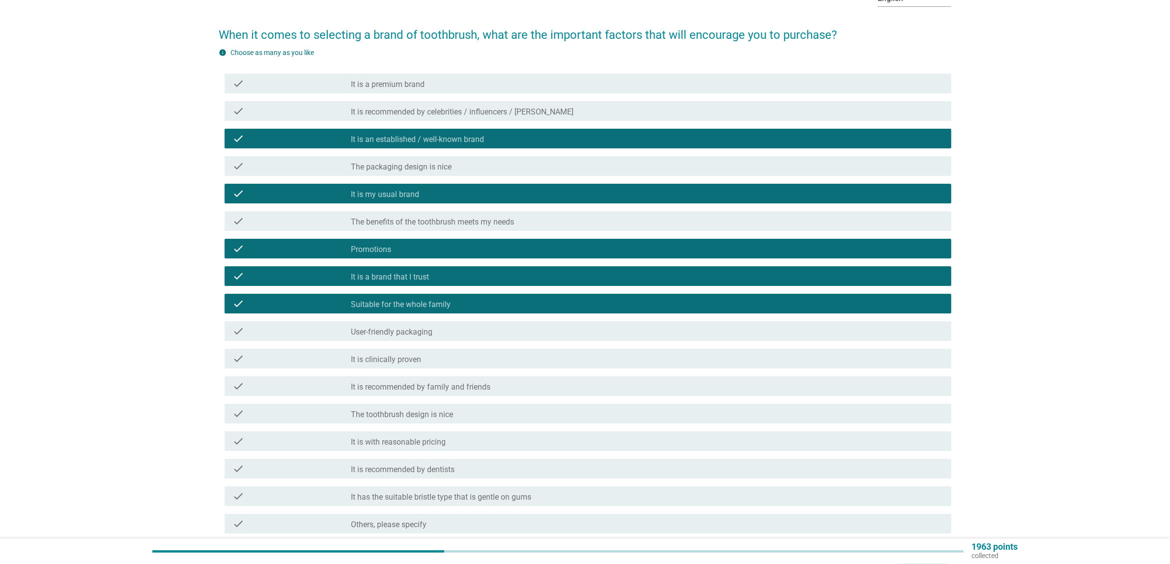
scroll to position [123, 0]
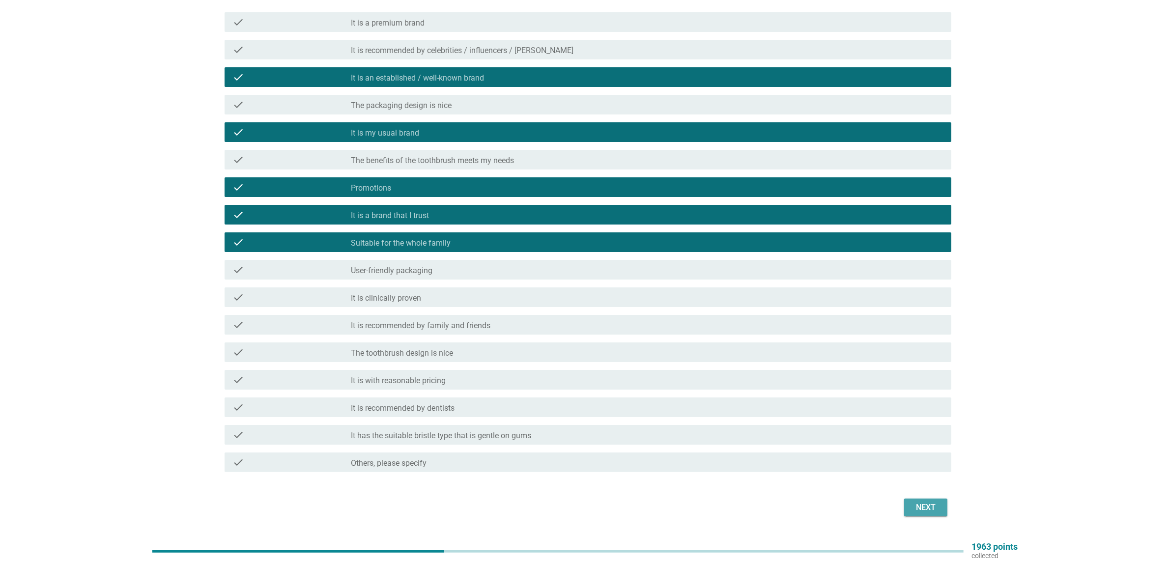
click at [915, 505] on div "Next" at bounding box center [926, 508] width 28 height 12
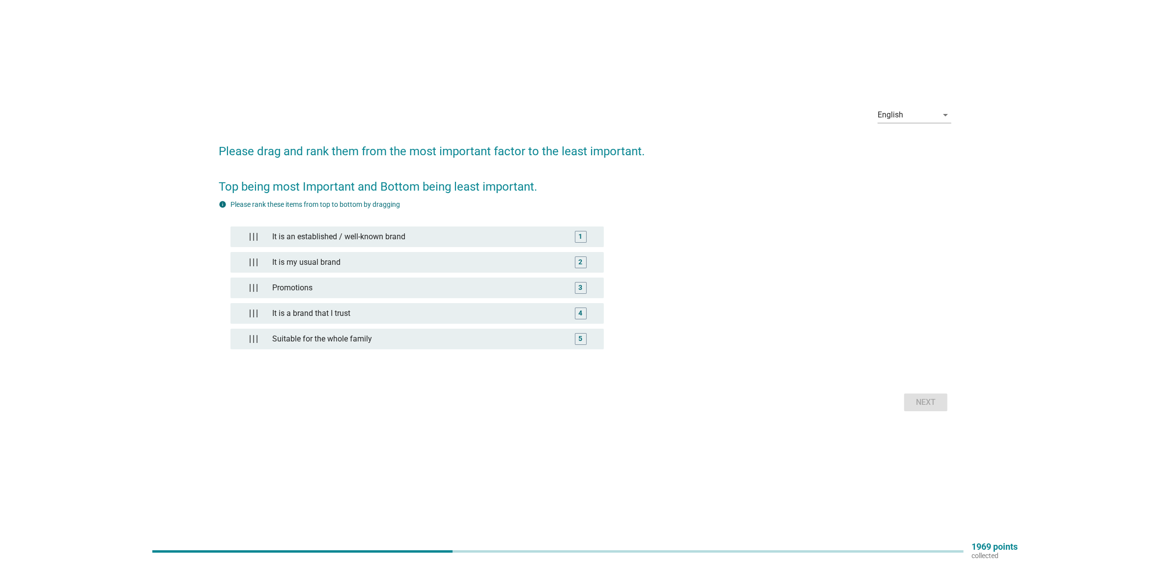
scroll to position [0, 0]
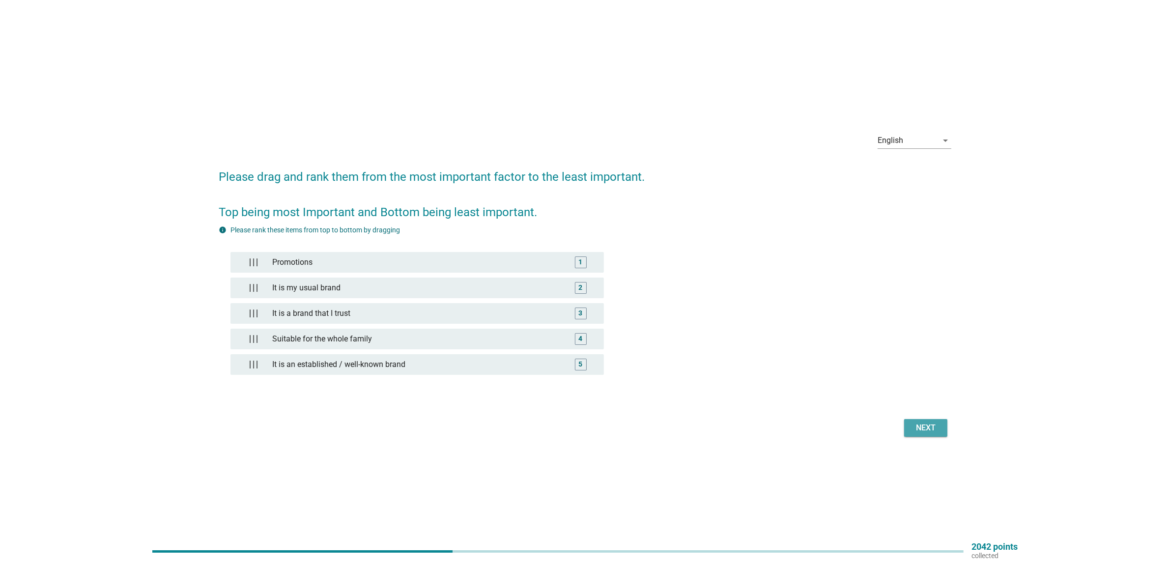
click at [907, 428] on button "Next" at bounding box center [925, 428] width 43 height 18
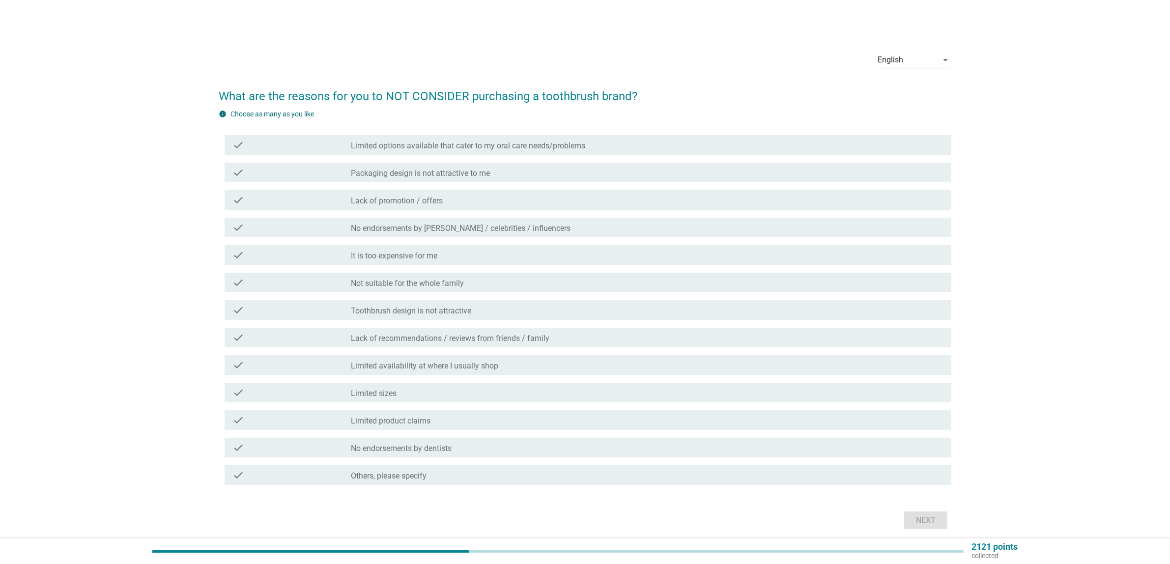
click at [413, 192] on div "check check_box_outline_blank Lack of promotion / offers" at bounding box center [588, 200] width 727 height 20
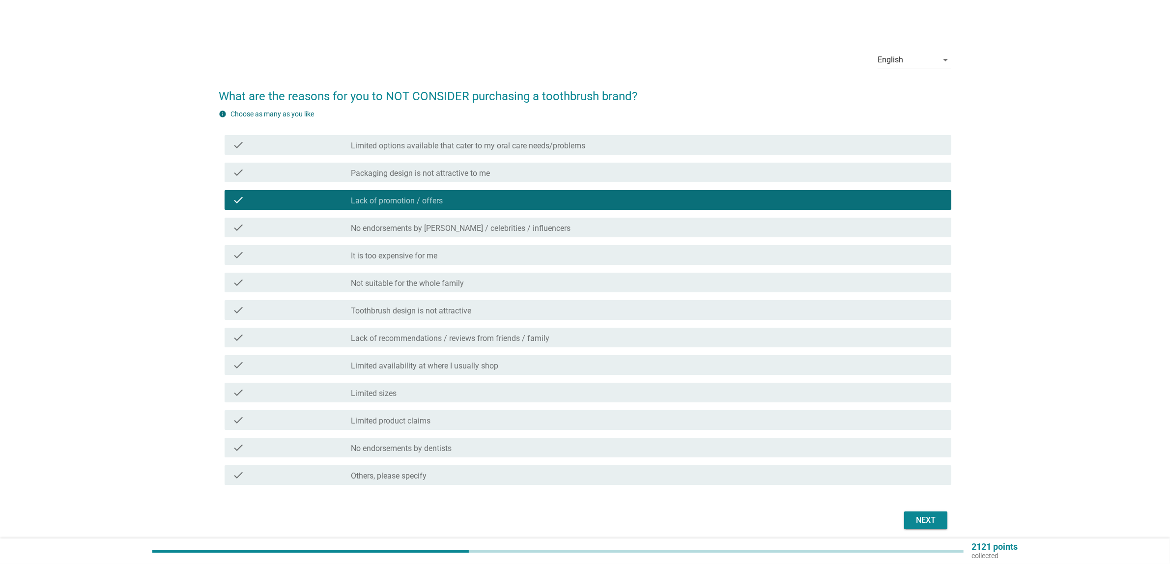
click at [506, 58] on div "English arrow_drop_down" at bounding box center [585, 60] width 733 height 33
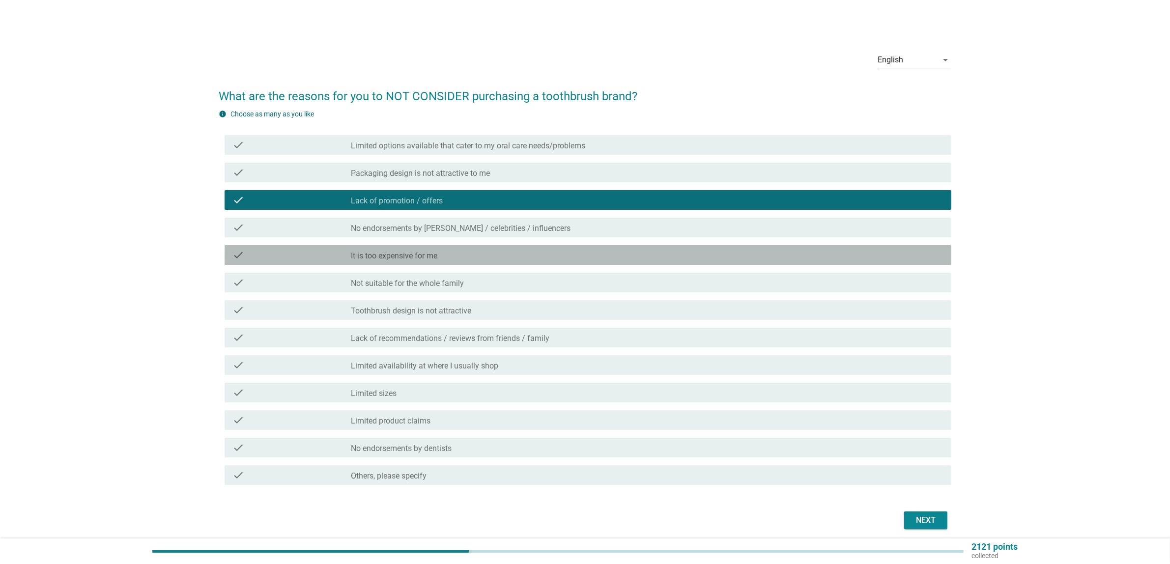
click at [413, 251] on label "It is too expensive for me" at bounding box center [394, 256] width 86 height 10
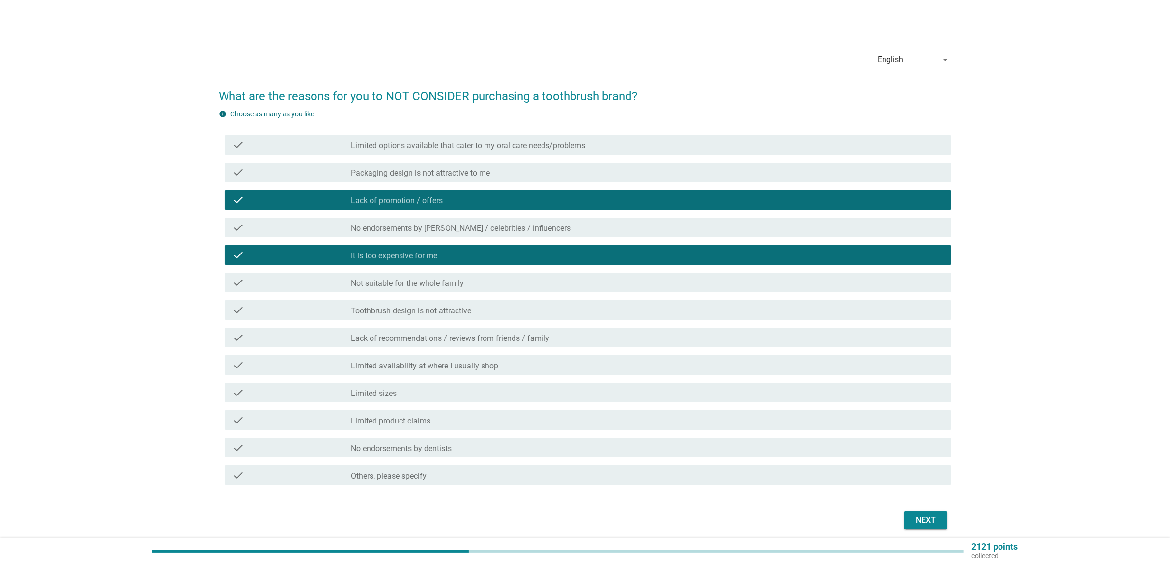
click at [402, 283] on label "Not suitable for the whole family" at bounding box center [407, 284] width 113 height 10
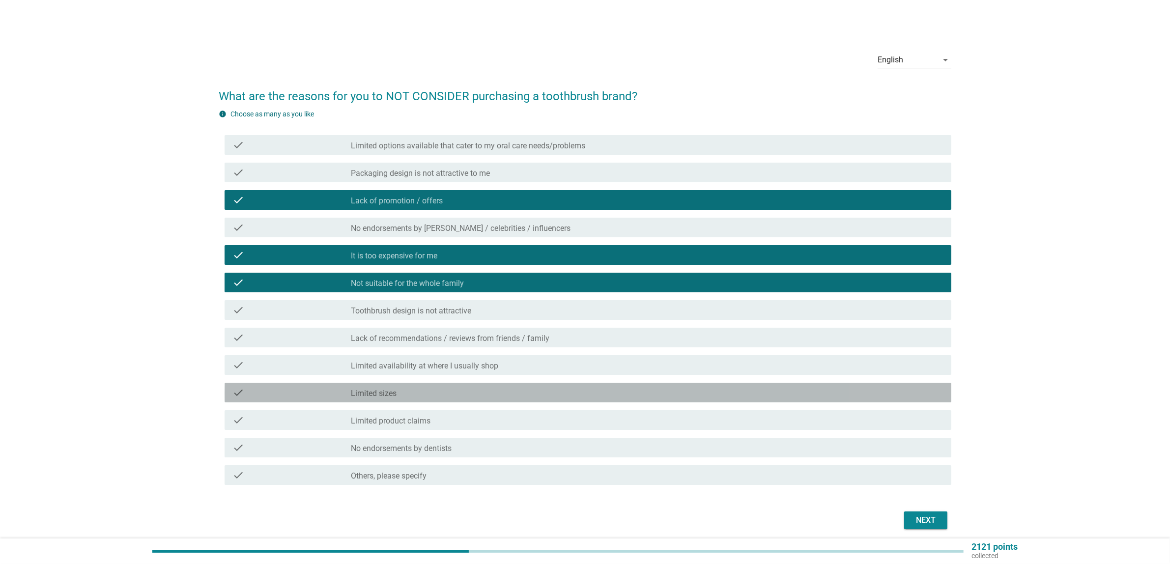
click at [389, 389] on label "Limited sizes" at bounding box center [374, 394] width 46 height 10
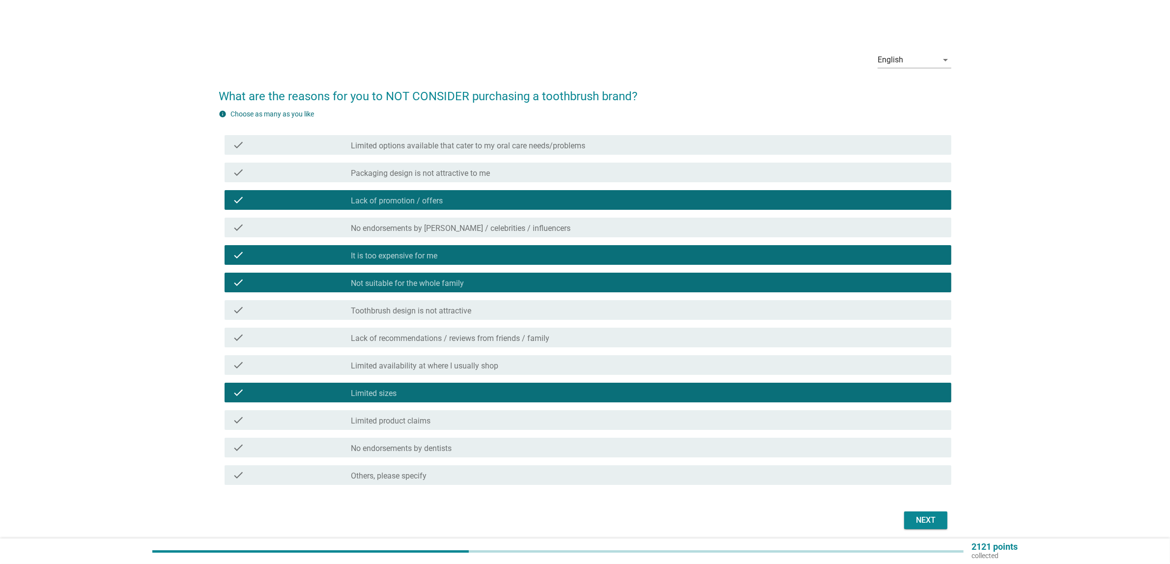
click at [947, 526] on div "Next" at bounding box center [585, 521] width 733 height 24
drag, startPoint x: 932, startPoint y: 531, endPoint x: 940, endPoint y: 531, distance: 7.9
click at [934, 530] on div "Next" at bounding box center [585, 521] width 733 height 24
drag, startPoint x: 932, startPoint y: 519, endPoint x: 946, endPoint y: 519, distance: 13.8
click at [932, 518] on div "Next" at bounding box center [926, 521] width 28 height 12
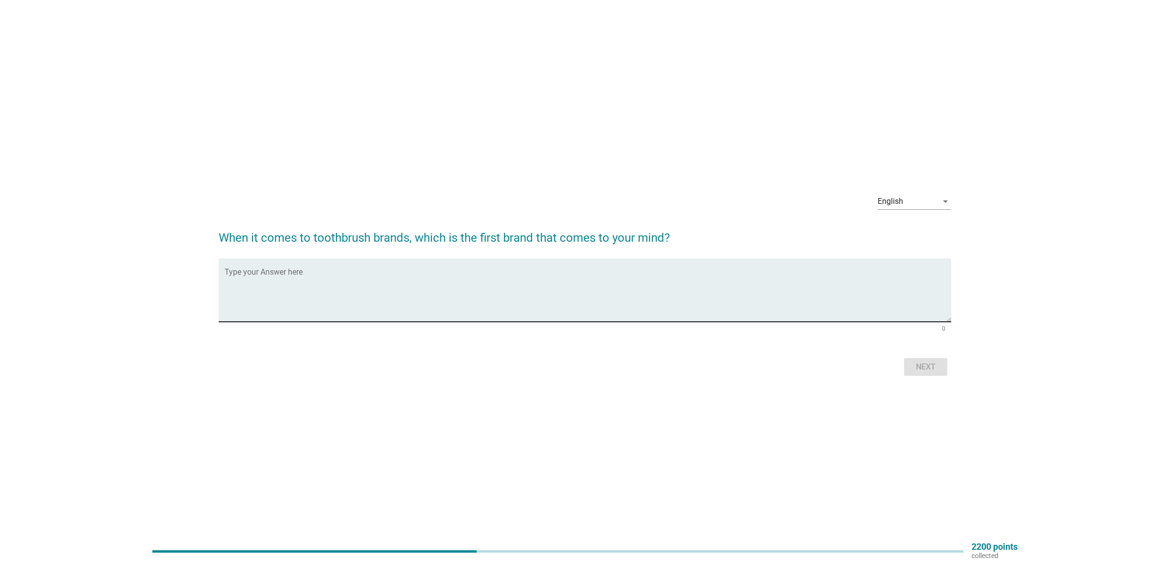
click at [470, 279] on textarea "Type your Answer here" at bounding box center [588, 296] width 727 height 52
click at [467, 278] on textarea "Type your Answer here" at bounding box center [588, 296] width 727 height 52
type textarea "colgate"
click at [929, 365] on div "Next" at bounding box center [926, 367] width 28 height 12
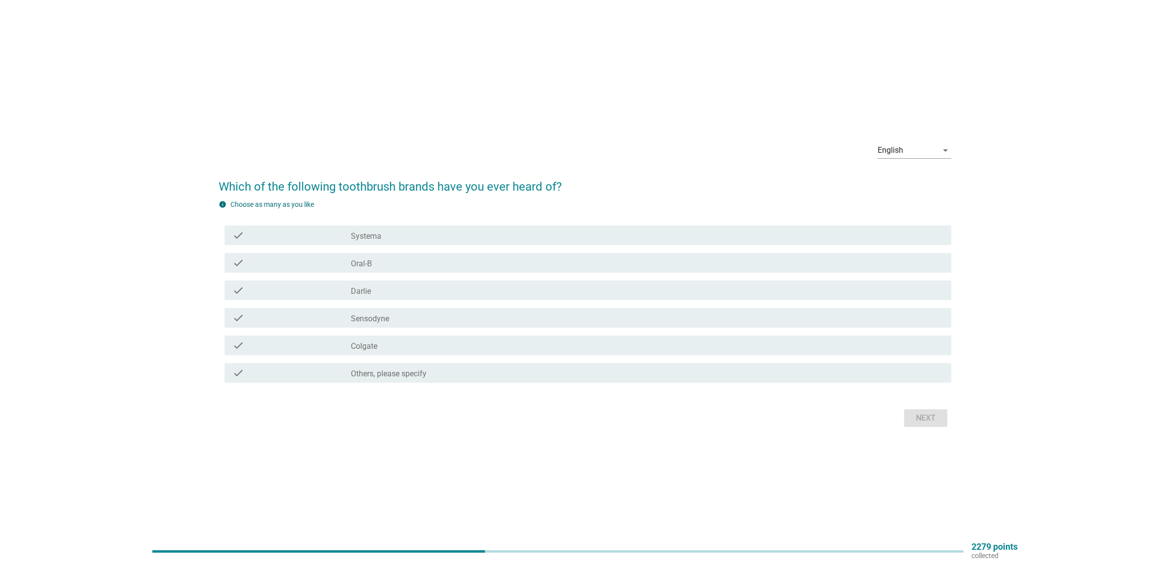
click at [439, 266] on div "check_box_outline_blank Oral-B" at bounding box center [647, 263] width 593 height 12
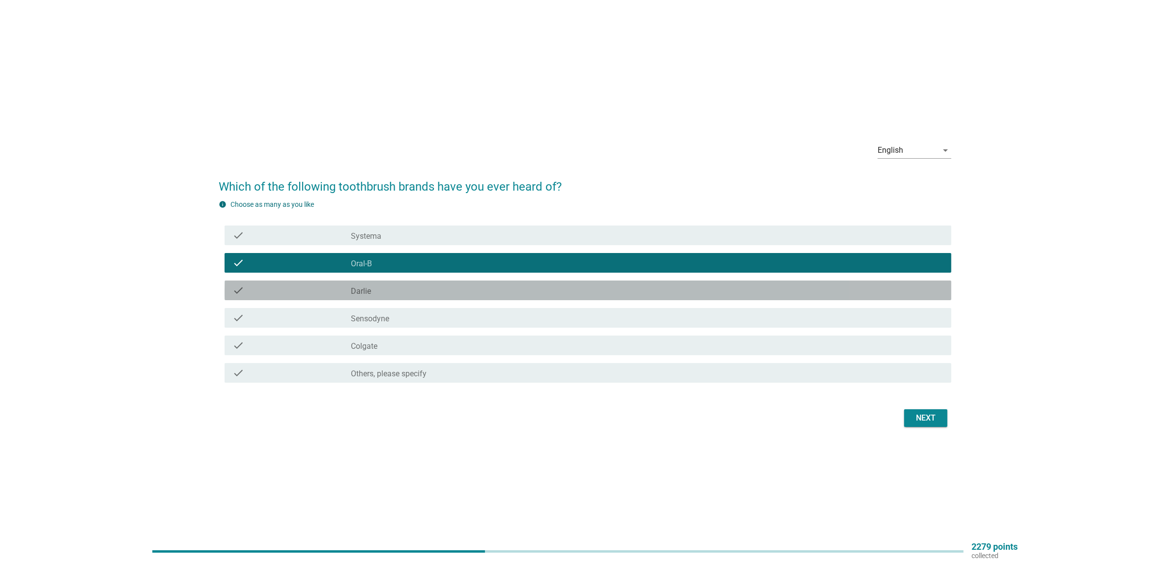
click at [428, 295] on div "check_box_outline_blank [PERSON_NAME]" at bounding box center [647, 291] width 593 height 12
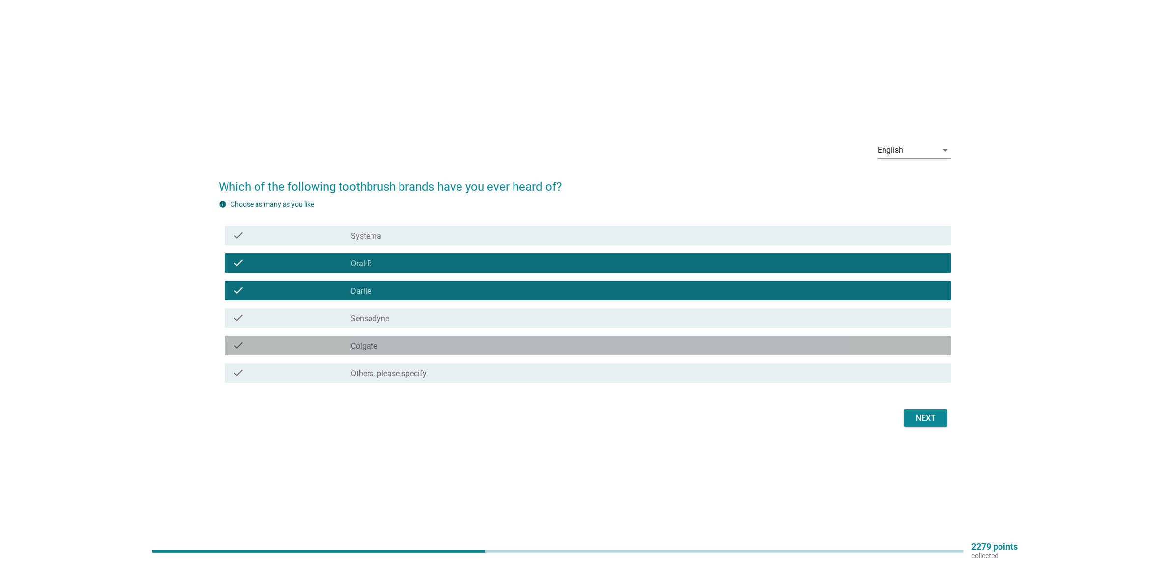
click at [429, 350] on div "check_box_outline_blank Colgate" at bounding box center [647, 346] width 593 height 12
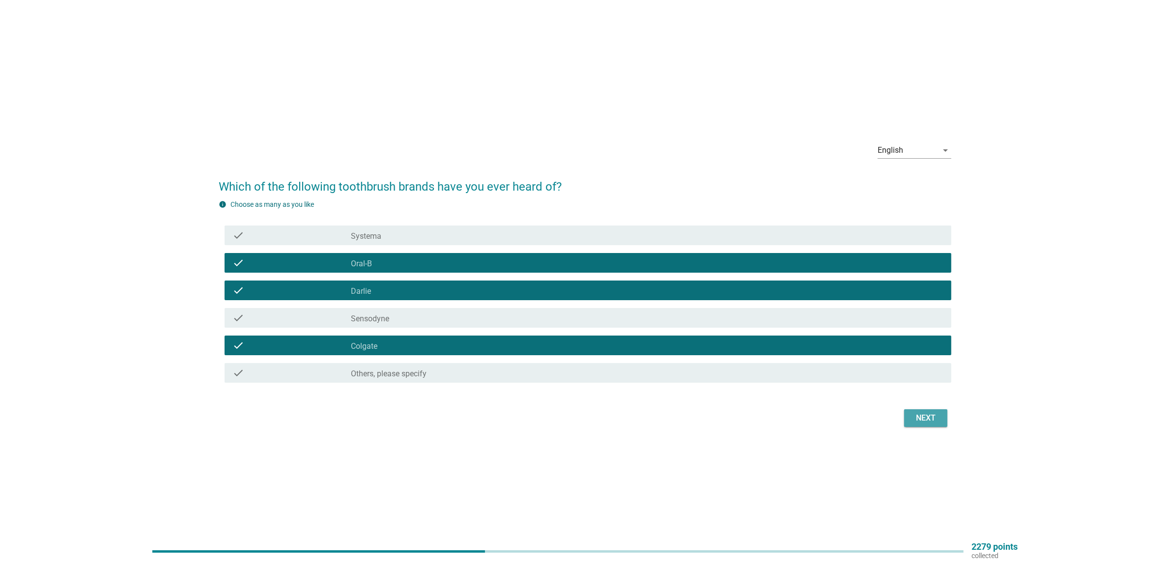
click at [922, 417] on div "Next" at bounding box center [926, 418] width 28 height 12
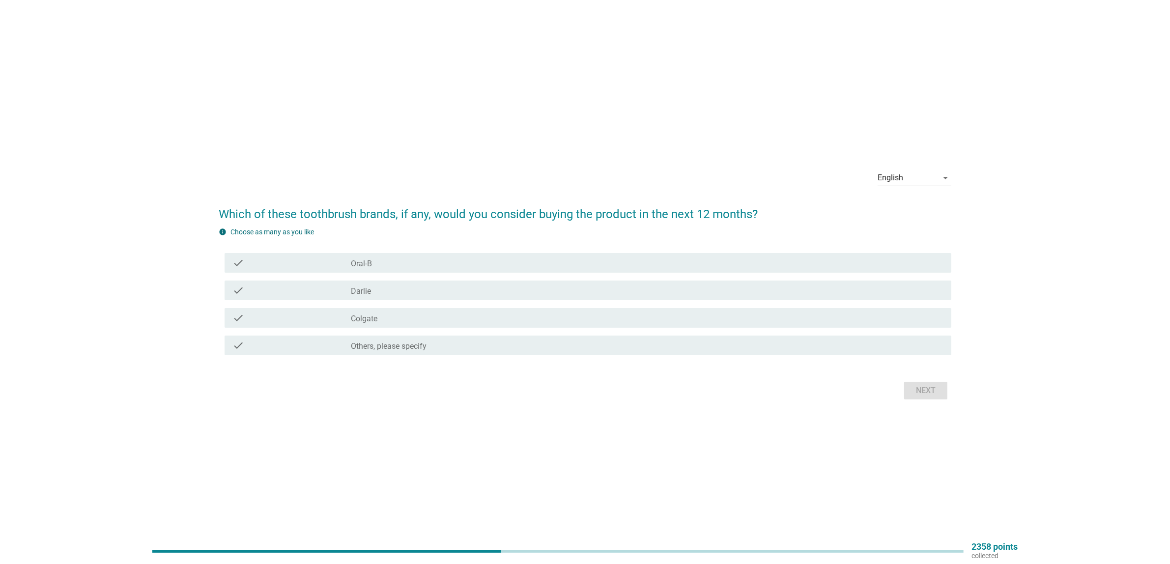
click at [384, 318] on div "check_box_outline_blank Colgate" at bounding box center [647, 318] width 593 height 12
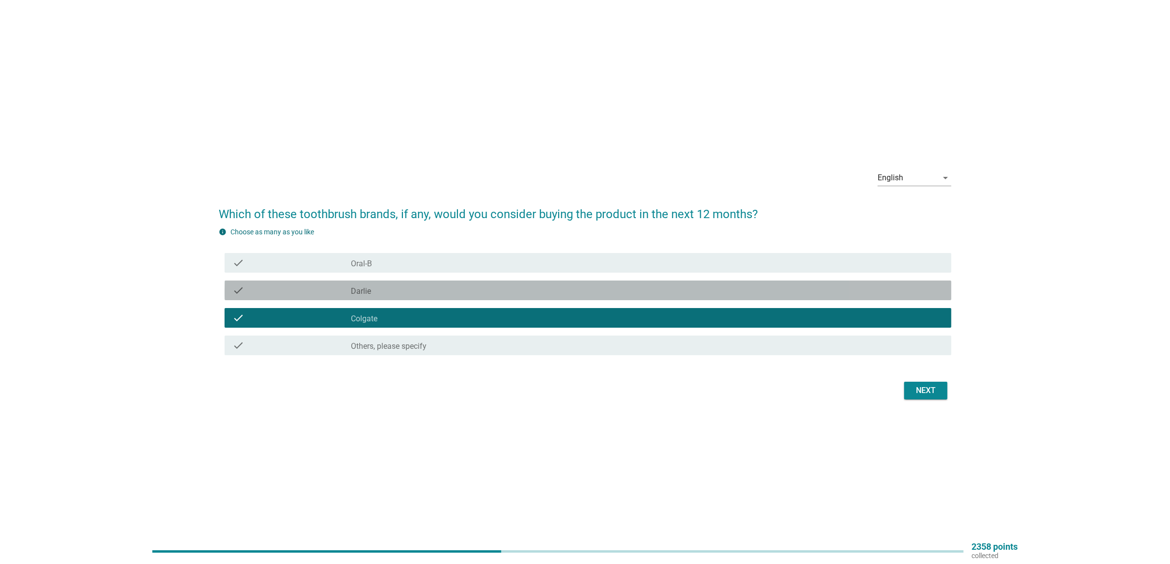
click at [390, 287] on div "check_box_outline_blank [PERSON_NAME]" at bounding box center [647, 291] width 593 height 12
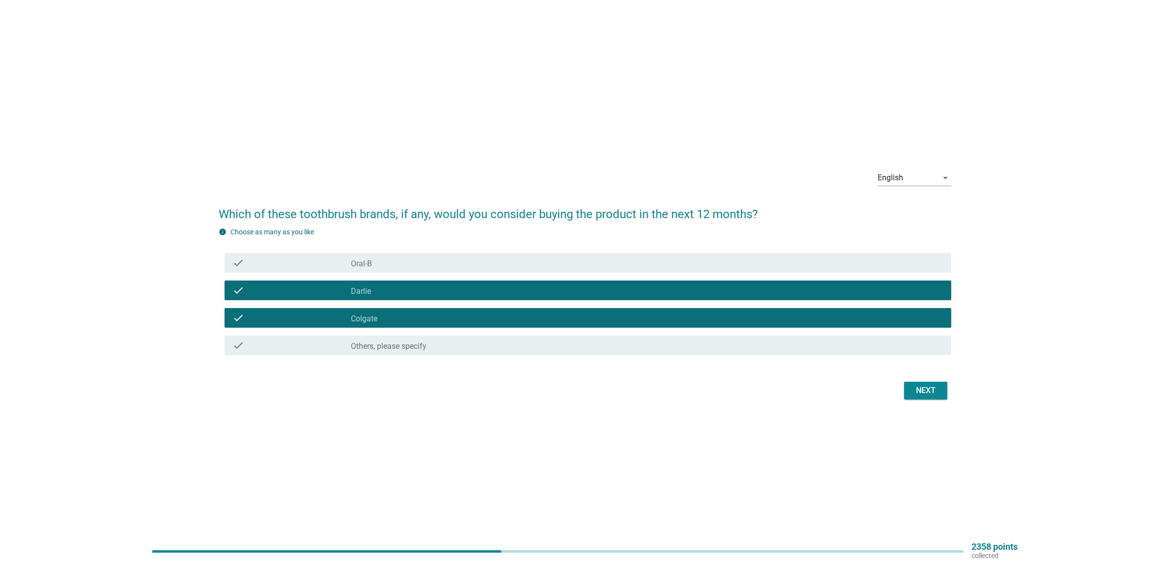
drag, startPoint x: 617, startPoint y: 262, endPoint x: 632, endPoint y: 278, distance: 21.6
click at [622, 266] on div "check_box_outline_blank Oral-B" at bounding box center [647, 263] width 593 height 12
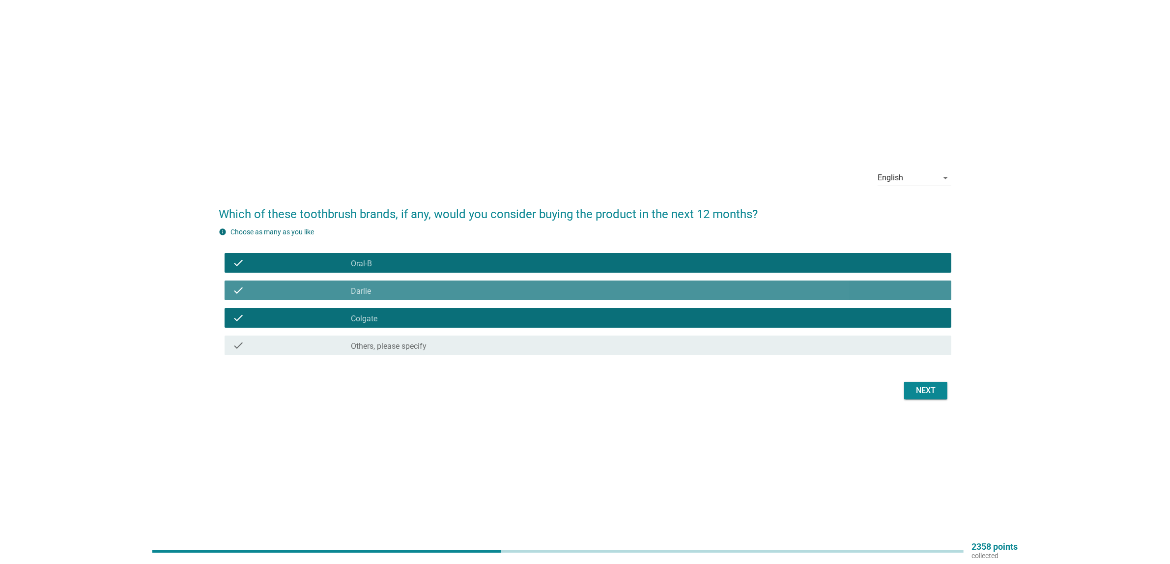
click at [623, 296] on div "check check_box_outline_blank [PERSON_NAME]" at bounding box center [588, 291] width 727 height 20
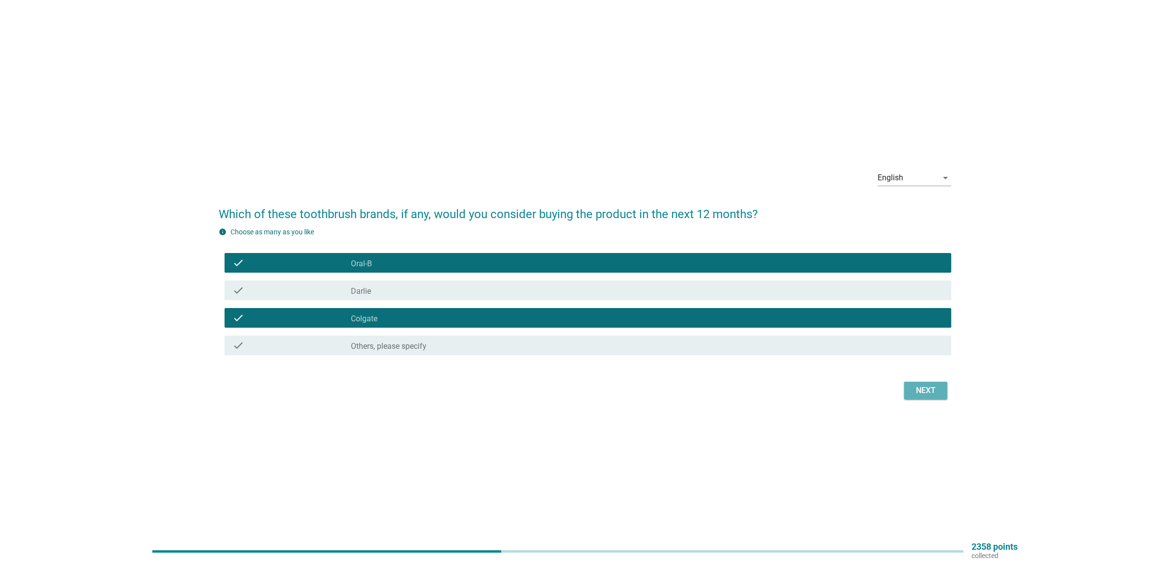
click at [919, 384] on button "Next" at bounding box center [925, 391] width 43 height 18
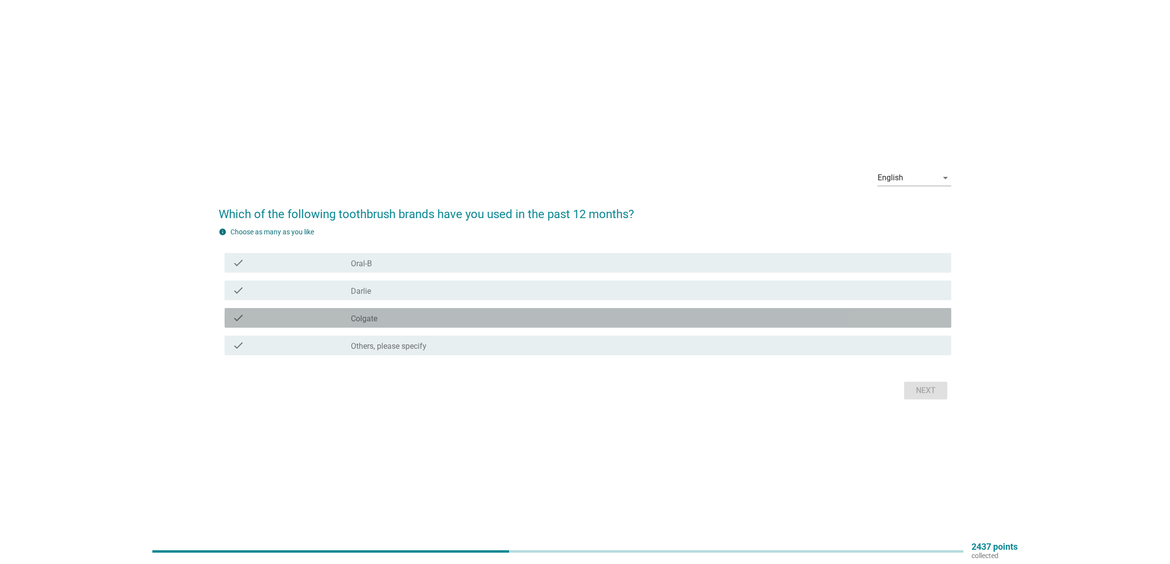
click at [415, 317] on div "check_box_outline_blank Colgate" at bounding box center [647, 318] width 593 height 12
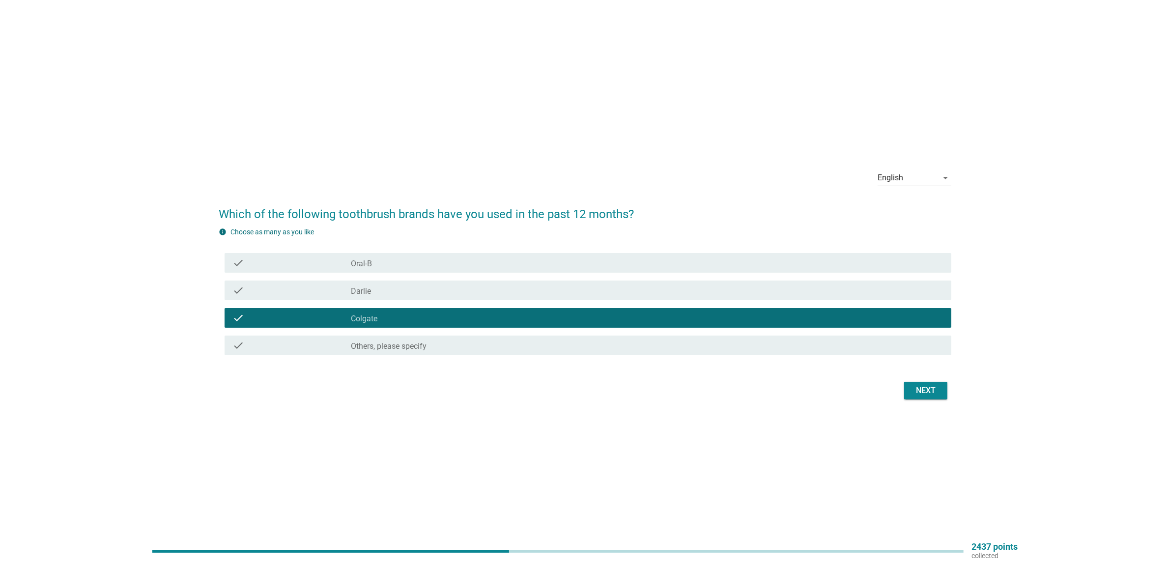
click at [941, 387] on button "Next" at bounding box center [925, 391] width 43 height 18
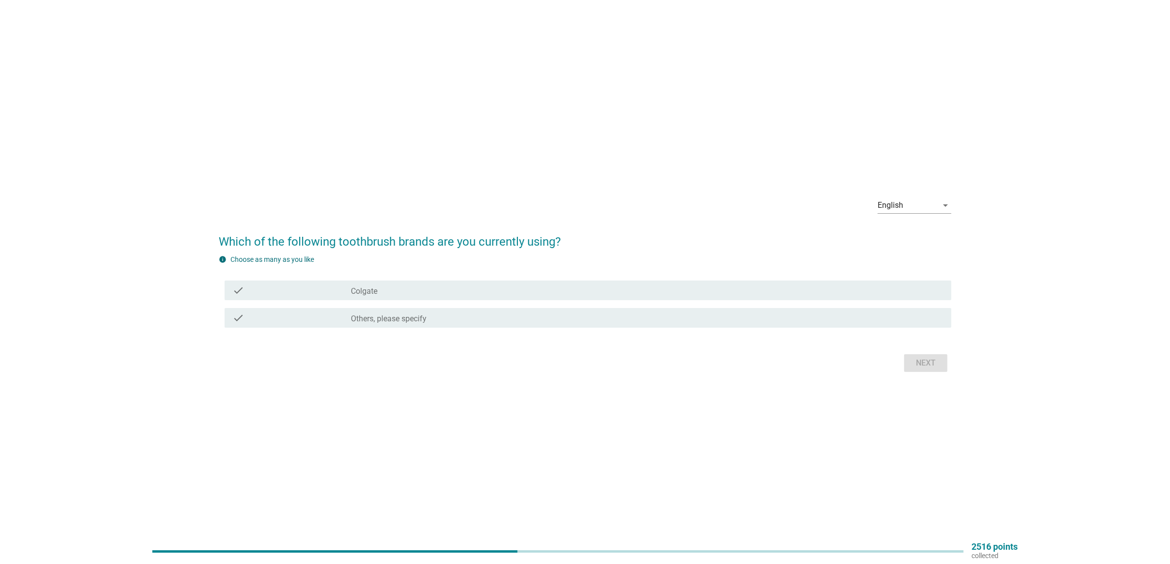
click at [393, 286] on div "check_box Colgate" at bounding box center [647, 291] width 593 height 12
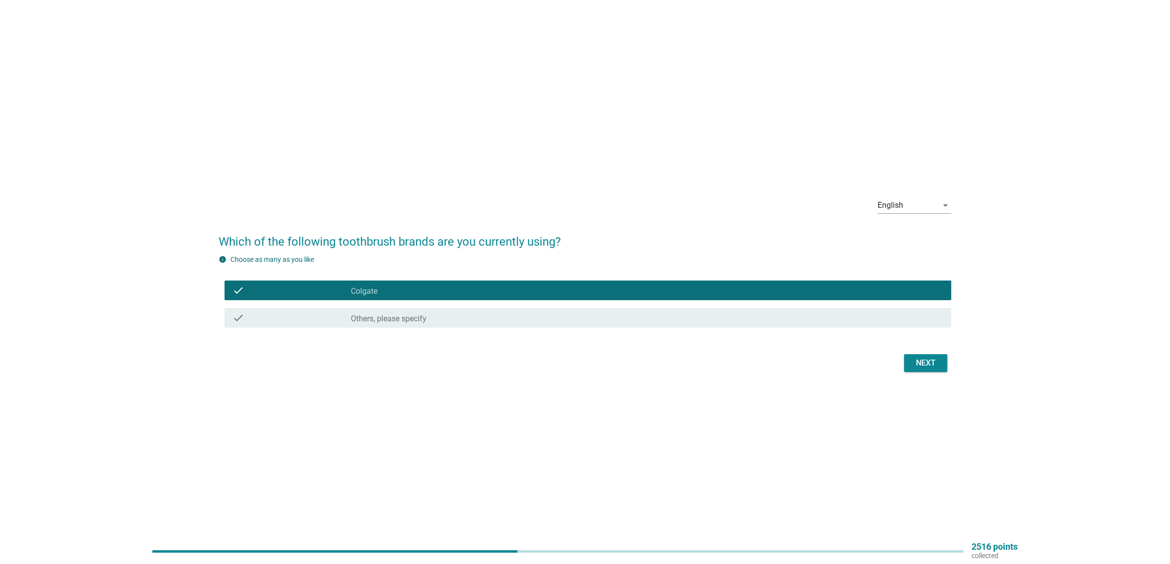
click at [925, 360] on div "Next" at bounding box center [926, 363] width 28 height 12
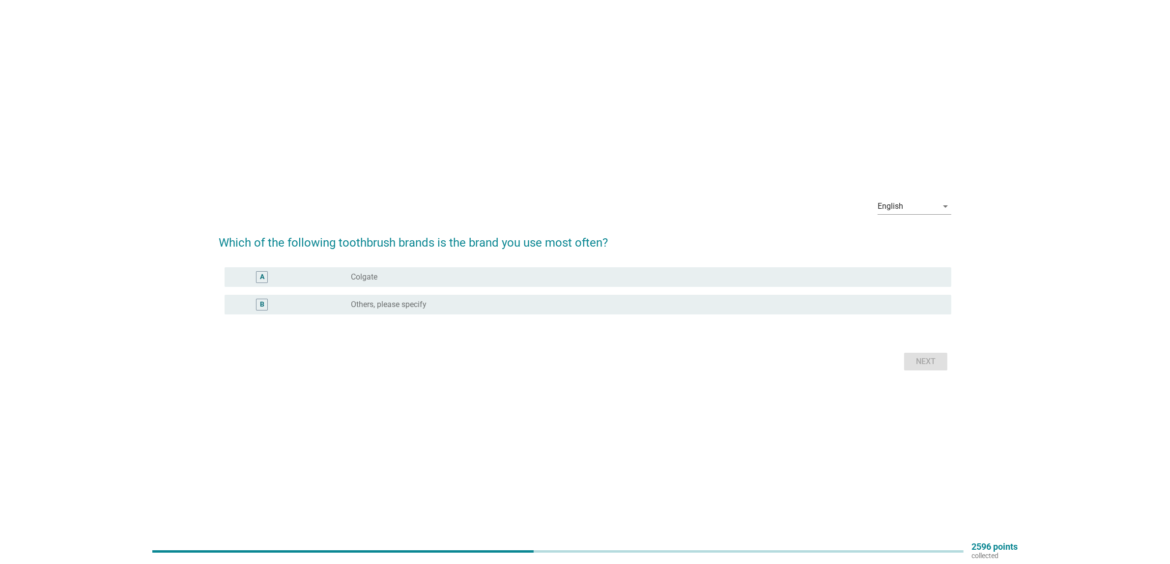
click at [429, 285] on div "A radio_button_unchecked Colgate" at bounding box center [588, 277] width 727 height 20
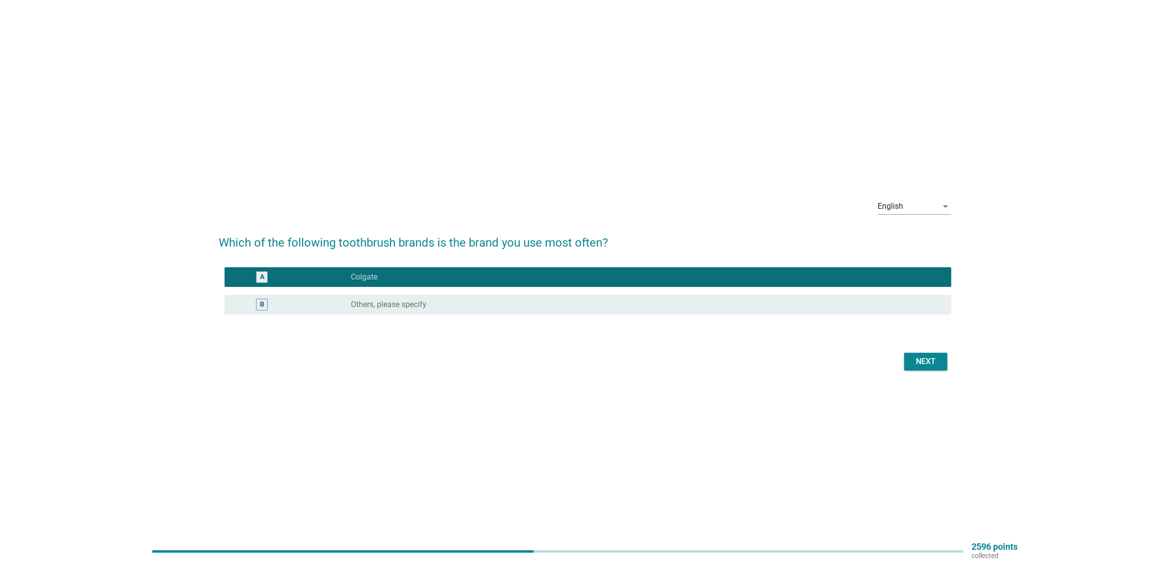
click at [898, 354] on div "Next" at bounding box center [585, 362] width 733 height 24
drag, startPoint x: 955, startPoint y: 365, endPoint x: 944, endPoint y: 365, distance: 10.8
click at [953, 365] on div "English arrow_drop_down Which of the following toothbrush brands is the brand y…" at bounding box center [585, 282] width 748 height 199
click at [937, 365] on div "Next" at bounding box center [926, 362] width 28 height 12
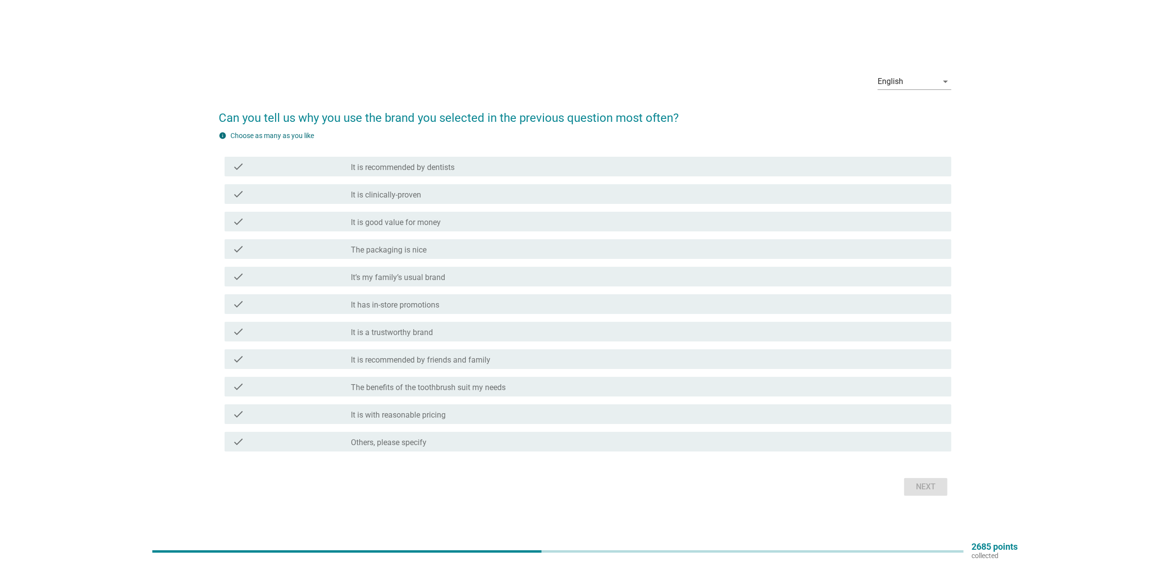
click at [432, 273] on label "It’s my family’s usual brand" at bounding box center [398, 278] width 94 height 10
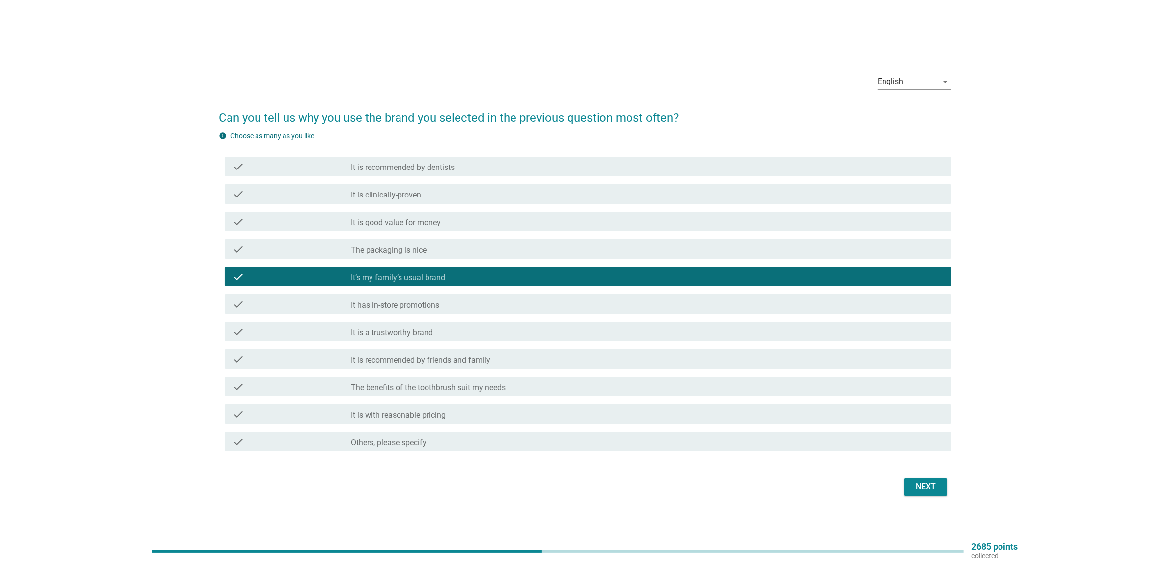
click at [434, 334] on div "check_box_outline_blank It is a trustworthy brand" at bounding box center [647, 332] width 593 height 12
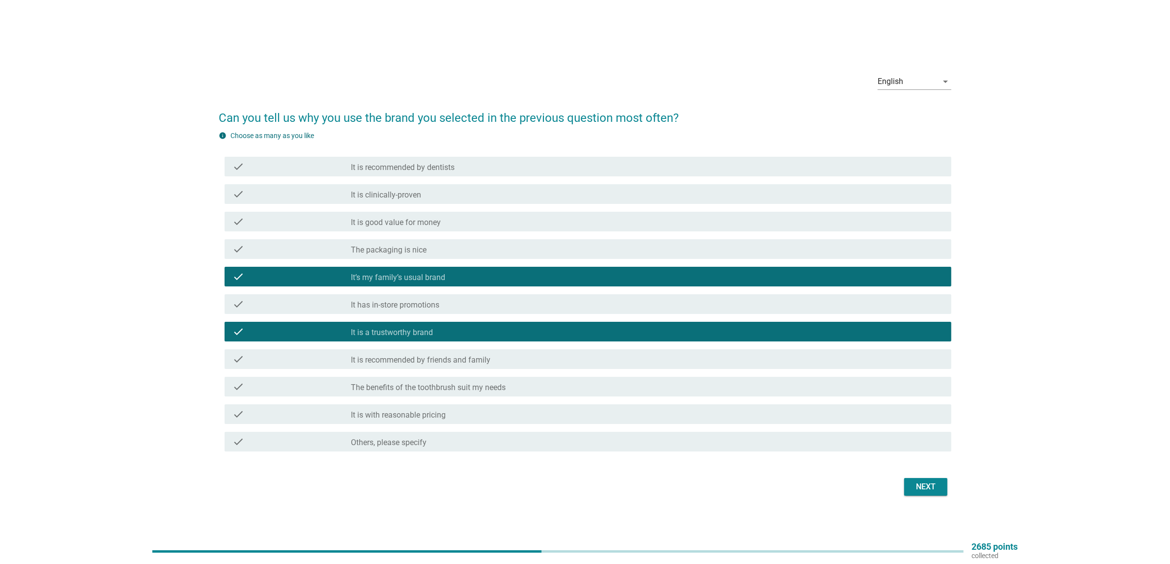
click at [421, 411] on label "It is with reasonable pricing" at bounding box center [398, 415] width 95 height 10
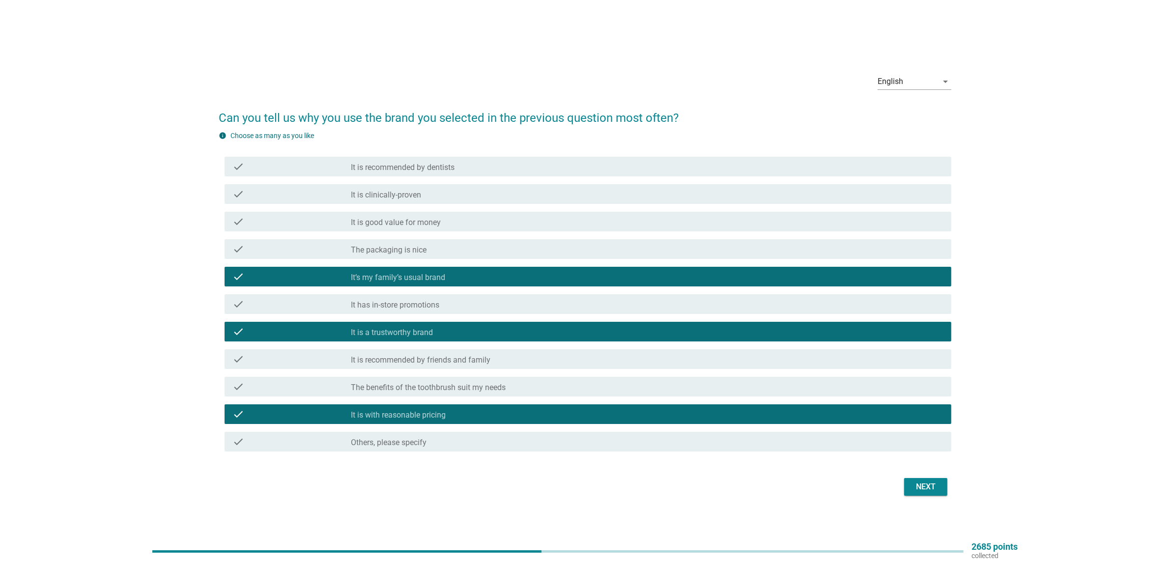
click at [411, 305] on label "It has in-store promotions" at bounding box center [395, 305] width 88 height 10
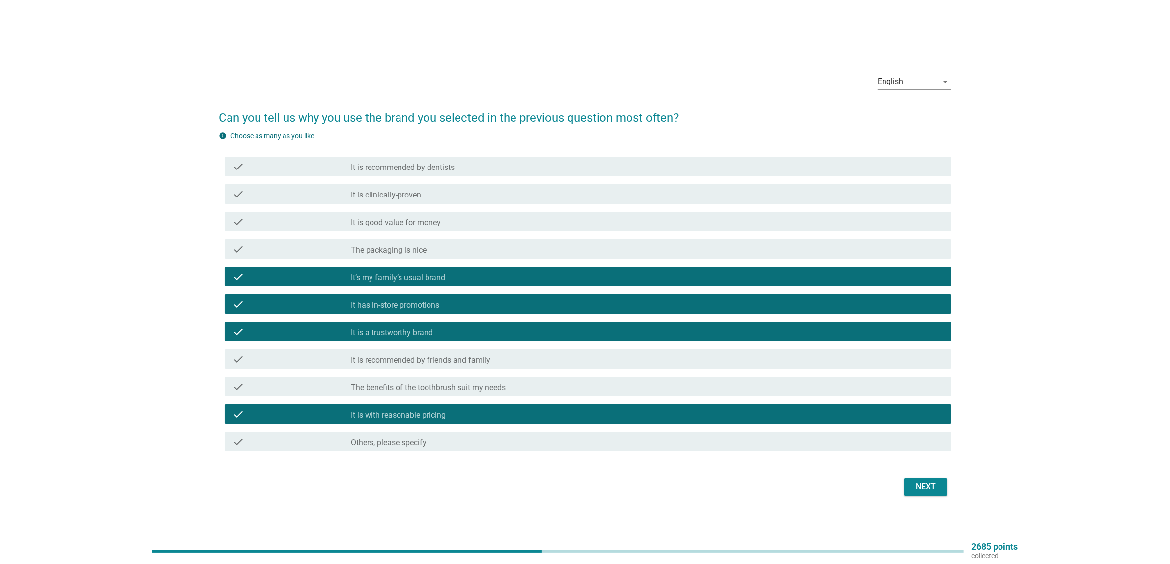
click at [438, 212] on div "check check_box_outline_blank It is good value for money" at bounding box center [588, 222] width 727 height 20
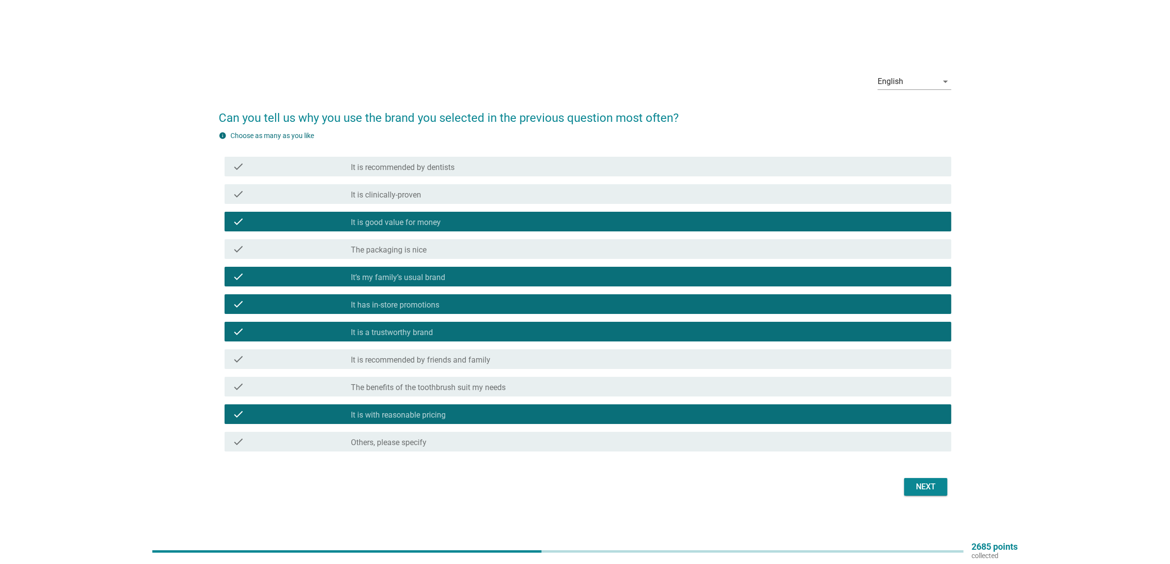
click at [930, 485] on div "Next" at bounding box center [926, 487] width 28 height 12
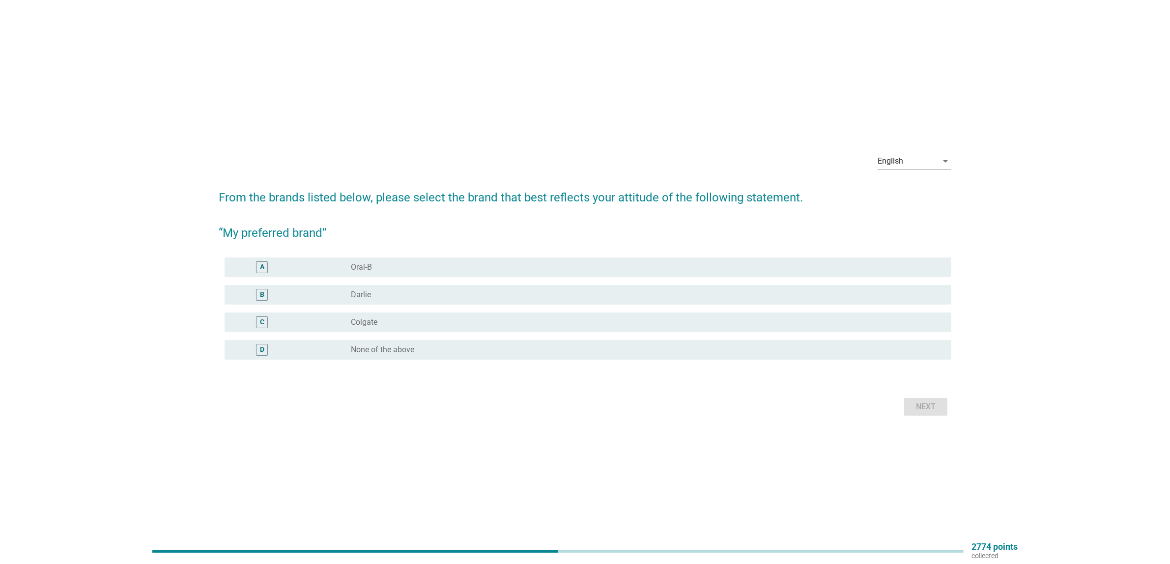
drag, startPoint x: 465, startPoint y: 321, endPoint x: 526, endPoint y: 334, distance: 61.9
click at [465, 321] on div "radio_button_unchecked Colgate" at bounding box center [643, 322] width 585 height 10
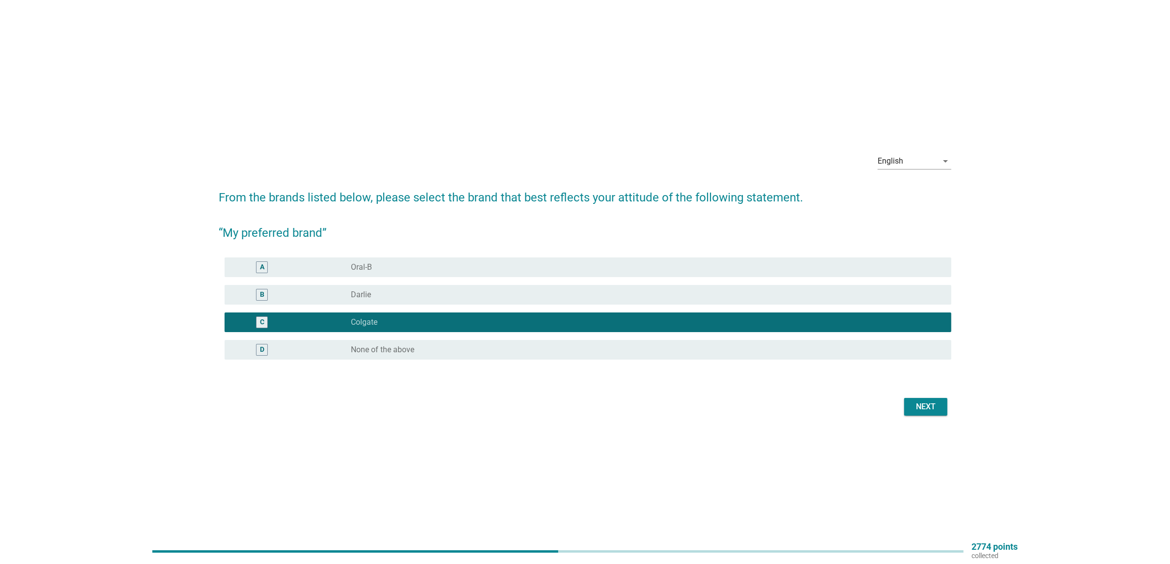
click at [912, 411] on button "Next" at bounding box center [925, 407] width 43 height 18
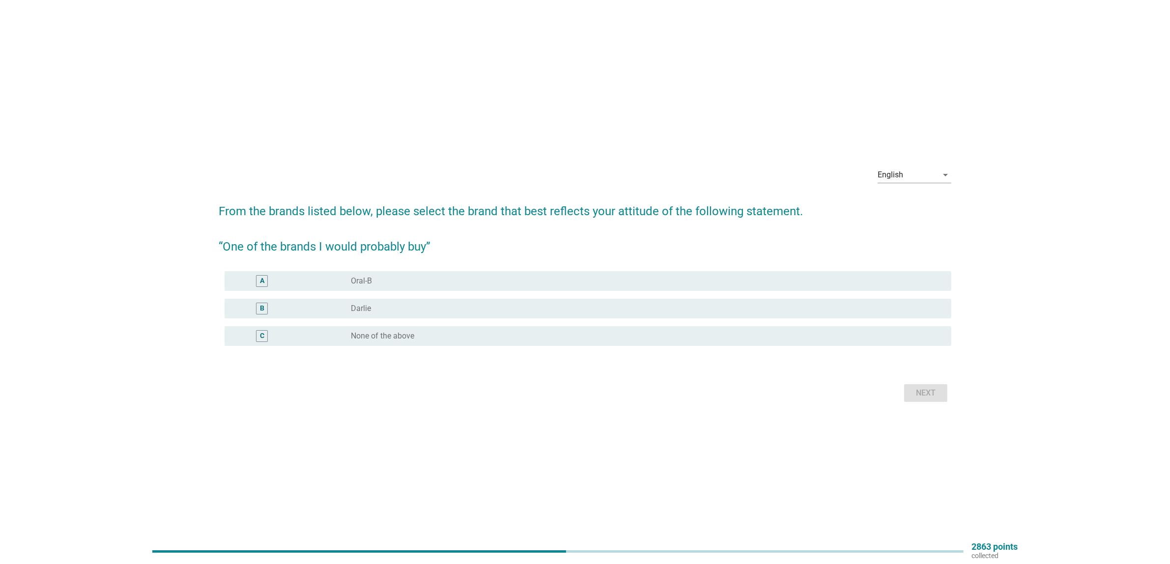
click at [419, 299] on div "B radio_button_unchecked [PERSON_NAME]" at bounding box center [588, 309] width 727 height 20
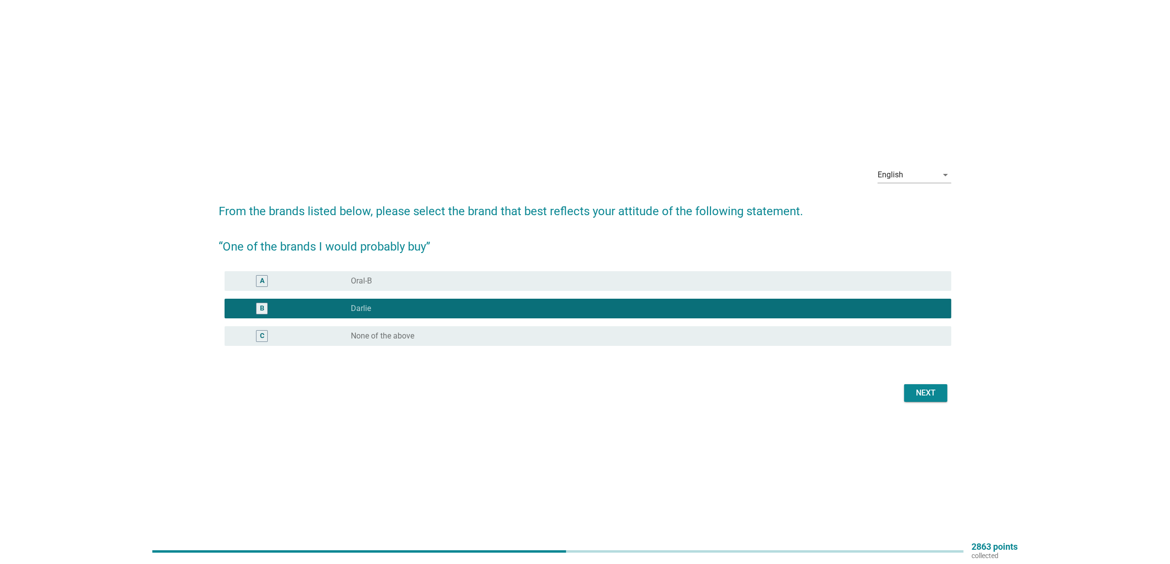
click at [416, 300] on div "B radio_button_checked [PERSON_NAME]" at bounding box center [588, 309] width 727 height 20
click at [927, 396] on div "Next" at bounding box center [926, 393] width 28 height 12
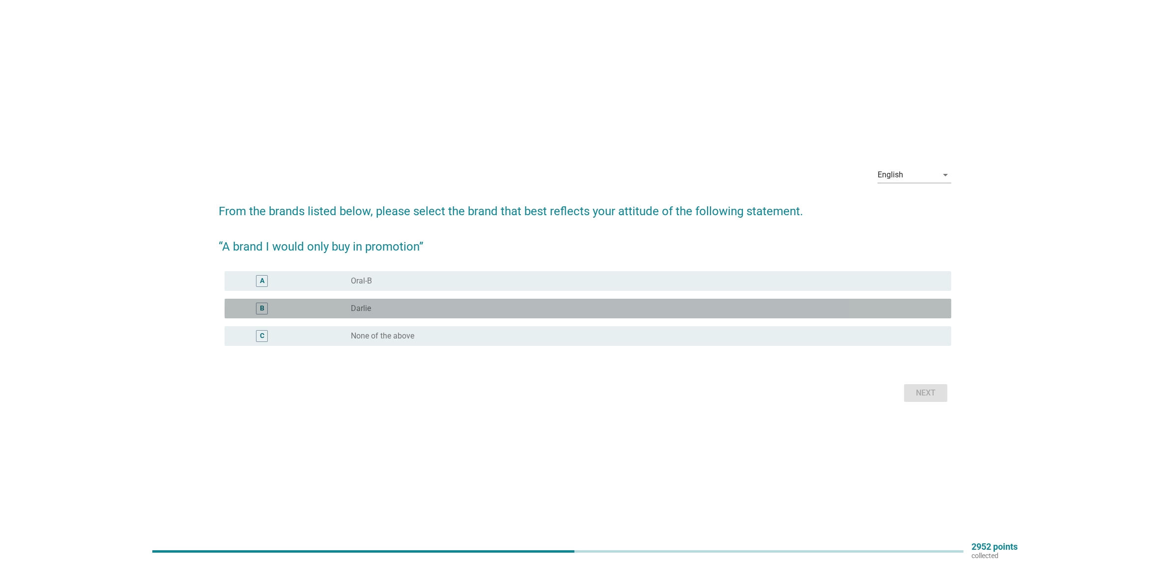
click at [431, 308] on div "radio_button_unchecked [PERSON_NAME]" at bounding box center [643, 309] width 585 height 10
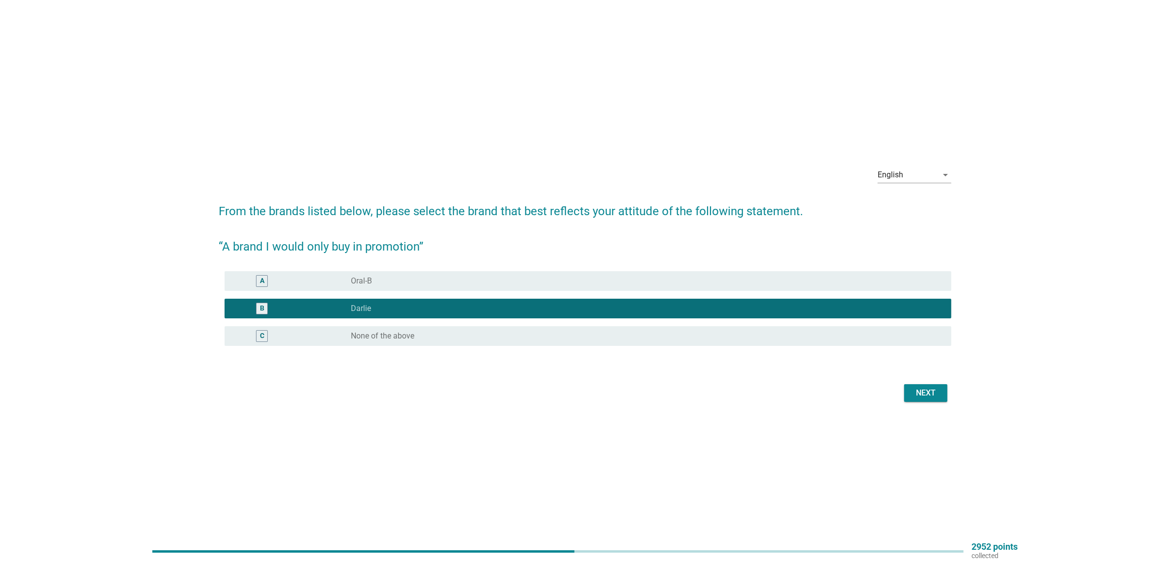
click at [925, 394] on div "Next" at bounding box center [926, 393] width 28 height 12
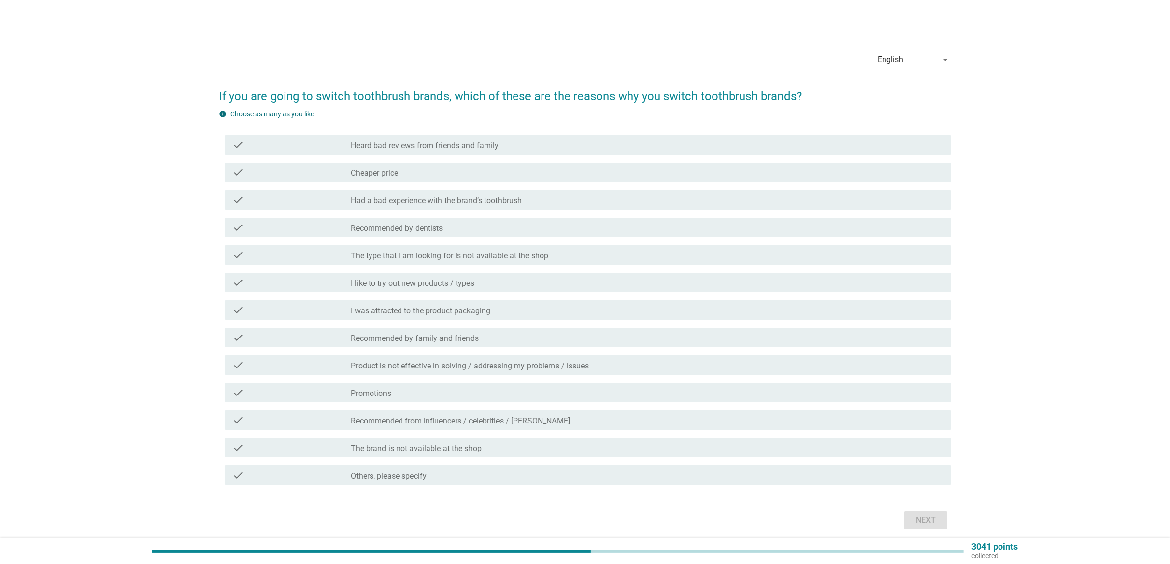
click at [416, 163] on div "check check_box_outline_blank Cheaper price" at bounding box center [588, 173] width 727 height 20
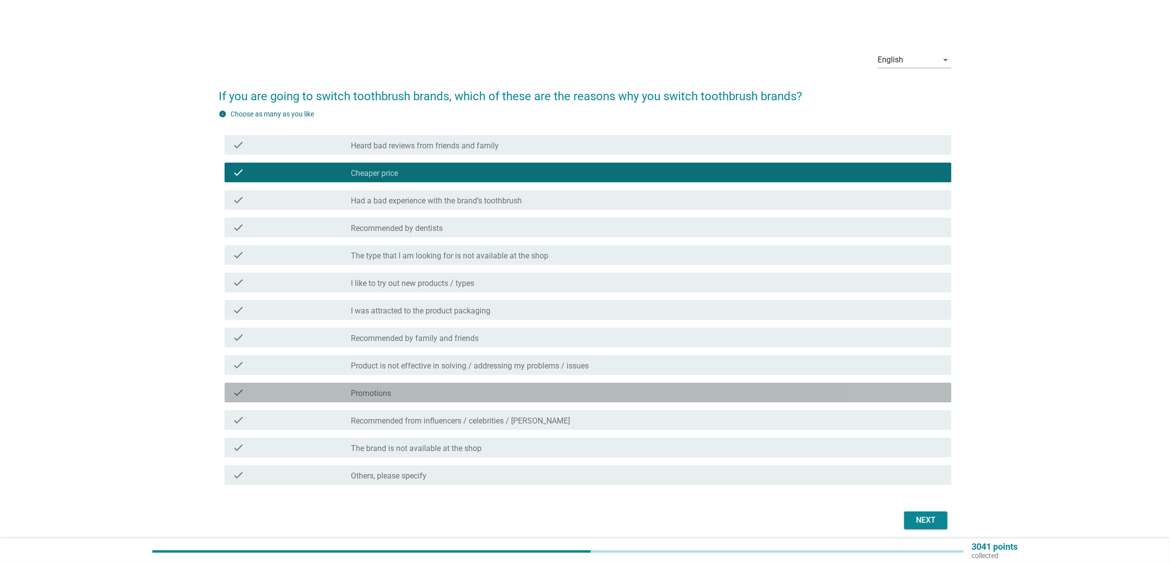
click at [461, 391] on div "check_box_outline_blank Promotions" at bounding box center [647, 393] width 593 height 12
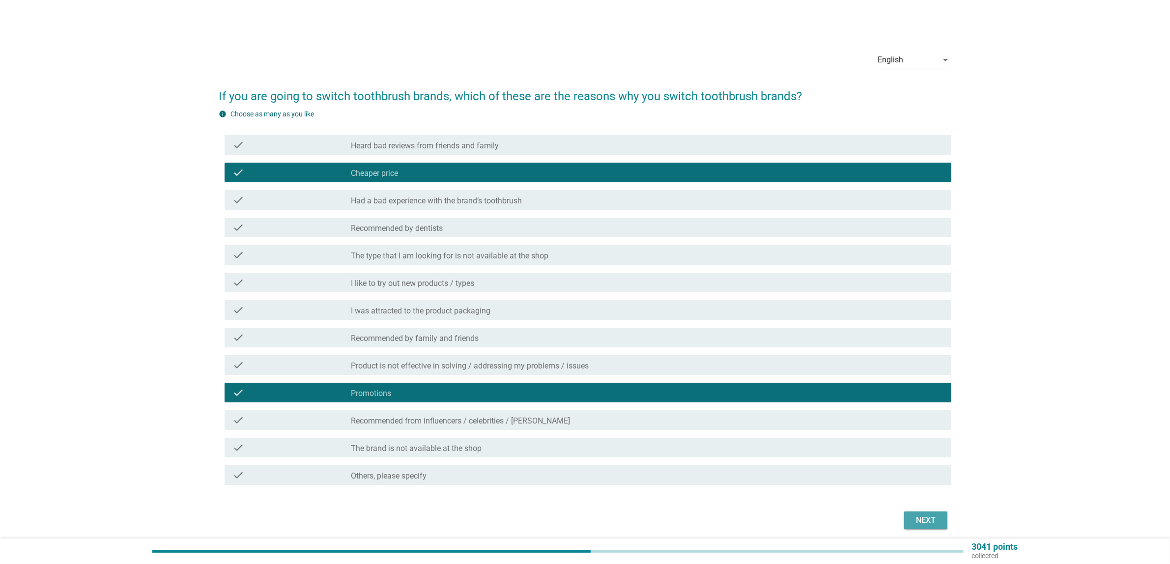
click at [940, 519] on button "Next" at bounding box center [925, 521] width 43 height 18
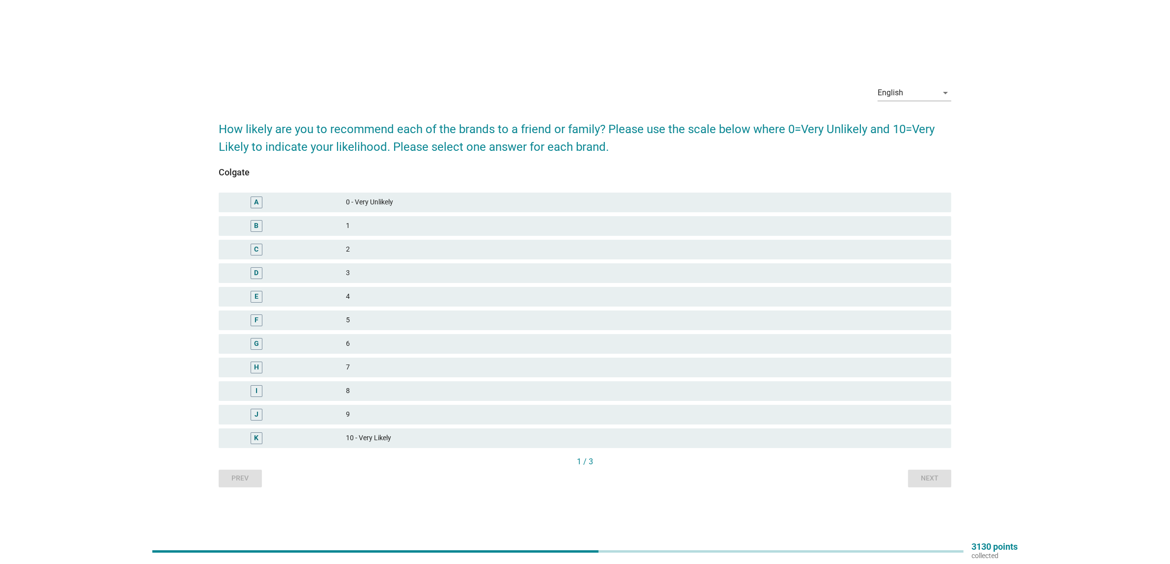
click at [431, 431] on div "K 10 - Very Likely" at bounding box center [585, 439] width 733 height 20
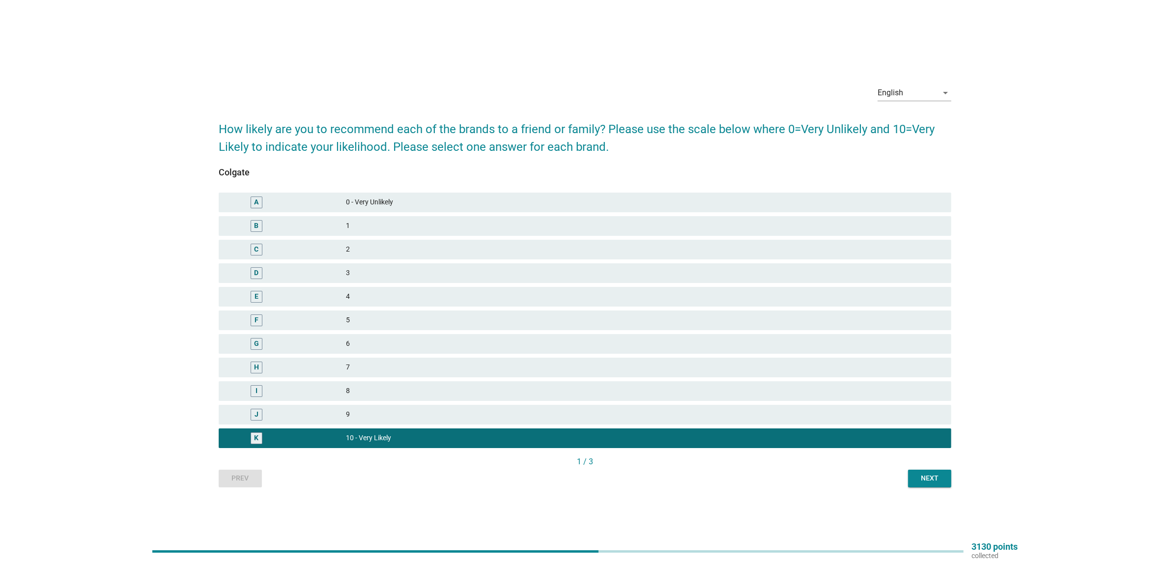
click at [957, 468] on div "English arrow_drop_down How likely are you to recommend each of the brands to a…" at bounding box center [585, 282] width 748 height 426
click at [939, 477] on div "Next" at bounding box center [930, 478] width 28 height 10
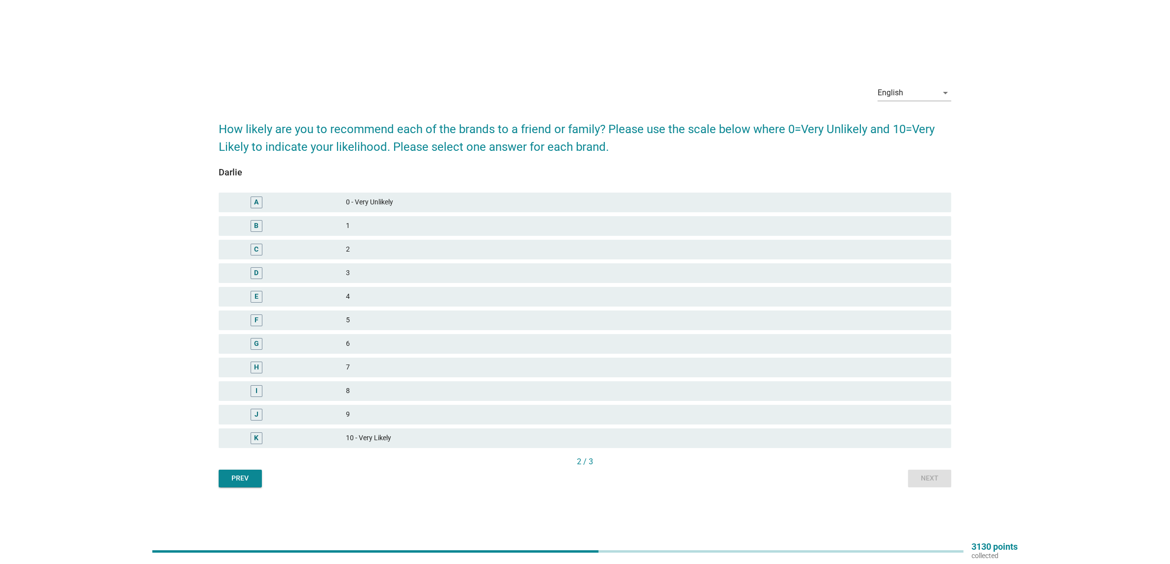
drag, startPoint x: 330, startPoint y: 393, endPoint x: 382, endPoint y: 402, distance: 52.4
click at [330, 392] on div "I" at bounding box center [286, 391] width 119 height 12
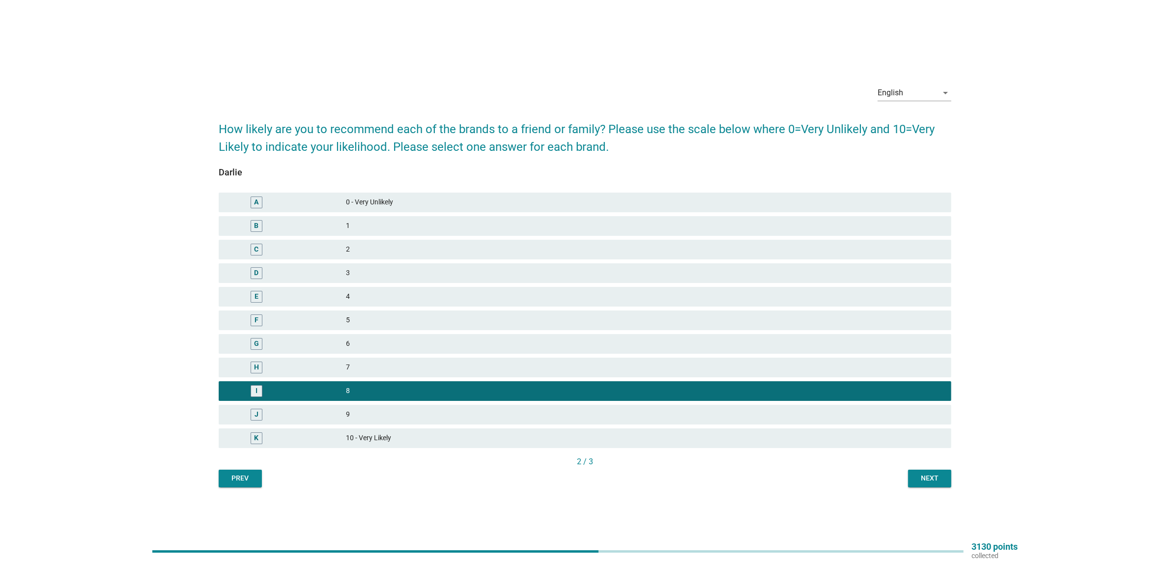
click at [913, 478] on button "Next" at bounding box center [929, 479] width 43 height 18
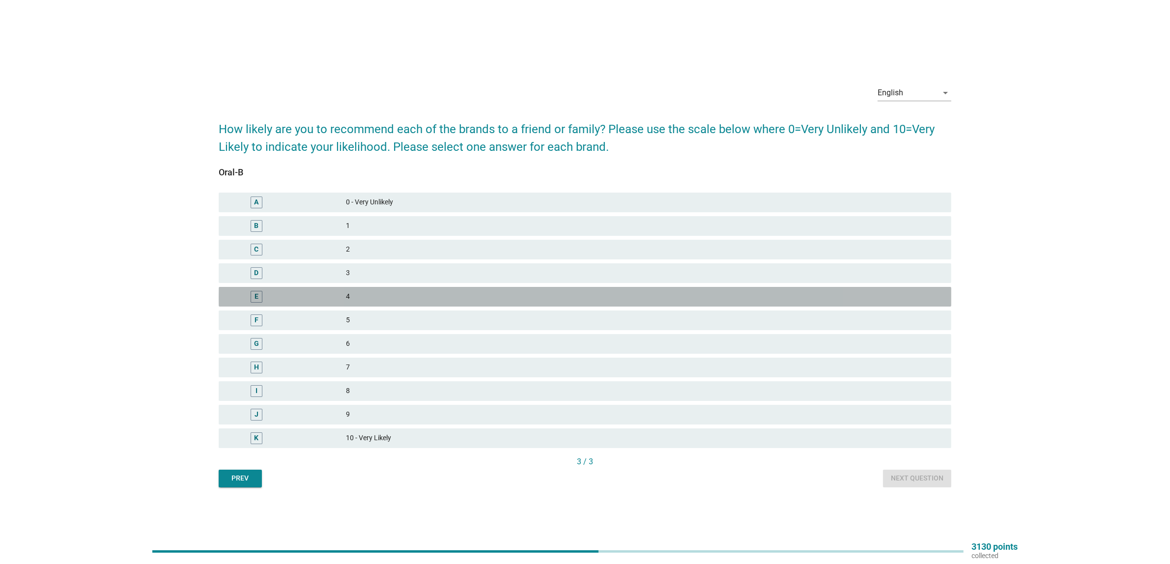
click at [311, 296] on div "E" at bounding box center [286, 297] width 119 height 12
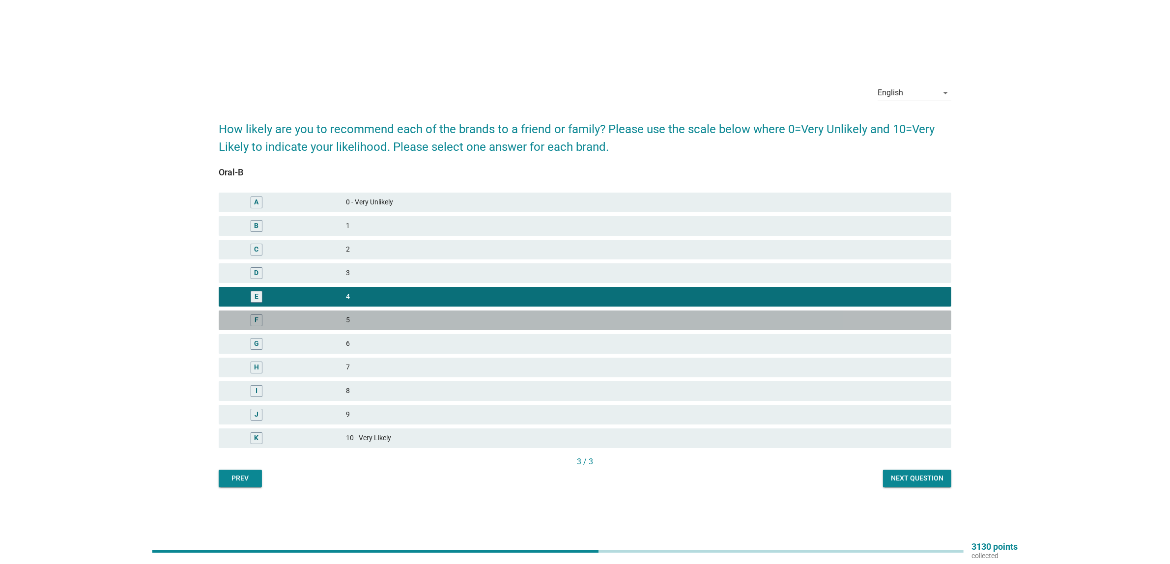
click at [326, 315] on div "F" at bounding box center [286, 321] width 119 height 12
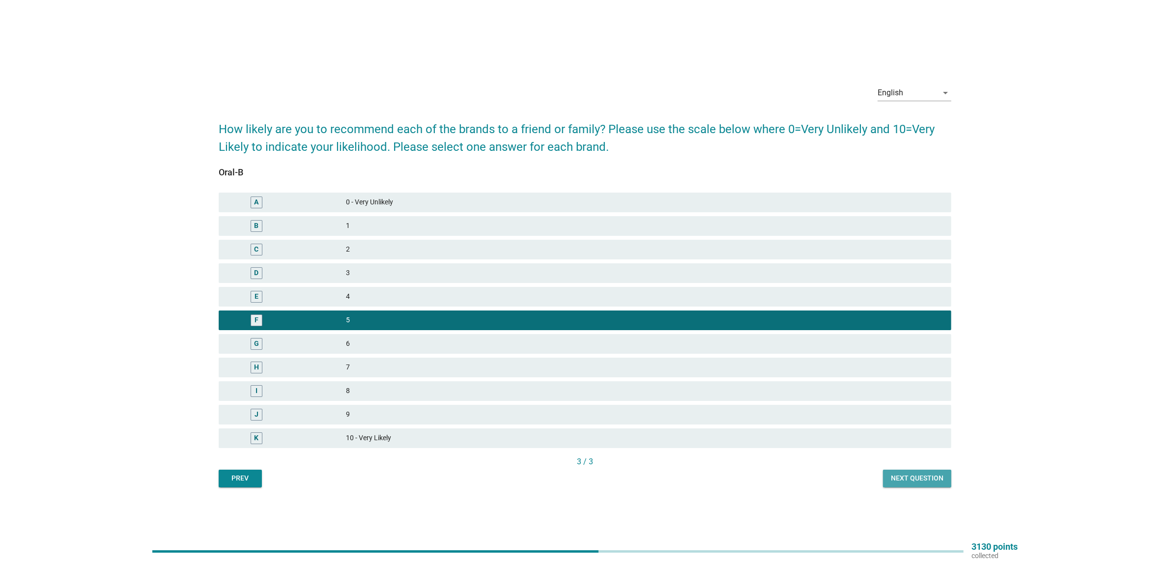
click at [914, 480] on div "Next question" at bounding box center [917, 478] width 53 height 10
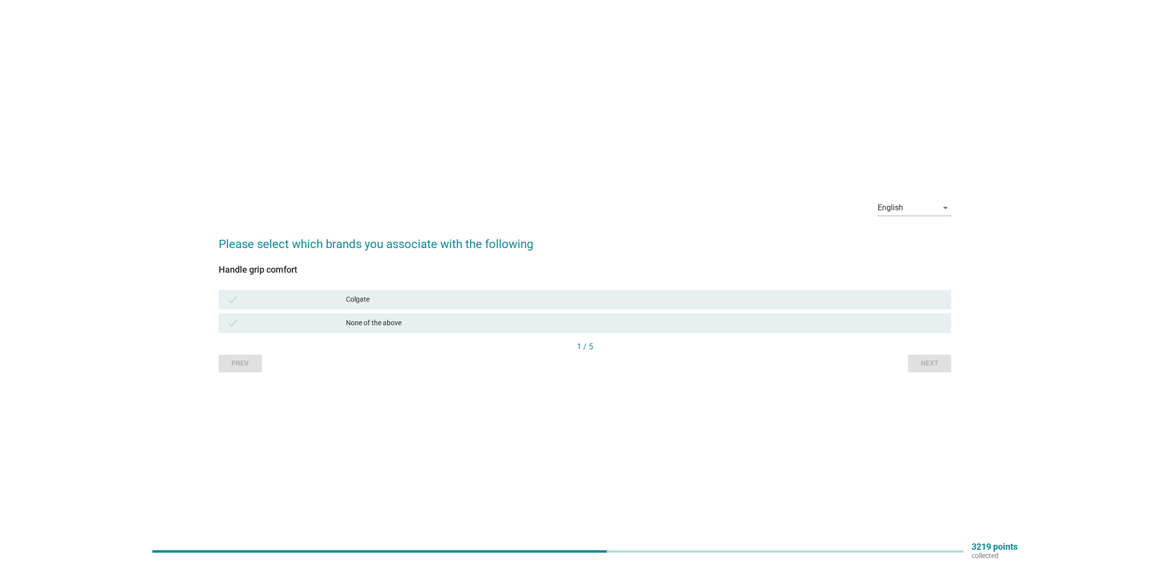
click at [486, 314] on div "check None of the above" at bounding box center [585, 324] width 733 height 20
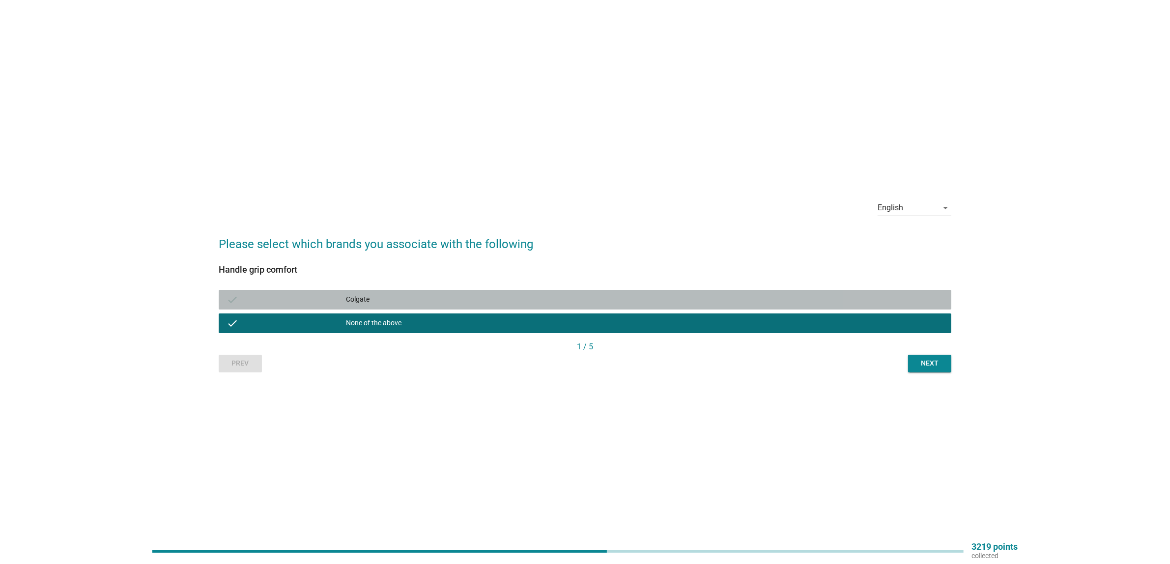
drag, startPoint x: 524, startPoint y: 304, endPoint x: 573, endPoint y: 305, distance: 48.7
click at [524, 303] on div "Colgate" at bounding box center [645, 300] width 598 height 12
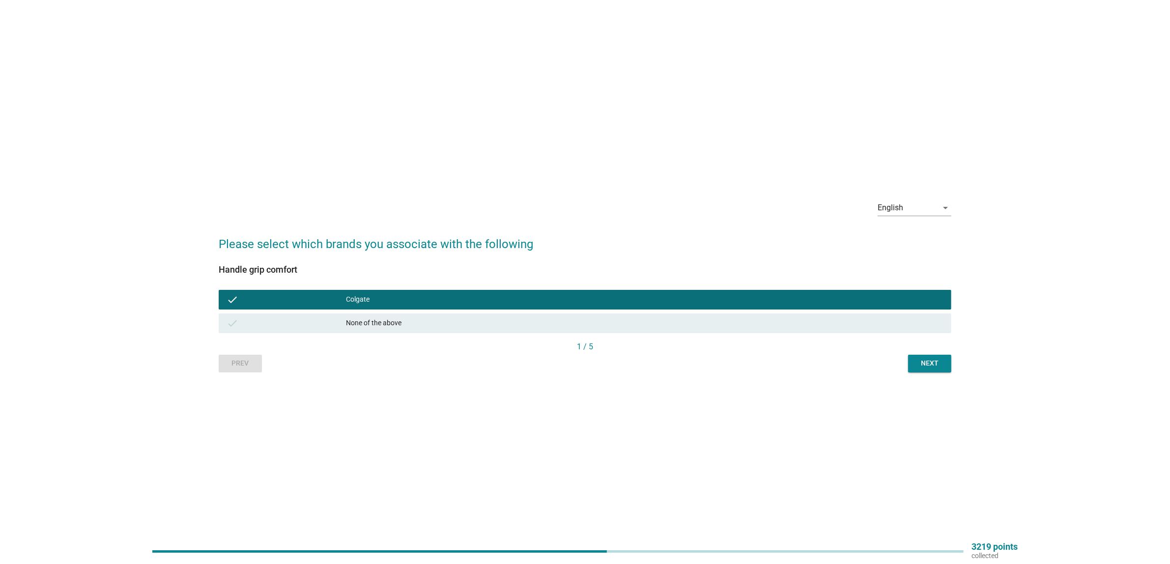
drag, startPoint x: 945, startPoint y: 352, endPoint x: 938, endPoint y: 359, distance: 9.8
click at [945, 352] on div "1 / 5" at bounding box center [585, 347] width 733 height 12
click at [937, 359] on div "Next" at bounding box center [930, 363] width 28 height 10
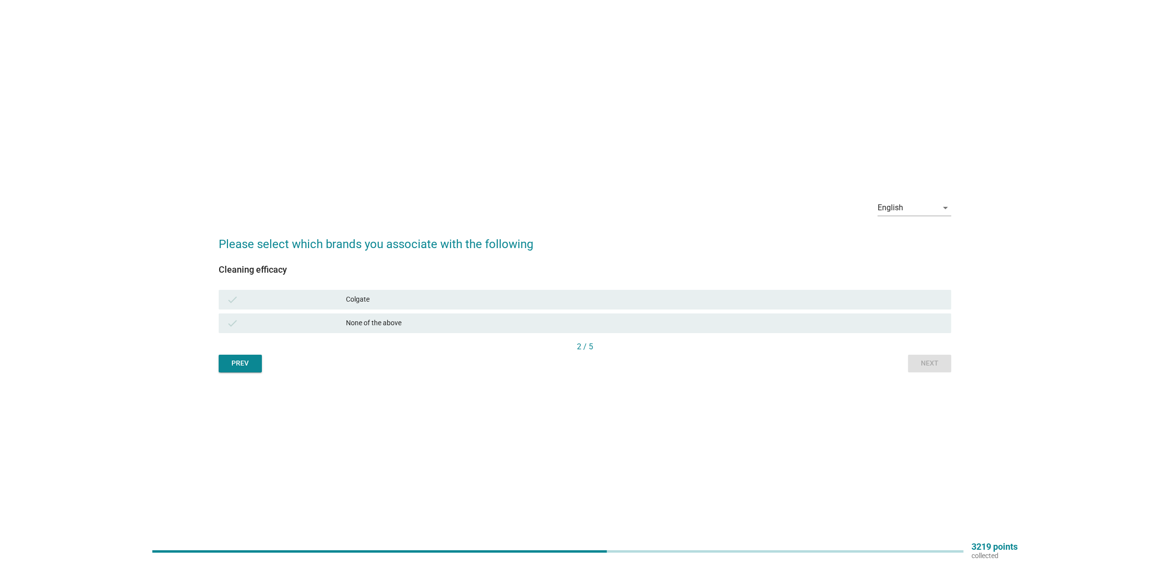
click at [501, 288] on div "check Colgate" at bounding box center [585, 300] width 737 height 24
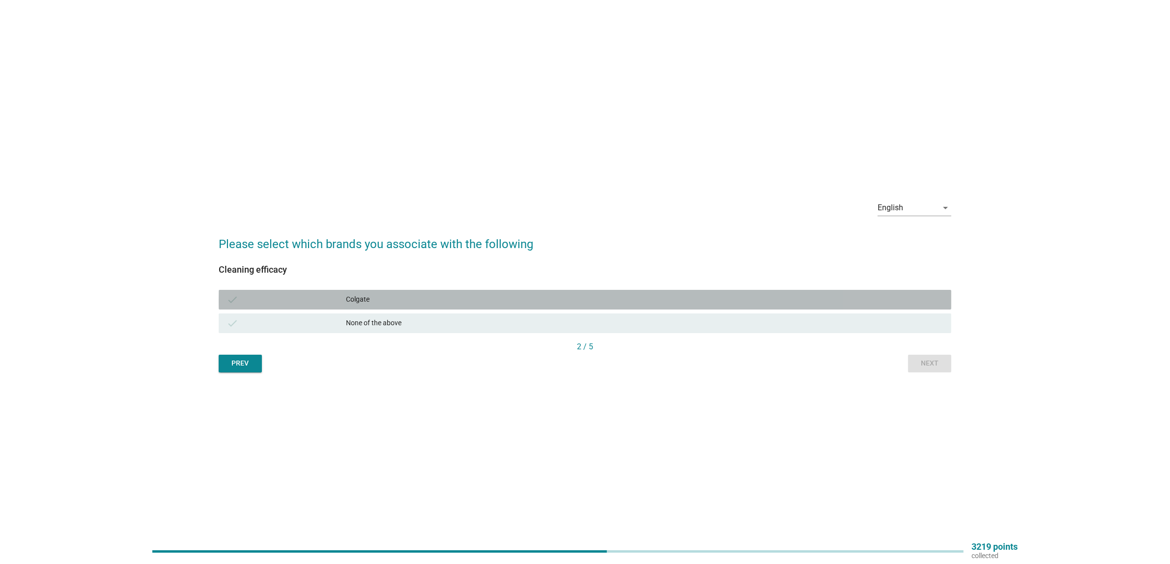
drag, startPoint x: 628, startPoint y: 301, endPoint x: 868, endPoint y: 373, distance: 251.1
click at [628, 301] on div "Colgate" at bounding box center [645, 300] width 598 height 12
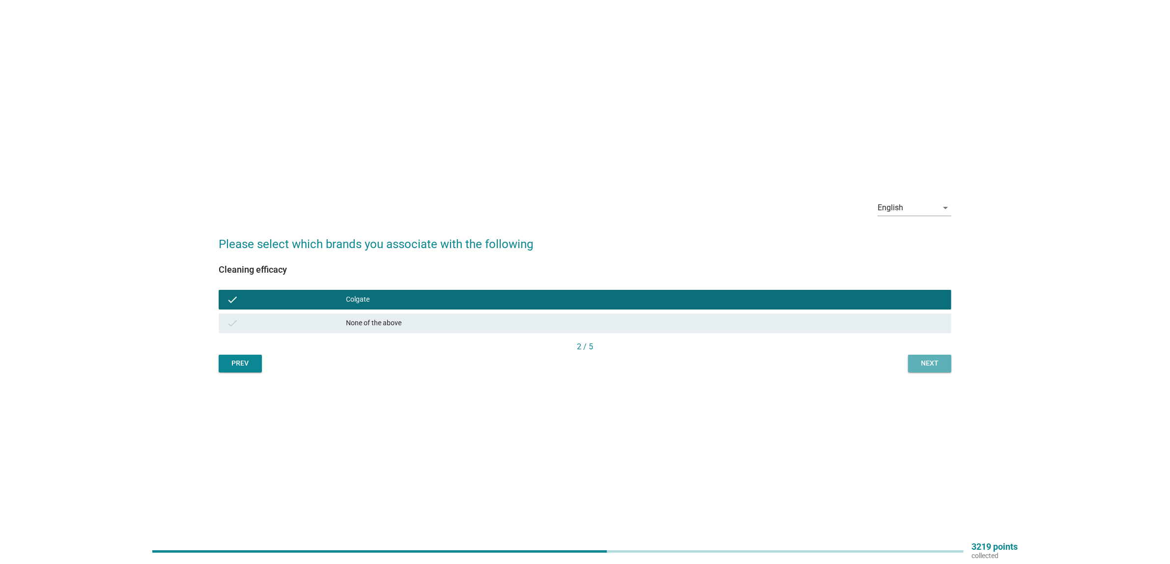
click at [939, 369] on button "Next" at bounding box center [929, 364] width 43 height 18
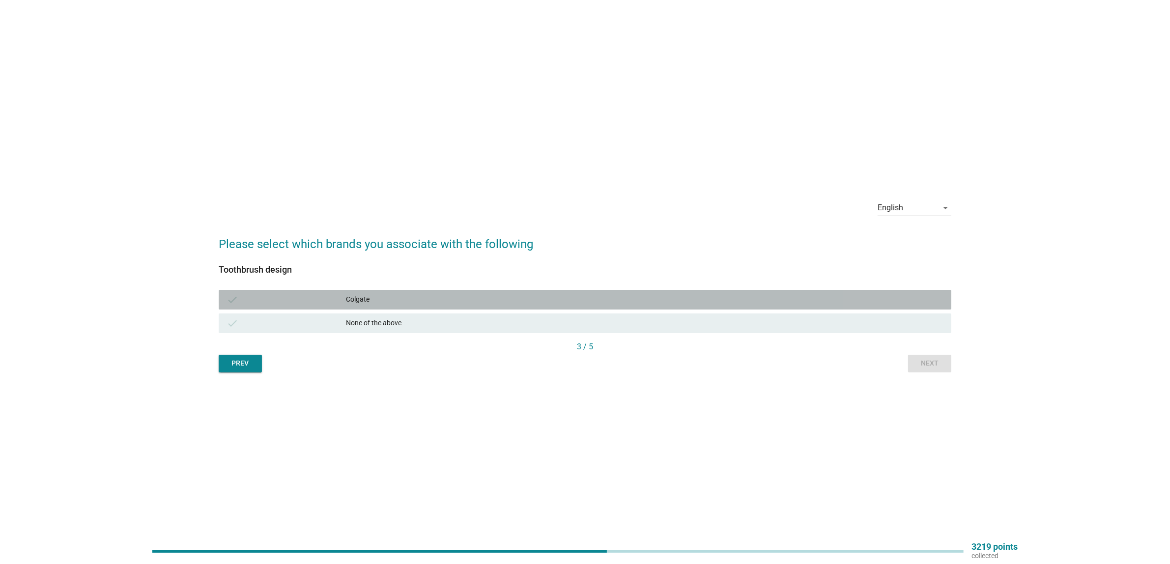
click at [523, 301] on div "Colgate" at bounding box center [645, 300] width 598 height 12
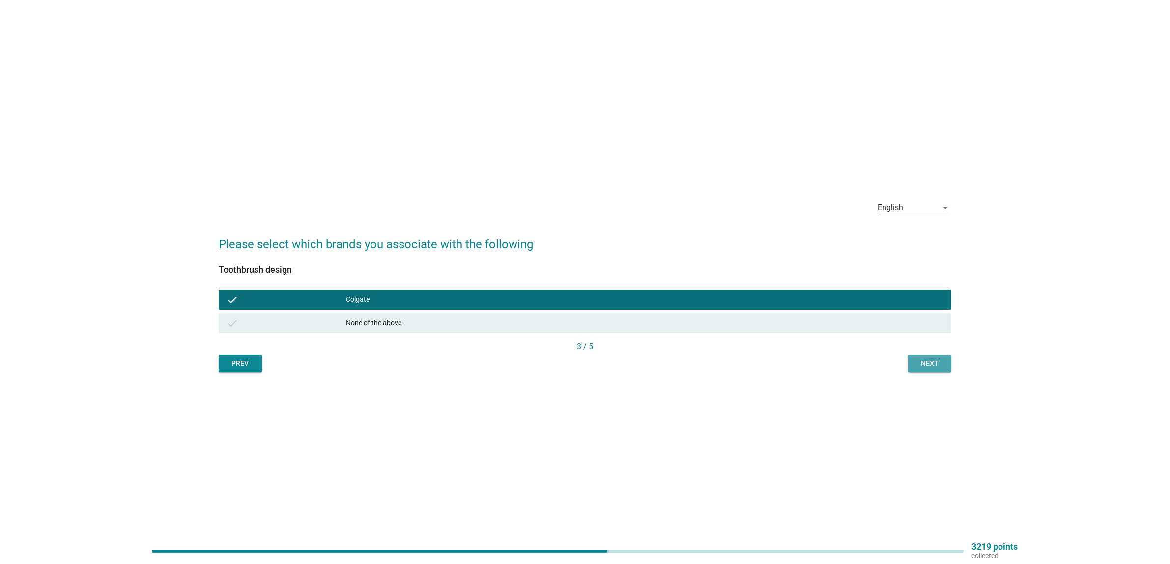
click at [923, 364] on div "Next" at bounding box center [930, 363] width 28 height 10
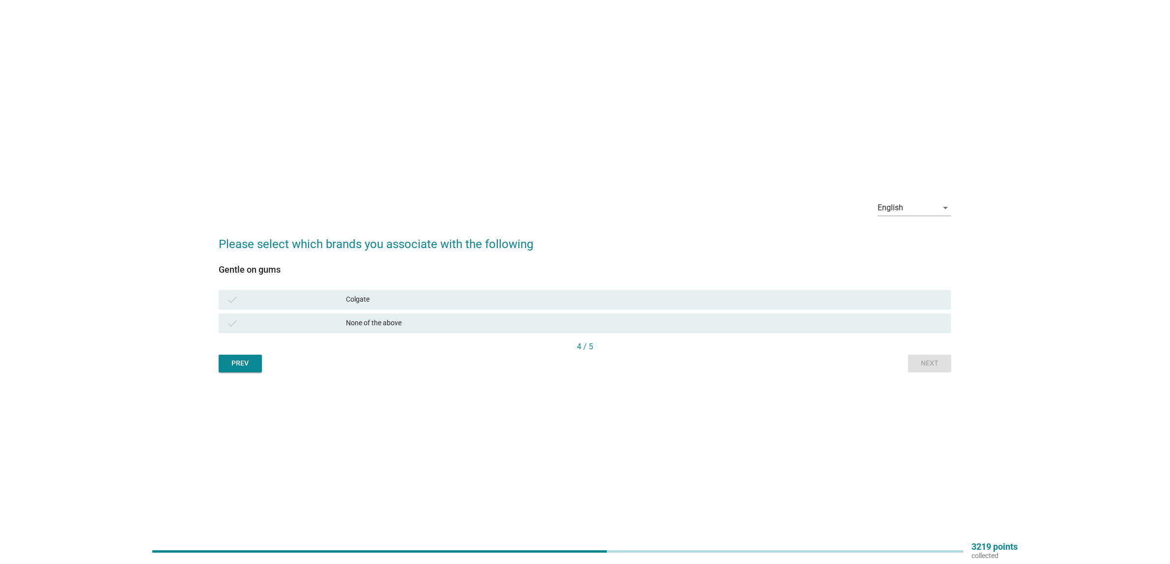
click at [352, 295] on div "Colgate" at bounding box center [645, 300] width 598 height 12
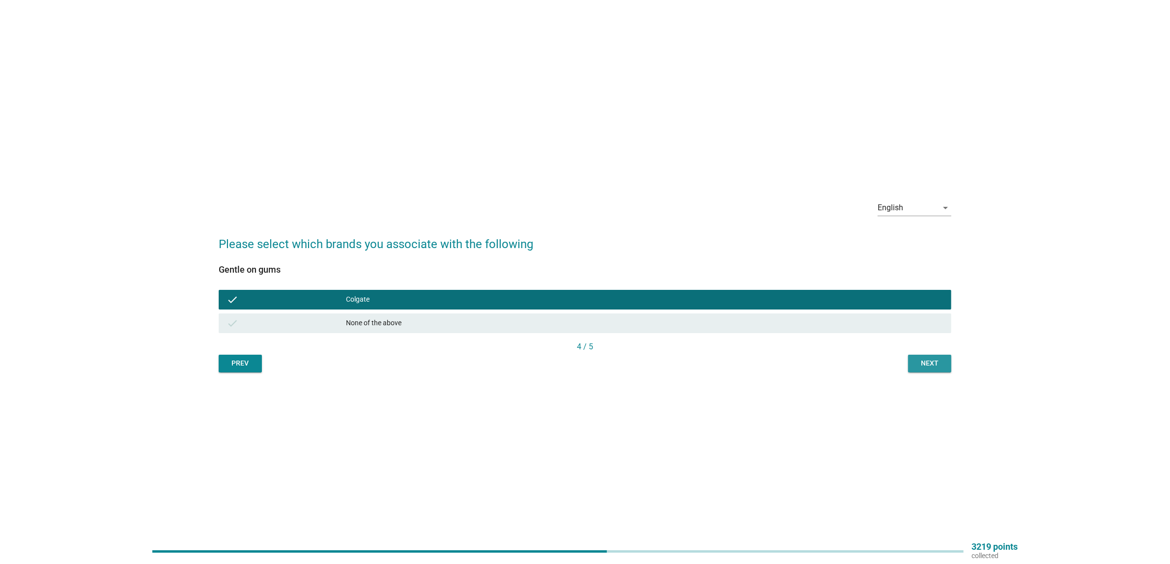
click at [925, 363] on div "Next" at bounding box center [930, 363] width 28 height 10
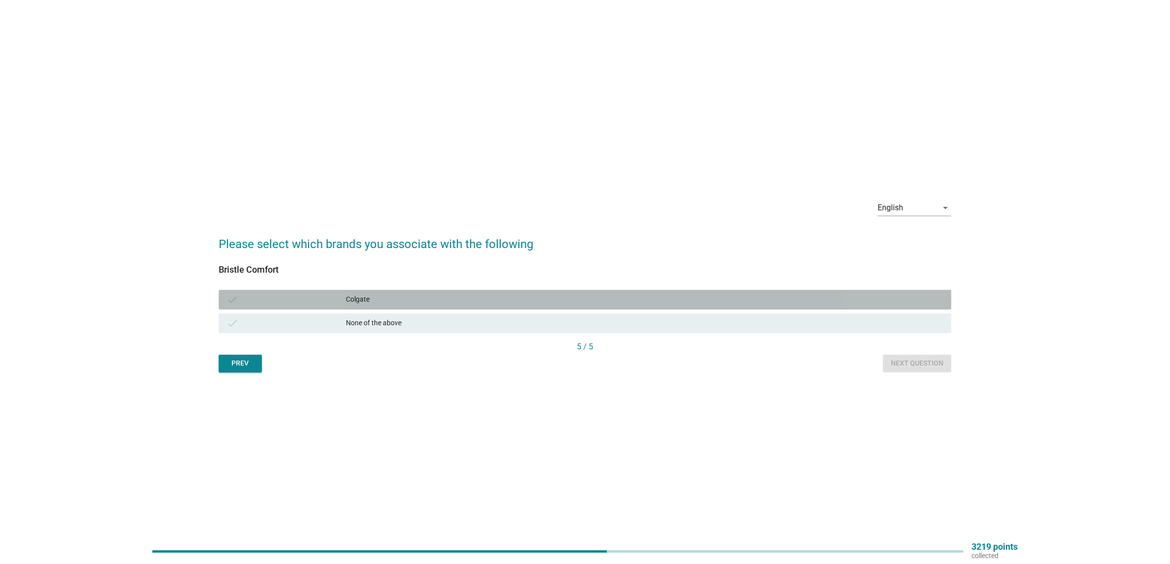
click at [389, 291] on div "check Colgate" at bounding box center [585, 300] width 733 height 20
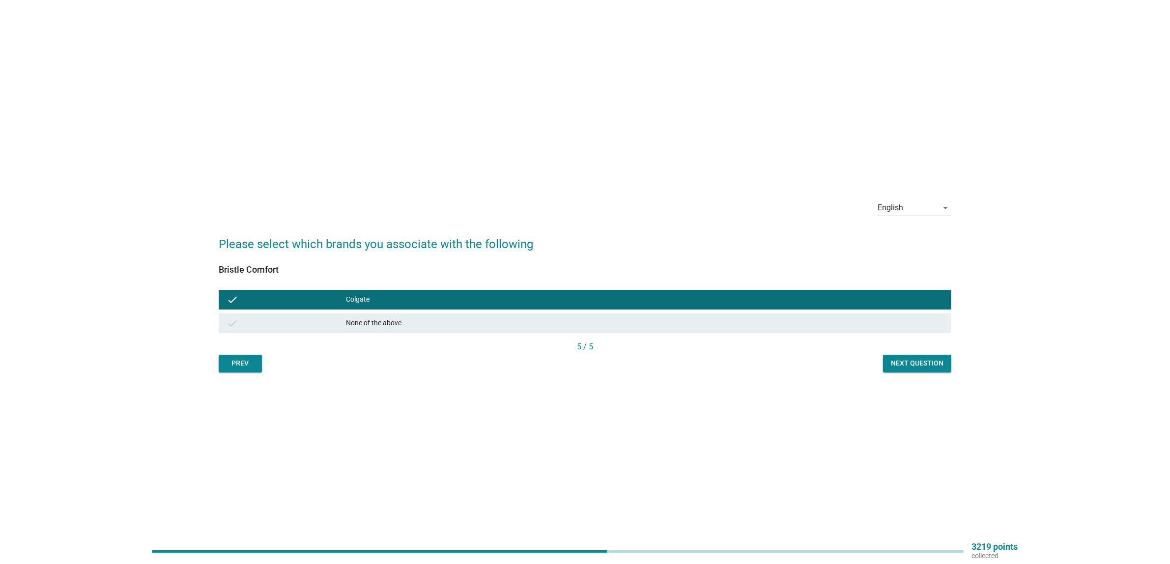
click at [904, 368] on div "Next question" at bounding box center [917, 363] width 53 height 10
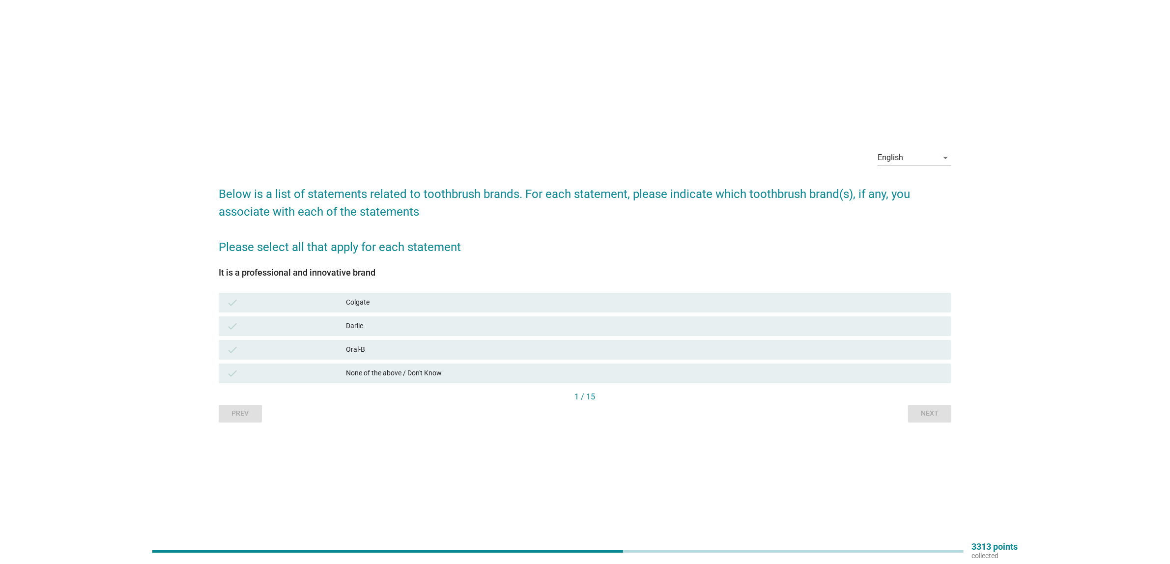
click at [382, 303] on div "Colgate" at bounding box center [645, 303] width 598 height 12
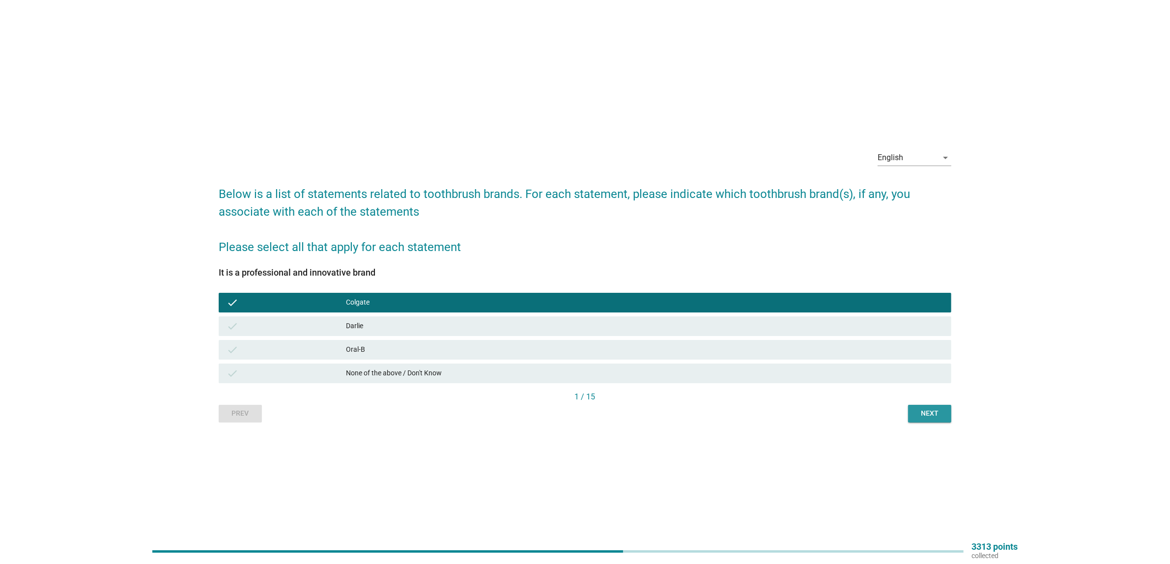
click at [926, 418] on button "Next" at bounding box center [929, 414] width 43 height 18
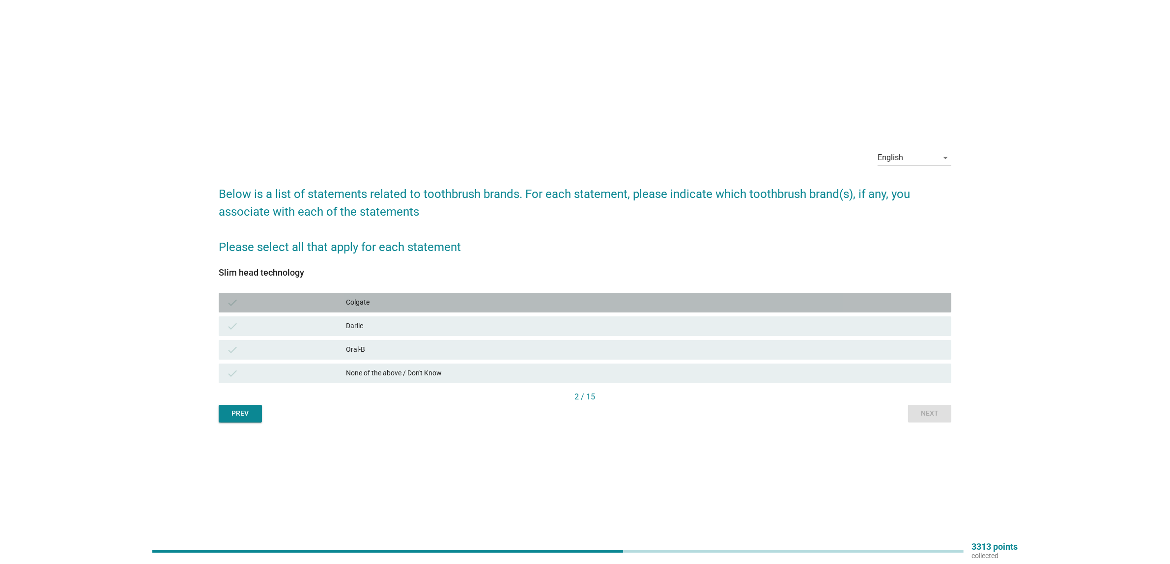
click at [404, 308] on div "Colgate" at bounding box center [645, 303] width 598 height 12
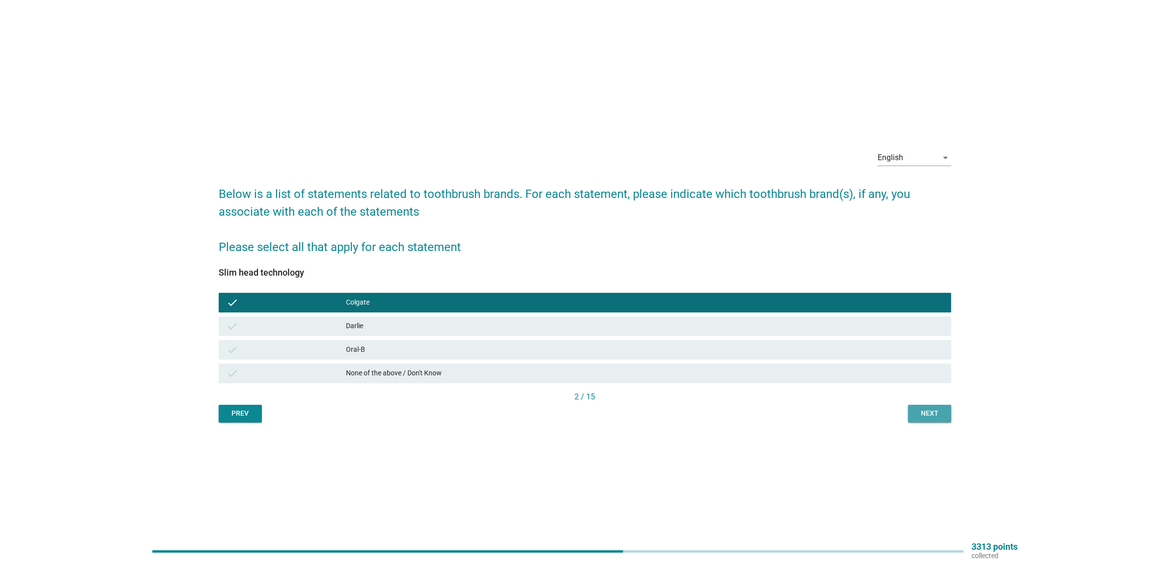
click at [942, 418] on div "Next" at bounding box center [930, 413] width 28 height 10
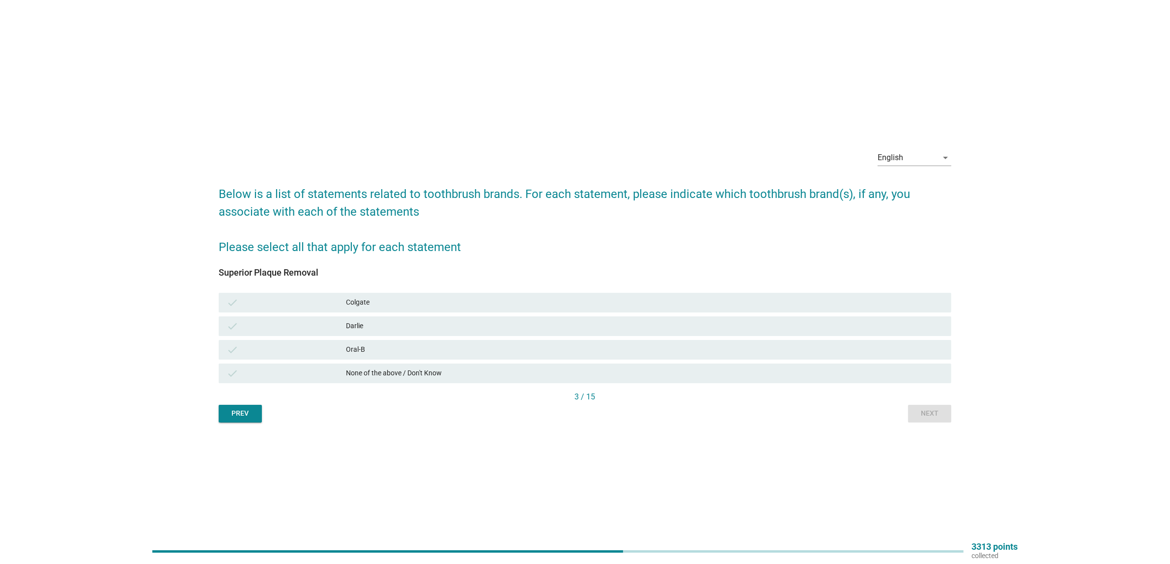
click at [398, 305] on div "Colgate" at bounding box center [645, 303] width 598 height 12
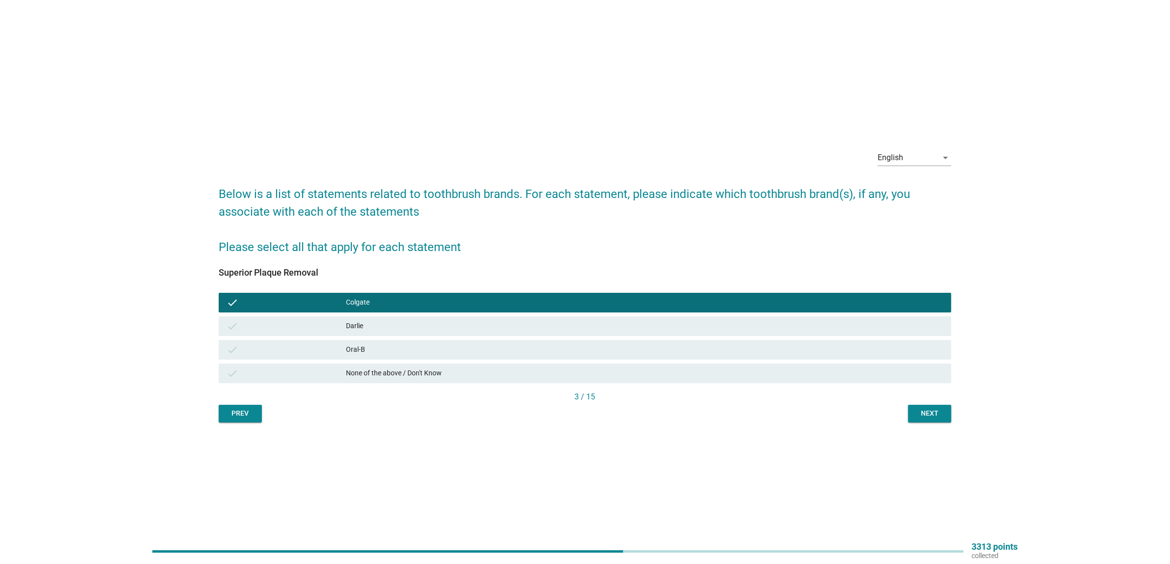
click at [935, 413] on div "Next" at bounding box center [930, 413] width 28 height 10
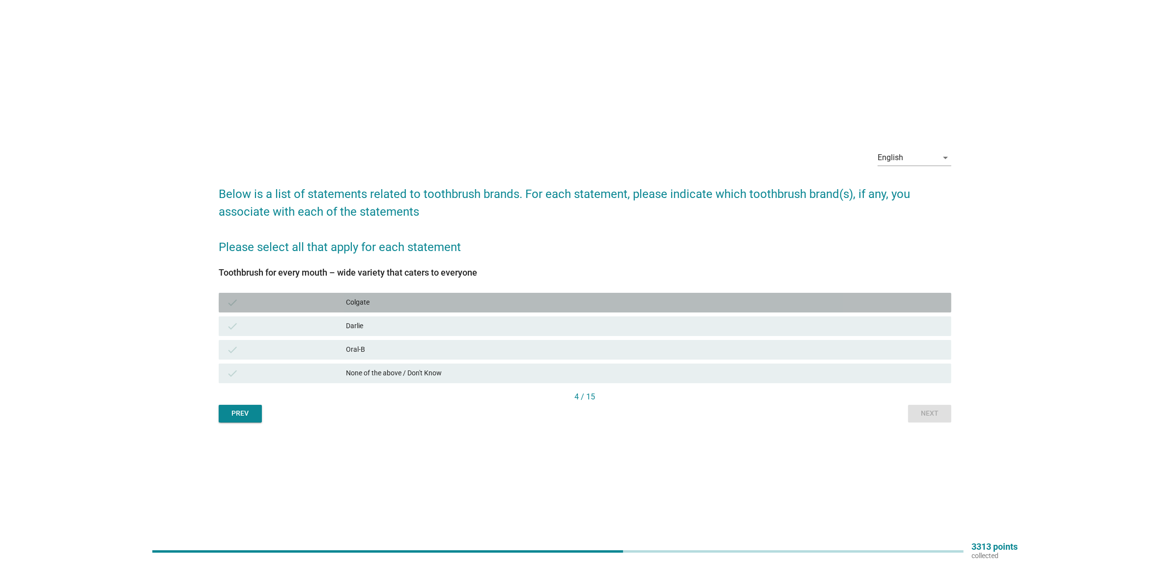
click at [374, 301] on div "Colgate" at bounding box center [645, 303] width 598 height 12
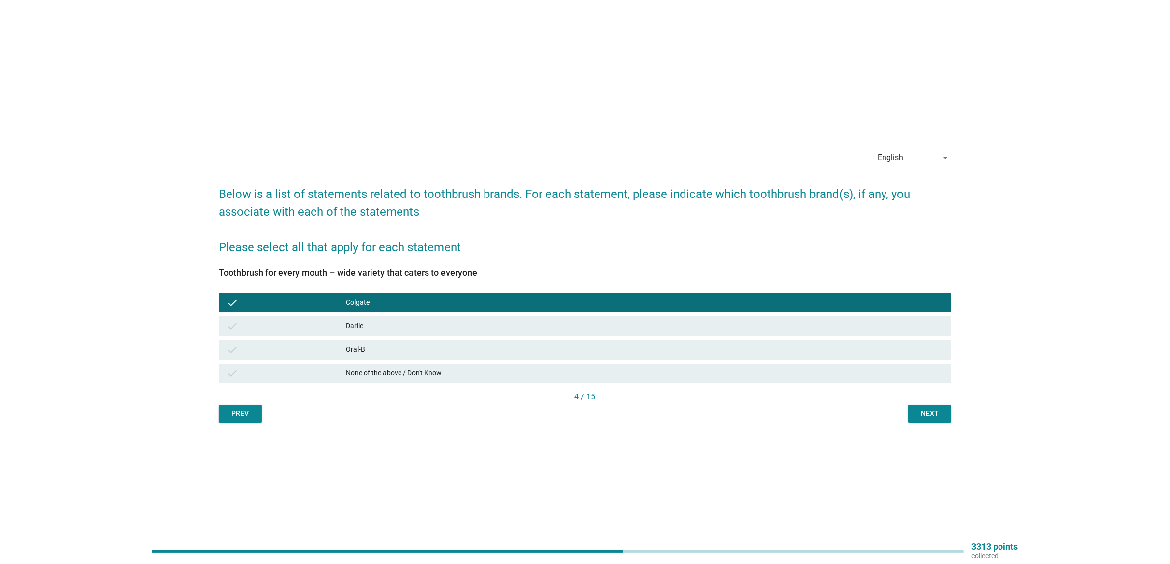
click at [908, 408] on button "Next" at bounding box center [929, 414] width 43 height 18
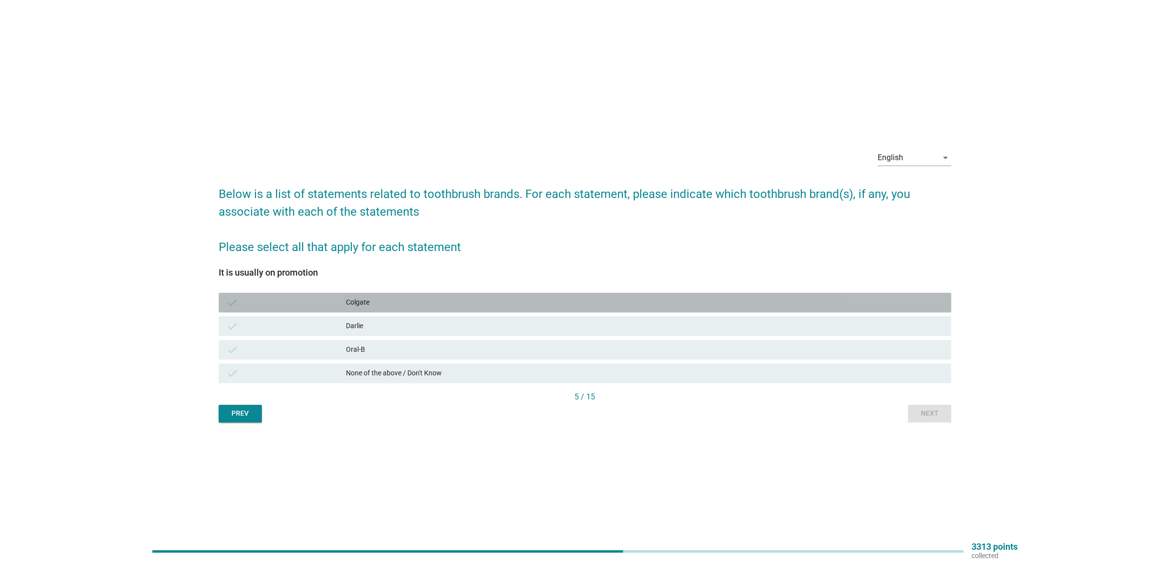
click at [371, 305] on div "Colgate" at bounding box center [645, 303] width 598 height 12
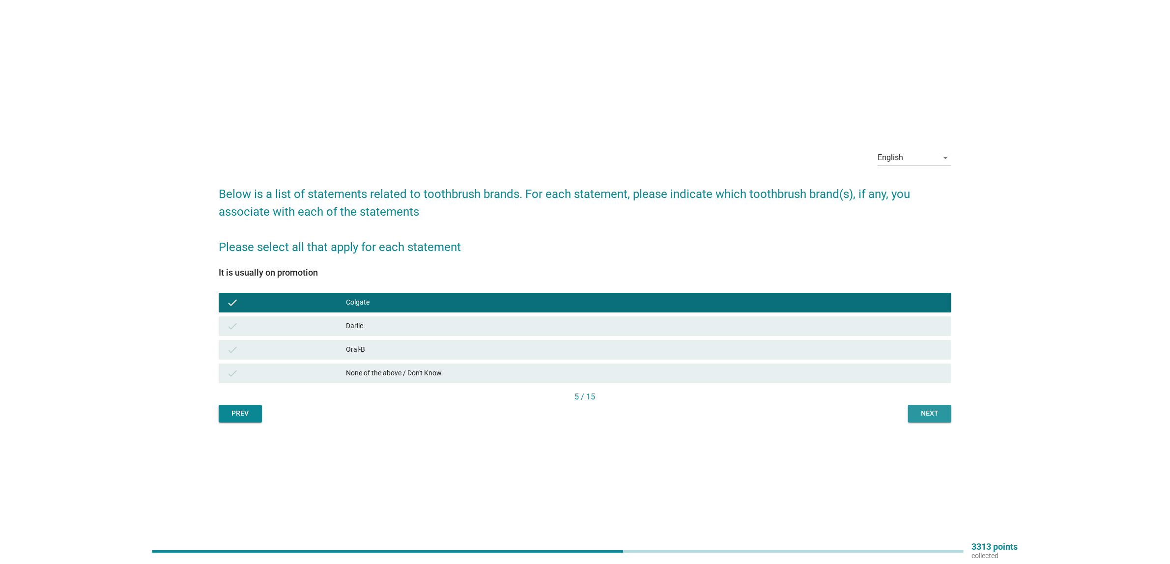
click at [932, 413] on div "Next" at bounding box center [930, 413] width 28 height 10
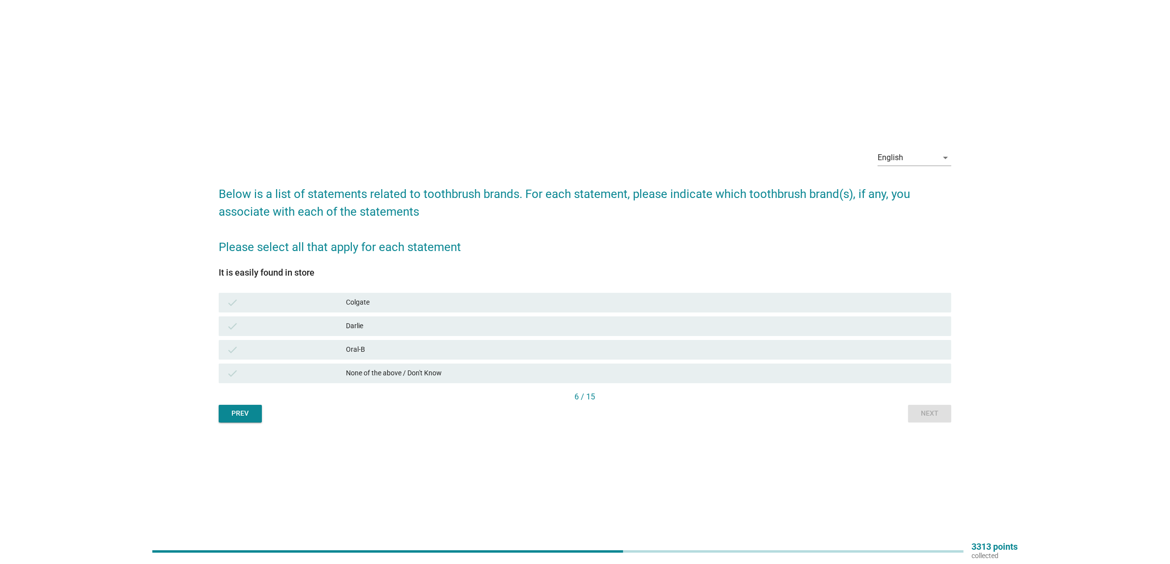
click at [431, 294] on div "check Colgate" at bounding box center [585, 303] width 733 height 20
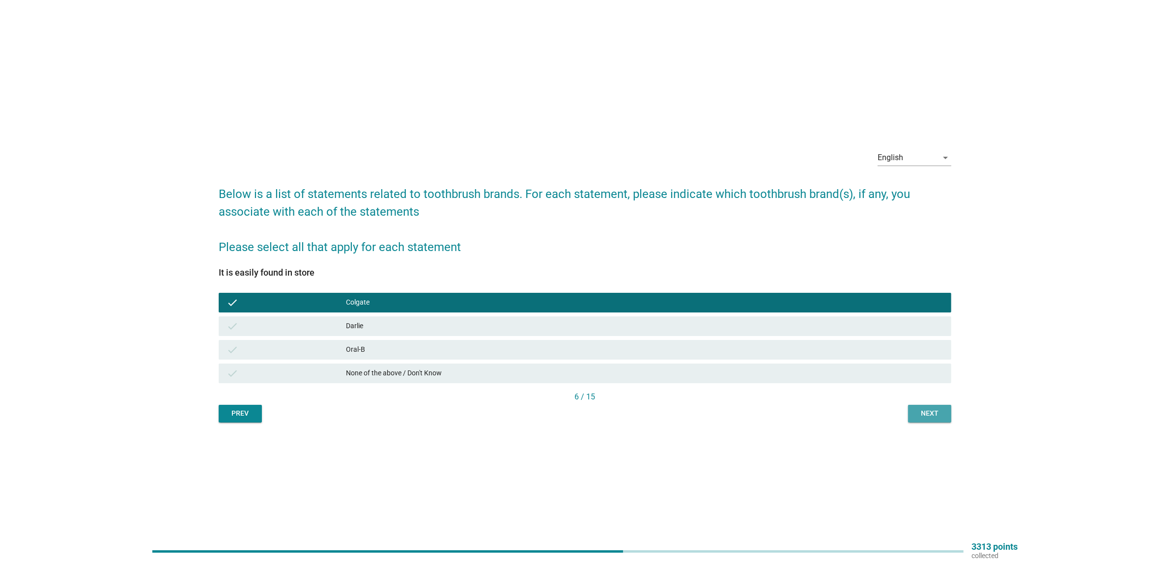
click at [925, 411] on div "Next" at bounding box center [930, 413] width 28 height 10
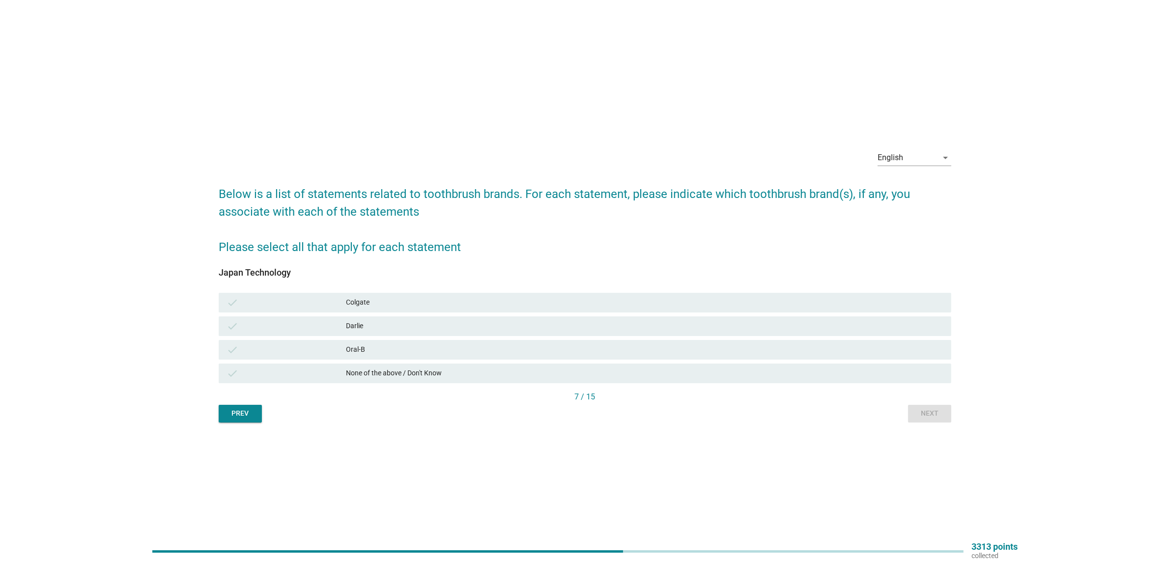
click at [358, 299] on div "Colgate" at bounding box center [645, 303] width 598 height 12
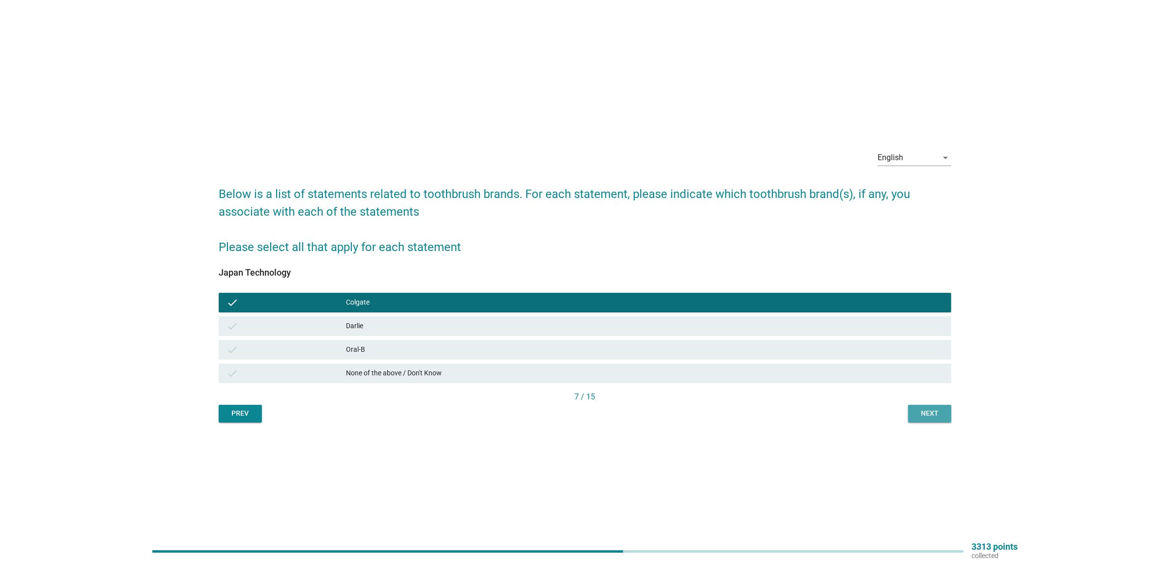
click at [935, 413] on div "Next" at bounding box center [930, 413] width 28 height 10
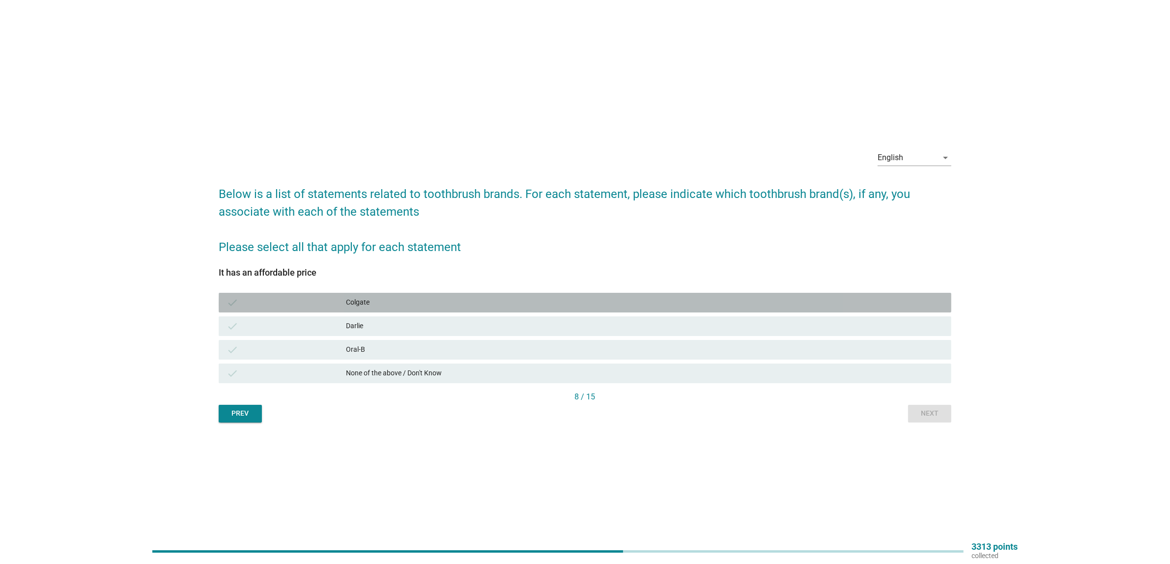
click at [332, 305] on div "check" at bounding box center [286, 303] width 119 height 12
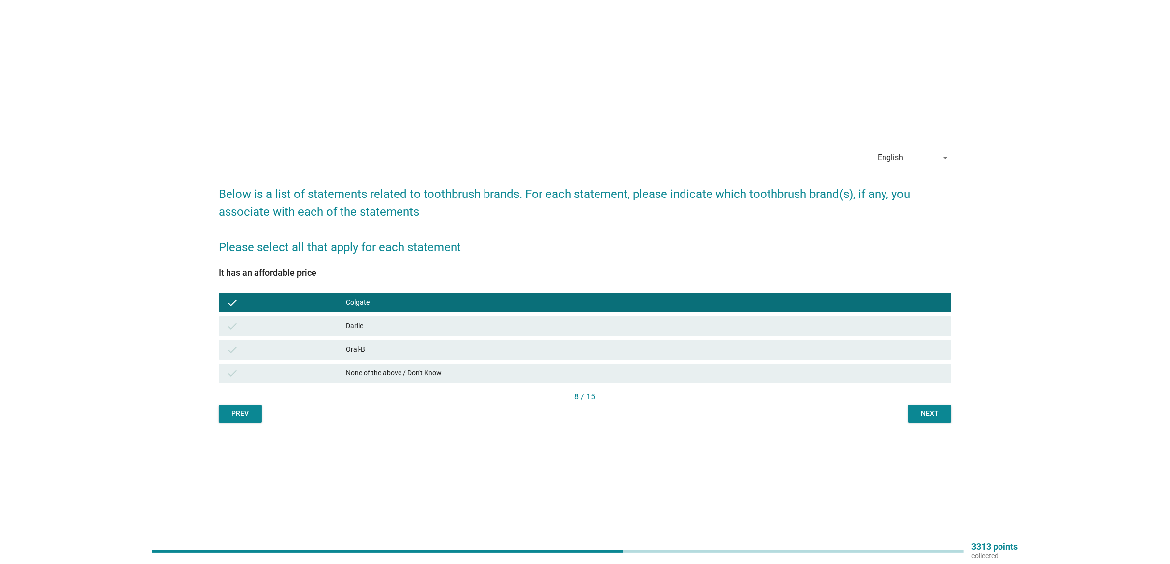
click at [917, 422] on button "Next" at bounding box center [929, 414] width 43 height 18
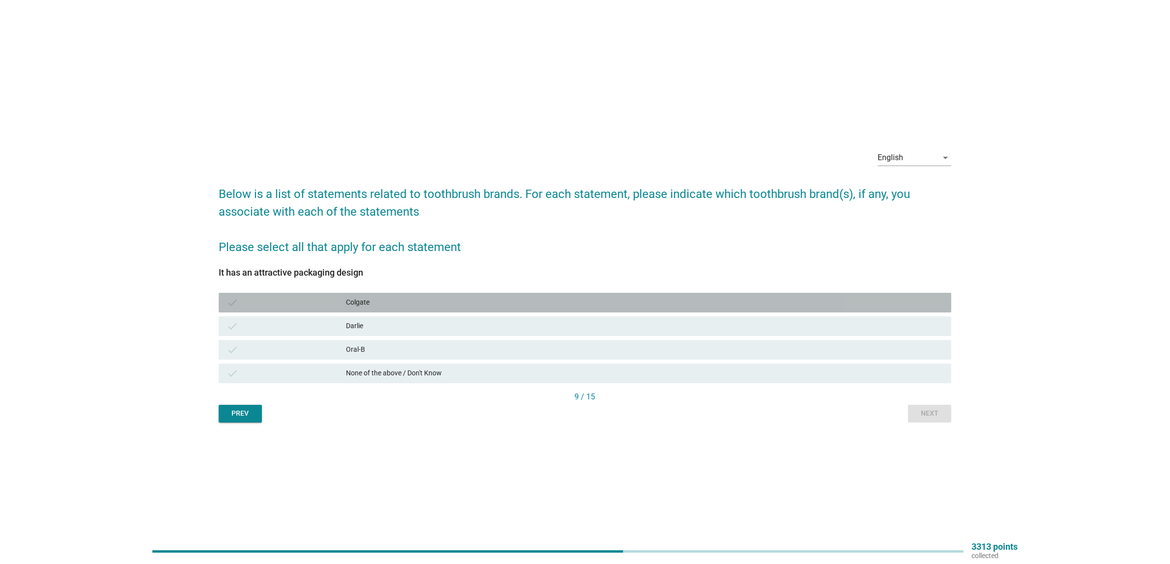
click at [377, 305] on div "Colgate" at bounding box center [645, 303] width 598 height 12
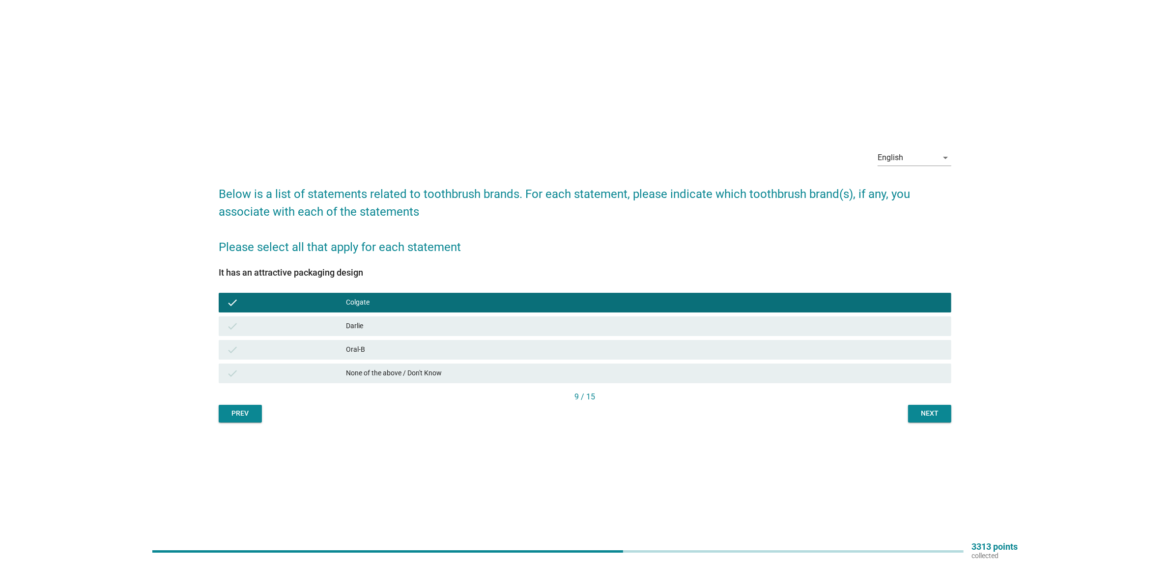
drag, startPoint x: 484, startPoint y: 321, endPoint x: 401, endPoint y: 414, distance: 124.6
click at [401, 414] on div "Prev Next" at bounding box center [585, 414] width 733 height 18
click at [397, 345] on div "Oral-B" at bounding box center [645, 350] width 598 height 12
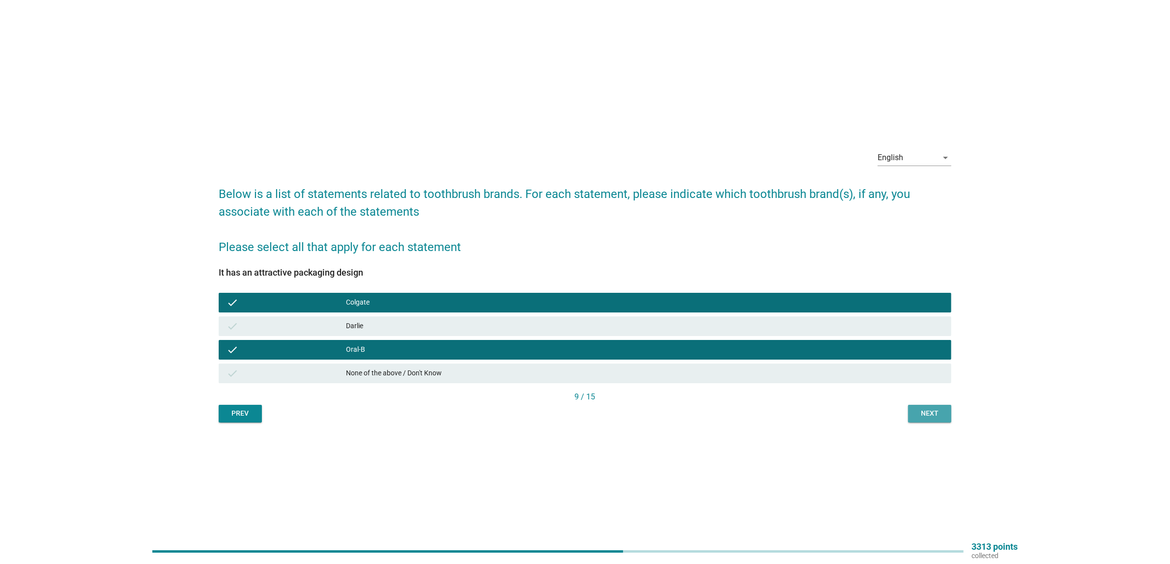
click at [940, 407] on button "Next" at bounding box center [929, 414] width 43 height 18
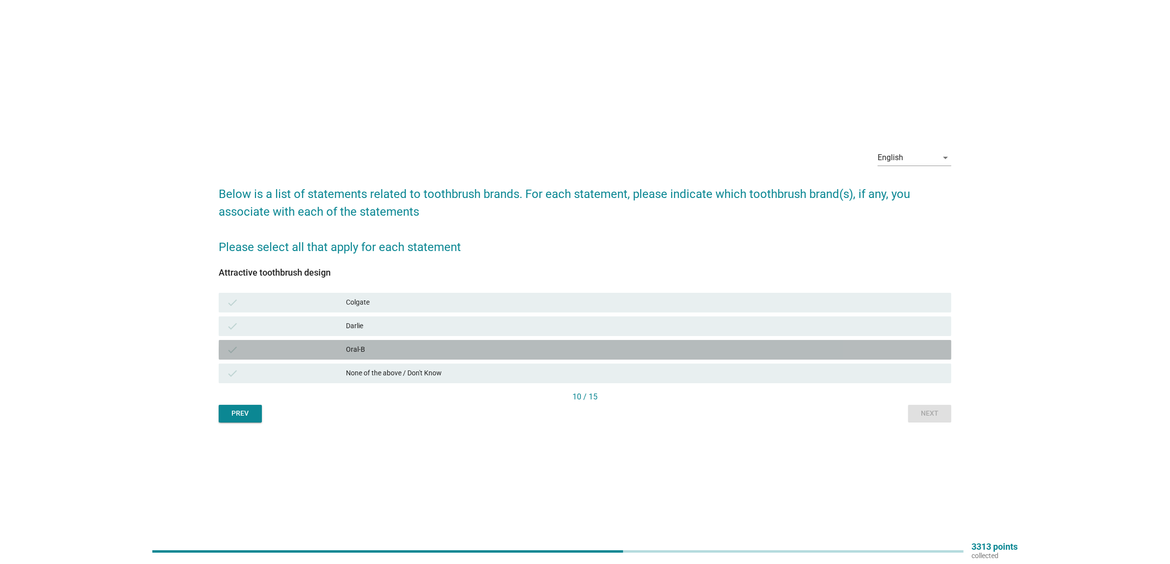
click at [389, 344] on div "Oral-B" at bounding box center [645, 350] width 598 height 12
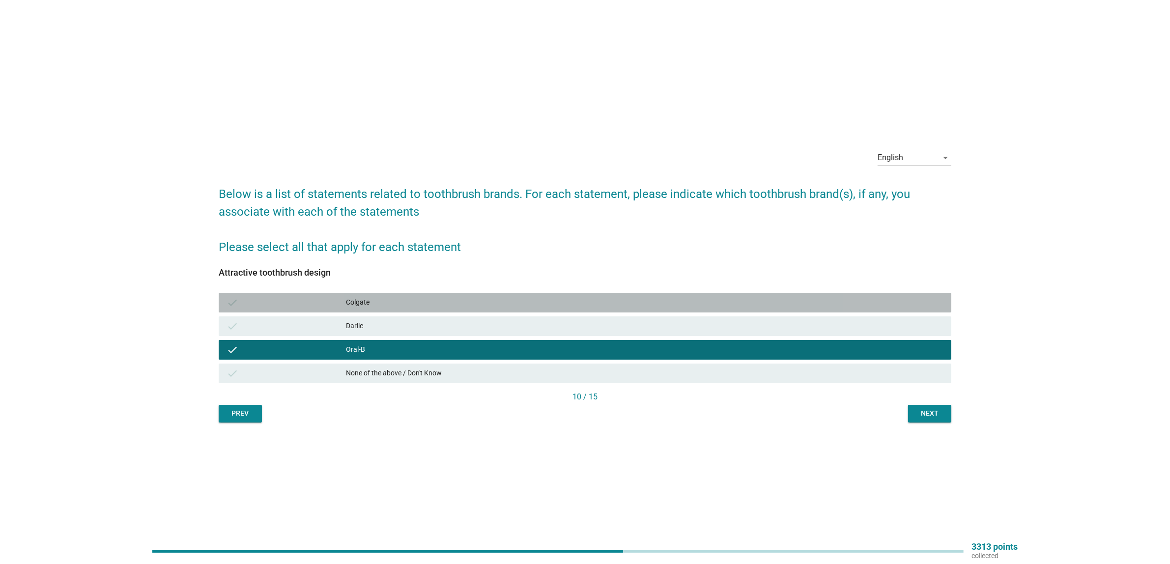
click at [383, 308] on div "Colgate" at bounding box center [645, 303] width 598 height 12
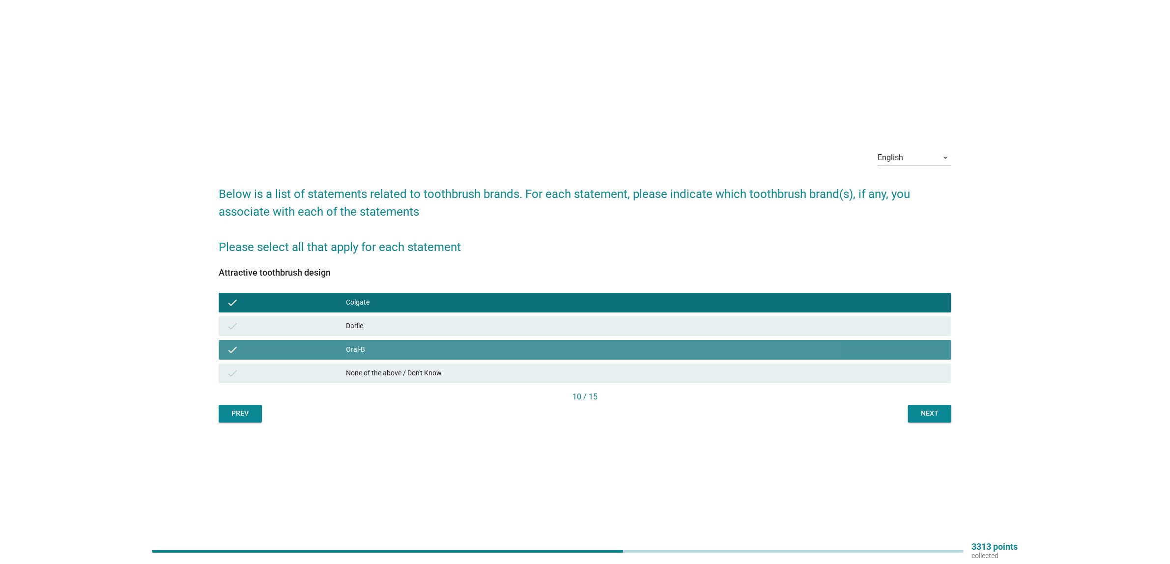
click at [491, 350] on div "Oral-B" at bounding box center [645, 350] width 598 height 12
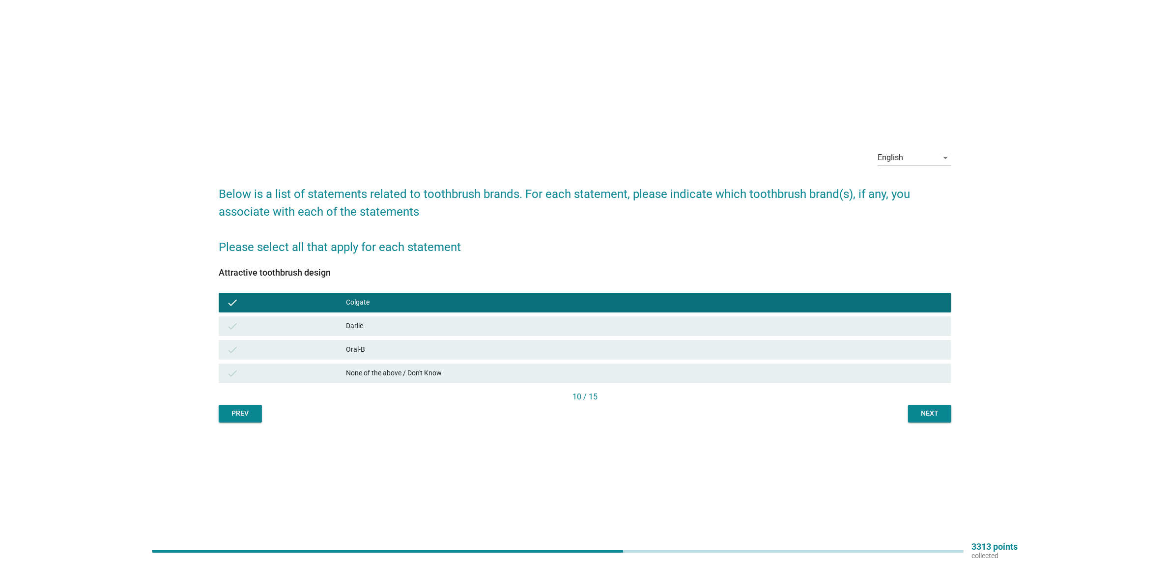
click at [939, 414] on div "Next" at bounding box center [930, 413] width 28 height 10
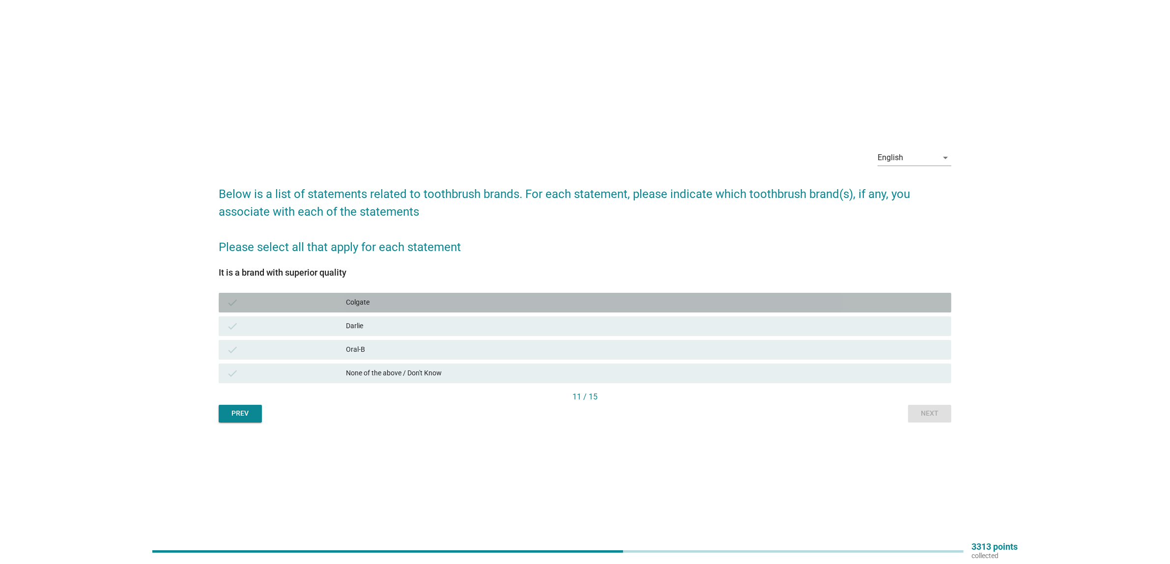
drag, startPoint x: 404, startPoint y: 292, endPoint x: 421, endPoint y: 295, distance: 17.0
click at [404, 293] on div "check Colgate" at bounding box center [585, 303] width 733 height 20
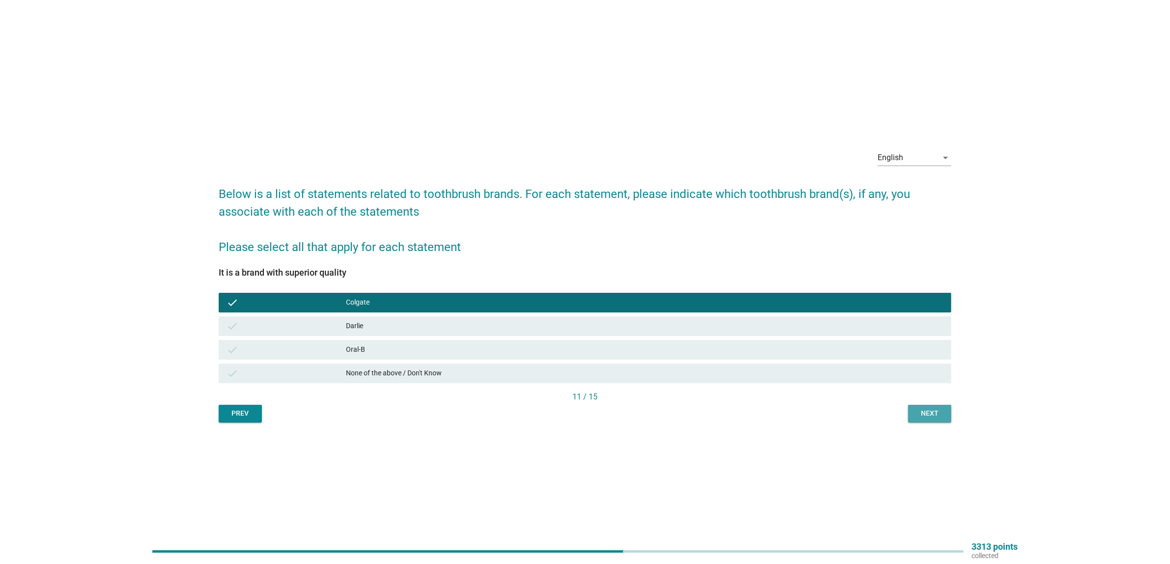
click at [919, 416] on div "Next" at bounding box center [930, 413] width 28 height 10
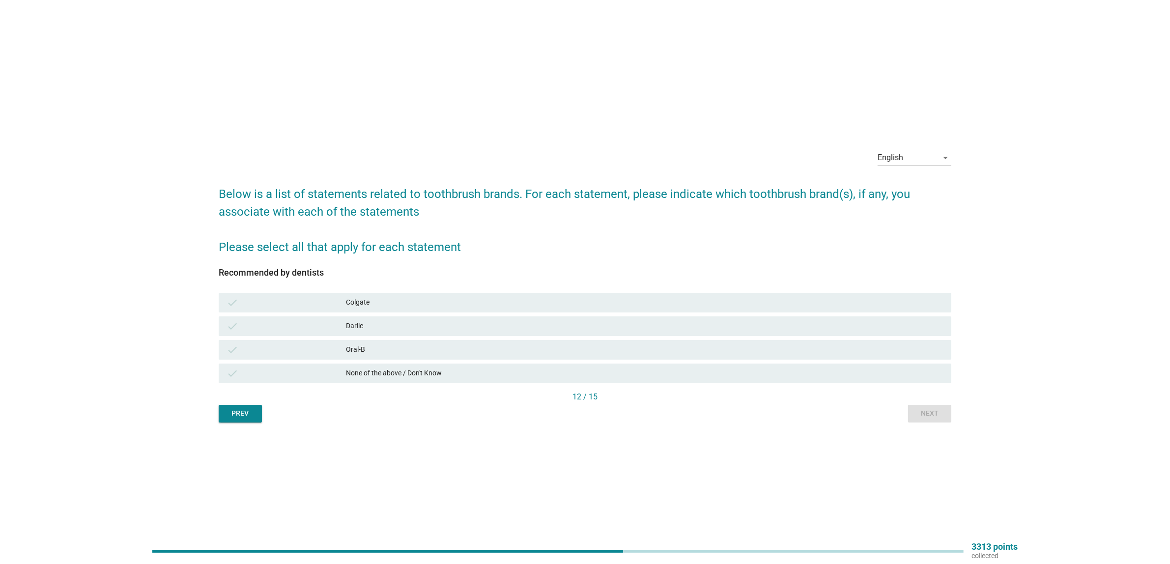
drag, startPoint x: 321, startPoint y: 298, endPoint x: 376, endPoint y: 308, distance: 56.0
click at [321, 298] on div "check" at bounding box center [286, 303] width 119 height 12
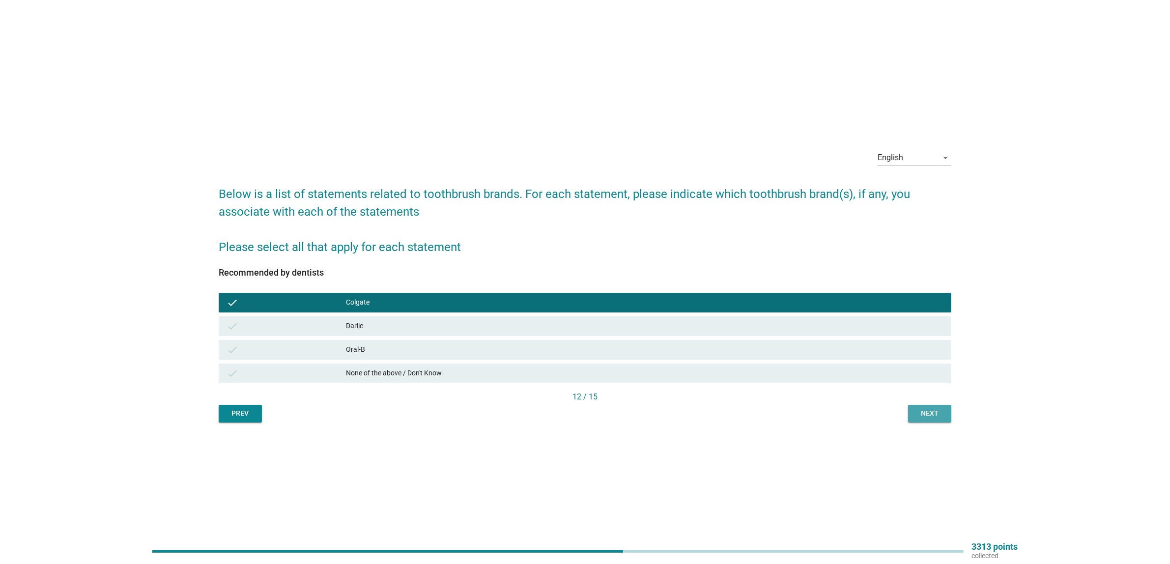
click at [923, 413] on div "Next" at bounding box center [930, 413] width 28 height 10
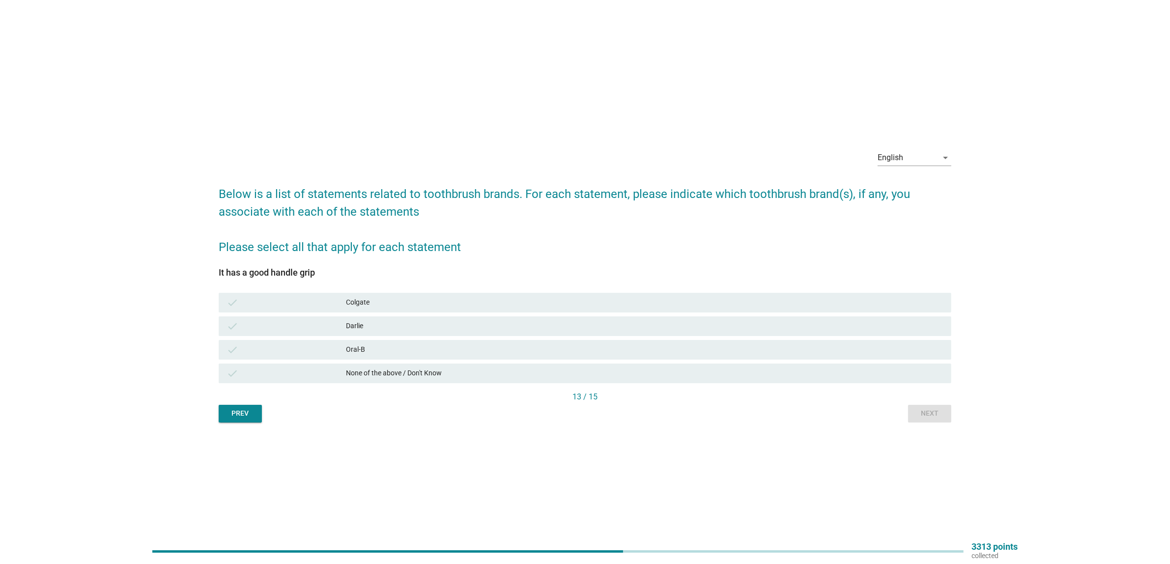
click at [527, 308] on div "Colgate" at bounding box center [645, 303] width 598 height 12
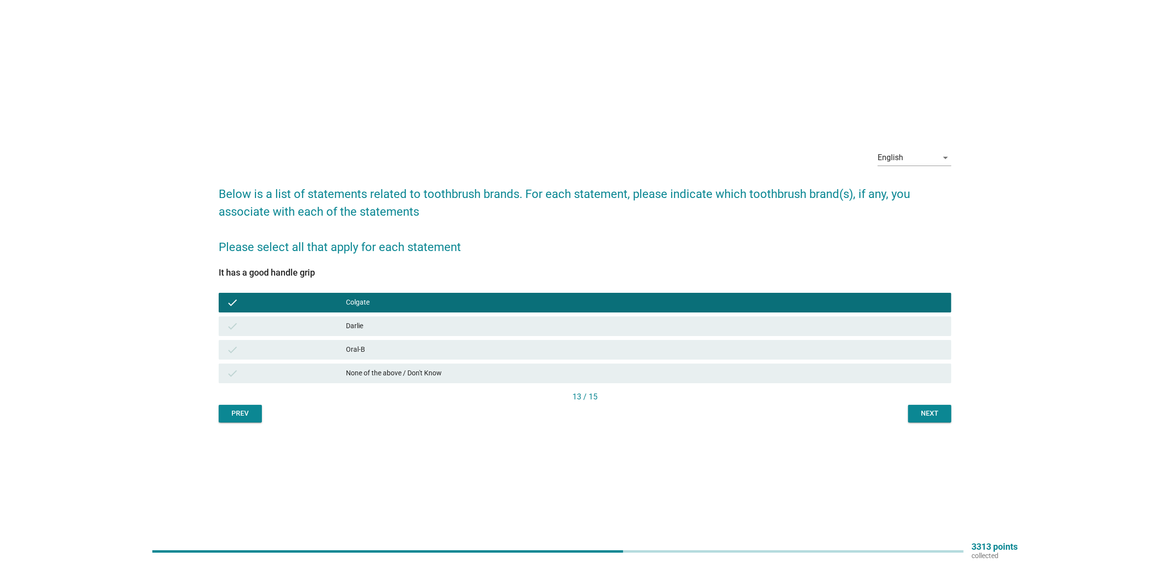
click at [940, 413] on div "Next" at bounding box center [930, 413] width 28 height 10
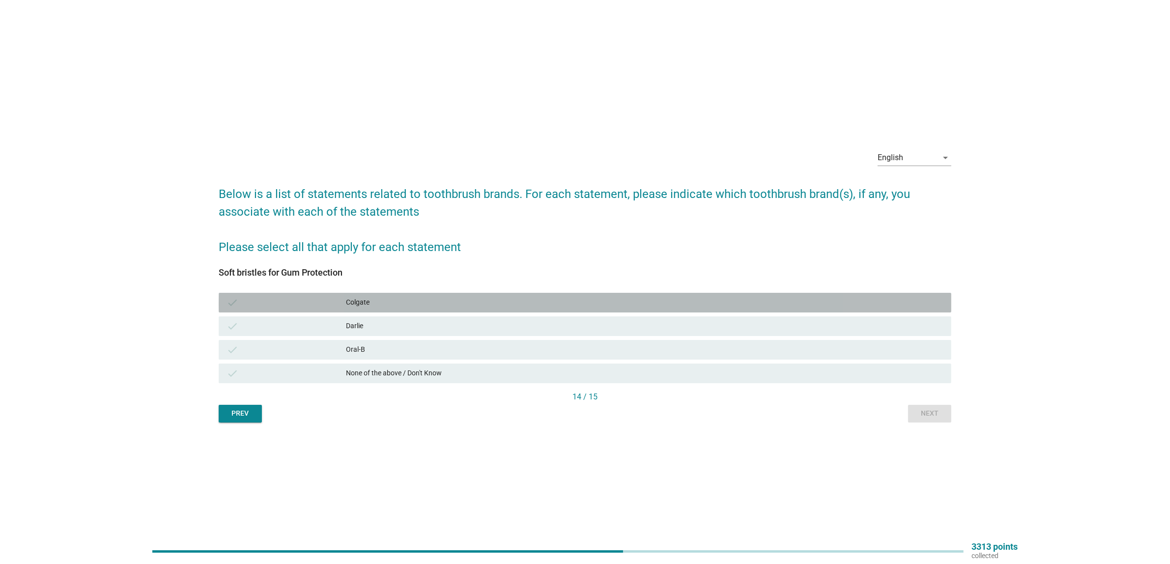
click at [426, 309] on div "check Colgate" at bounding box center [585, 303] width 733 height 20
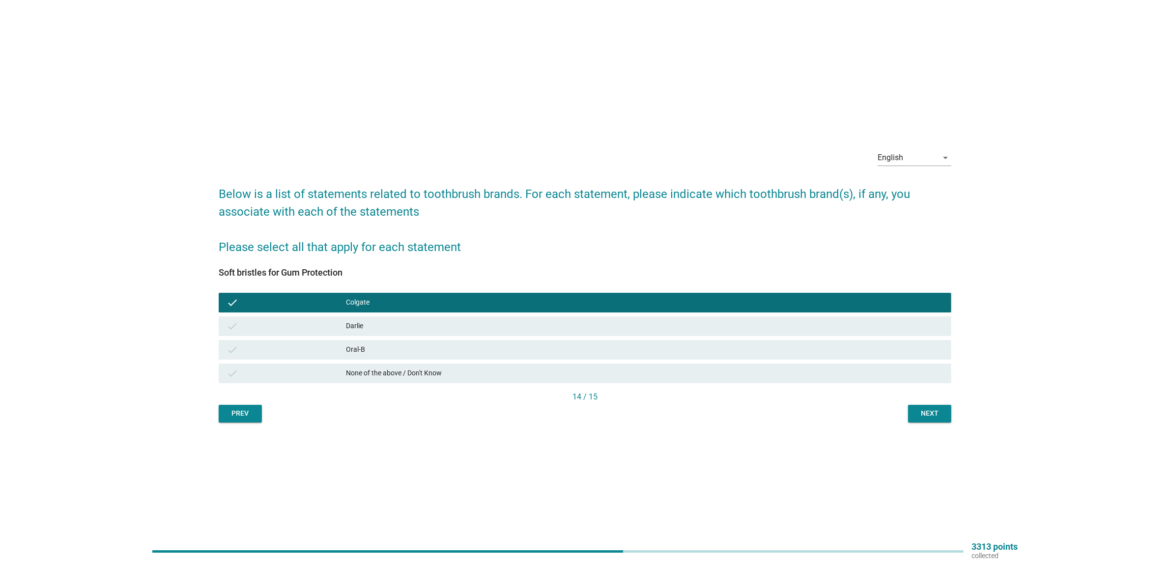
click at [929, 413] on div "Next" at bounding box center [930, 413] width 28 height 10
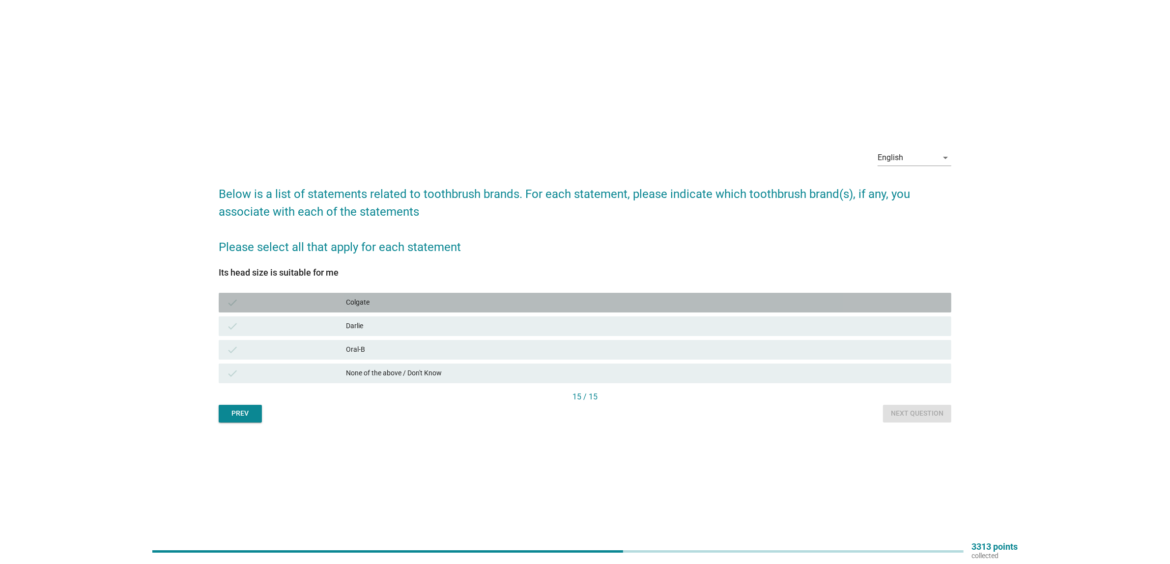
drag, startPoint x: 337, startPoint y: 306, endPoint x: 370, endPoint y: 306, distance: 33.4
click at [337, 306] on div "check" at bounding box center [286, 303] width 119 height 12
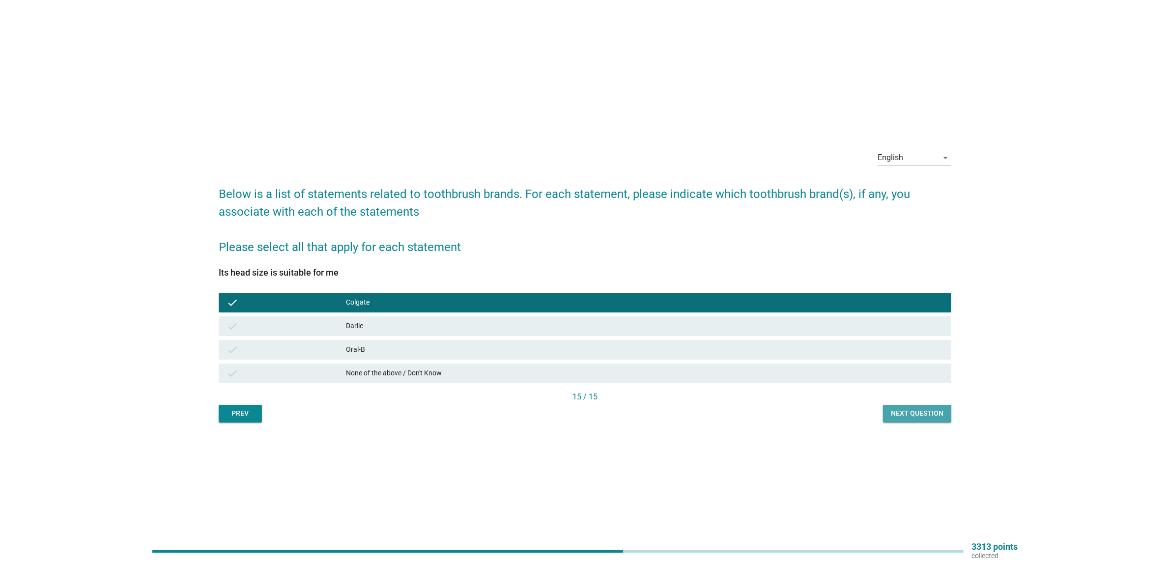
click at [897, 414] on div "Next question" at bounding box center [917, 413] width 53 height 10
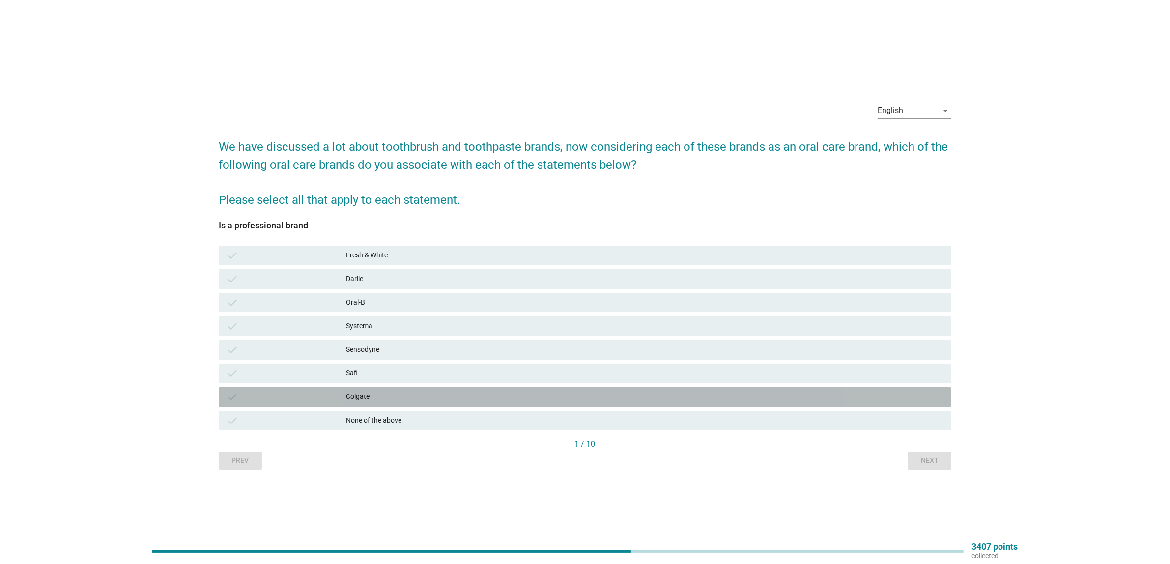
drag, startPoint x: 388, startPoint y: 394, endPoint x: 472, endPoint y: 404, distance: 84.2
click at [388, 394] on div "Colgate" at bounding box center [645, 397] width 598 height 12
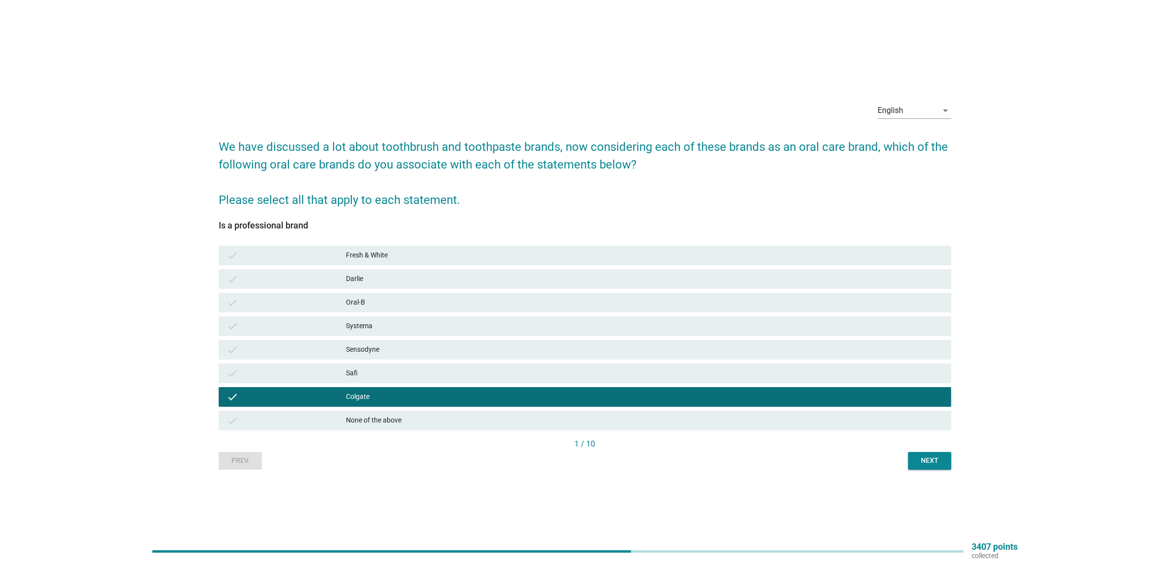
click at [934, 460] on div "Next" at bounding box center [930, 461] width 28 height 10
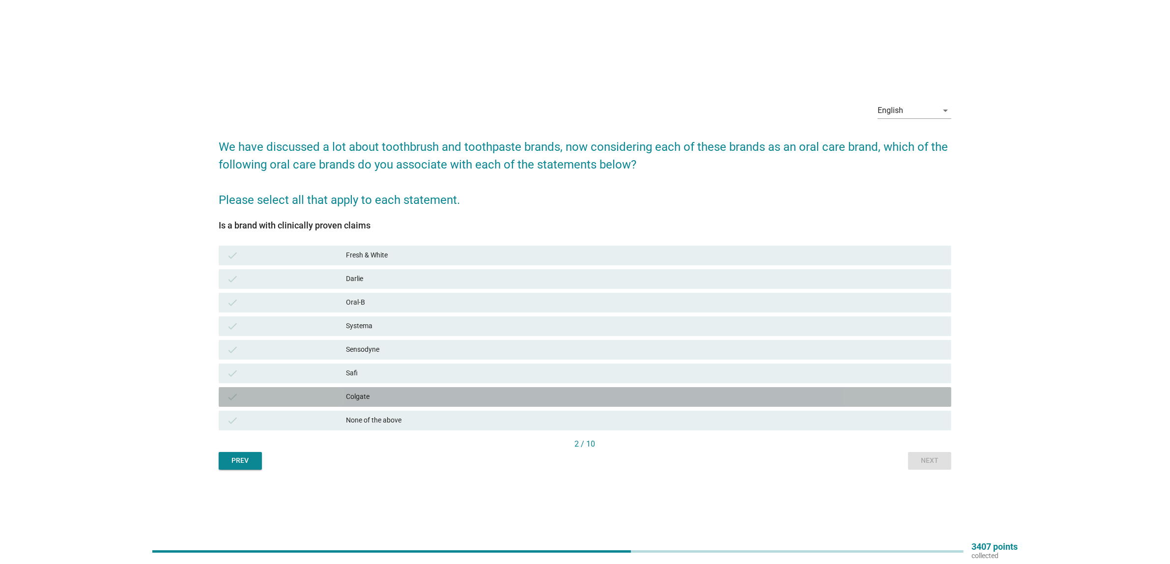
click at [449, 390] on div "check Colgate" at bounding box center [585, 397] width 733 height 20
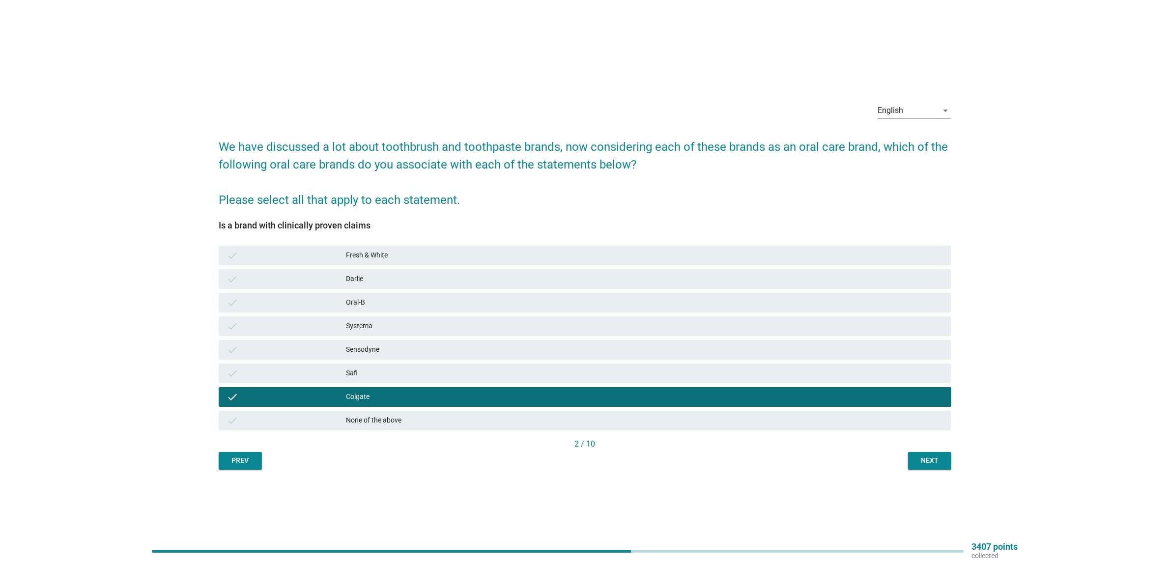
click at [939, 463] on div "Next" at bounding box center [930, 461] width 28 height 10
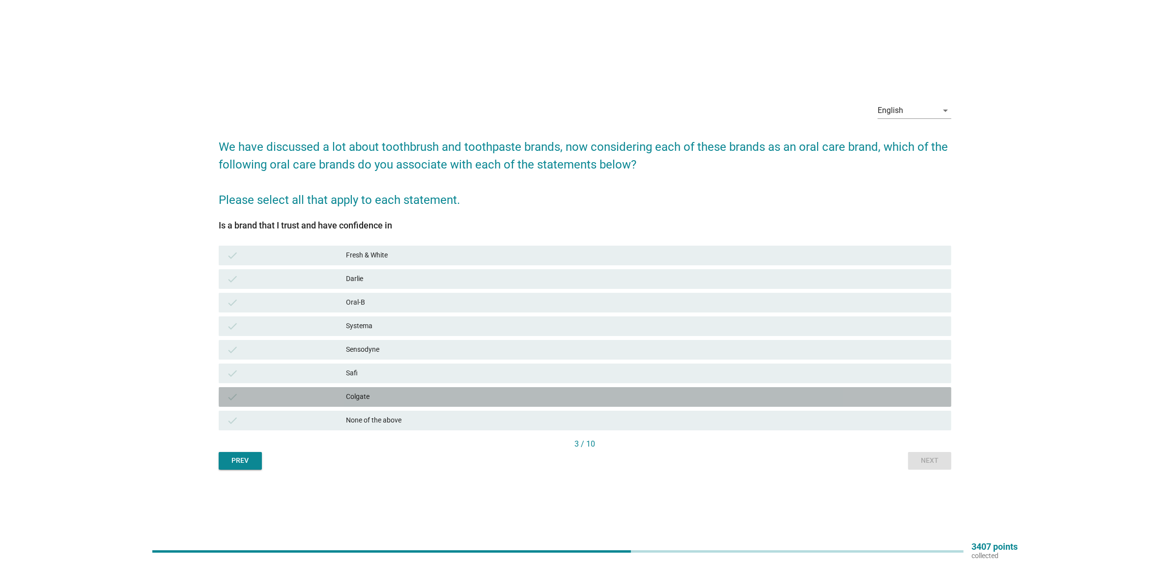
click at [451, 397] on div "Colgate" at bounding box center [645, 397] width 598 height 12
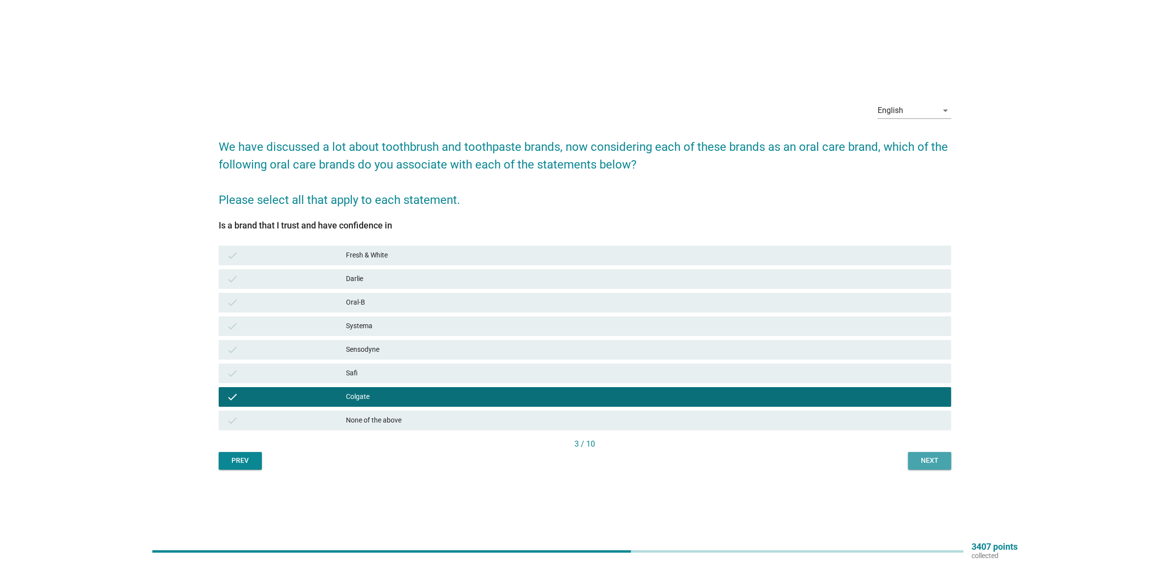
click at [937, 460] on div "Next" at bounding box center [930, 461] width 28 height 10
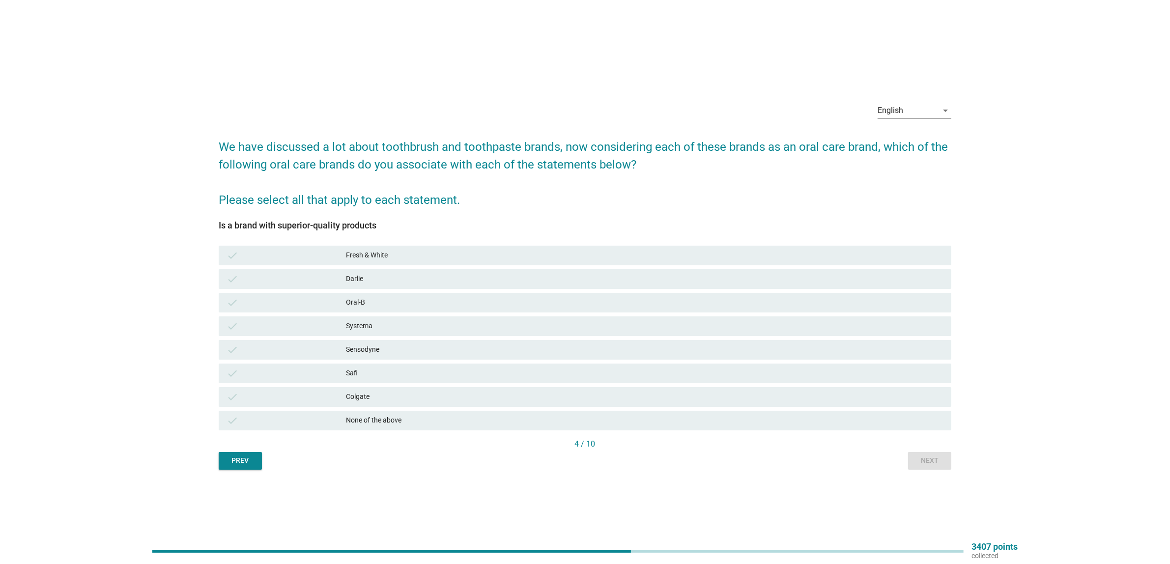
click at [404, 401] on div "Colgate" at bounding box center [645, 397] width 598 height 12
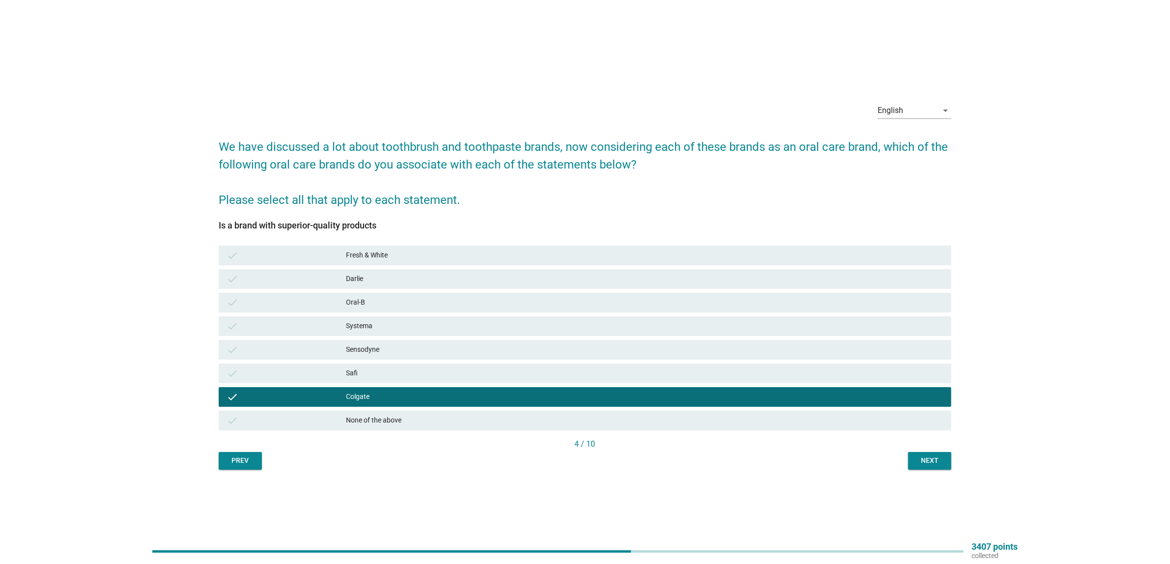
click at [924, 464] on div "Next" at bounding box center [930, 461] width 28 height 10
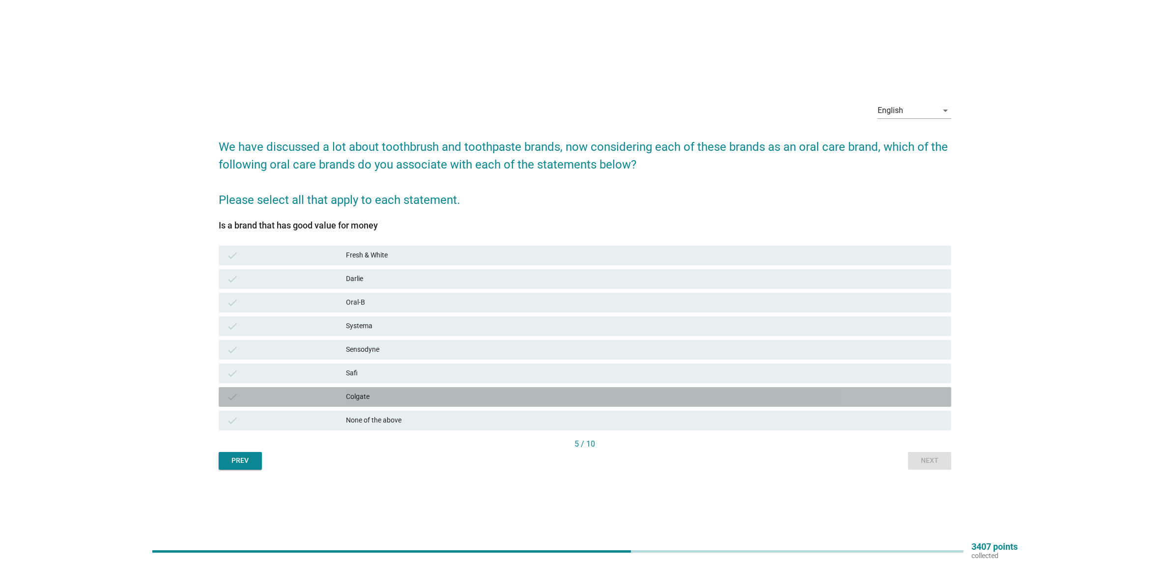
click at [367, 401] on div "Colgate" at bounding box center [645, 397] width 598 height 12
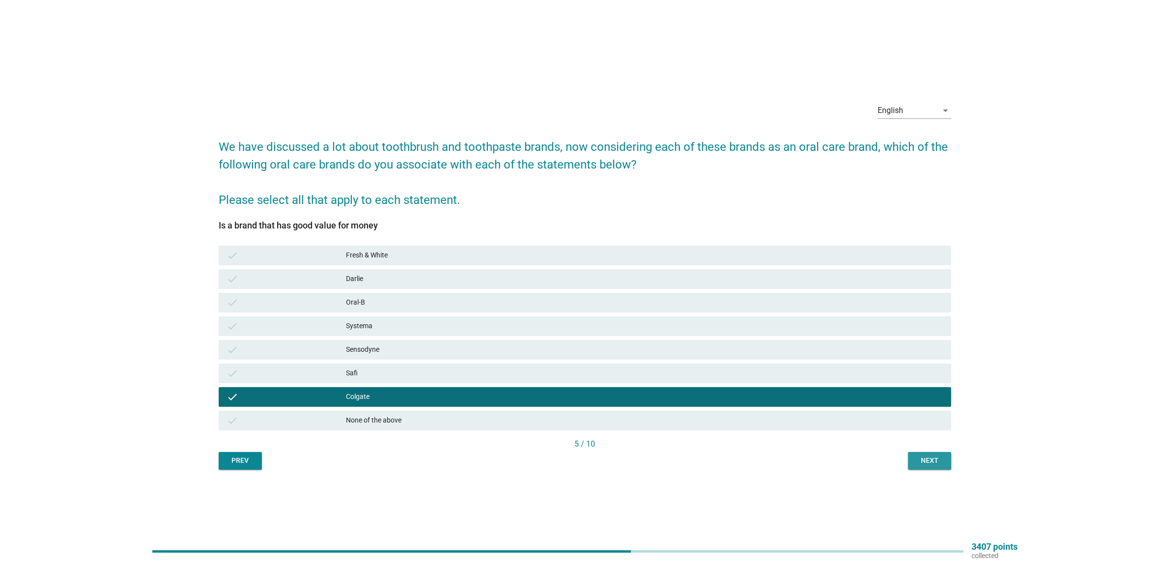
click at [919, 468] on button "Next" at bounding box center [929, 461] width 43 height 18
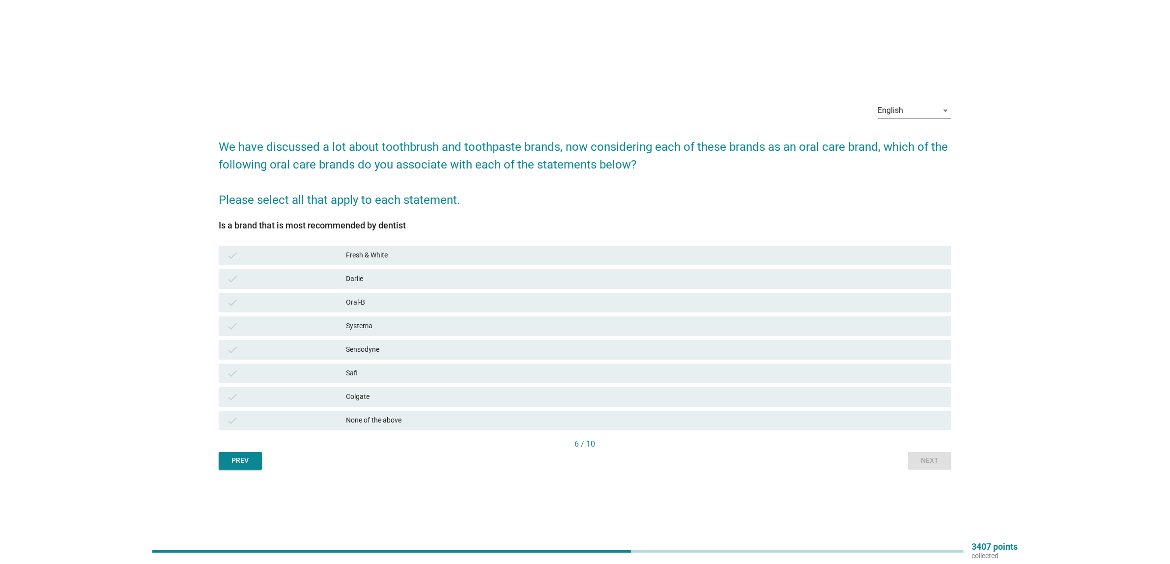
click at [384, 397] on div "Colgate" at bounding box center [645, 397] width 598 height 12
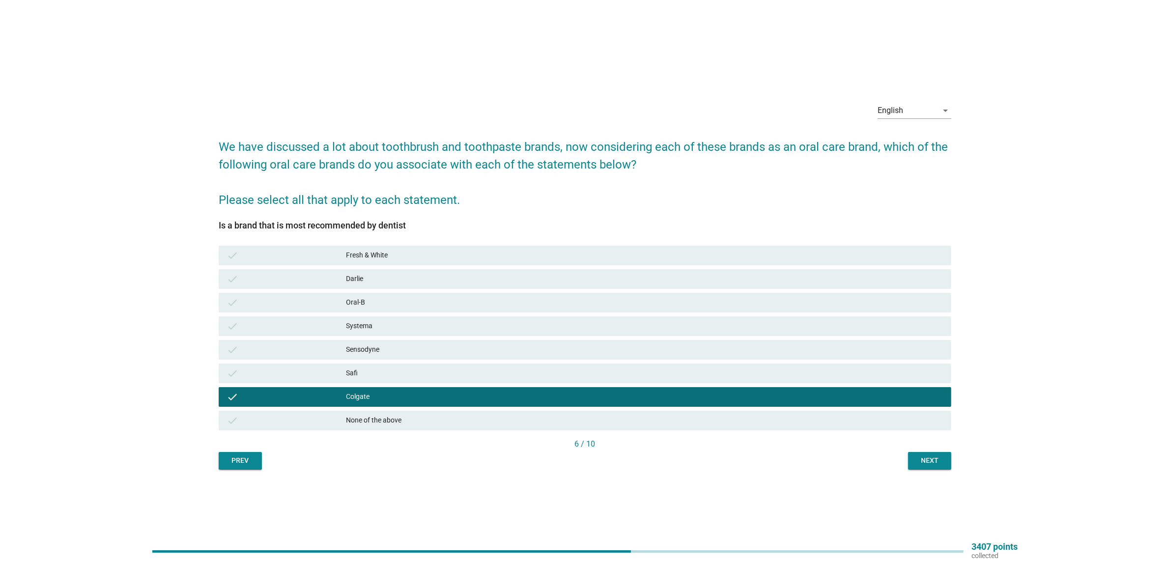
click at [928, 460] on div "Next" at bounding box center [930, 461] width 28 height 10
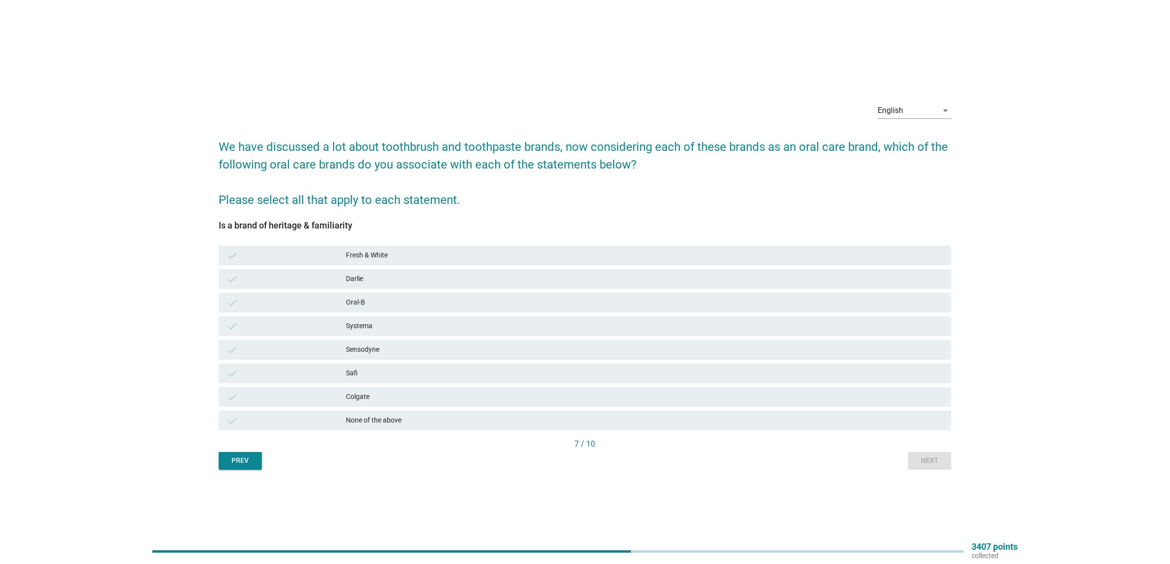
click at [367, 397] on div "Colgate" at bounding box center [645, 397] width 598 height 12
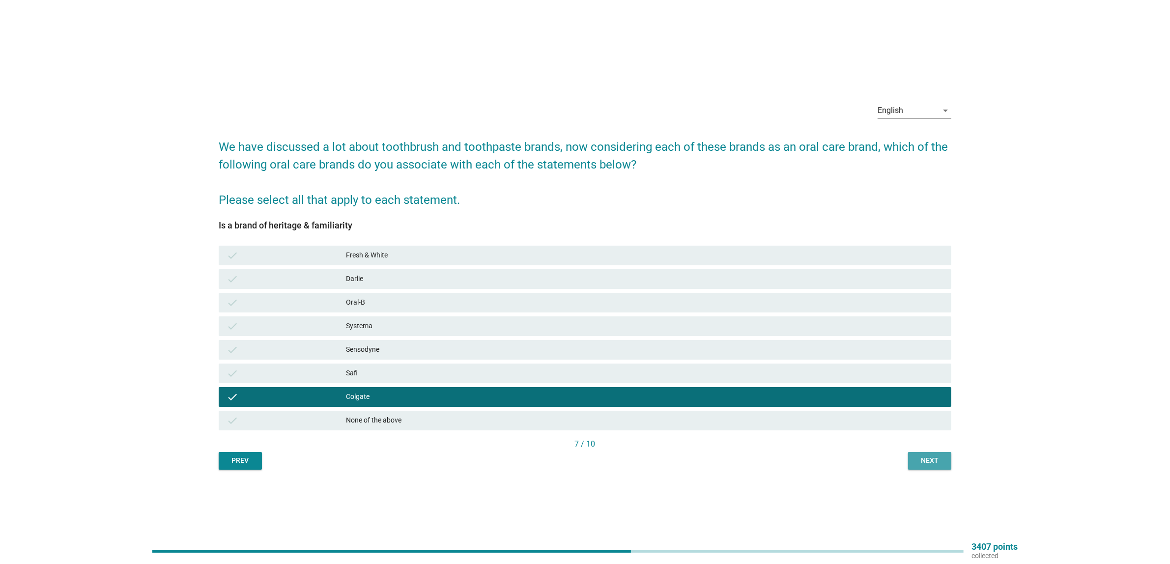
click at [933, 457] on div "Next" at bounding box center [930, 461] width 28 height 10
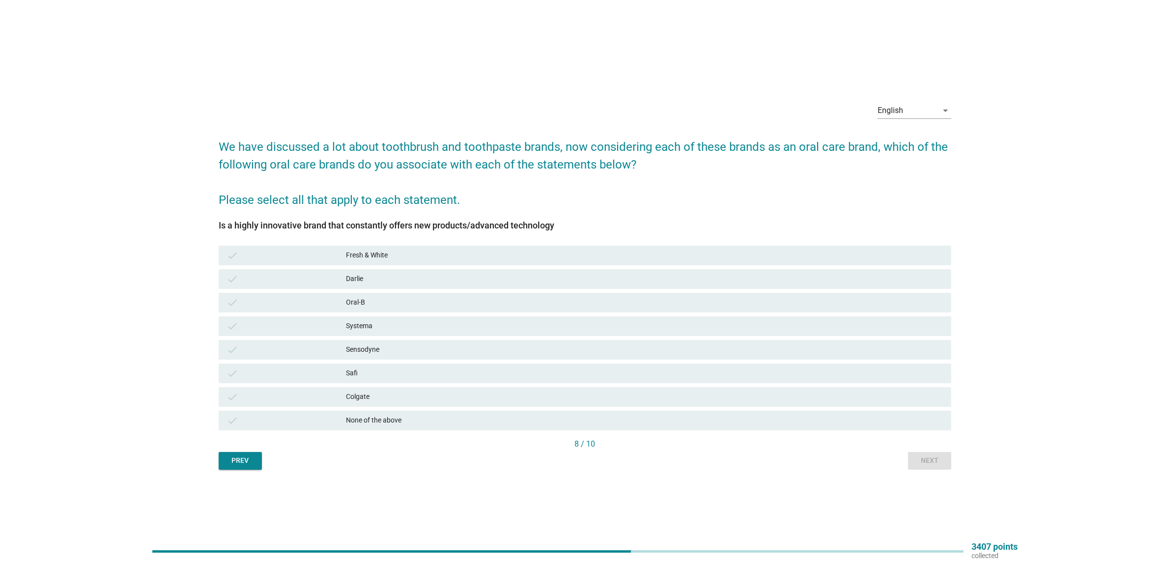
drag, startPoint x: 453, startPoint y: 399, endPoint x: 487, endPoint y: 399, distance: 34.4
click at [453, 398] on div "Colgate" at bounding box center [645, 397] width 598 height 12
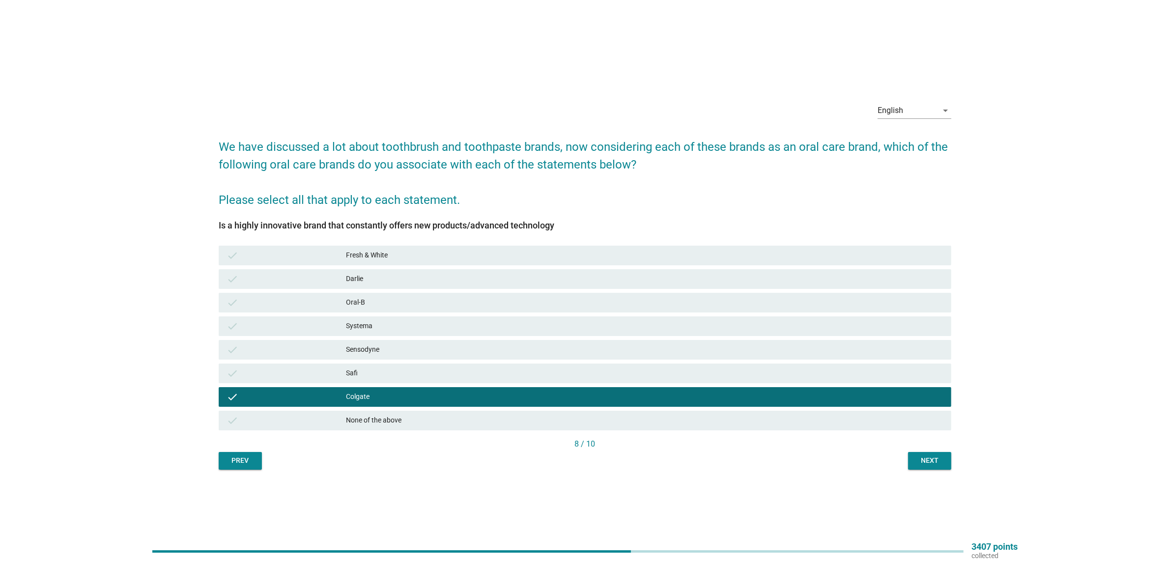
click at [920, 460] on div "Next" at bounding box center [930, 461] width 28 height 10
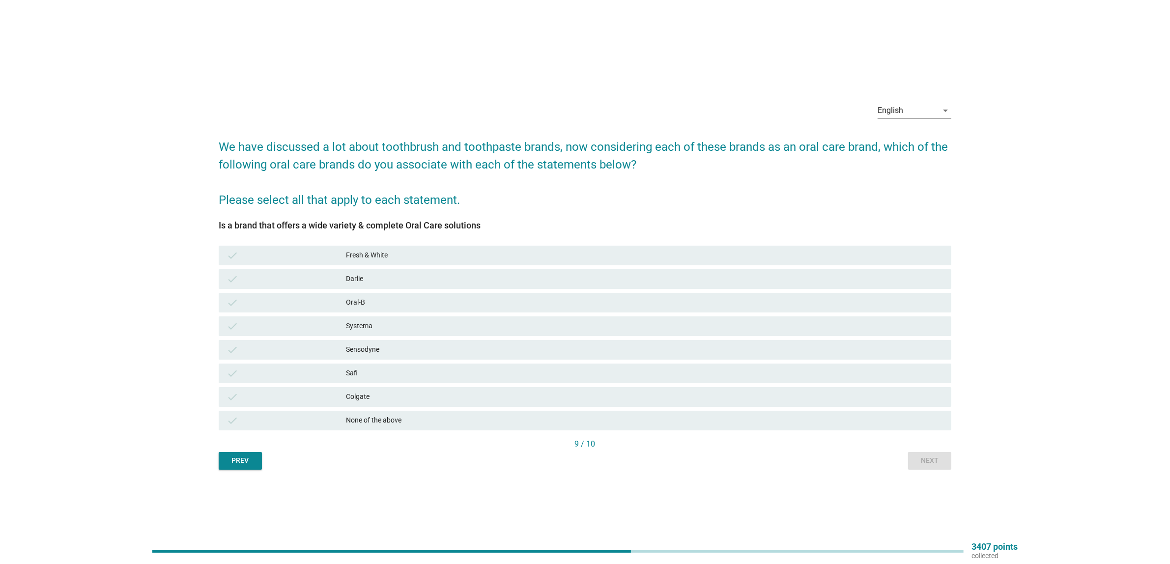
click at [370, 408] on div "check Colgate" at bounding box center [585, 397] width 737 height 24
drag, startPoint x: 374, startPoint y: 396, endPoint x: 576, endPoint y: 393, distance: 202.5
click at [374, 396] on div "Colgate" at bounding box center [645, 397] width 598 height 12
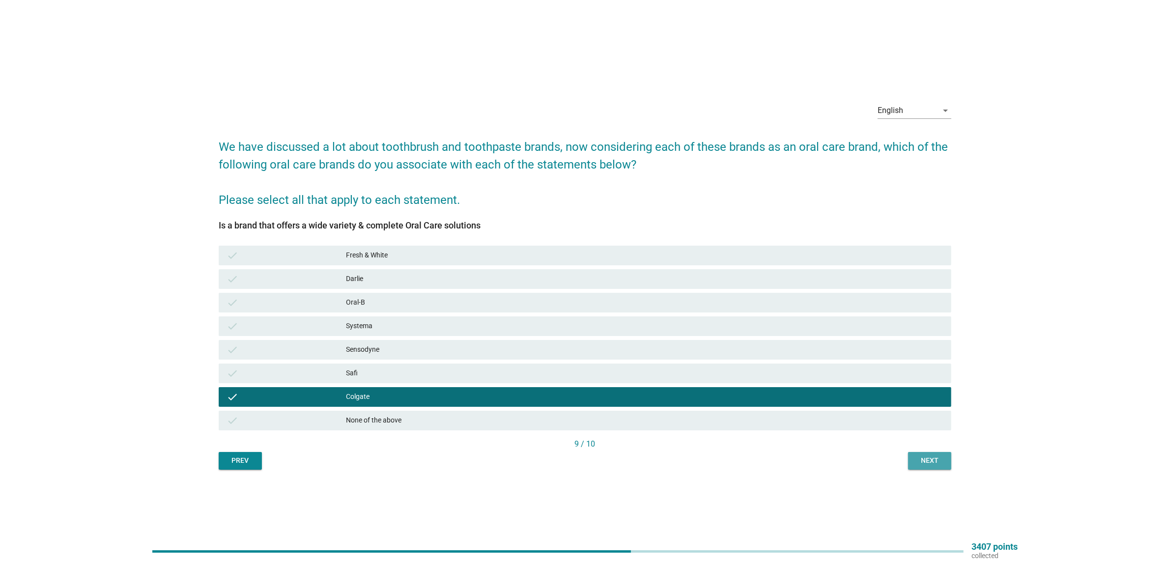
click at [934, 456] on div "Next" at bounding box center [930, 461] width 28 height 10
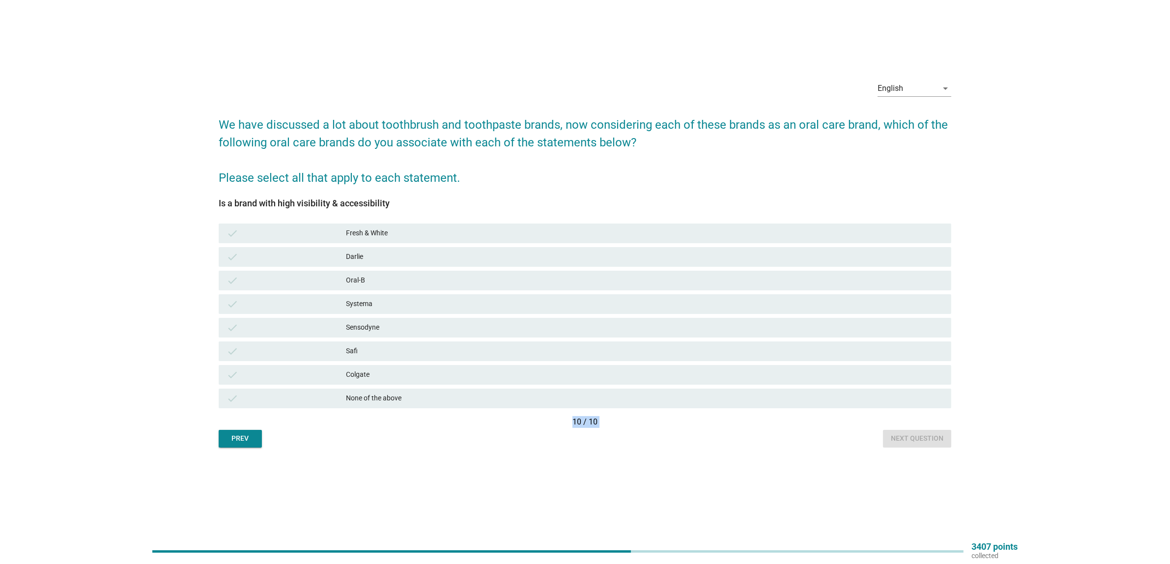
scroll to position [26, 0]
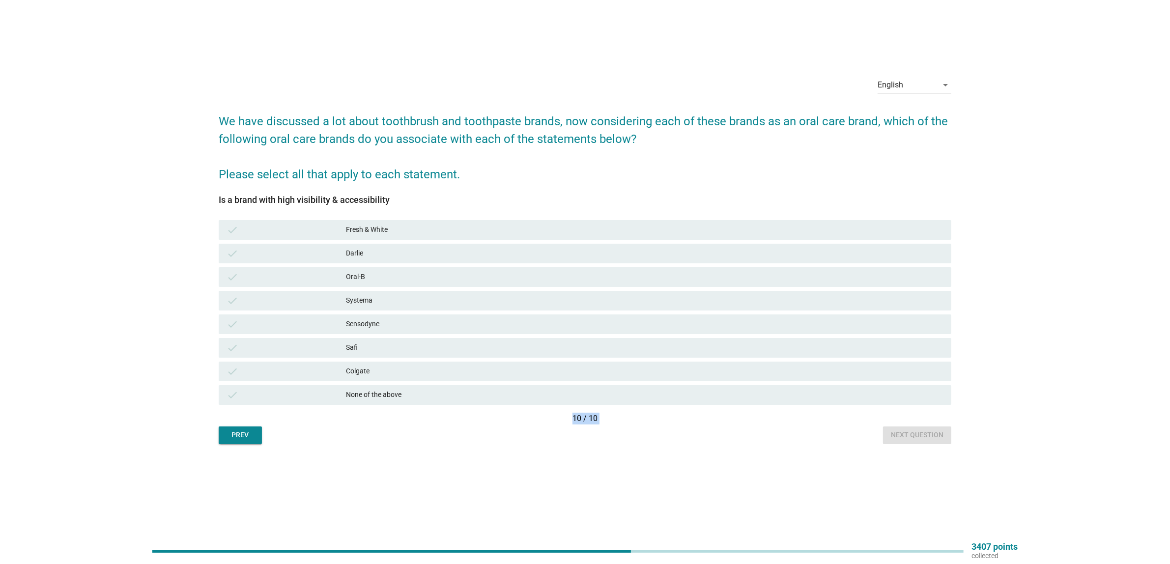
drag, startPoint x: 517, startPoint y: 416, endPoint x: 502, endPoint y: 588, distance: 173.1
click at [502, 539] on html "English Bahasa Melayu English arrow_drop_down We have discussed a lot about too…" at bounding box center [585, 256] width 1170 height 564
click at [598, 153] on h2 "We have discussed a lot about toothbrush and toothpaste brands, now considering…" at bounding box center [585, 143] width 733 height 81
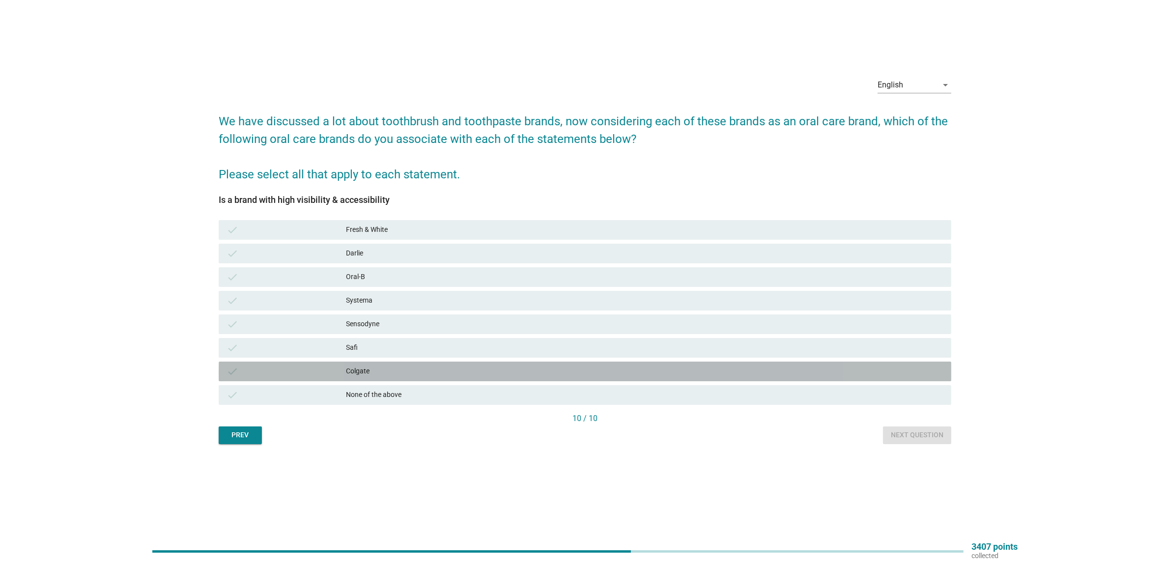
click at [379, 366] on div "Colgate" at bounding box center [645, 372] width 598 height 12
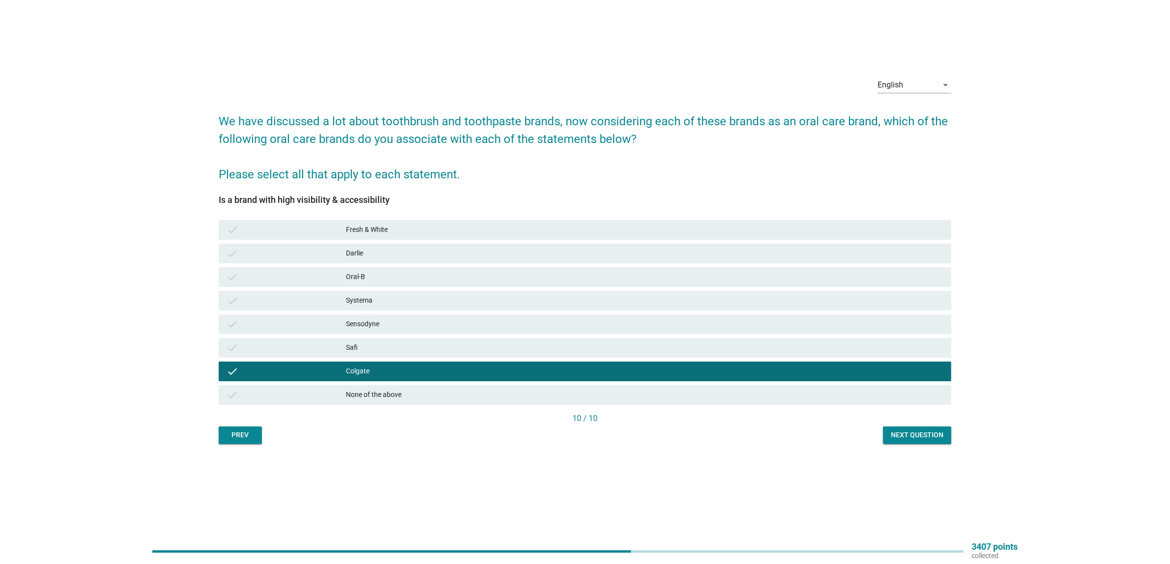
click at [910, 431] on div "Next question" at bounding box center [917, 435] width 53 height 10
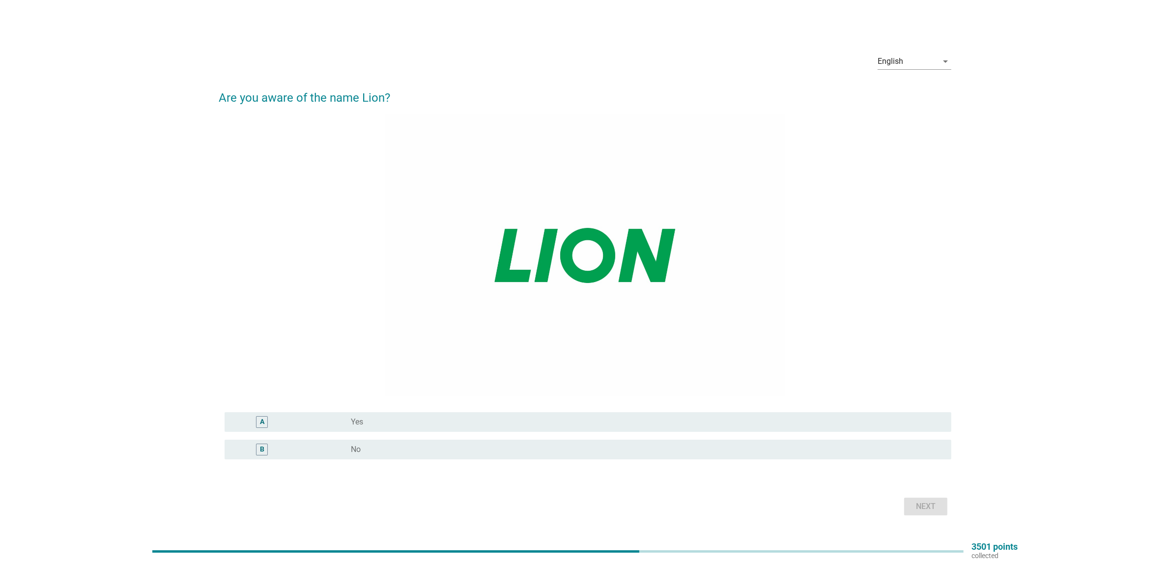
click at [516, 437] on div "B radio_button_unchecked No" at bounding box center [585, 450] width 733 height 28
click at [516, 427] on div "radio_button_unchecked Yes" at bounding box center [643, 422] width 585 height 10
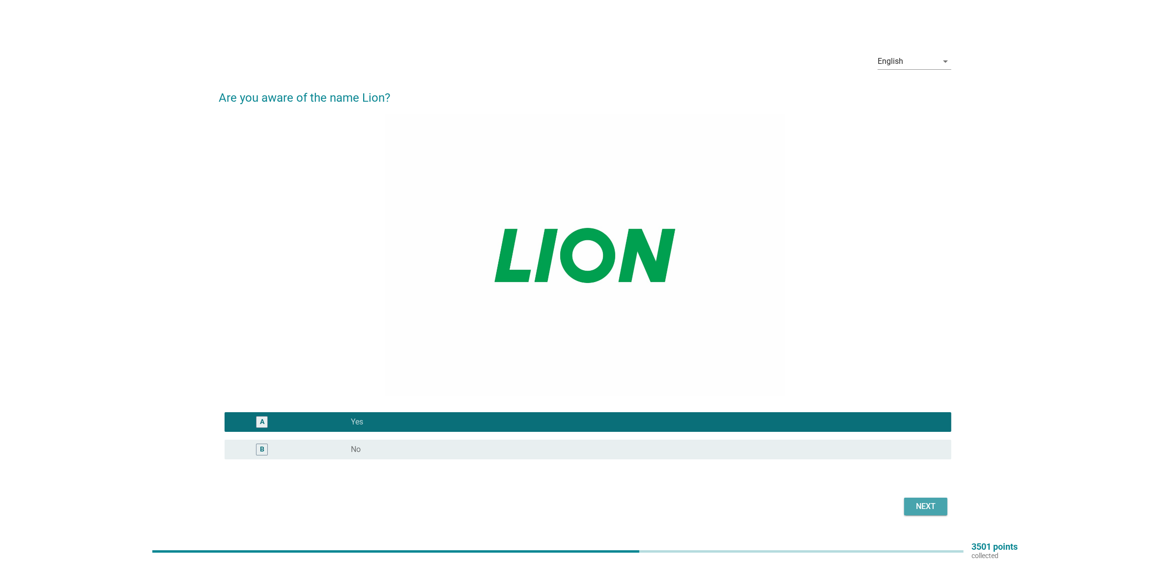
click at [920, 499] on button "Next" at bounding box center [925, 507] width 43 height 18
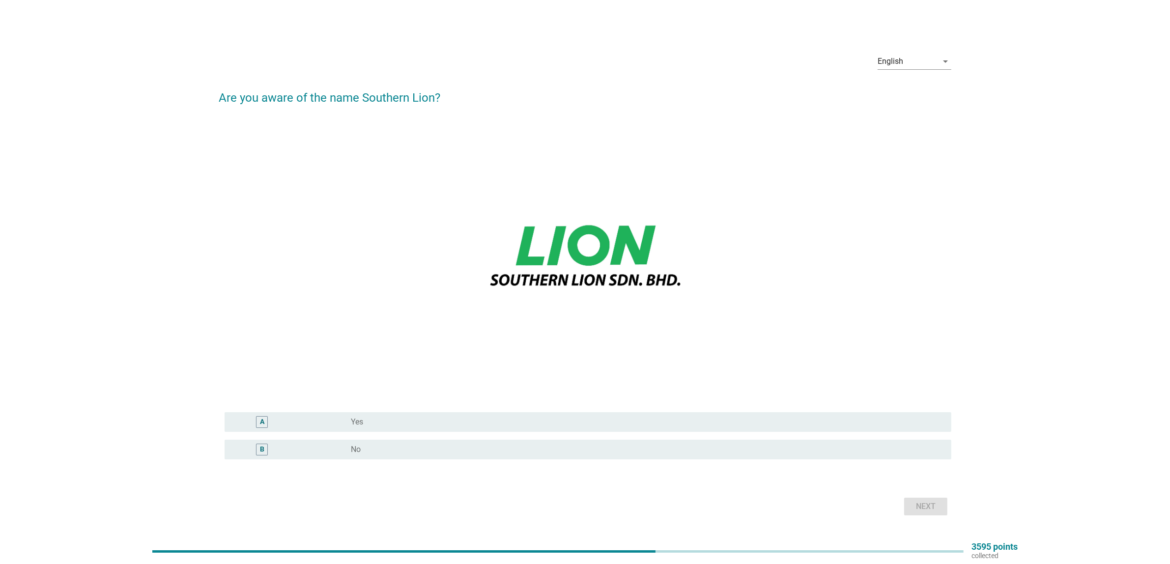
click at [402, 423] on div "radio_button_unchecked Yes" at bounding box center [643, 422] width 585 height 10
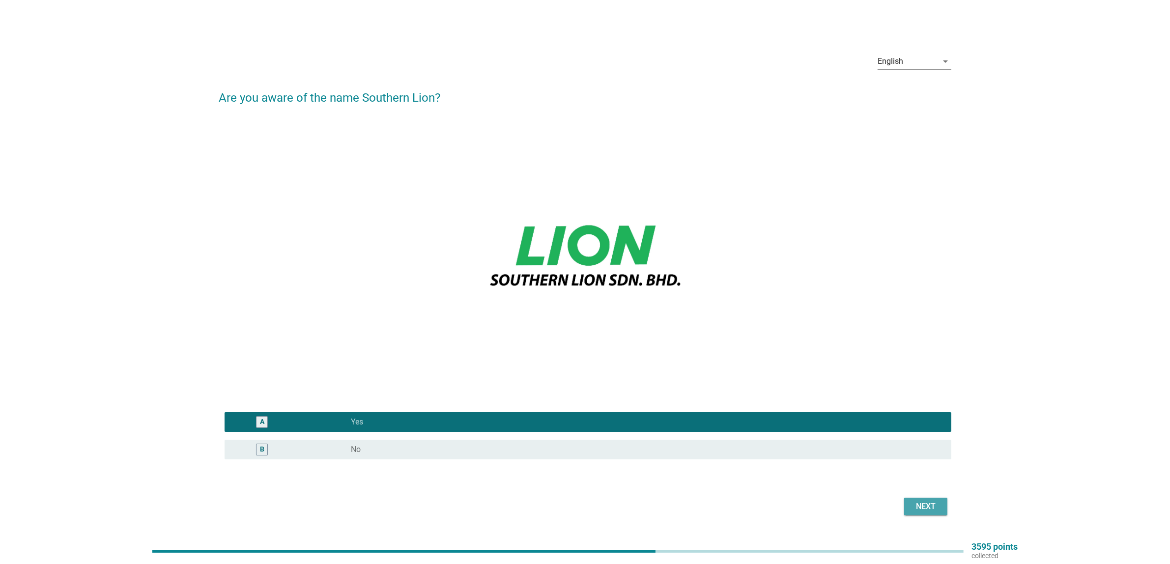
click at [926, 512] on button "Next" at bounding box center [925, 507] width 43 height 18
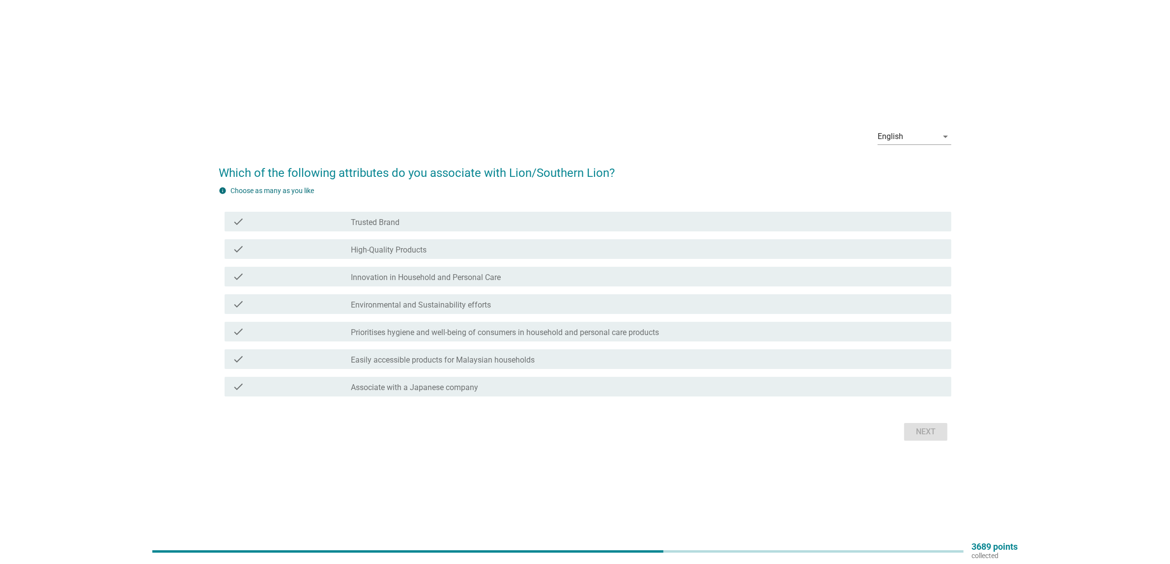
click at [373, 229] on div "check check_box_outline_blank Trusted Brand" at bounding box center [588, 222] width 727 height 20
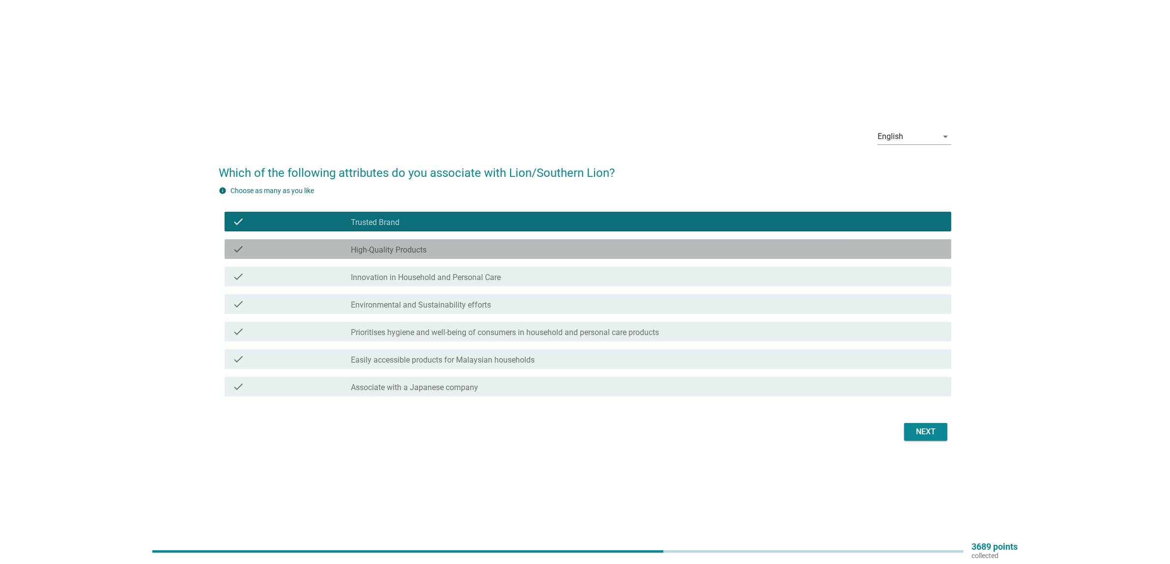
click at [392, 254] on label "High-Quality Products" at bounding box center [389, 250] width 76 height 10
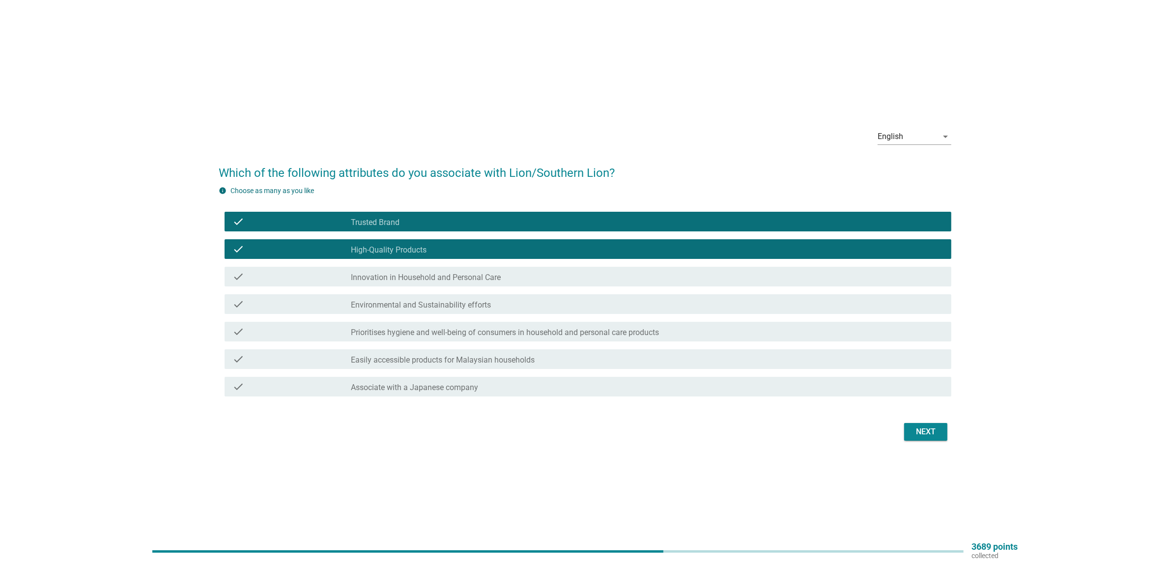
click at [392, 254] on label "High-Quality Products" at bounding box center [389, 250] width 76 height 10
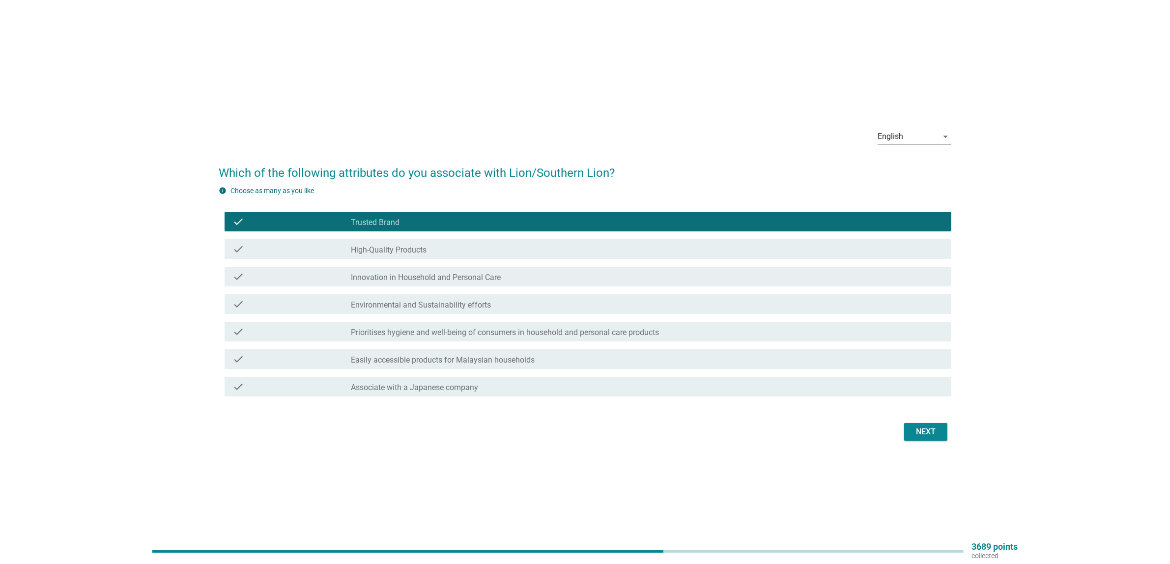
click at [569, 414] on form "Which of the following attributes do you associate with Lion/Southern Lion? inf…" at bounding box center [585, 298] width 733 height 289
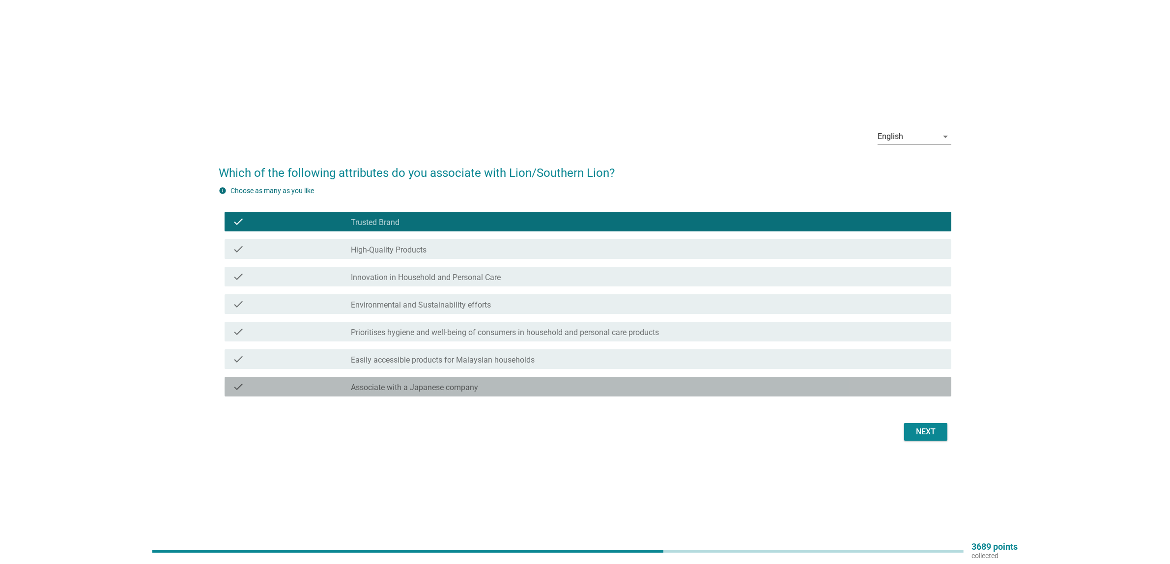
click at [528, 391] on div "check_box_outline_blank Associate with a Japanese company" at bounding box center [647, 387] width 593 height 12
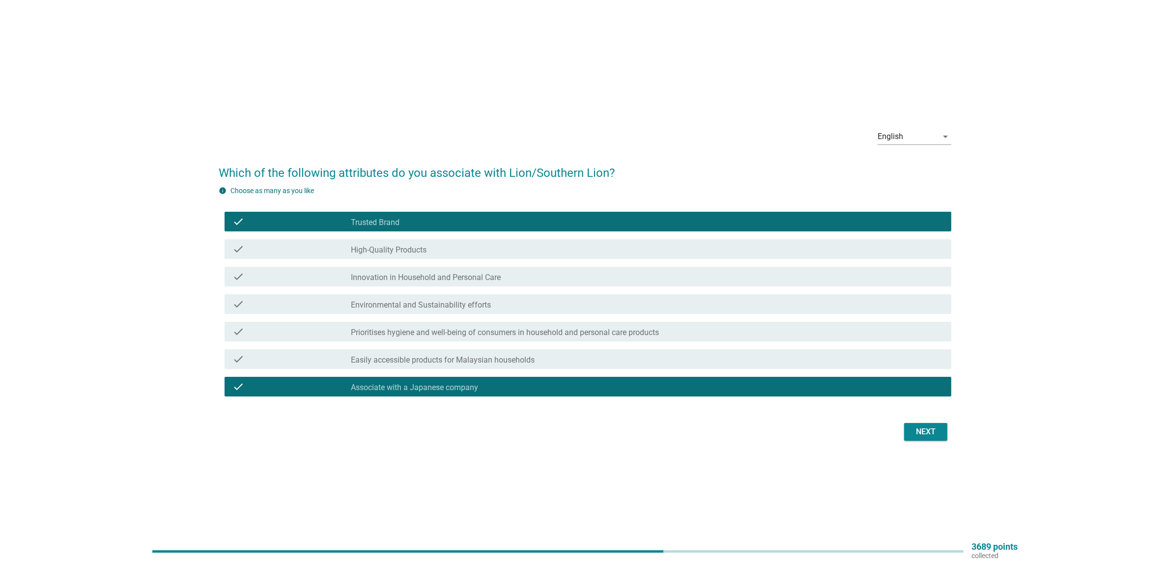
click at [447, 307] on label "Environmental and Sustainability efforts" at bounding box center [421, 305] width 140 height 10
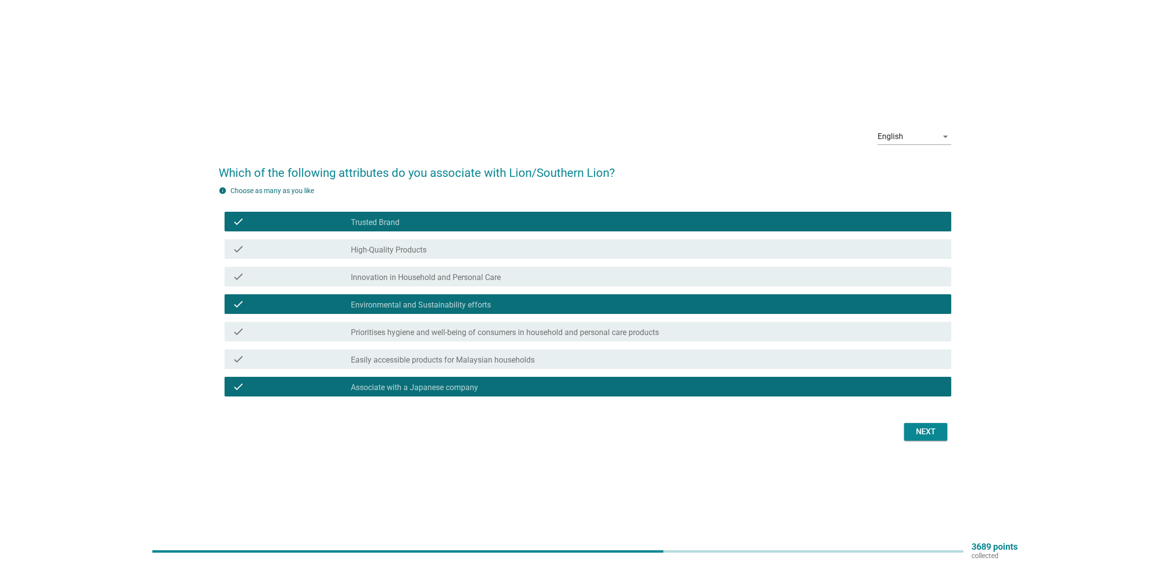
click at [572, 267] on div "check check_box_outline_blank Innovation in Household and Personal Care" at bounding box center [588, 277] width 727 height 20
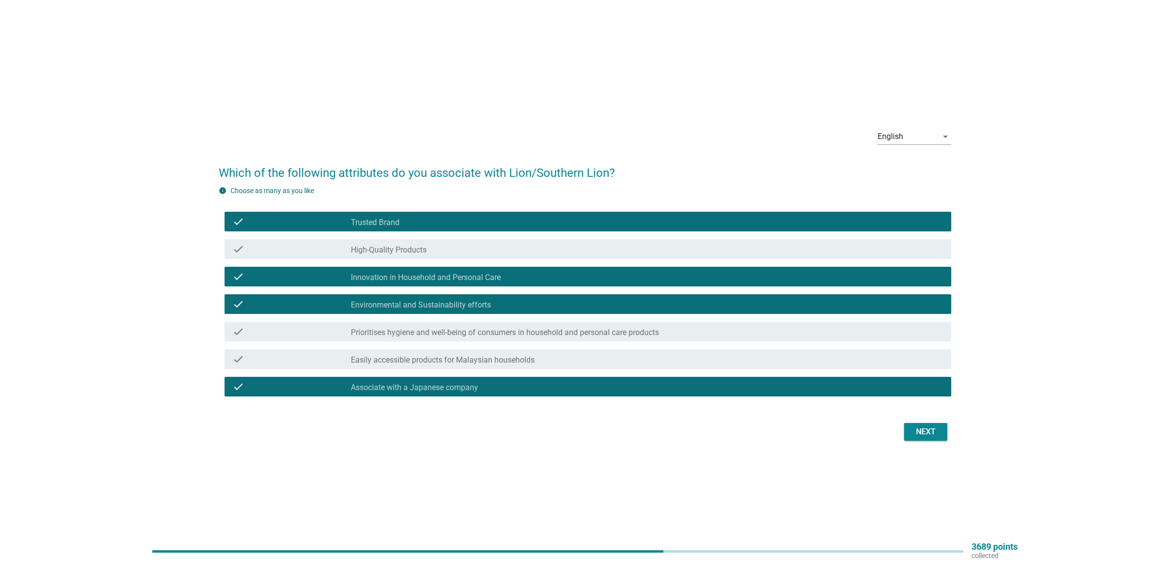
click at [925, 436] on div "Next" at bounding box center [926, 432] width 28 height 12
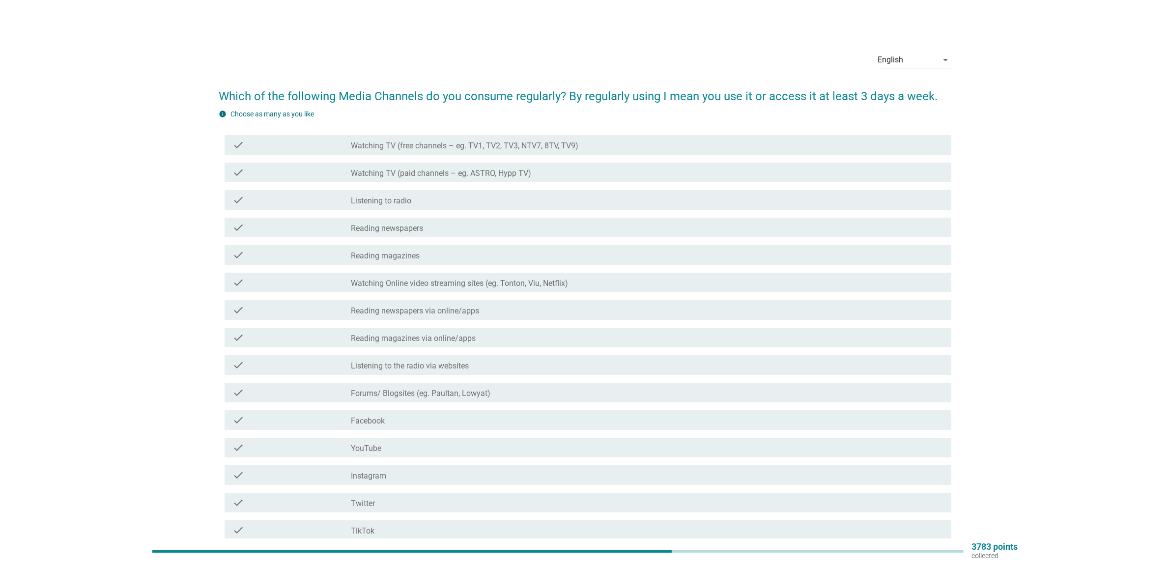
click at [406, 287] on label "Watching Online video streaming sites (eg. Tonton, Viu, Netflix)" at bounding box center [459, 284] width 217 height 10
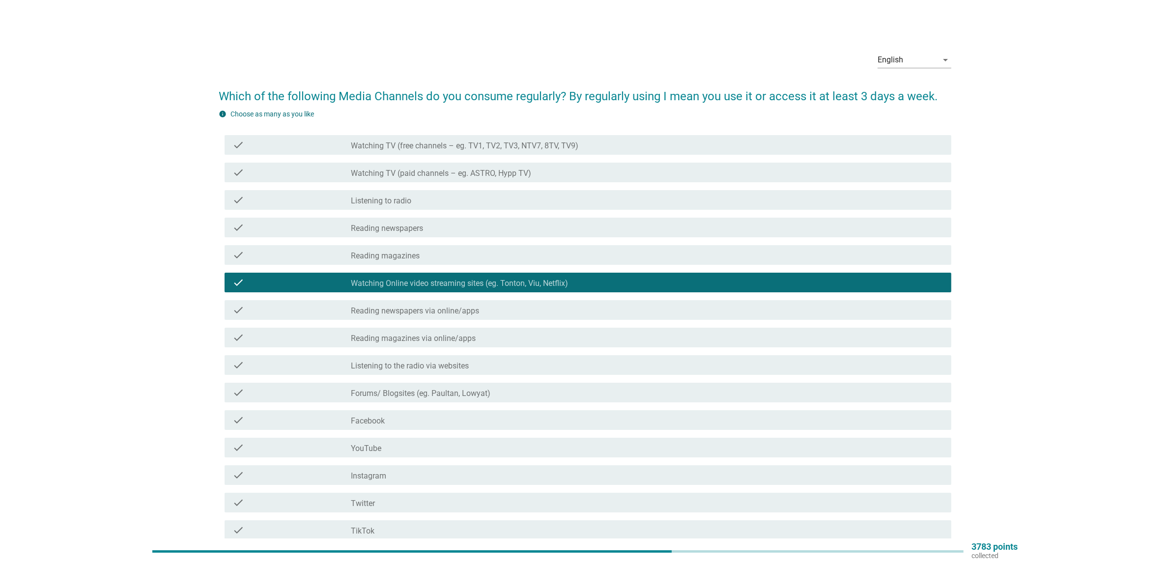
click at [198, 338] on div "English arrow_drop_down Which of the following Media Channels do you consume re…" at bounding box center [585, 343] width 1123 height 614
click at [385, 422] on div "check_box_outline_blank Facebook" at bounding box center [647, 420] width 593 height 12
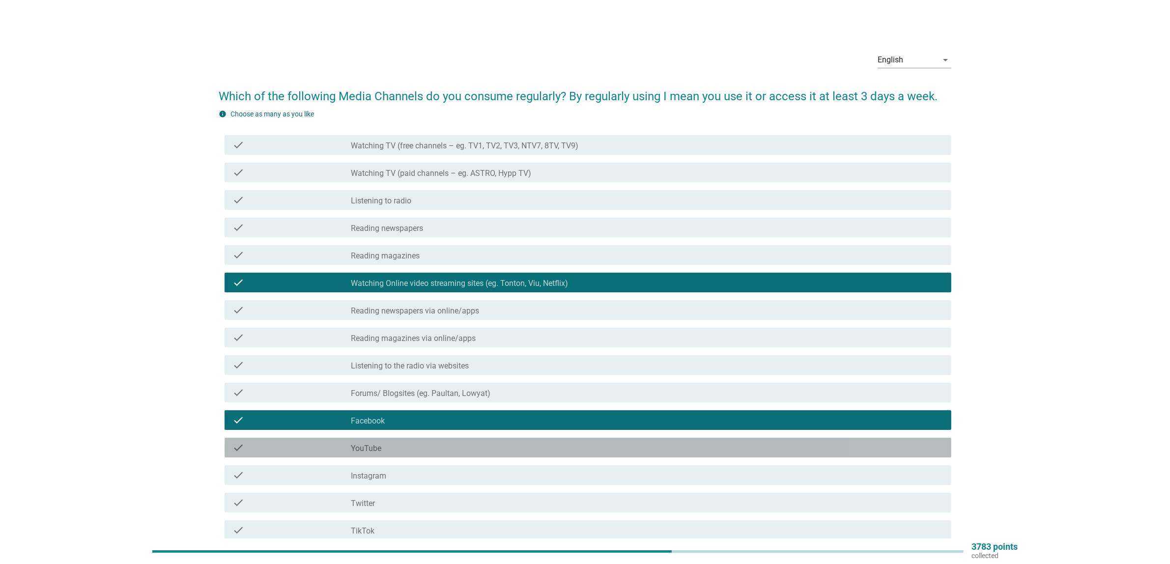
click at [399, 449] on div "check_box_outline_blank YouTube" at bounding box center [647, 448] width 593 height 12
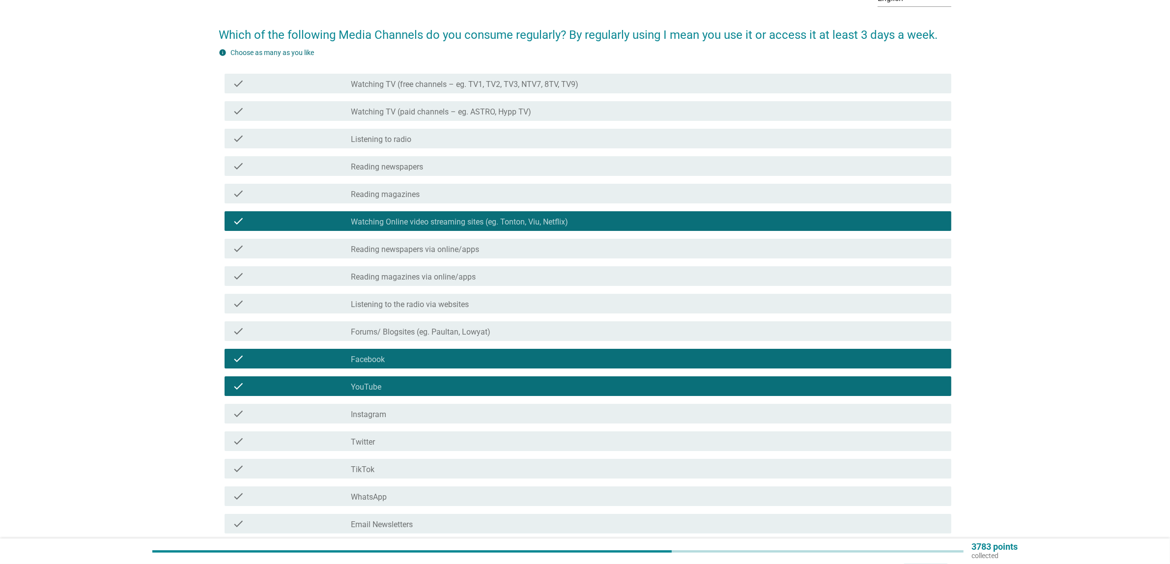
scroll to position [146, 0]
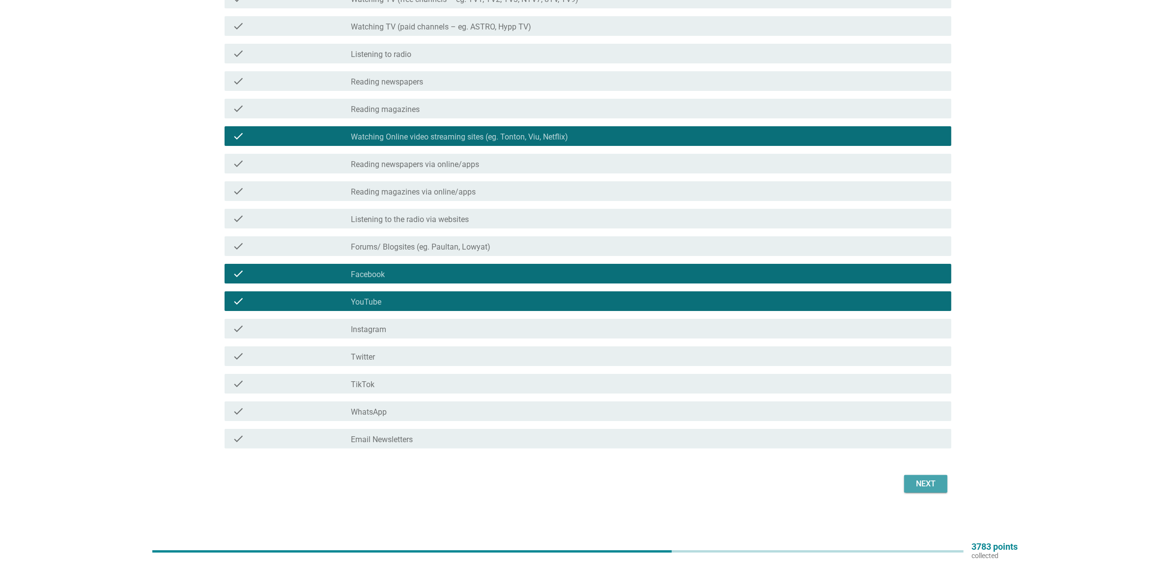
click at [946, 475] on button "Next" at bounding box center [925, 484] width 43 height 18
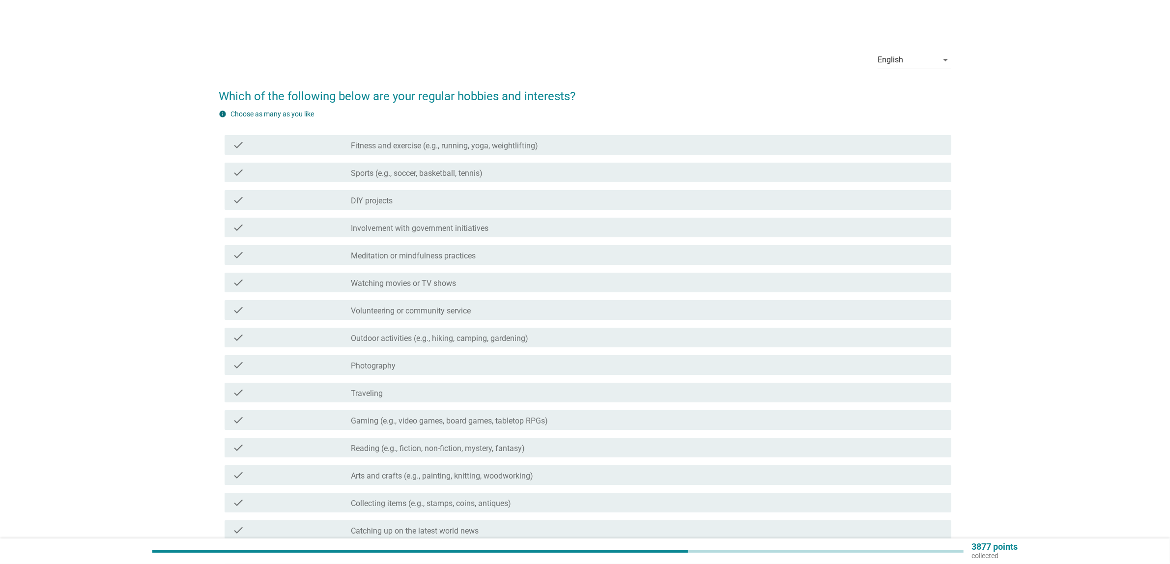
click at [447, 146] on label "Fitness and exercise (e.g., running, yoga, weightlifting)" at bounding box center [444, 146] width 187 height 10
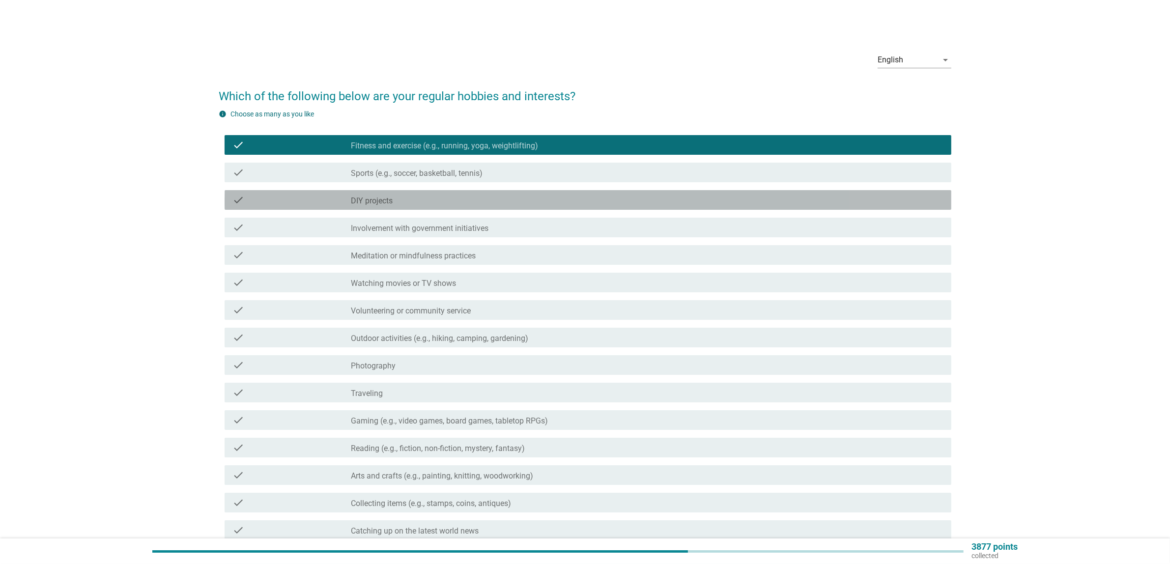
click at [429, 201] on div "check_box_outline_blank DIY projects" at bounding box center [647, 200] width 593 height 12
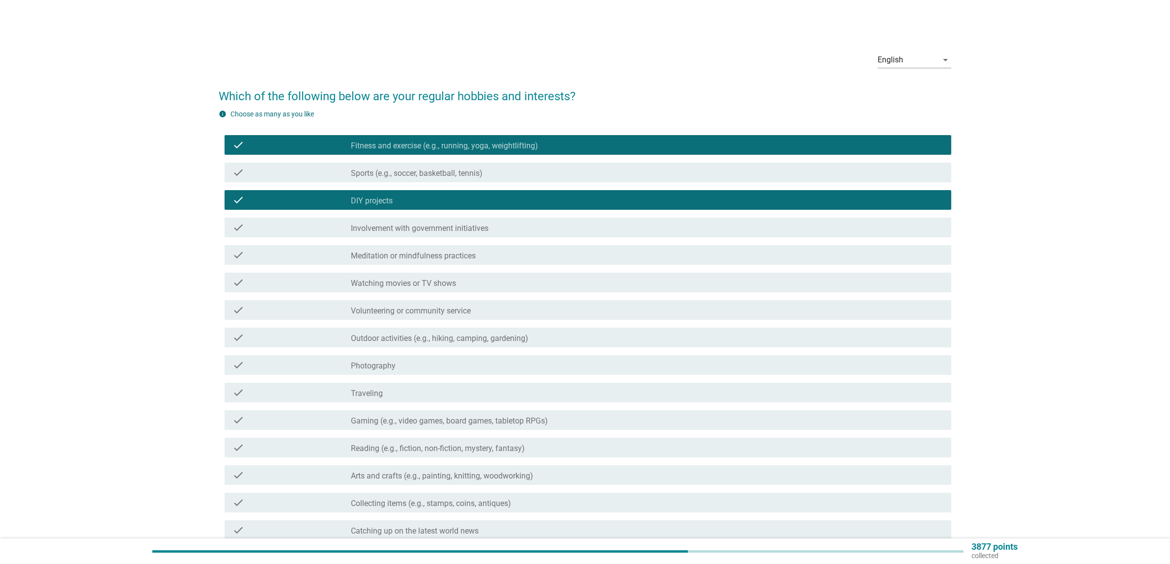
click at [489, 269] on div "check check_box_outline_blank Watching movies or TV shows" at bounding box center [585, 283] width 733 height 28
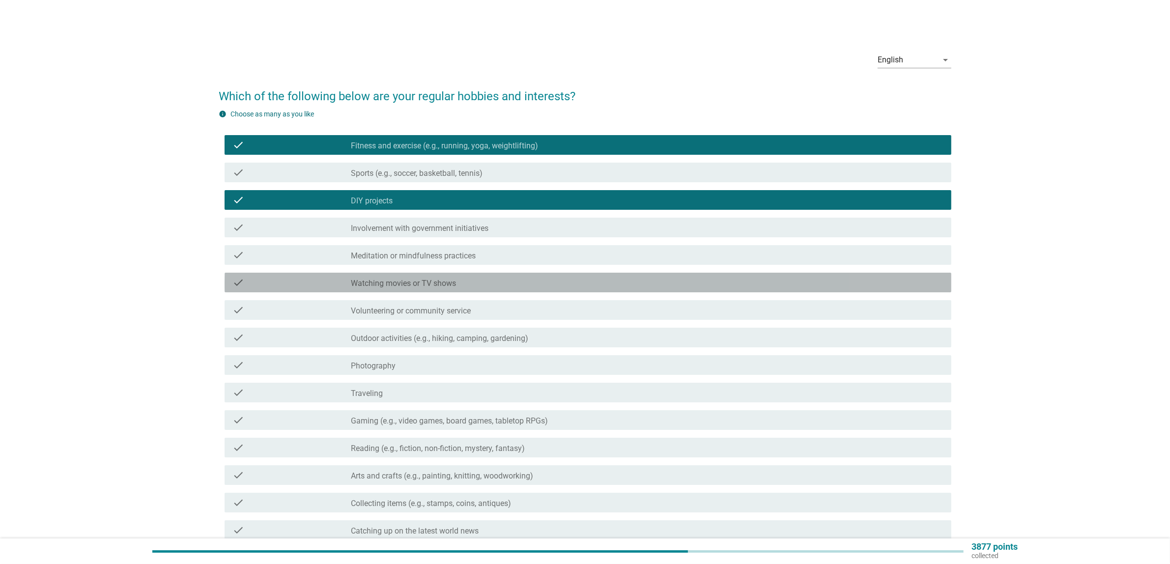
click at [490, 279] on div "check_box_outline_blank Watching movies or TV shows" at bounding box center [647, 283] width 593 height 12
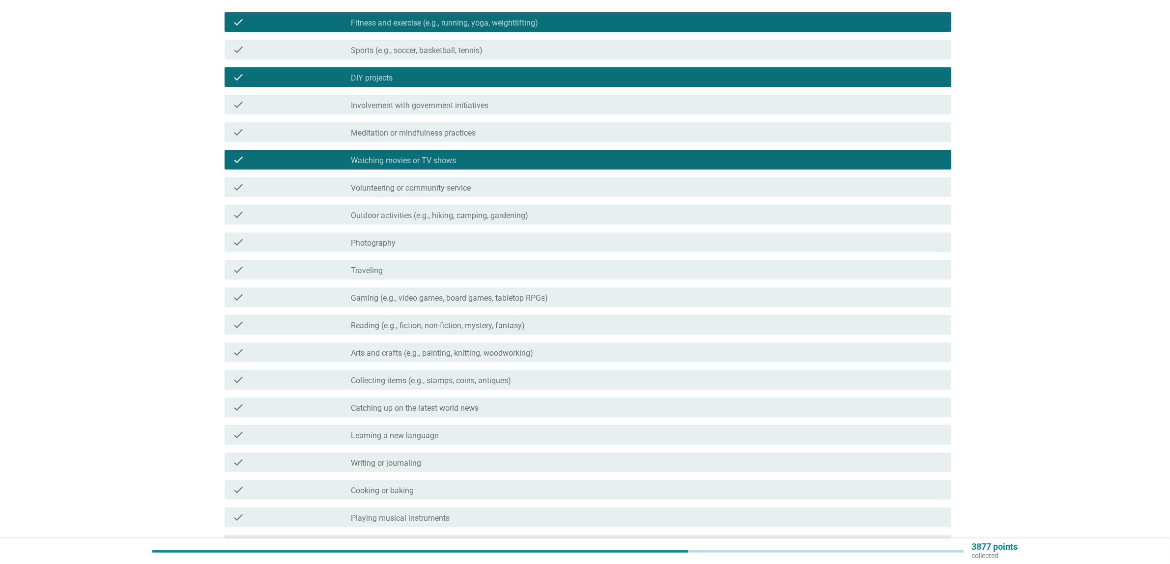
scroll to position [230, 0]
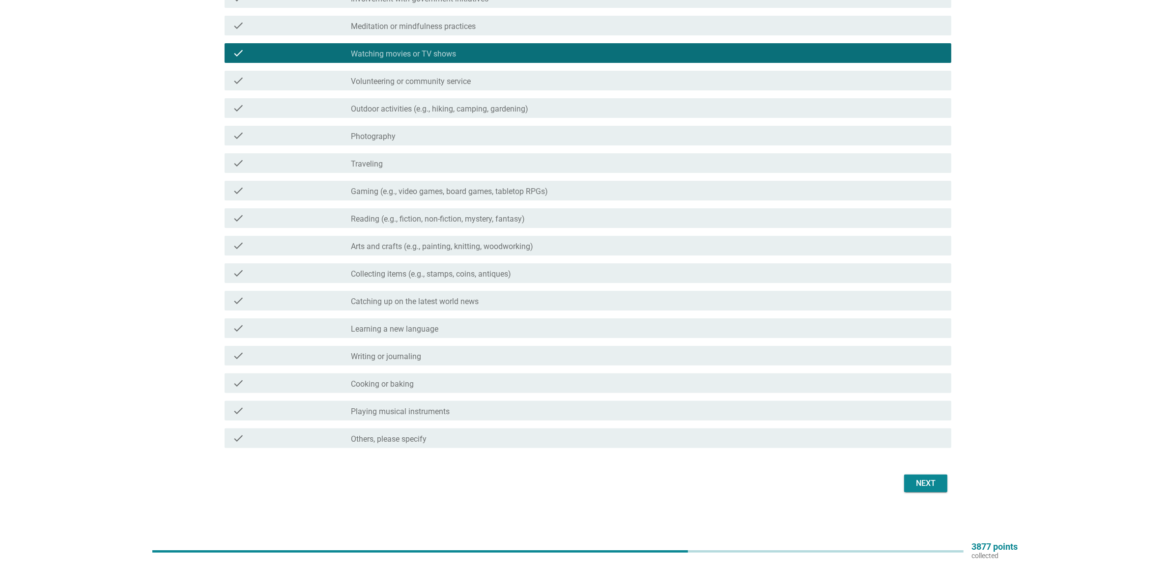
click at [937, 478] on div "Next" at bounding box center [926, 484] width 28 height 12
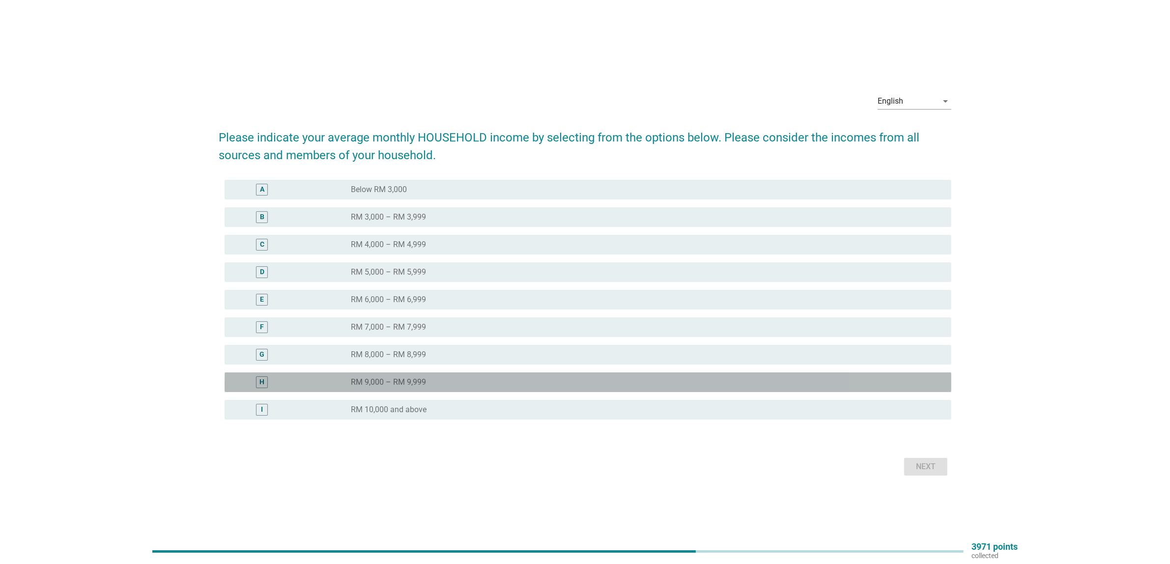
click at [436, 382] on div "radio_button_unchecked RM 9,000 – RM 9,999" at bounding box center [643, 382] width 585 height 10
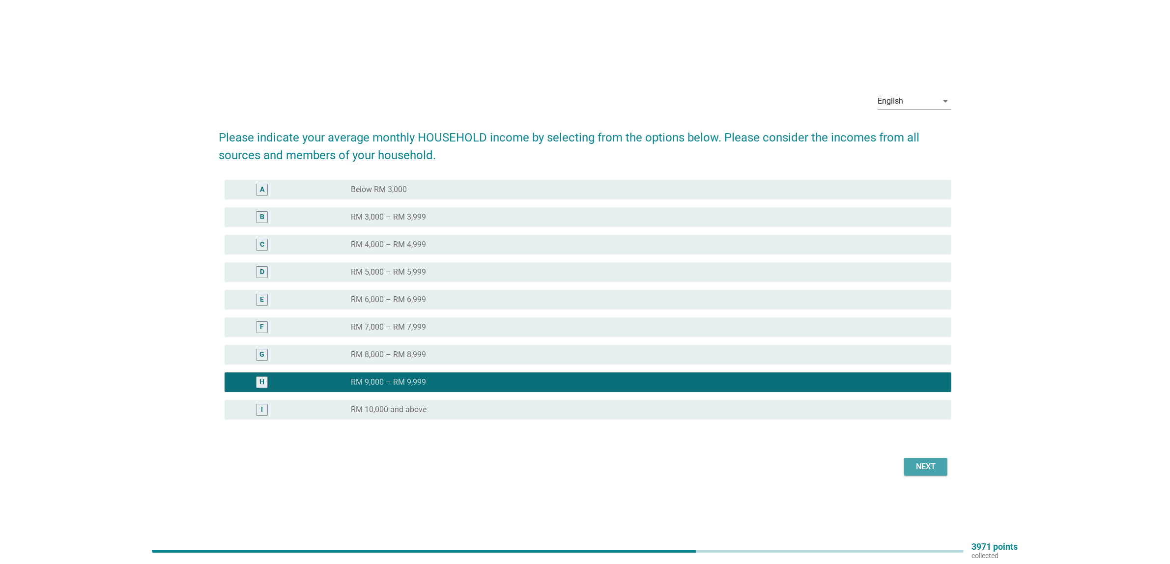
click at [924, 463] on div "Next" at bounding box center [926, 467] width 28 height 12
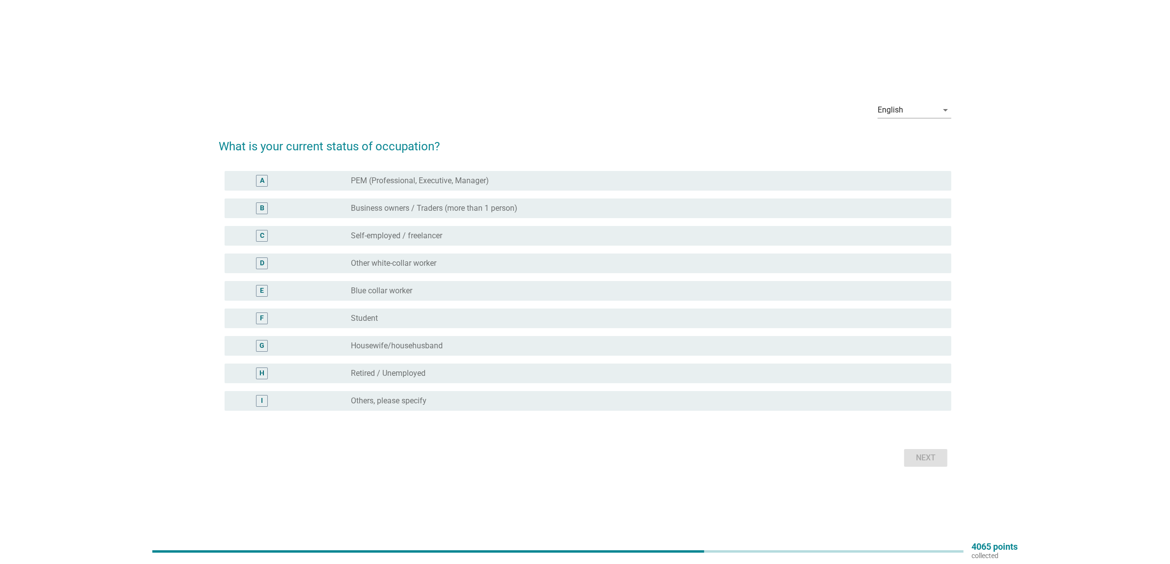
click at [393, 268] on label "Other white-collar worker" at bounding box center [394, 263] width 86 height 10
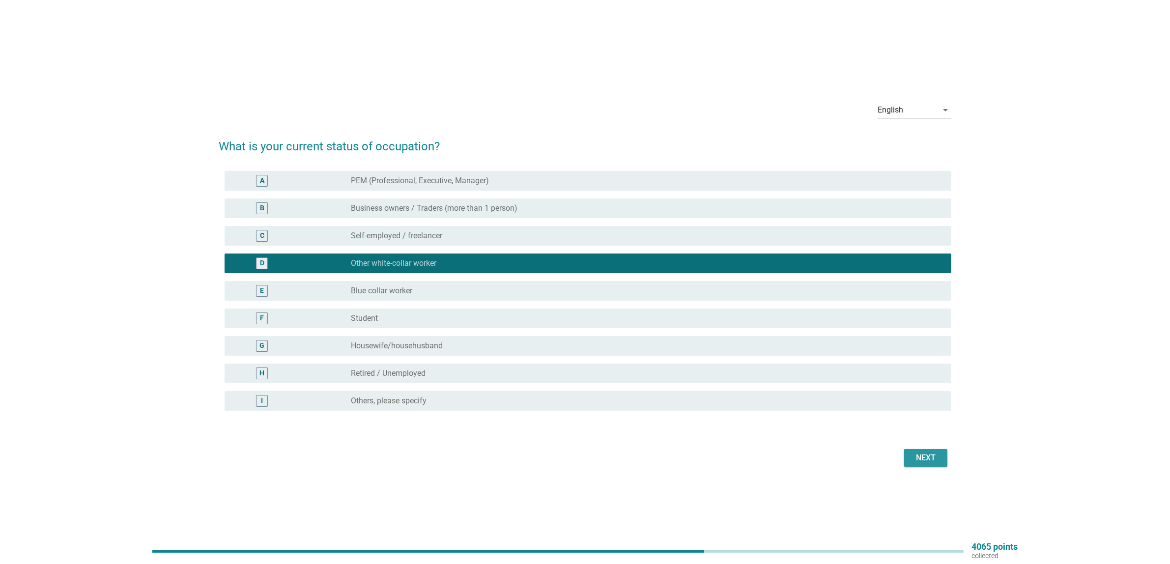
click at [947, 456] on button "Next" at bounding box center [925, 458] width 43 height 18
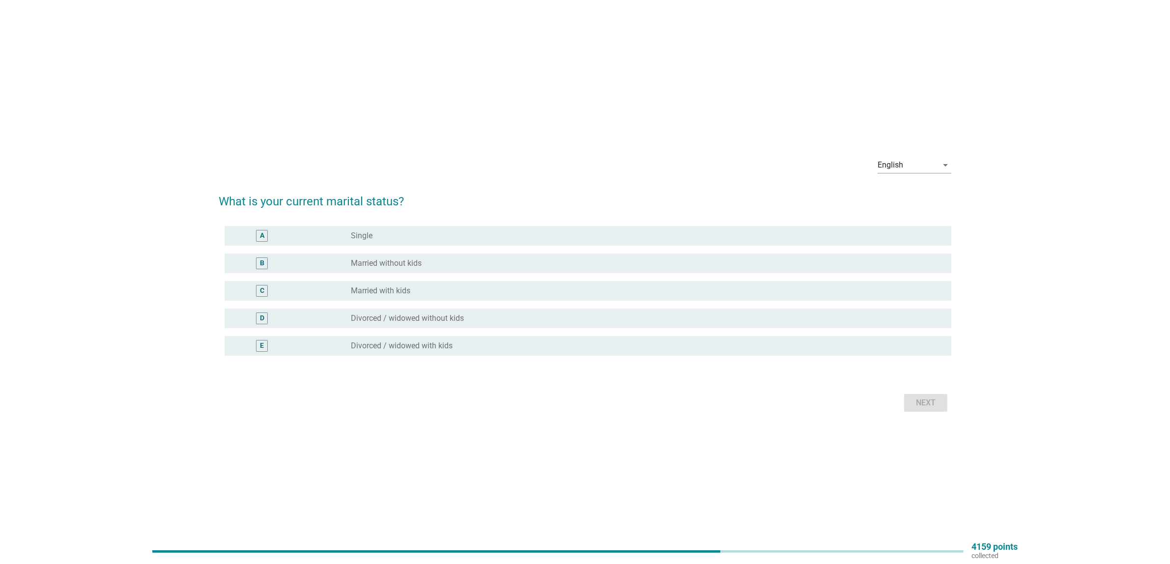
drag, startPoint x: 392, startPoint y: 288, endPoint x: 397, endPoint y: 288, distance: 4.9
click at [392, 288] on label "Married with kids" at bounding box center [380, 291] width 59 height 10
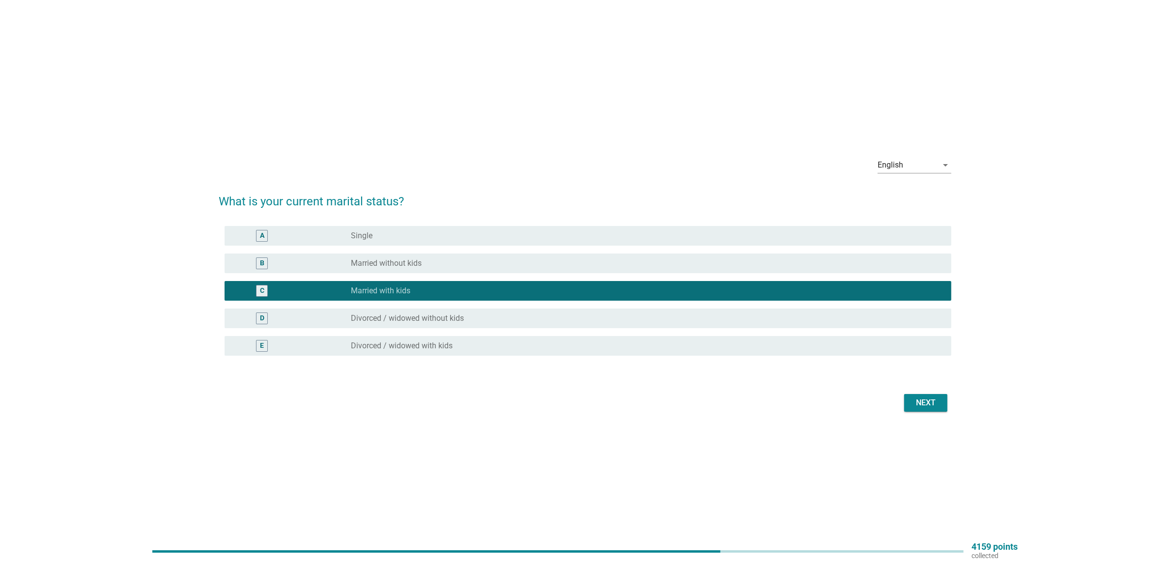
click at [920, 403] on div "Next" at bounding box center [926, 403] width 28 height 12
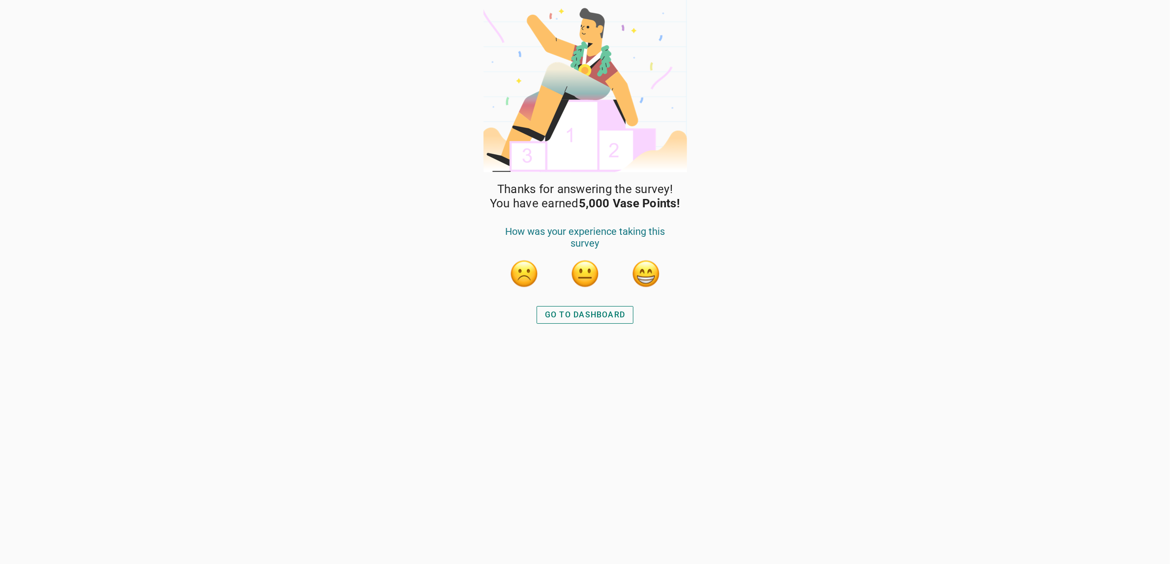
click at [590, 318] on div "GO TO DASHBOARD" at bounding box center [585, 315] width 81 height 12
